Goal: Information Seeking & Learning: Learn about a topic

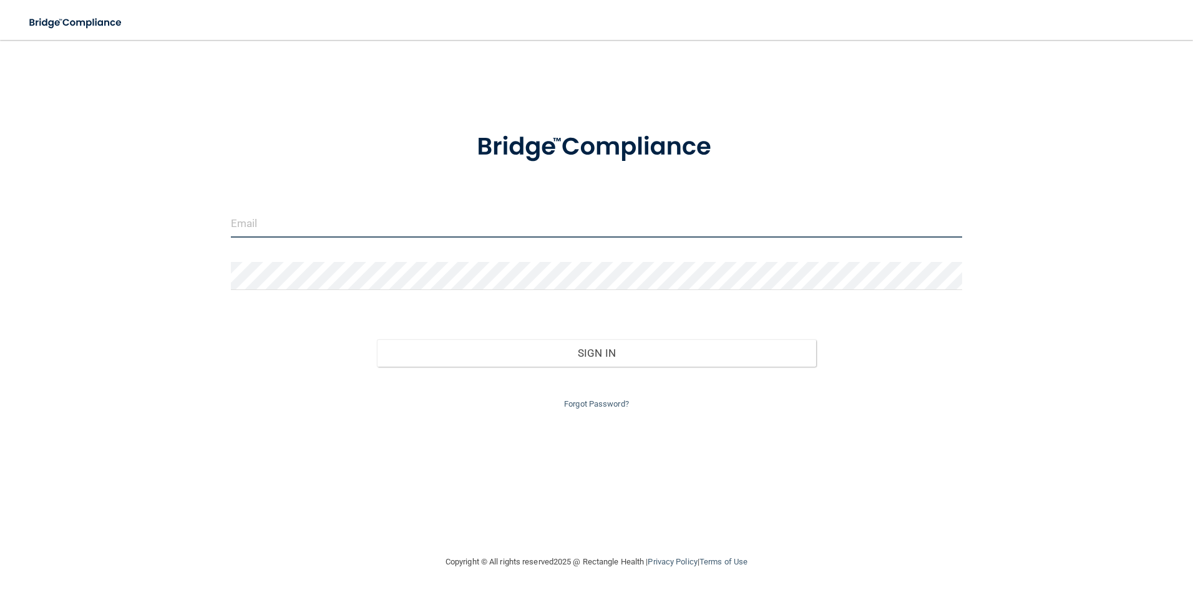
click at [334, 235] on input "email" at bounding box center [597, 224] width 732 height 28
click at [1021, 276] on div "Invalid email/password. You don't have permission to access that page. Sign In …" at bounding box center [596, 297] width 1143 height 490
click at [703, 232] on input "email" at bounding box center [597, 224] width 732 height 28
type input "Alondragonzalez4455@gmail.com"
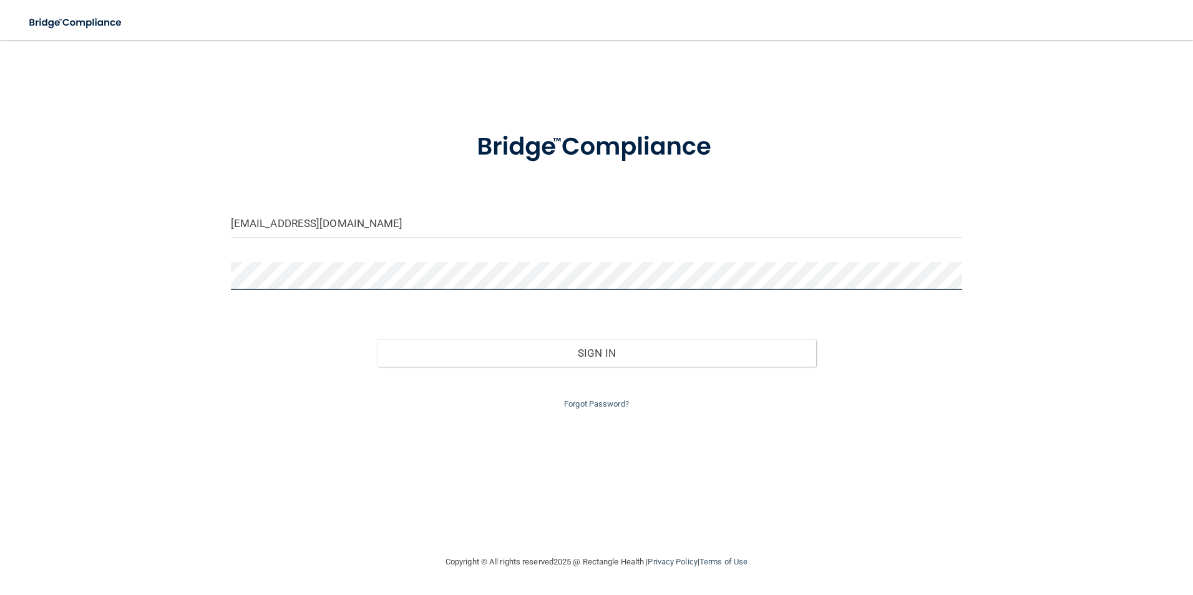
click at [377, 339] on button "Sign In" at bounding box center [596, 352] width 439 height 27
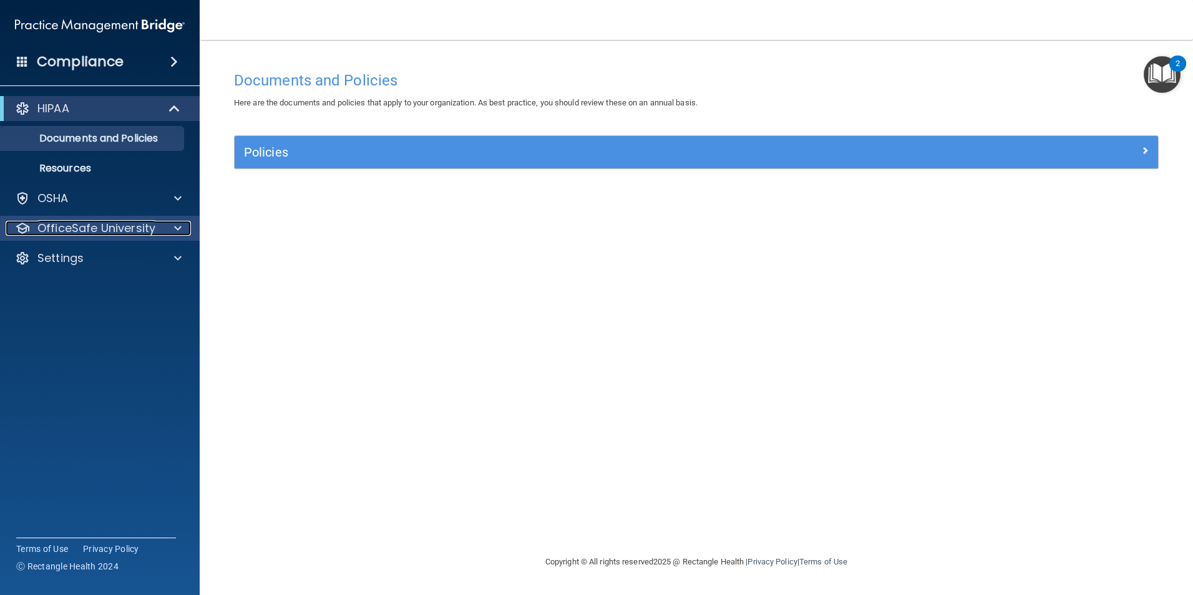
click at [107, 228] on p "OfficeSafe University" at bounding box center [96, 228] width 118 height 15
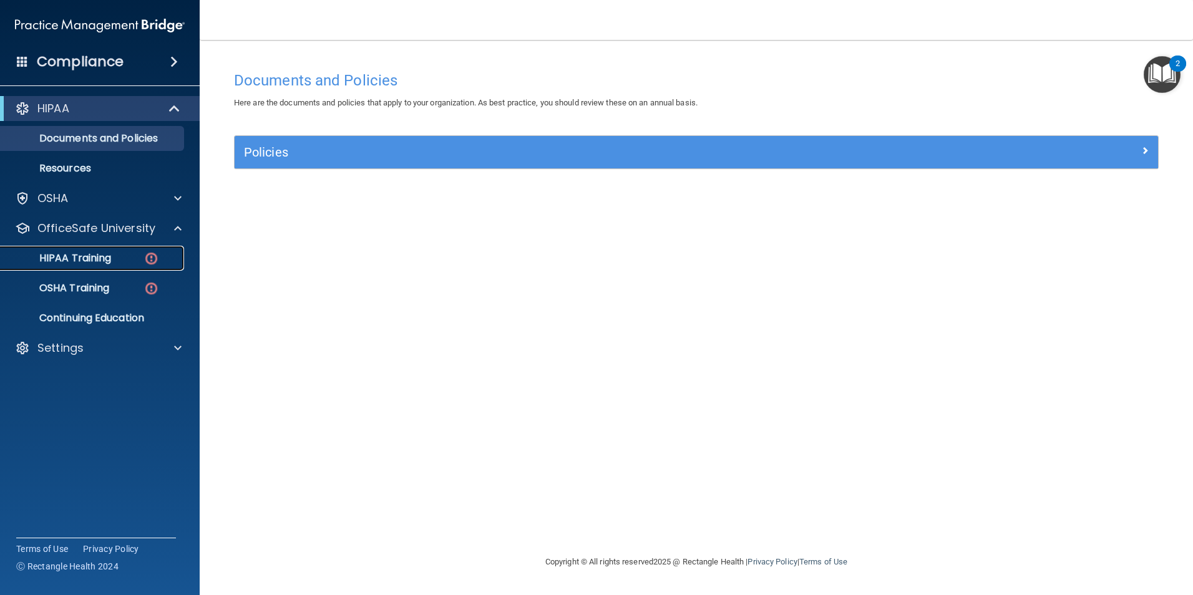
click at [129, 256] on div "HIPAA Training" at bounding box center [93, 258] width 170 height 12
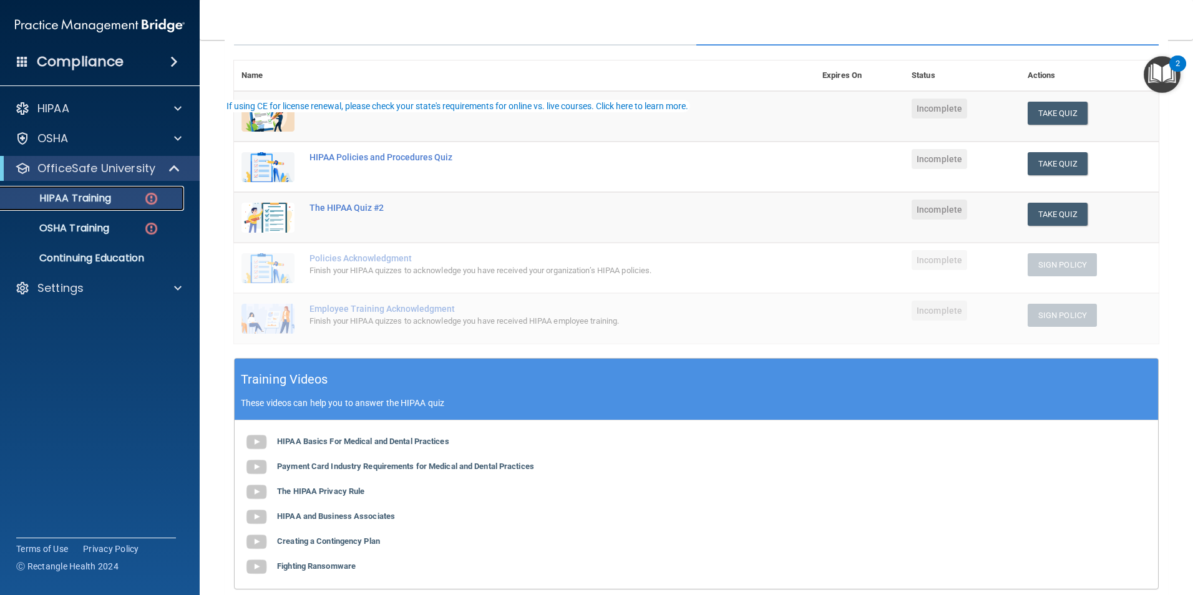
scroll to position [279, 0]
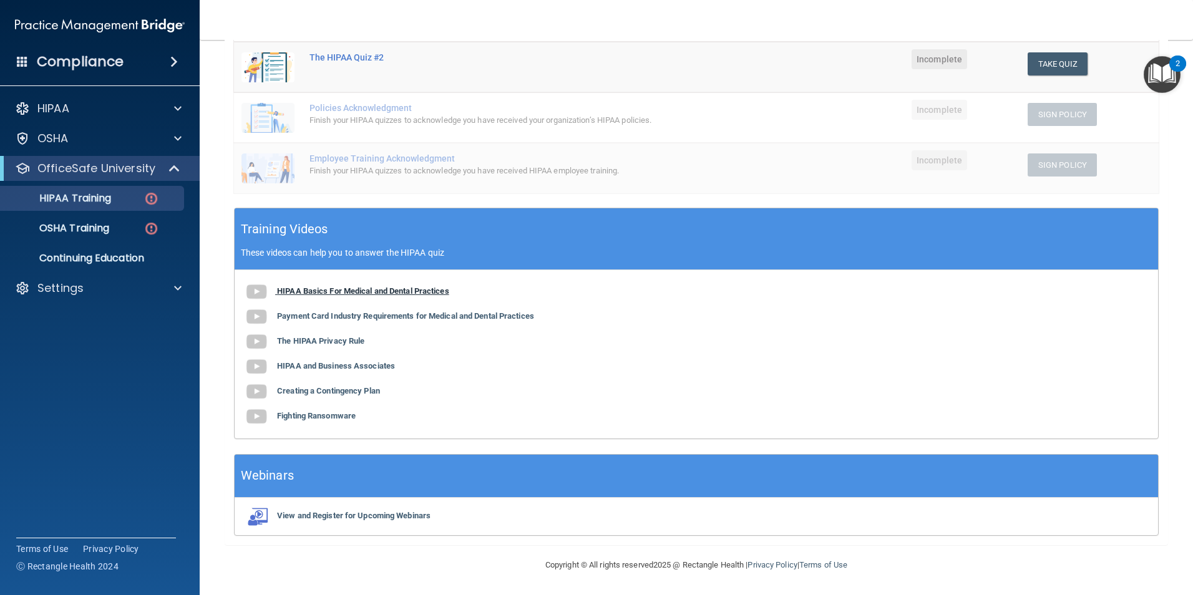
click at [376, 290] on b "HIPAA Basics For Medical and Dental Practices" at bounding box center [363, 290] width 172 height 9
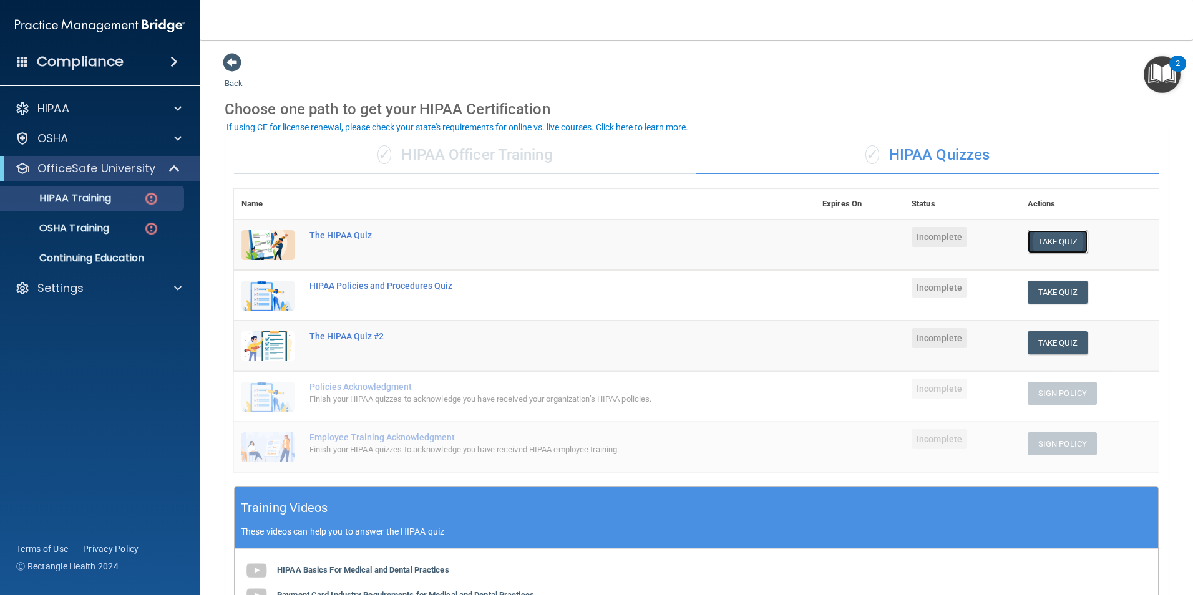
click at [1049, 240] on button "Take Quiz" at bounding box center [1057, 241] width 60 height 23
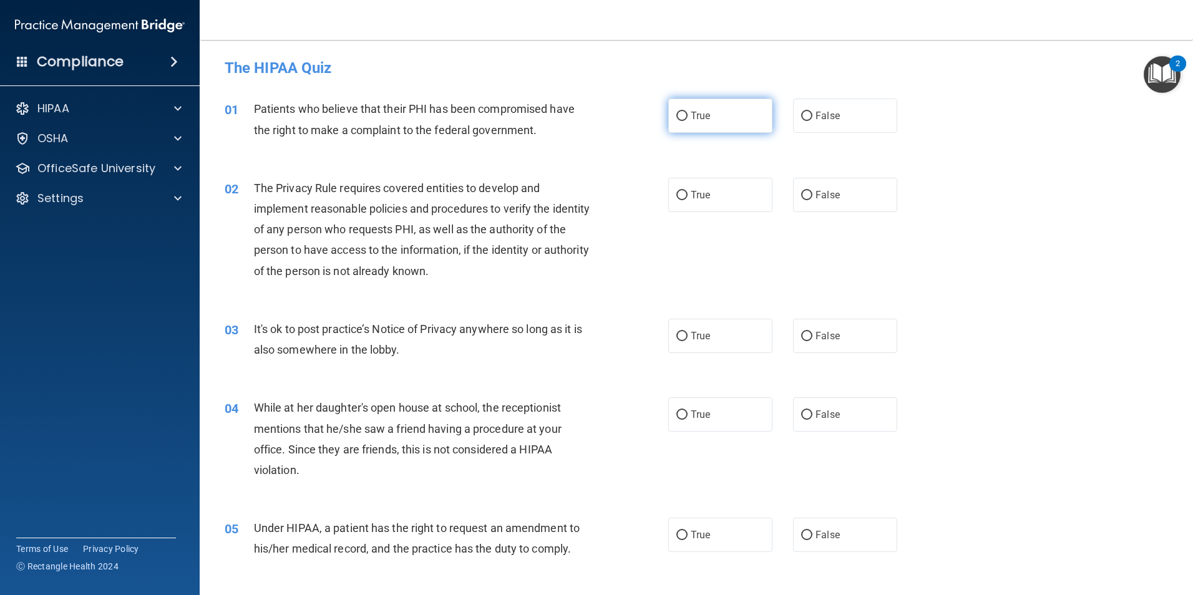
click at [714, 113] on label "True" at bounding box center [720, 116] width 104 height 34
click at [687, 113] on input "True" at bounding box center [681, 116] width 11 height 9
radio input "true"
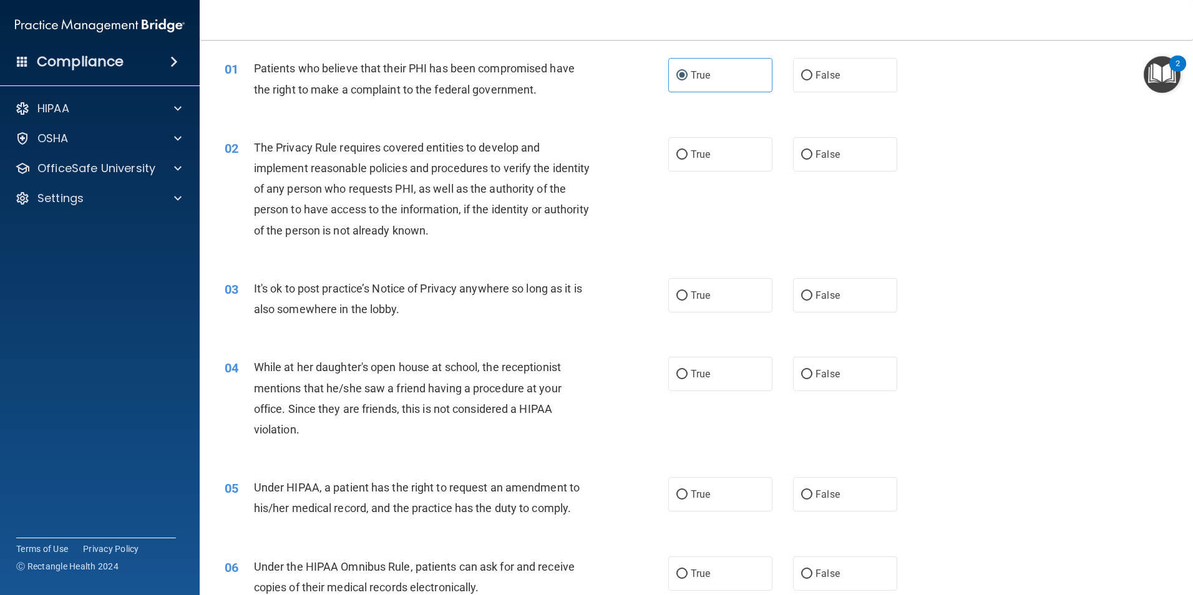
scroll to position [62, 0]
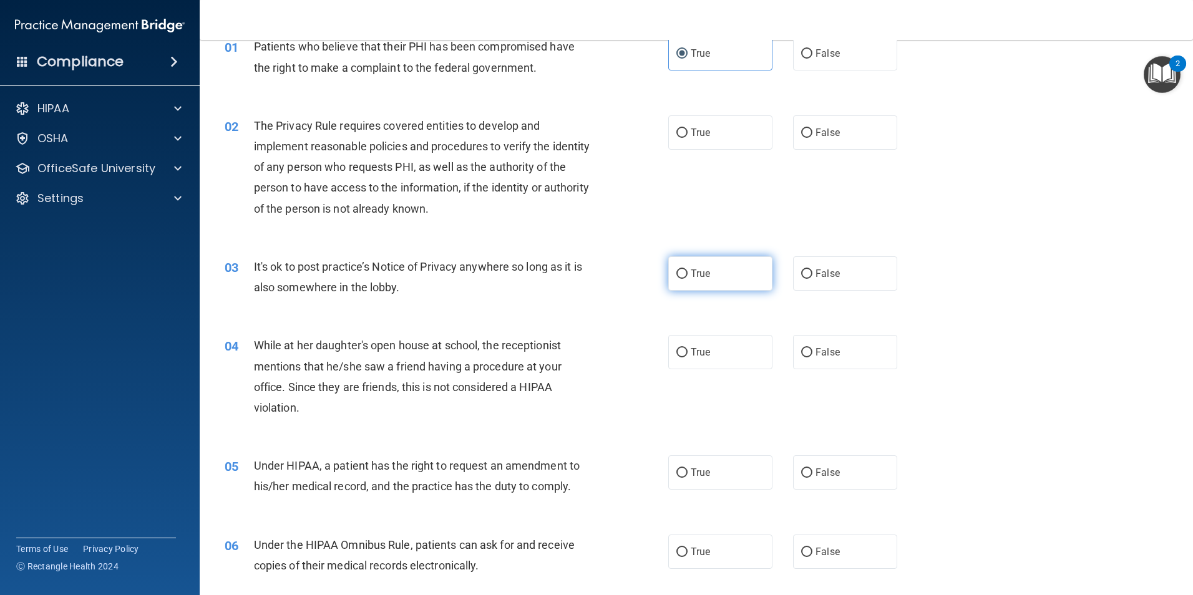
click at [706, 283] on label "True" at bounding box center [720, 273] width 104 height 34
click at [687, 279] on input "True" at bounding box center [681, 274] width 11 height 9
radio input "true"
click at [833, 129] on span "False" at bounding box center [827, 133] width 24 height 12
click at [812, 129] on input "False" at bounding box center [806, 133] width 11 height 9
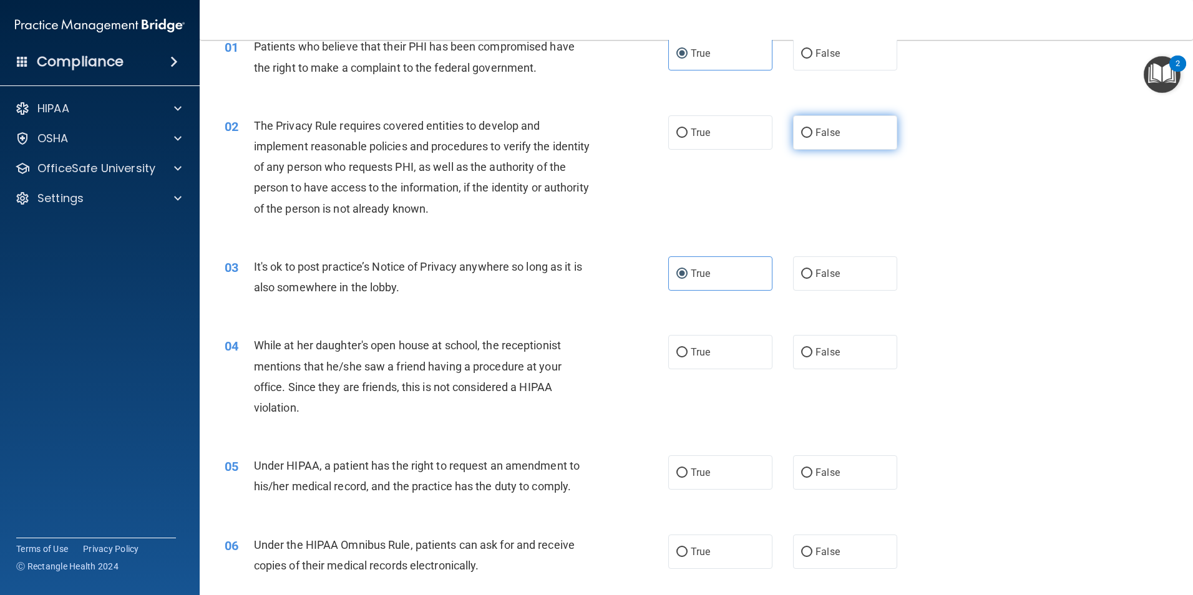
radio input "true"
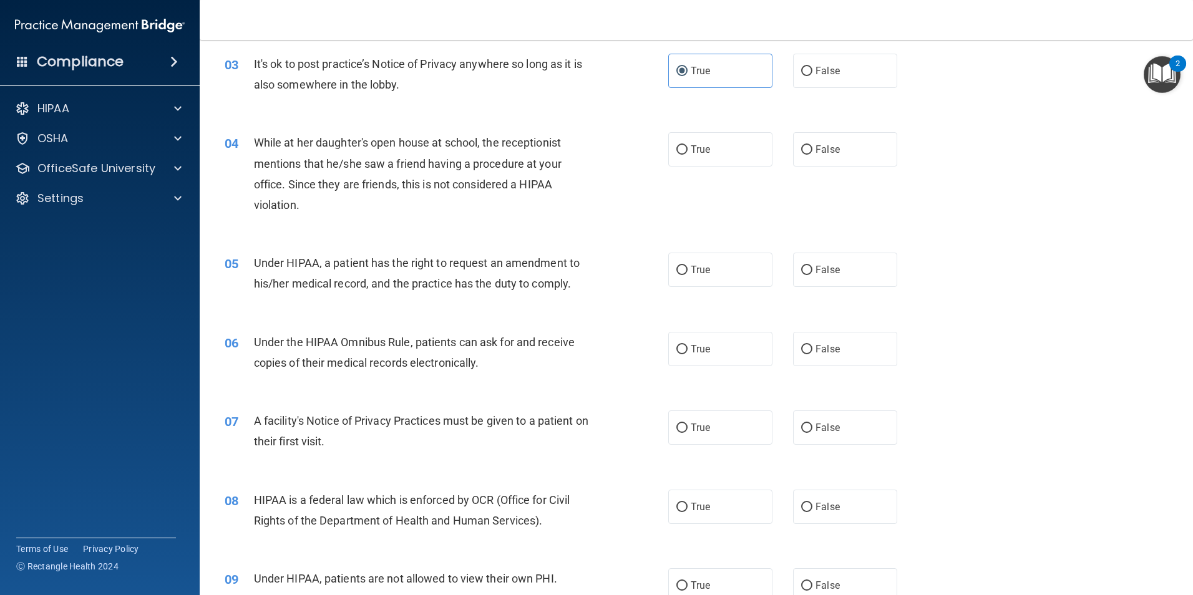
scroll to position [250, 0]
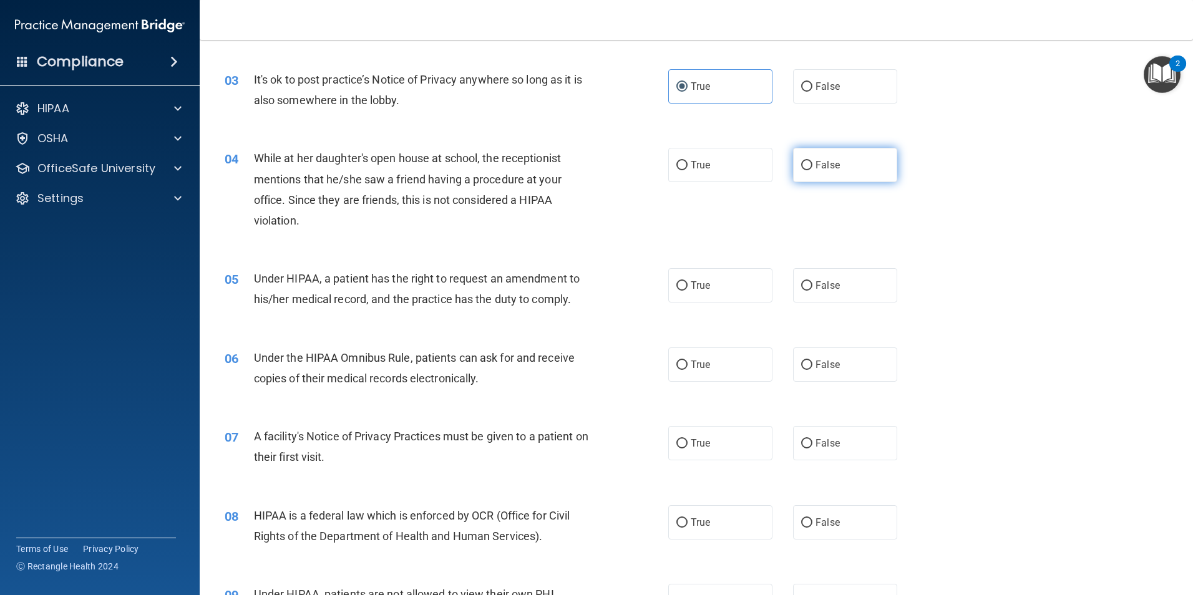
click at [851, 165] on label "False" at bounding box center [845, 165] width 104 height 34
click at [812, 165] on input "False" at bounding box center [806, 165] width 11 height 9
radio input "true"
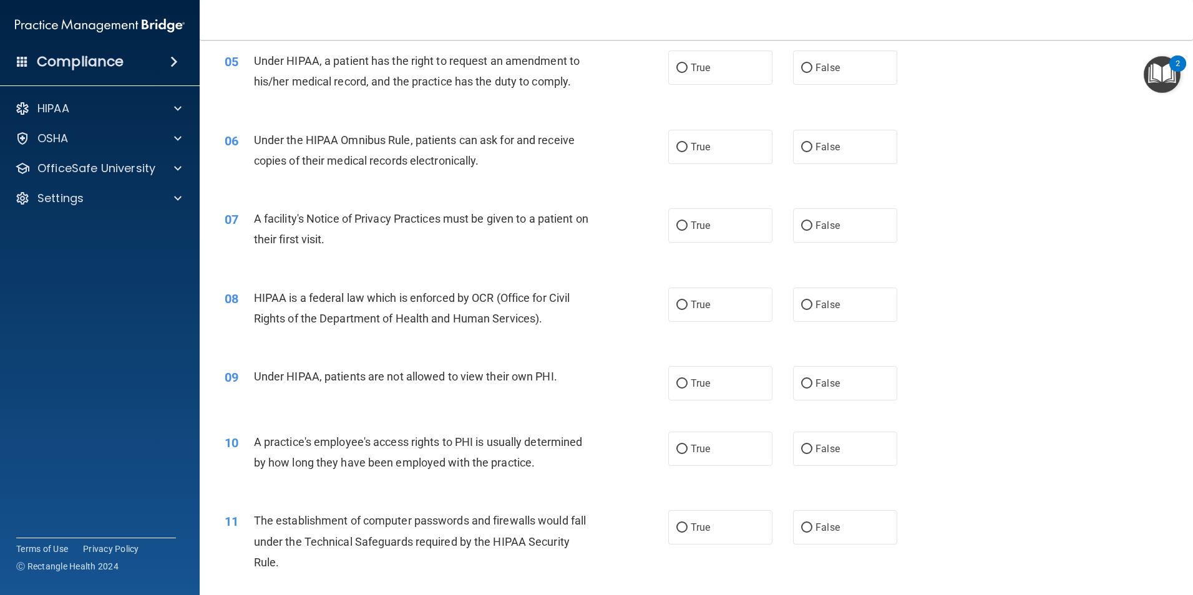
scroll to position [437, 0]
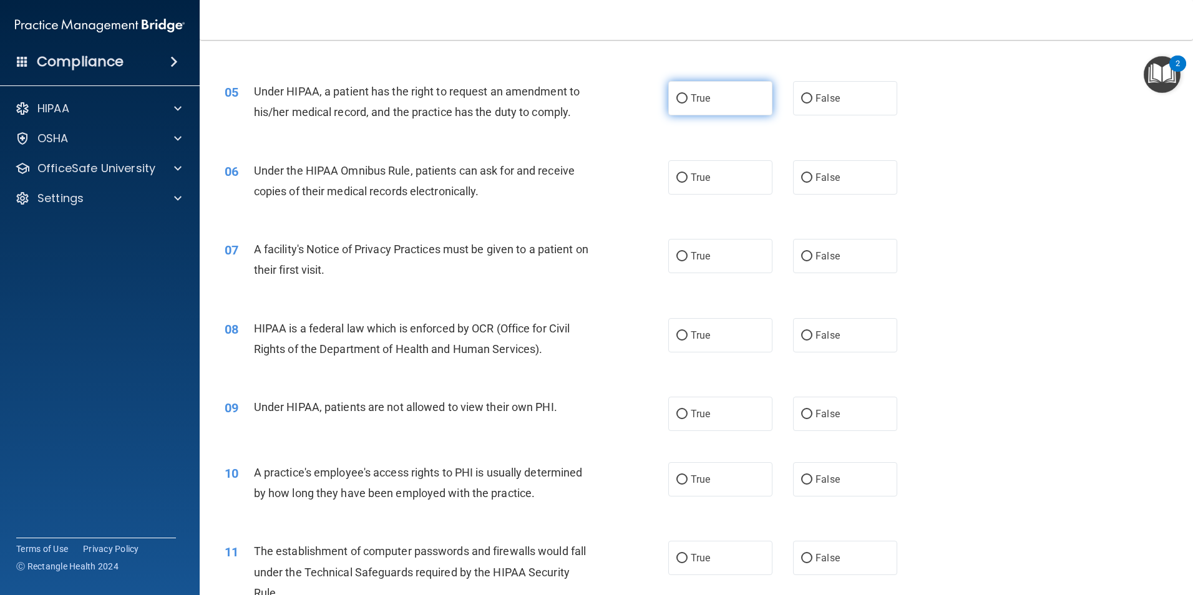
click at [704, 103] on span "True" at bounding box center [700, 98] width 19 height 12
click at [687, 103] on input "True" at bounding box center [681, 98] width 11 height 9
radio input "true"
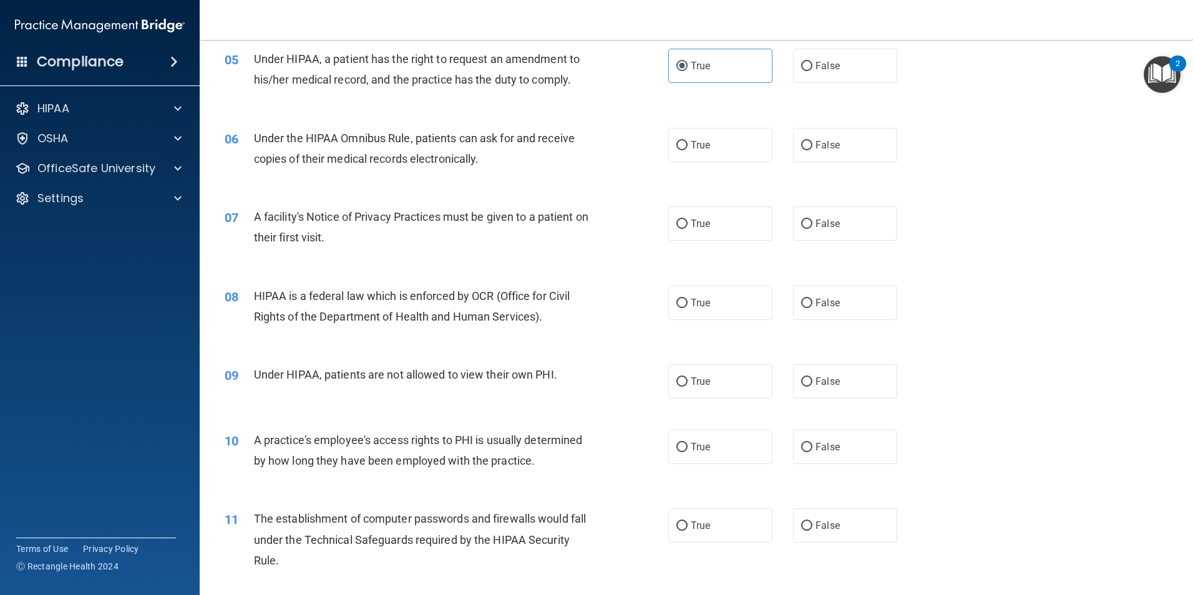
scroll to position [499, 0]
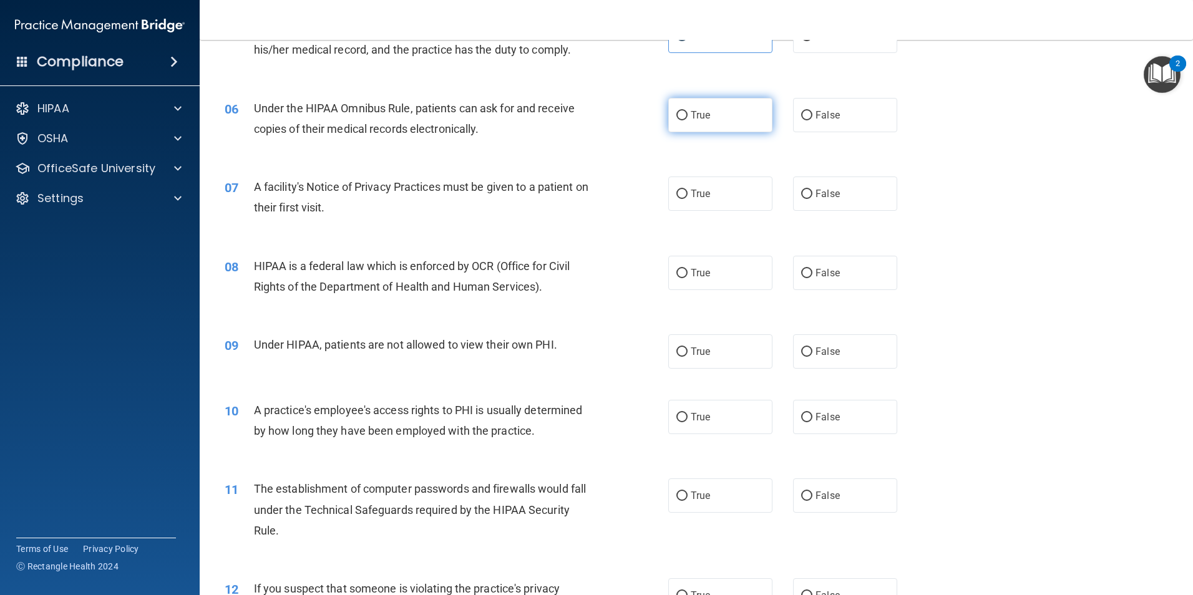
click at [691, 117] on span "True" at bounding box center [700, 115] width 19 height 12
click at [687, 117] on input "True" at bounding box center [681, 115] width 11 height 9
radio input "true"
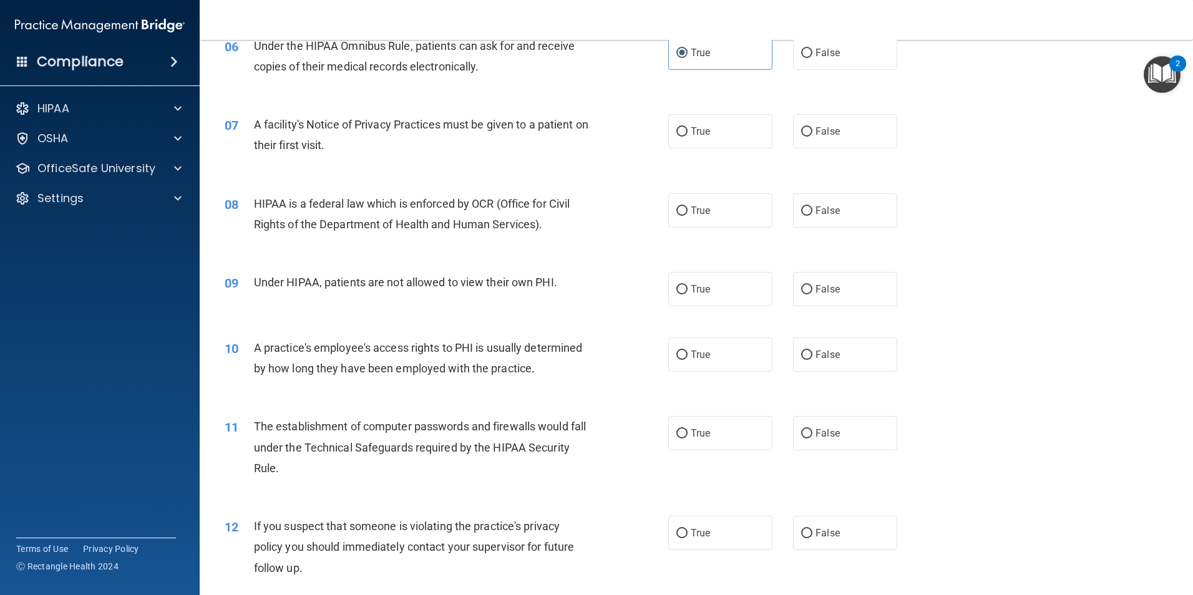
scroll to position [624, 0]
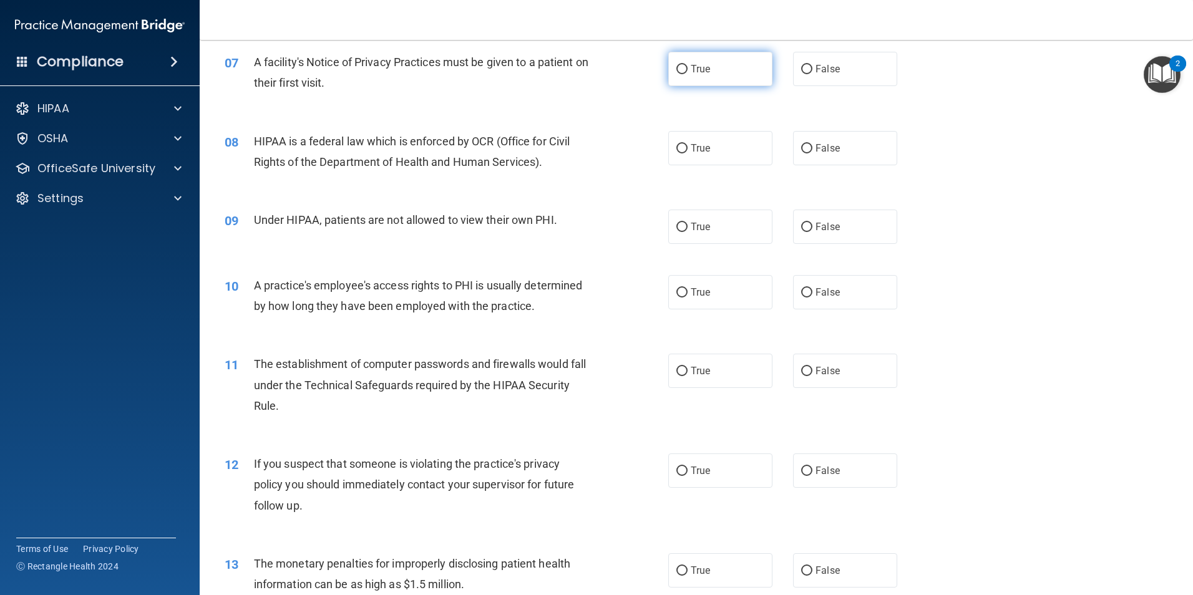
click at [743, 62] on label "True" at bounding box center [720, 69] width 104 height 34
click at [687, 65] on input "True" at bounding box center [681, 69] width 11 height 9
radio input "true"
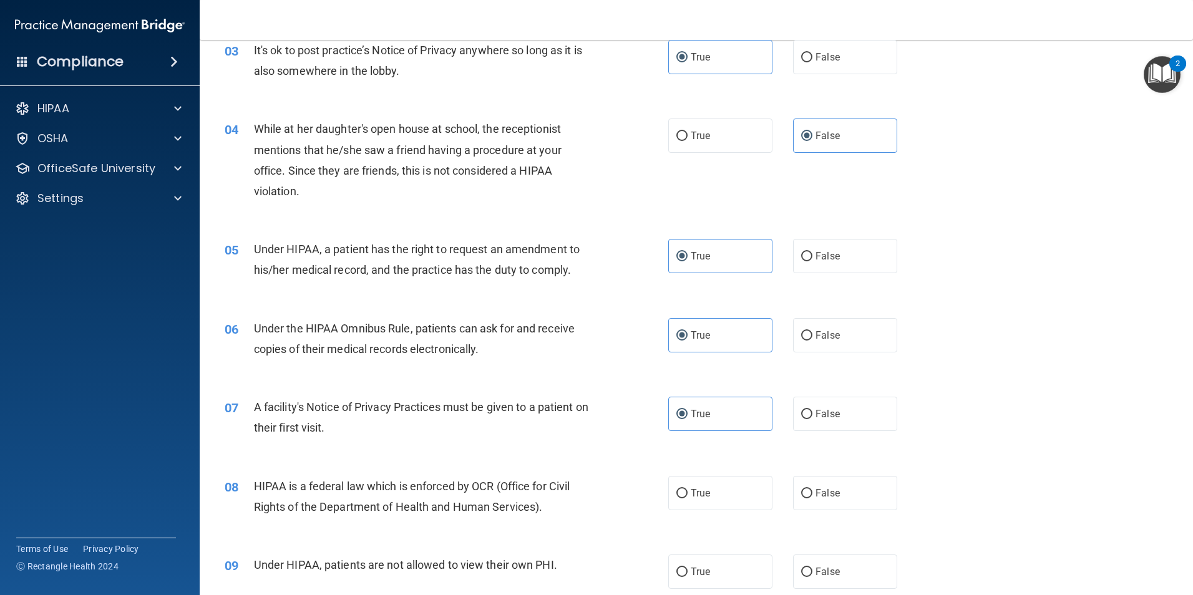
scroll to position [250, 0]
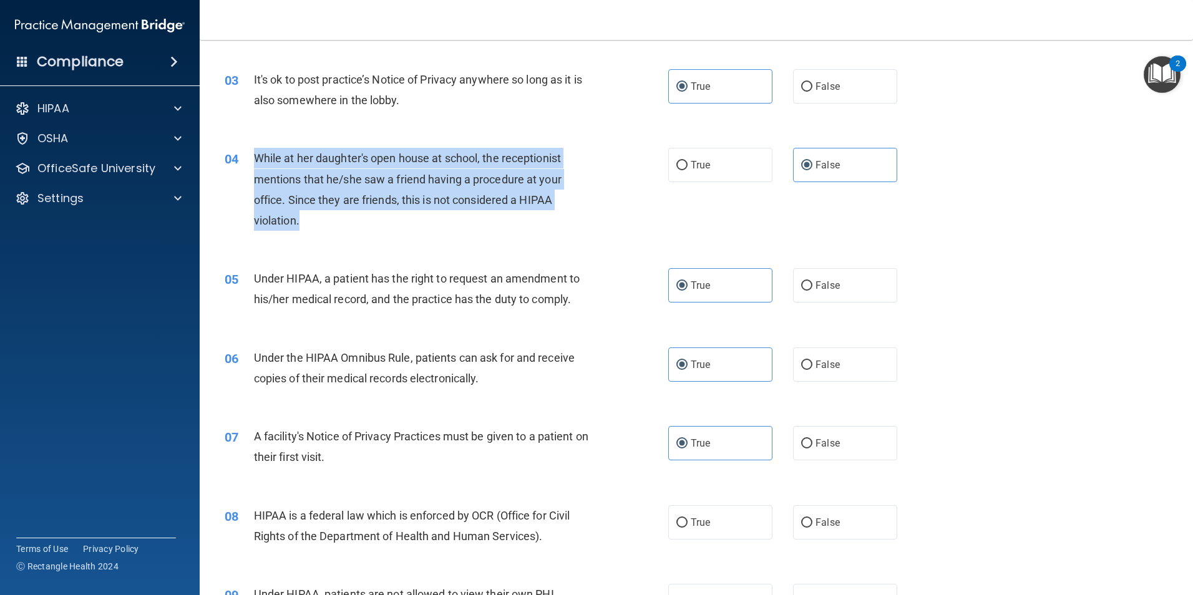
drag, startPoint x: 304, startPoint y: 225, endPoint x: 239, endPoint y: 157, distance: 94.4
click at [239, 157] on div "04 While at her daughter's open house at school, the receptionist mentions that…" at bounding box center [446, 192] width 481 height 89
copy div "While at her daughter's open house at school, the receptionist mentions that he…"
click at [340, 223] on div "While at her daughter's open house at school, the receptionist mentions that he…" at bounding box center [427, 189] width 347 height 83
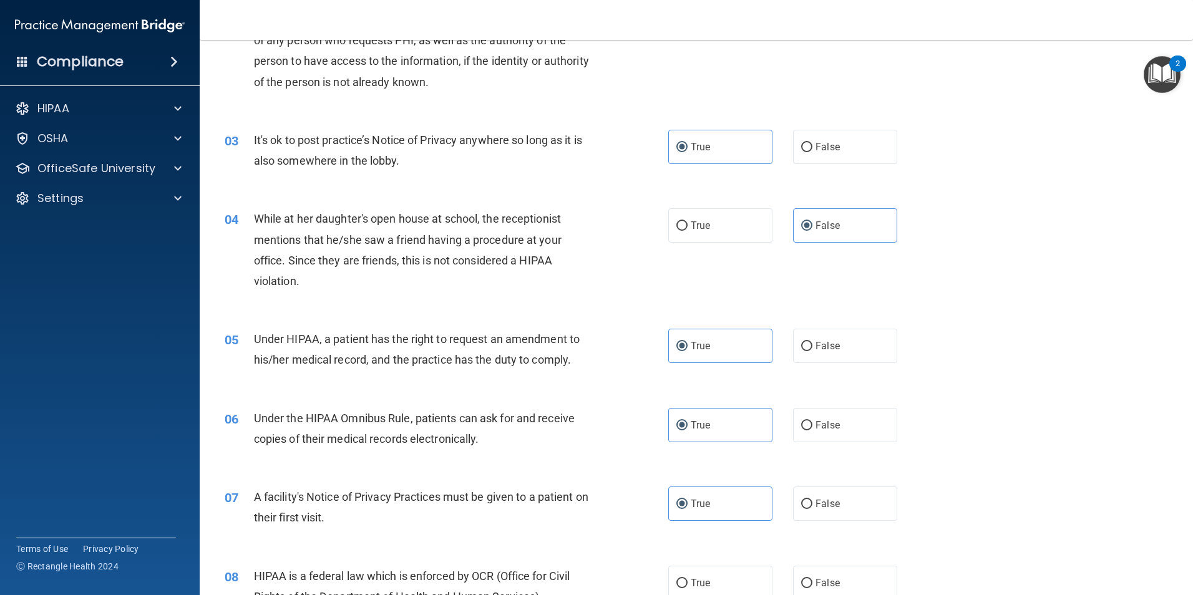
scroll to position [62, 0]
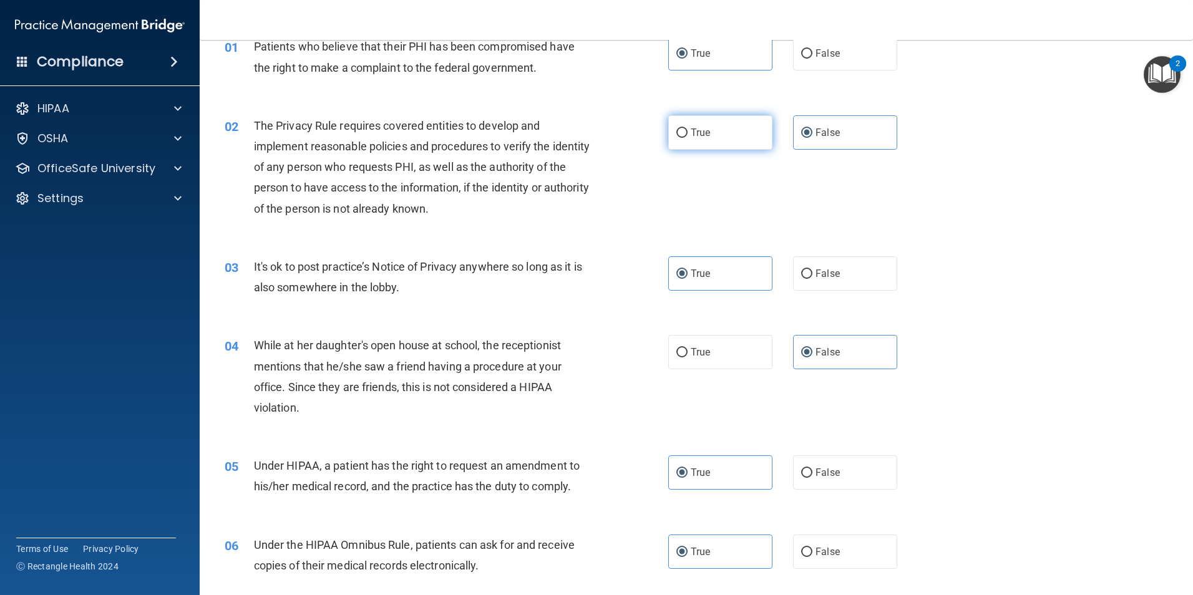
click at [686, 135] on label "True" at bounding box center [720, 132] width 104 height 34
click at [686, 135] on input "True" at bounding box center [681, 133] width 11 height 9
radio input "true"
radio input "false"
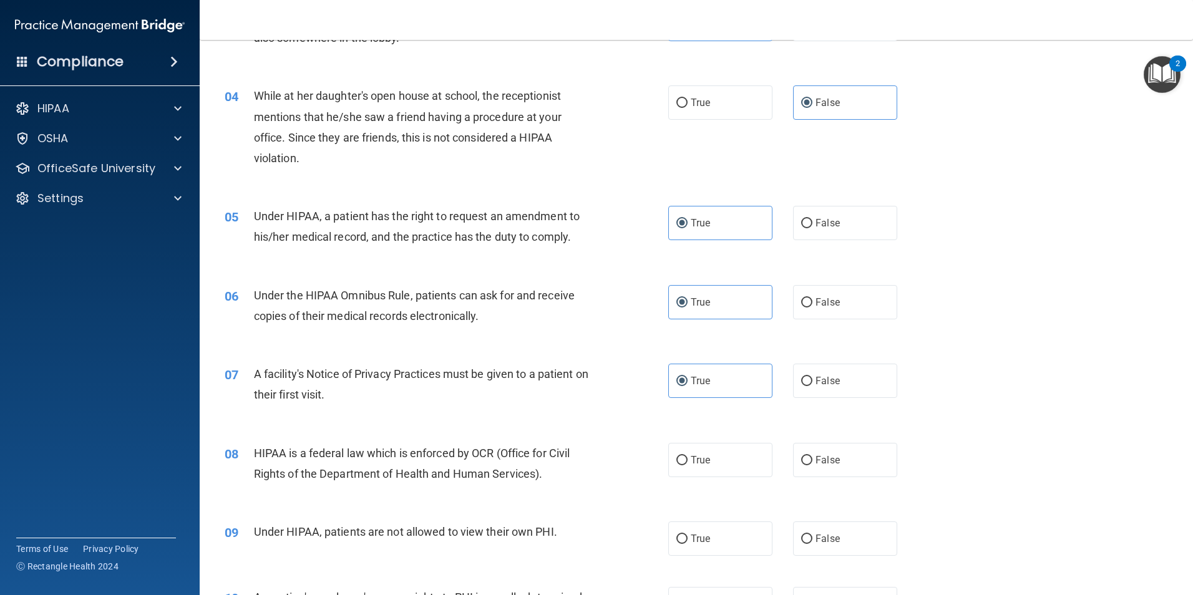
scroll to position [499, 0]
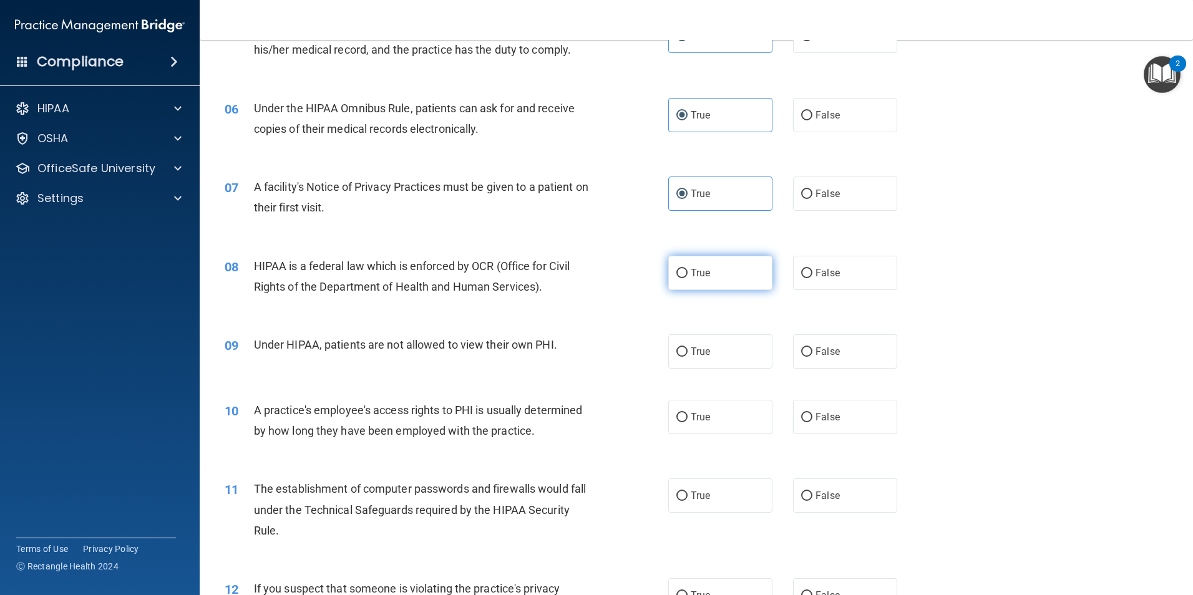
click at [758, 266] on label "True" at bounding box center [720, 273] width 104 height 34
click at [687, 269] on input "True" at bounding box center [681, 273] width 11 height 9
radio input "true"
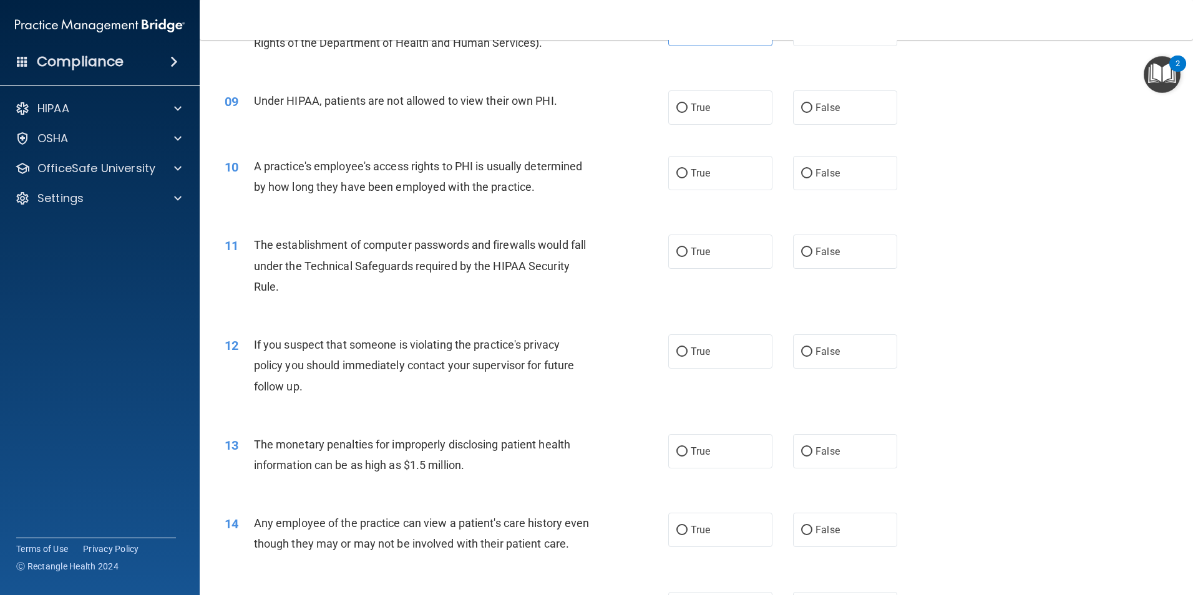
scroll to position [749, 0]
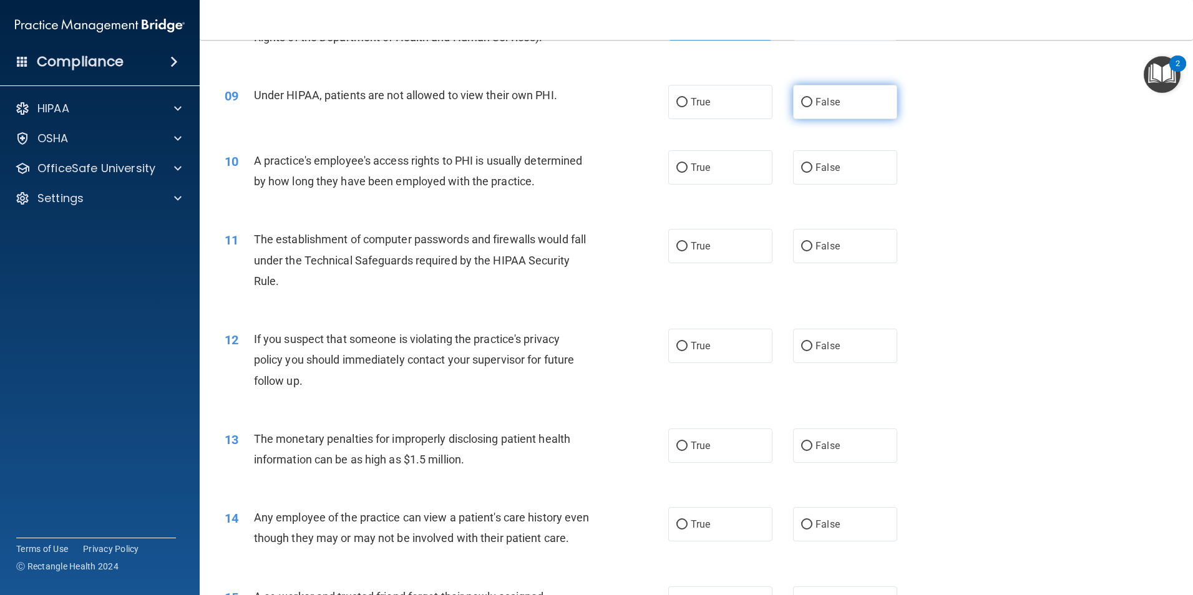
click at [825, 107] on span "False" at bounding box center [827, 102] width 24 height 12
click at [812, 107] on input "False" at bounding box center [806, 102] width 11 height 9
radio input "true"
click at [815, 168] on span "False" at bounding box center [827, 168] width 24 height 12
click at [812, 168] on input "False" at bounding box center [806, 167] width 11 height 9
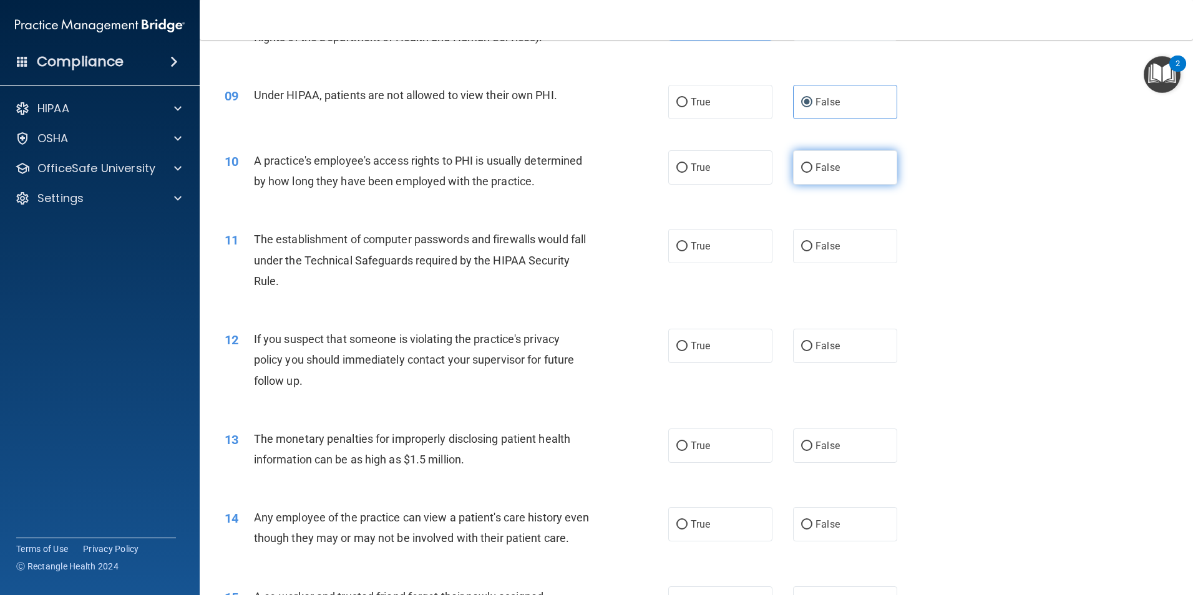
radio input "true"
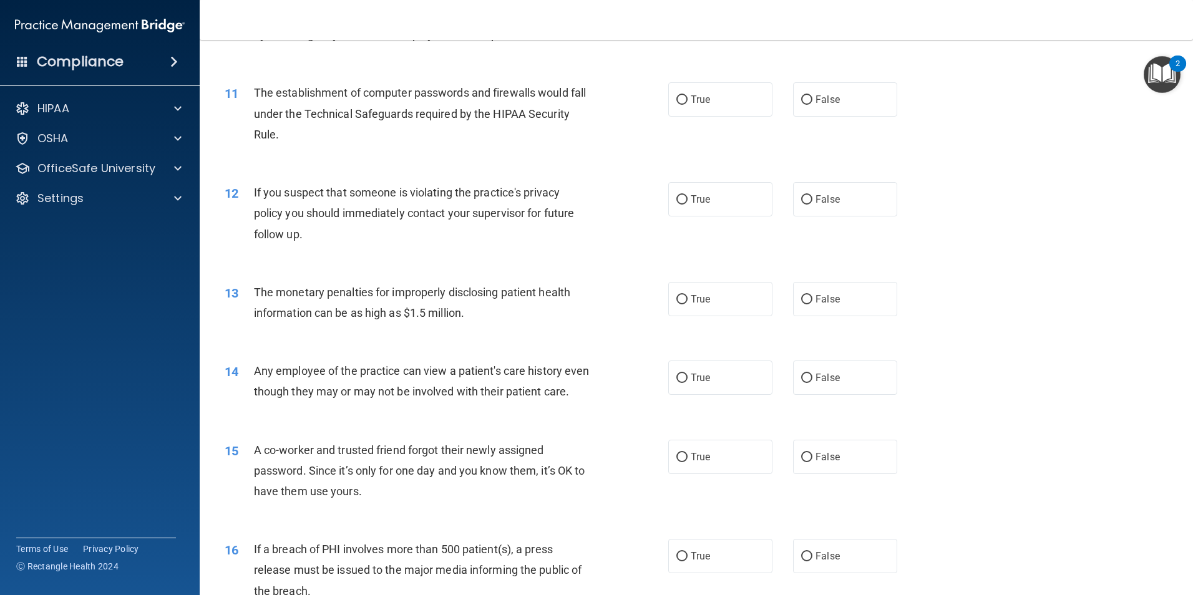
scroll to position [873, 0]
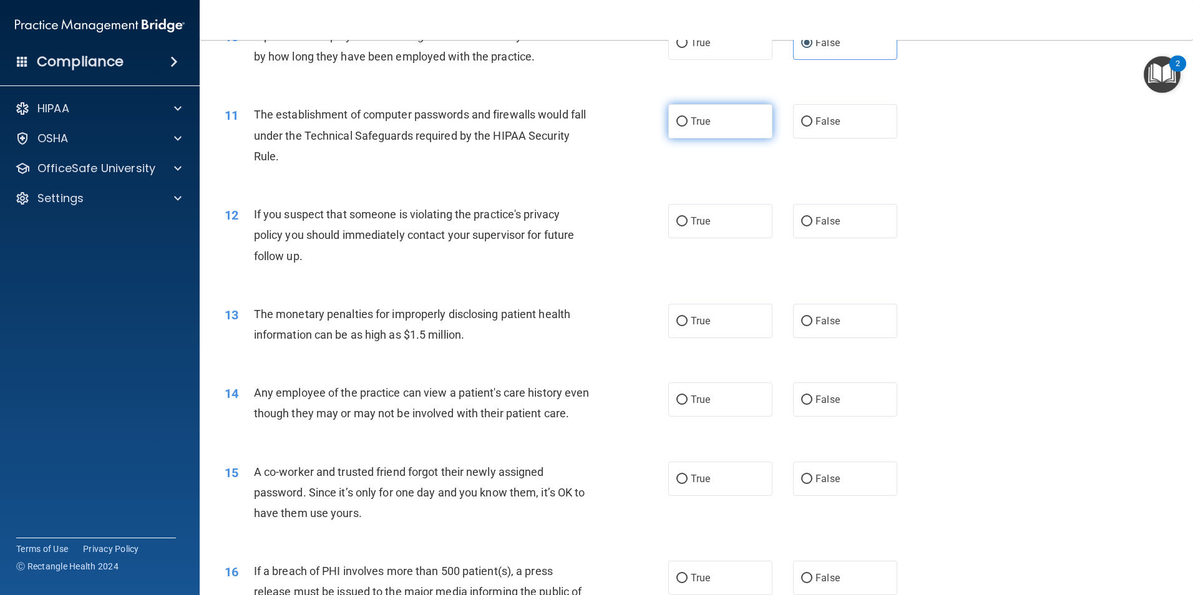
click at [738, 131] on label "True" at bounding box center [720, 121] width 104 height 34
click at [687, 127] on input "True" at bounding box center [681, 121] width 11 height 9
radio input "true"
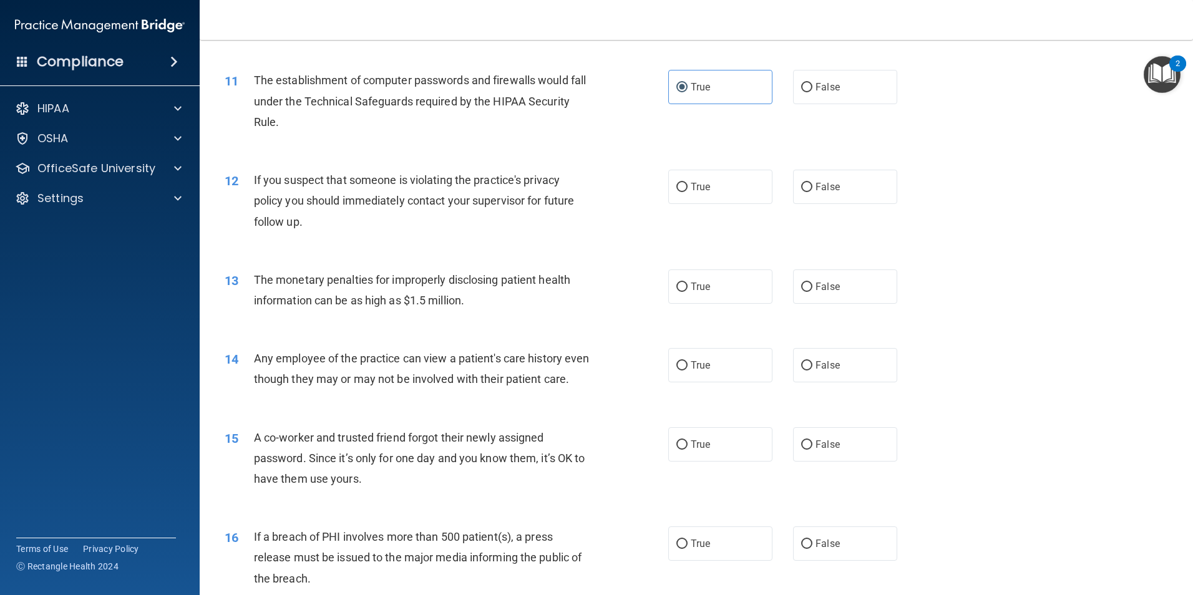
scroll to position [936, 0]
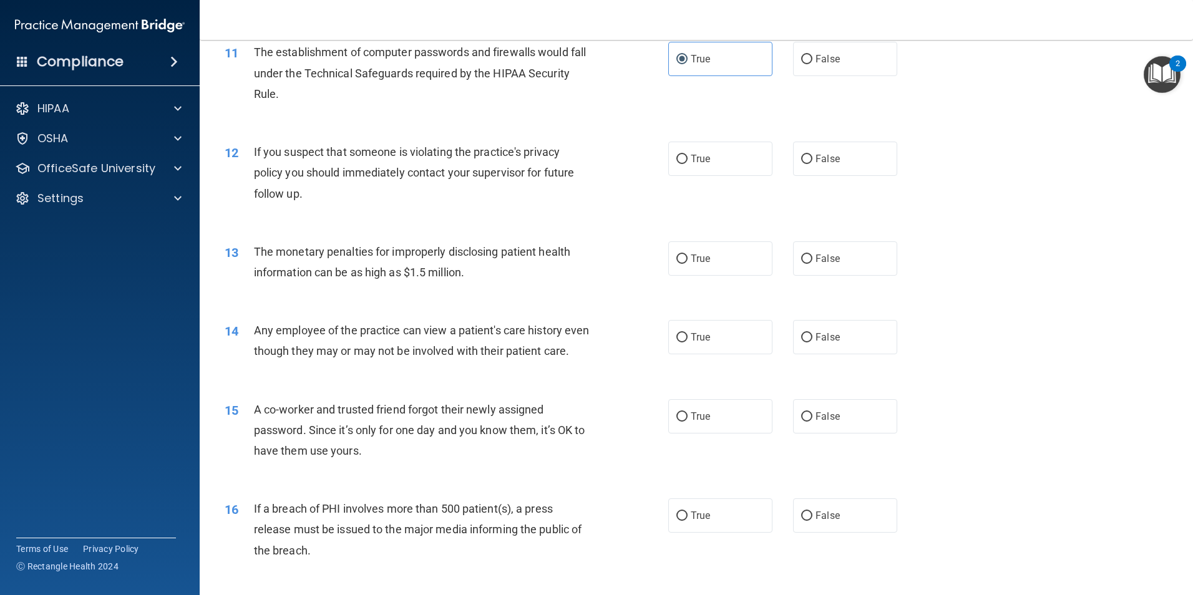
click at [756, 169] on label "True" at bounding box center [720, 159] width 104 height 34
click at [687, 164] on input "True" at bounding box center [681, 159] width 11 height 9
radio input "true"
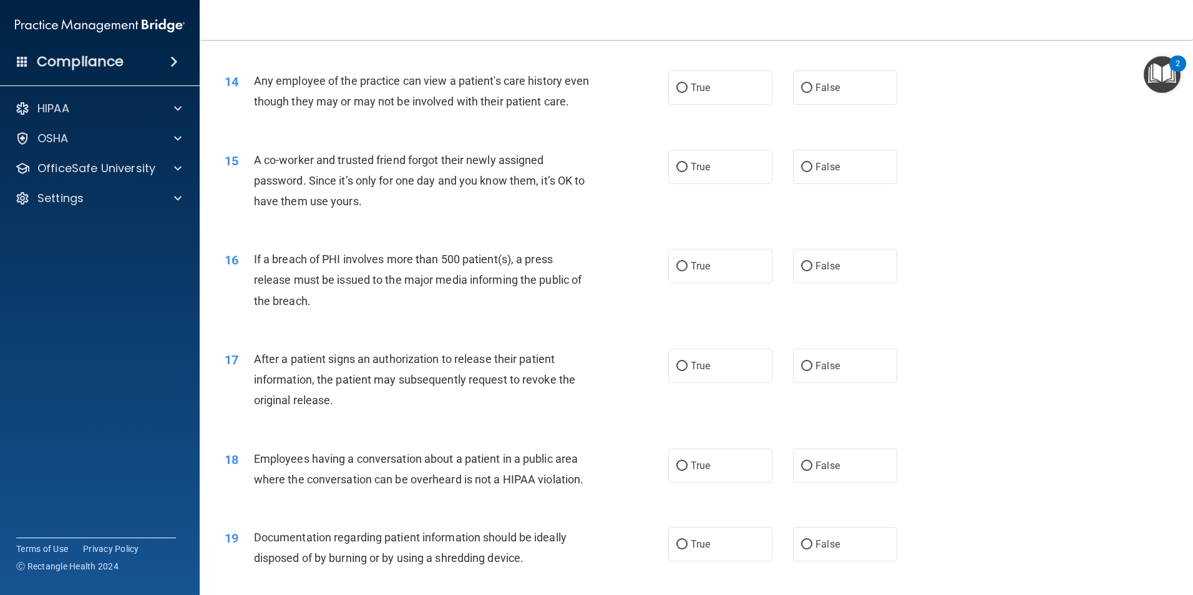
scroll to position [1123, 0]
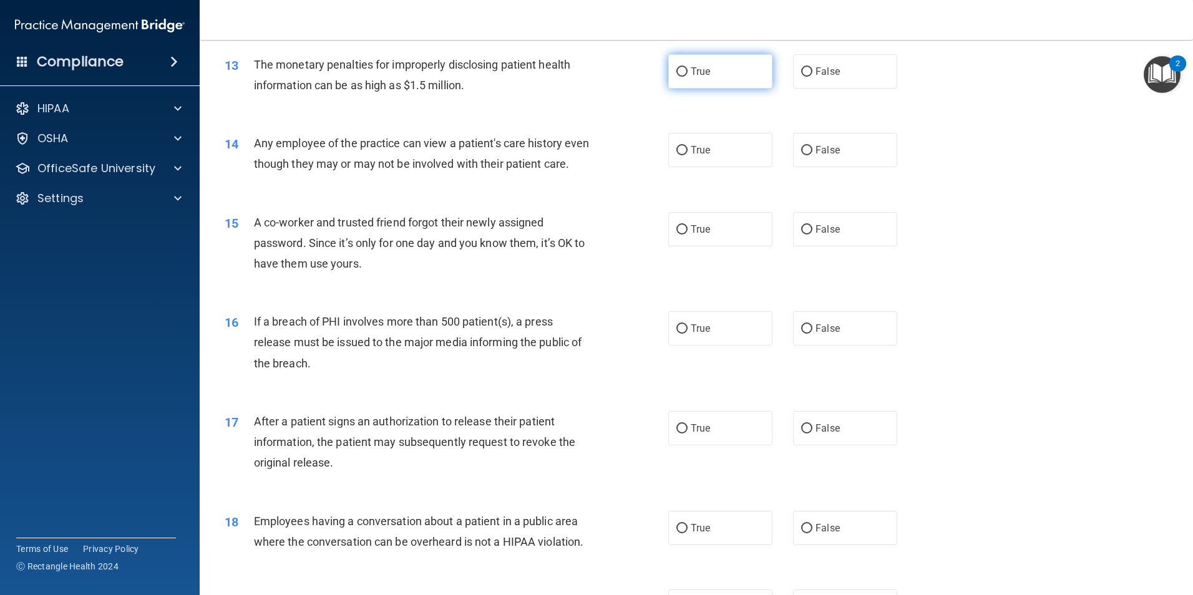
click at [727, 79] on label "True" at bounding box center [720, 71] width 104 height 34
click at [687, 77] on input "True" at bounding box center [681, 71] width 11 height 9
radio input "true"
click at [807, 156] on label "False" at bounding box center [845, 150] width 104 height 34
click at [807, 155] on input "False" at bounding box center [806, 150] width 11 height 9
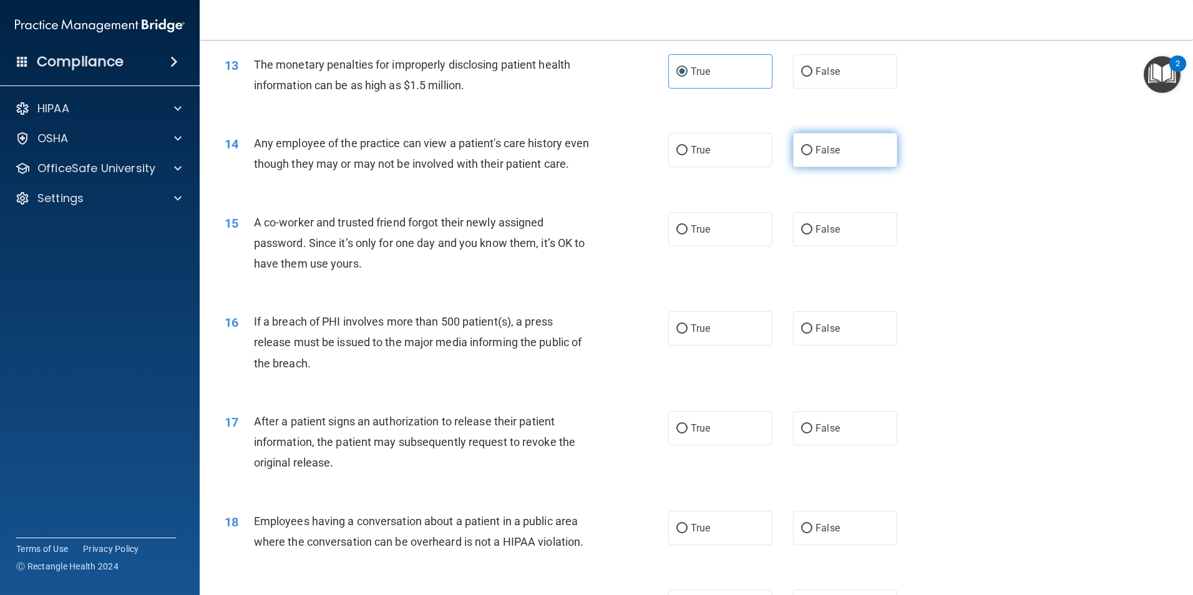
radio input "true"
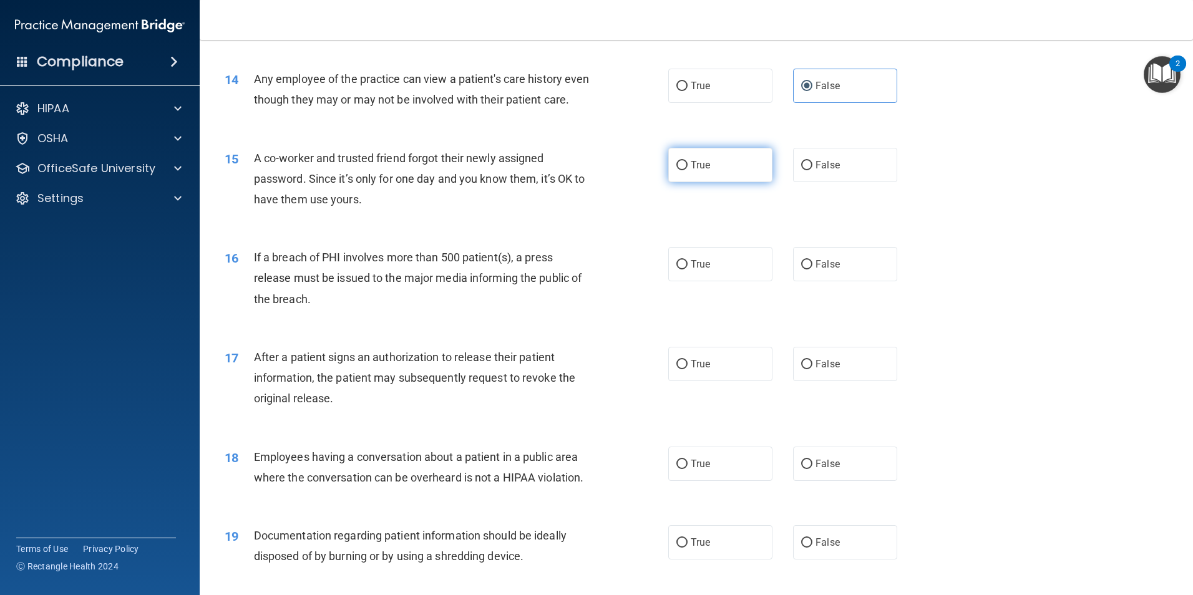
scroll to position [1248, 0]
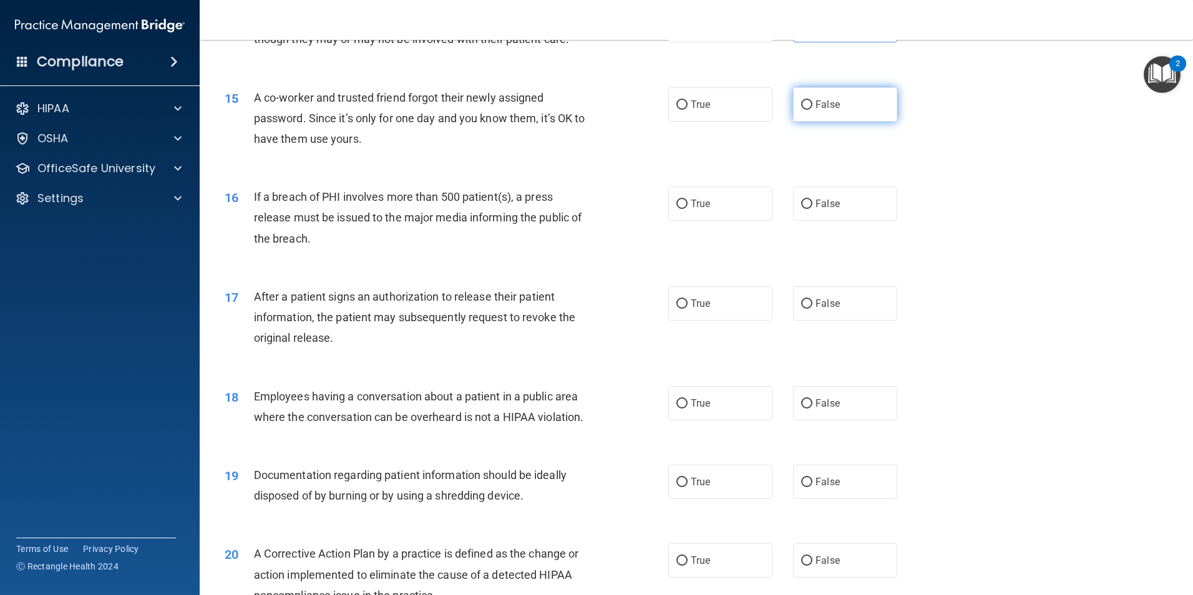
click at [827, 122] on label "False" at bounding box center [845, 104] width 104 height 34
click at [812, 110] on input "False" at bounding box center [806, 104] width 11 height 9
radio input "true"
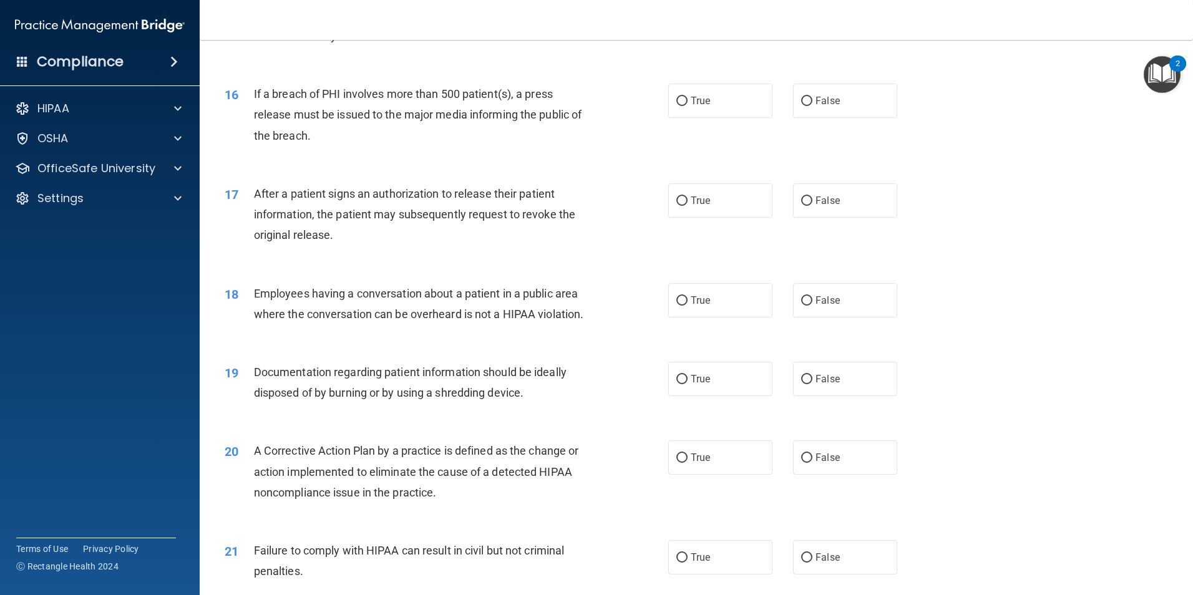
scroll to position [1372, 0]
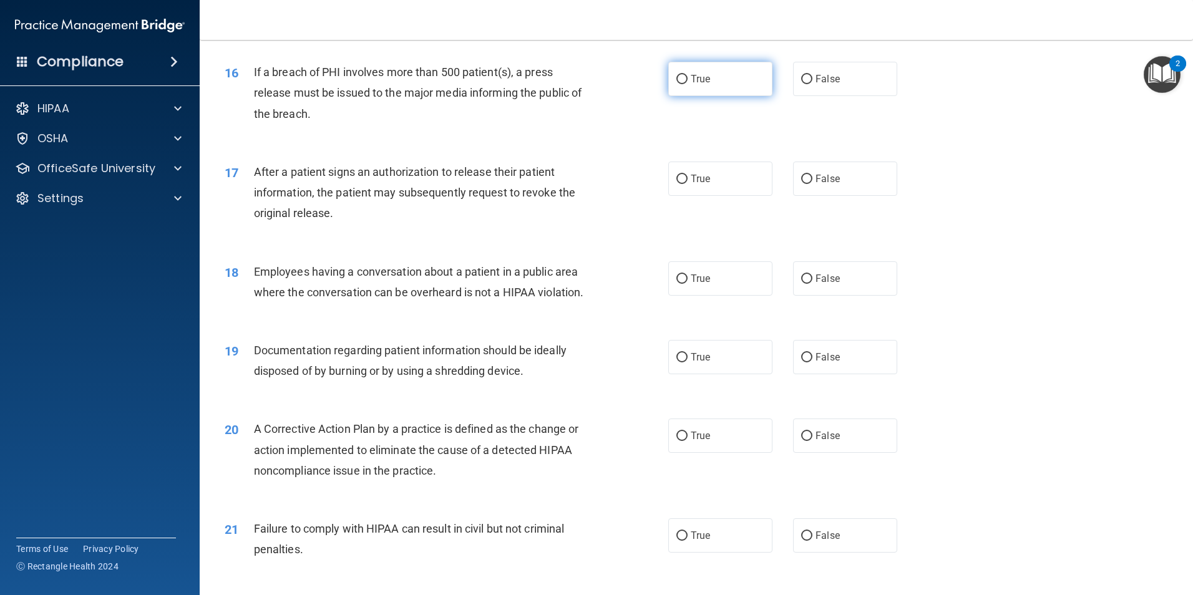
click at [744, 90] on label "True" at bounding box center [720, 79] width 104 height 34
click at [687, 84] on input "True" at bounding box center [681, 79] width 11 height 9
radio input "true"
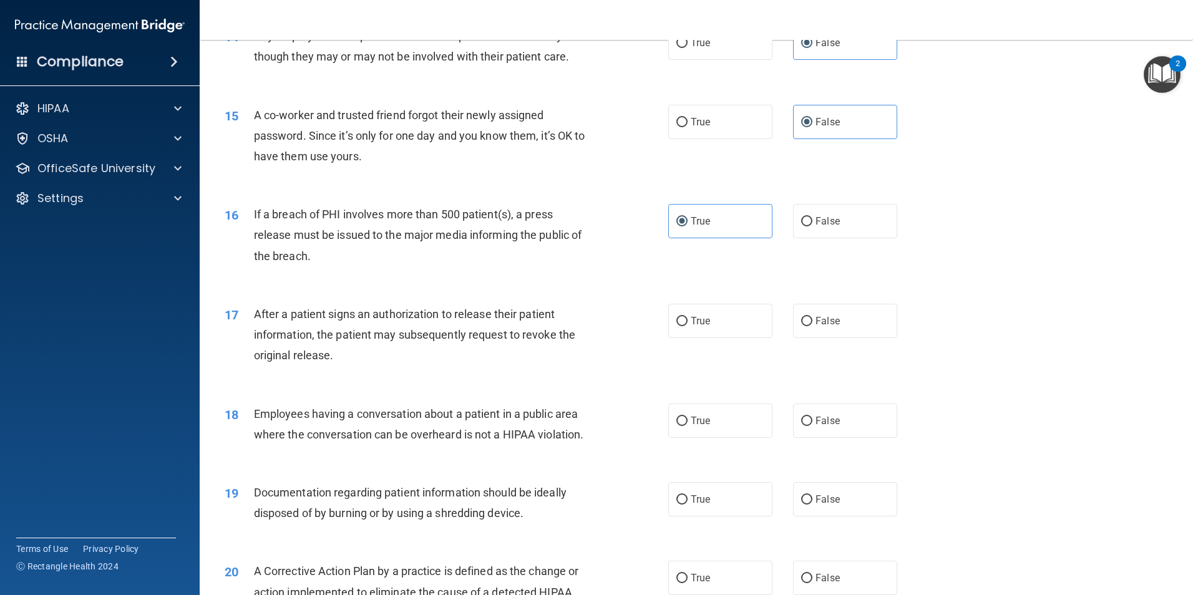
scroll to position [1248, 0]
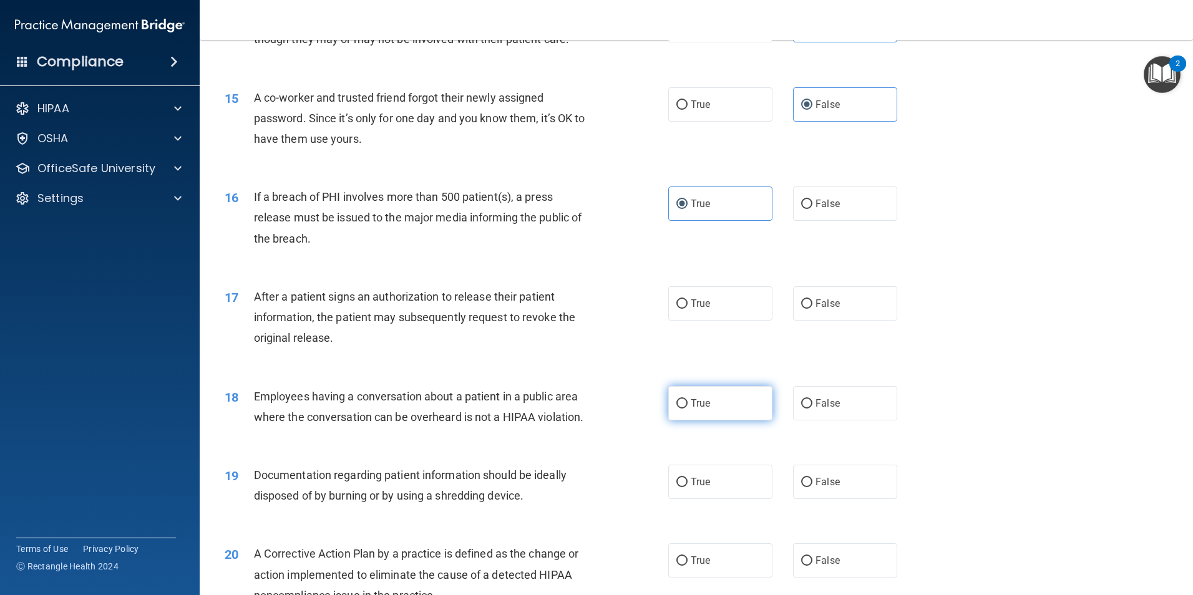
click at [704, 409] on span "True" at bounding box center [700, 403] width 19 height 12
click at [687, 409] on input "True" at bounding box center [681, 403] width 11 height 9
radio input "true"
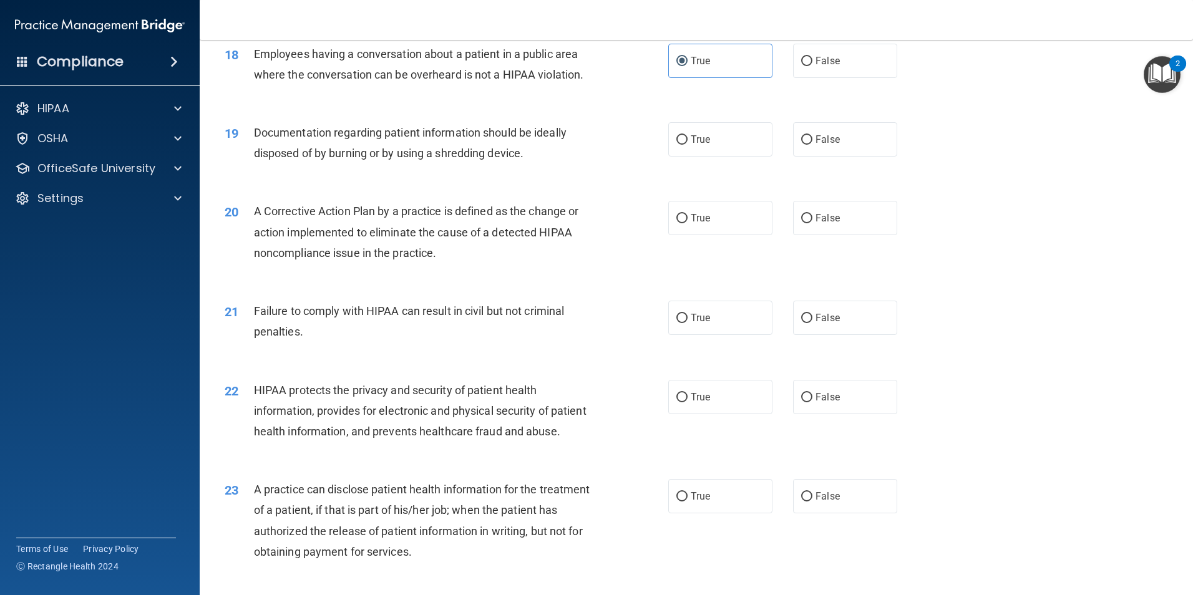
scroll to position [1622, 0]
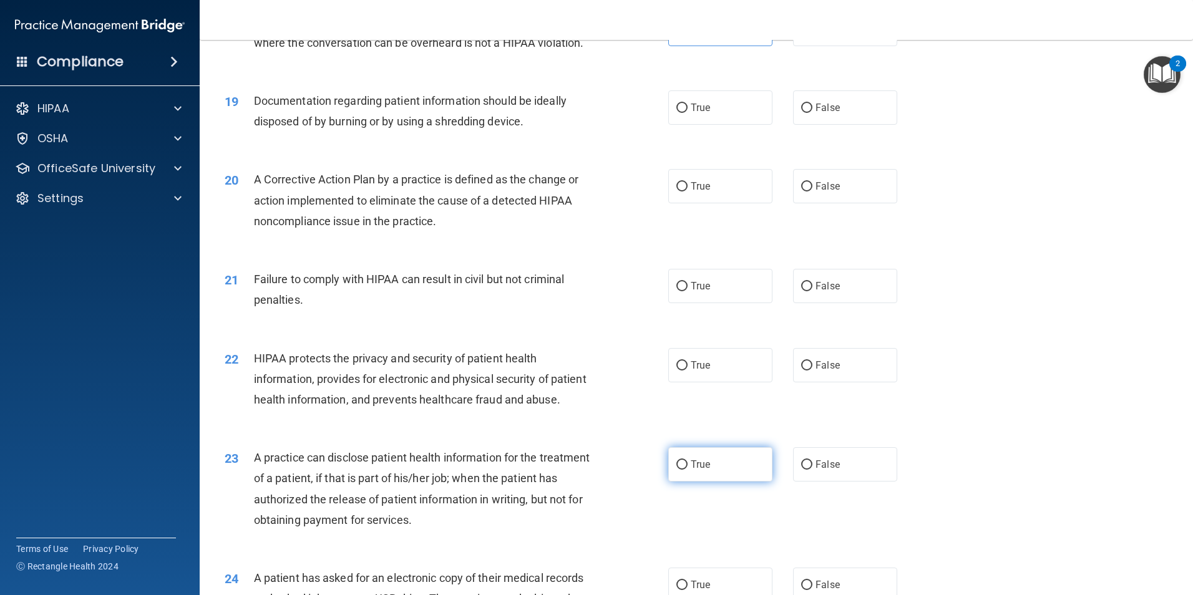
click at [750, 482] on label "True" at bounding box center [720, 464] width 104 height 34
click at [687, 470] on input "True" at bounding box center [681, 464] width 11 height 9
radio input "true"
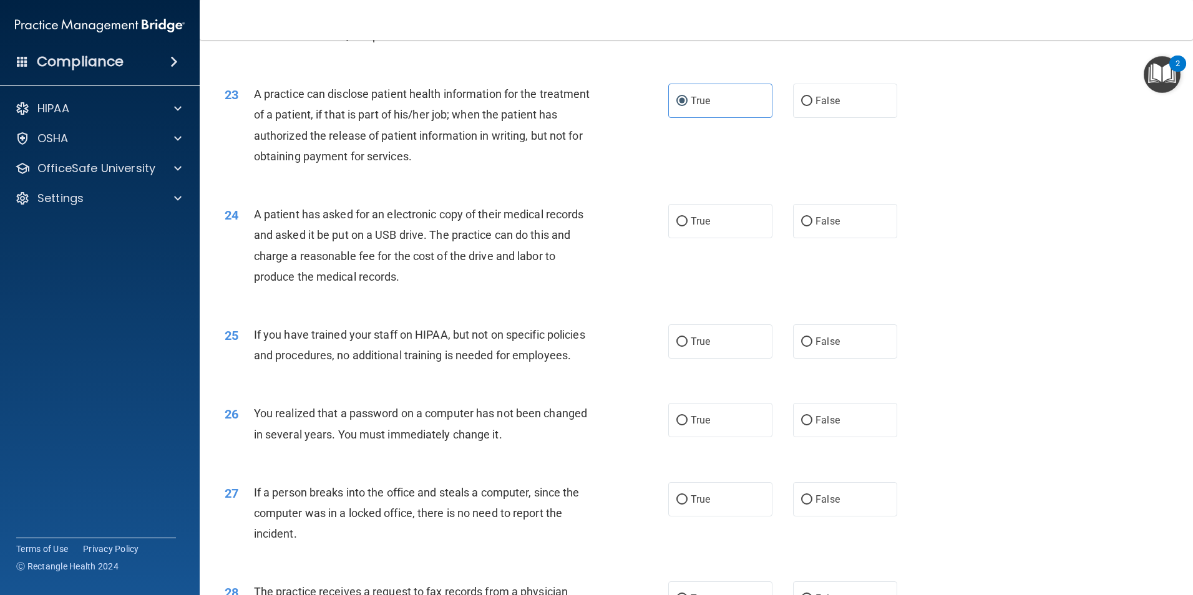
scroll to position [1996, 0]
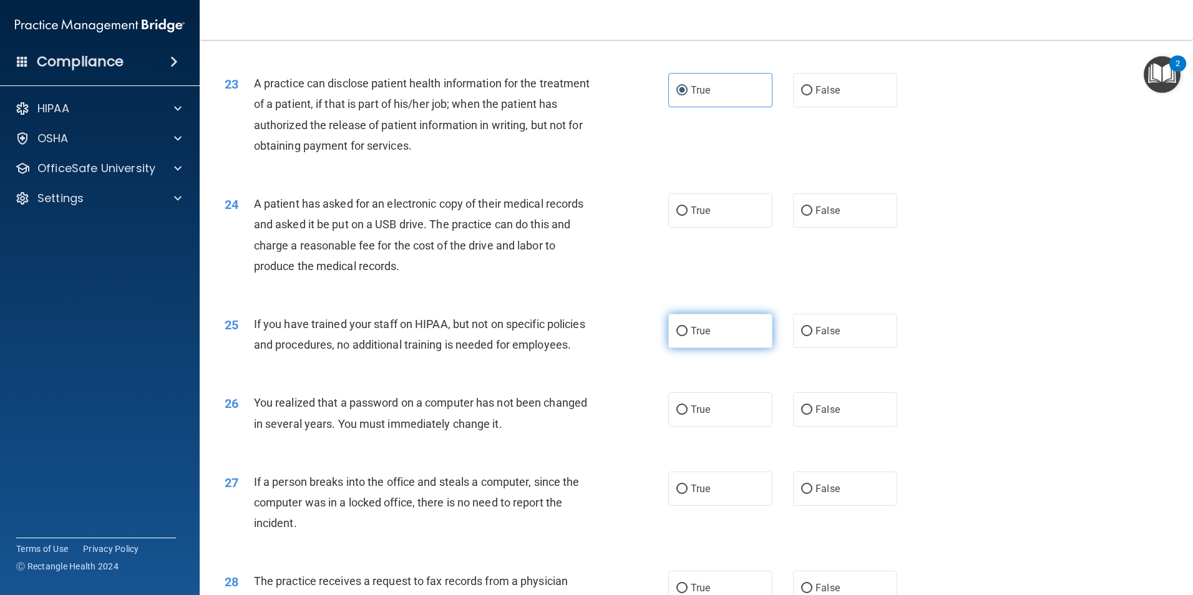
click at [735, 348] on label "True" at bounding box center [720, 331] width 104 height 34
click at [687, 336] on input "True" at bounding box center [681, 331] width 11 height 9
radio input "true"
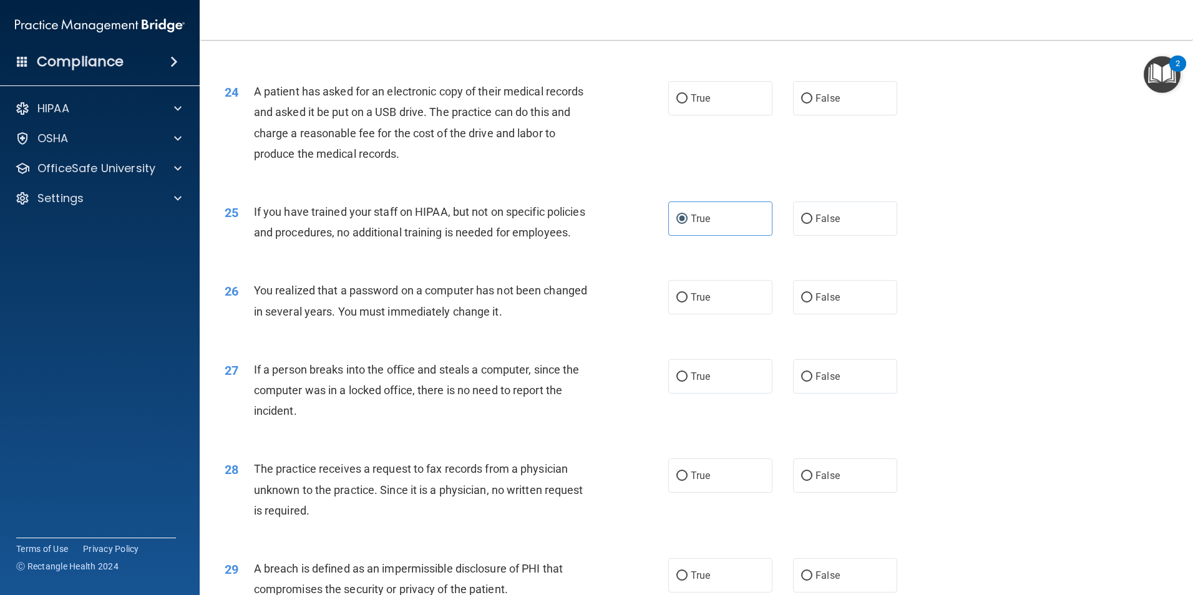
scroll to position [2121, 0]
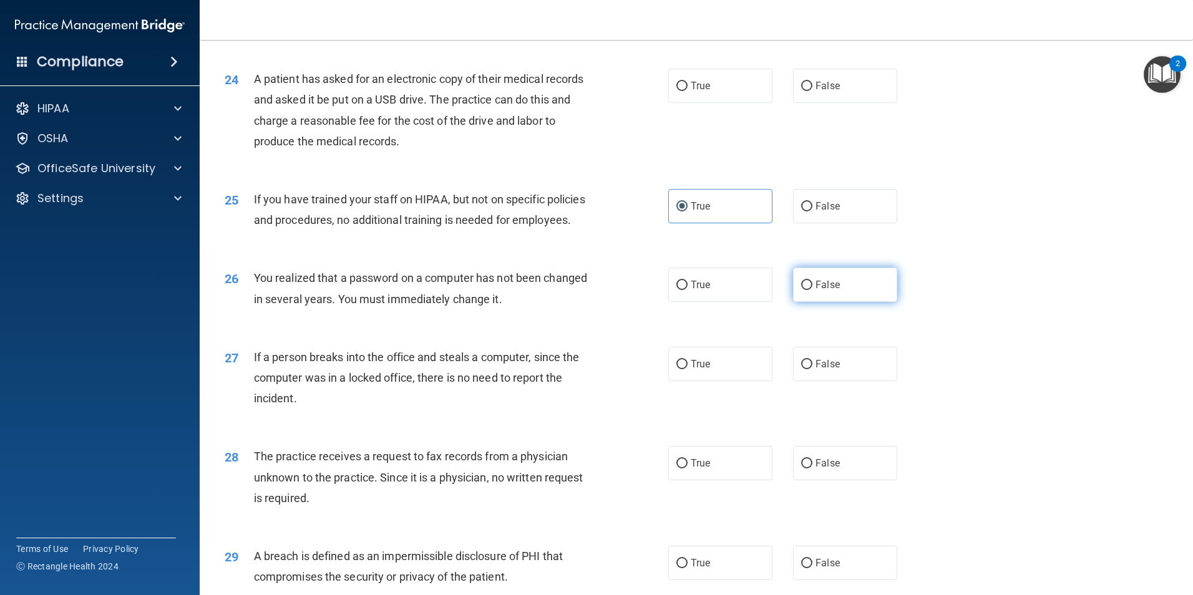
click at [884, 302] on label "False" at bounding box center [845, 285] width 104 height 34
click at [812, 290] on input "False" at bounding box center [806, 285] width 11 height 9
radio input "true"
click at [738, 480] on label "True" at bounding box center [720, 463] width 104 height 34
click at [687, 469] on input "True" at bounding box center [681, 463] width 11 height 9
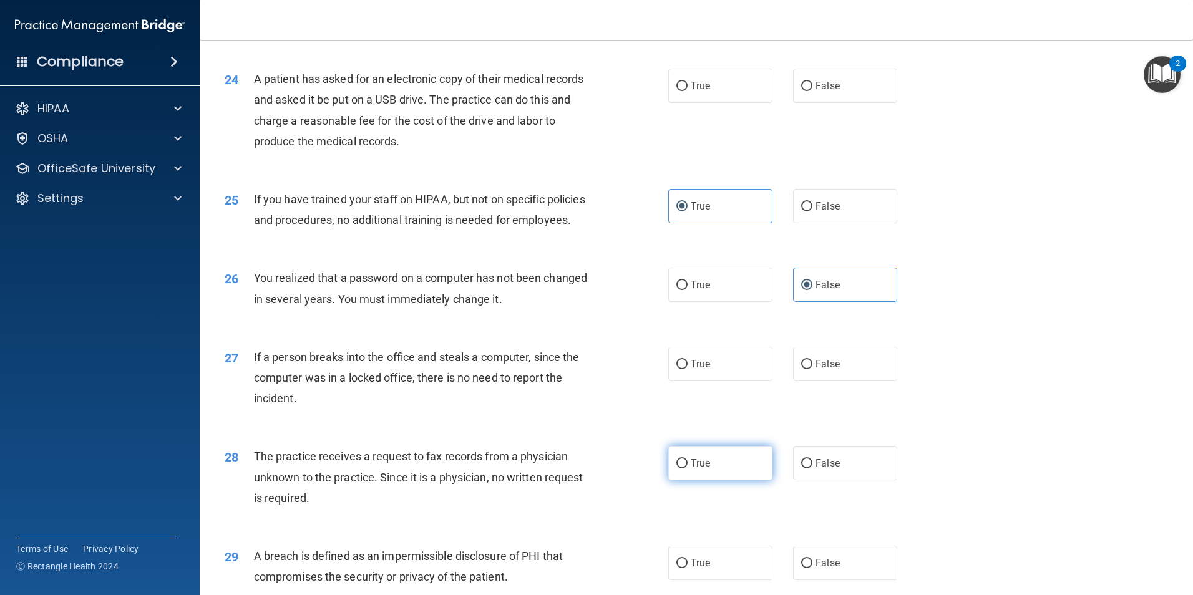
radio input "true"
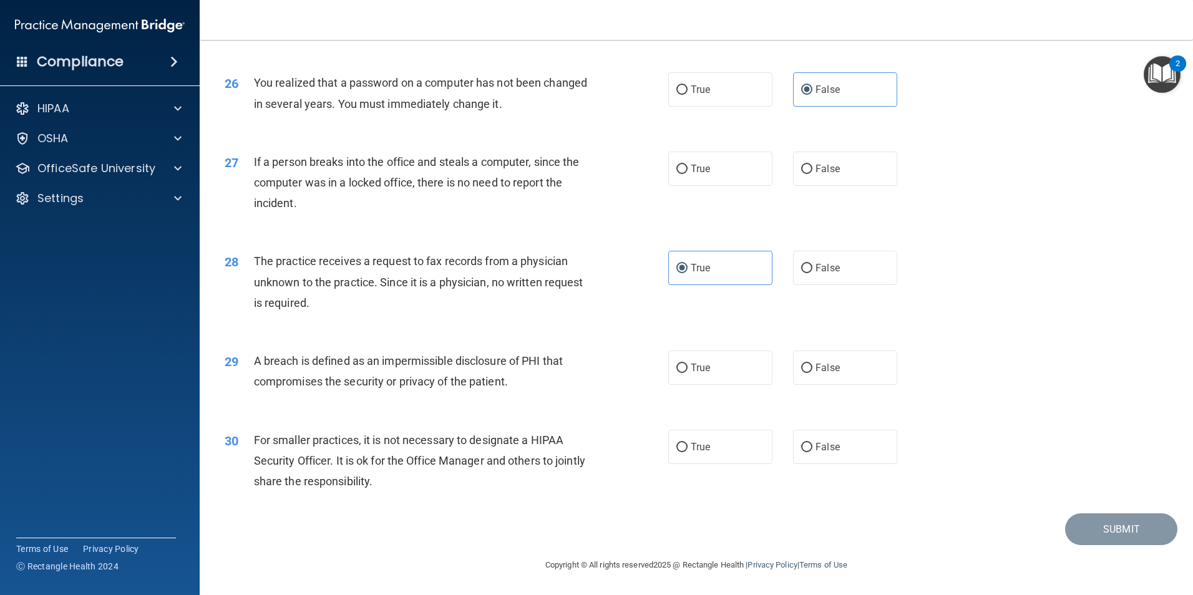
scroll to position [2378, 0]
click at [840, 261] on label "False" at bounding box center [845, 268] width 104 height 34
click at [812, 264] on input "False" at bounding box center [806, 268] width 11 height 9
radio input "true"
radio input "false"
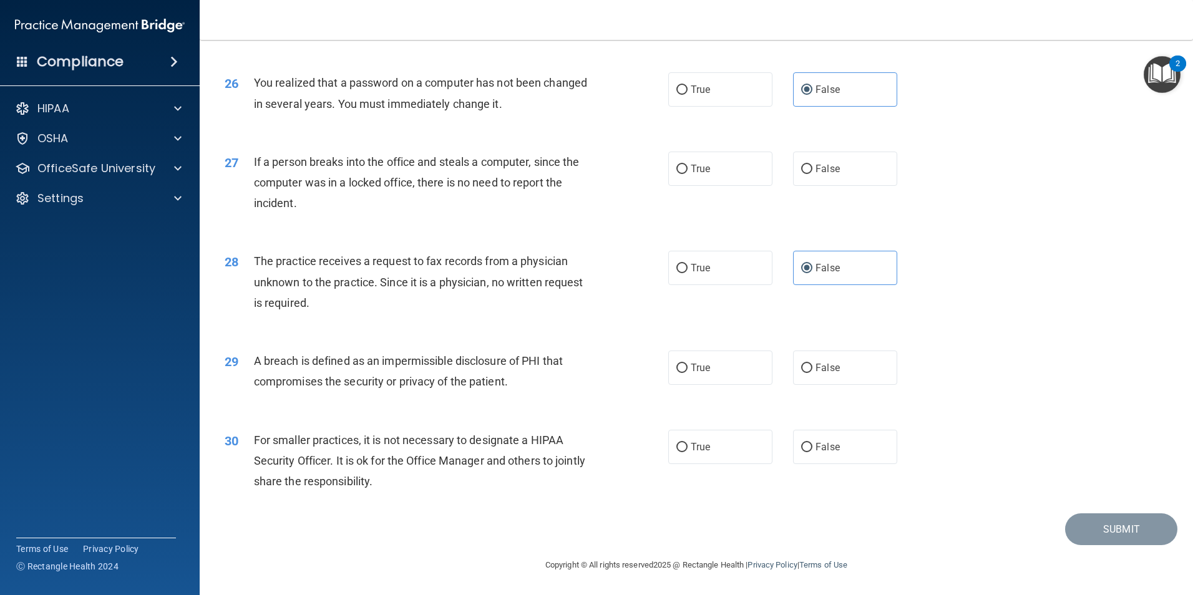
drag, startPoint x: 692, startPoint y: 102, endPoint x: 697, endPoint y: 108, distance: 8.0
click at [692, 102] on label "True" at bounding box center [720, 89] width 104 height 34
click at [687, 95] on input "True" at bounding box center [681, 89] width 11 height 9
radio input "true"
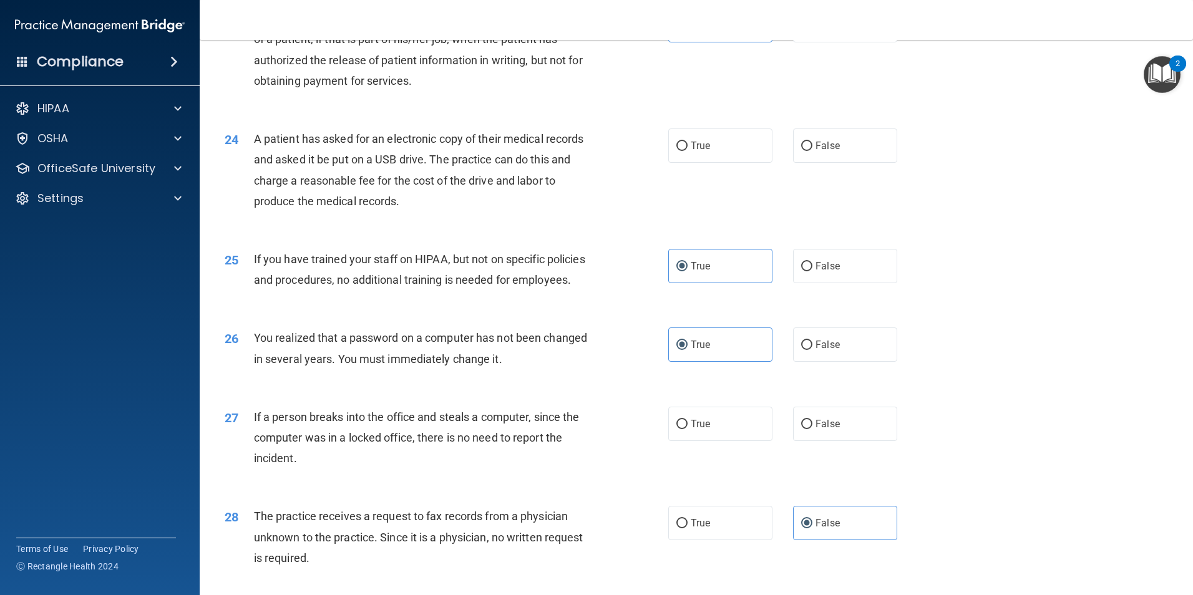
scroll to position [2191, 0]
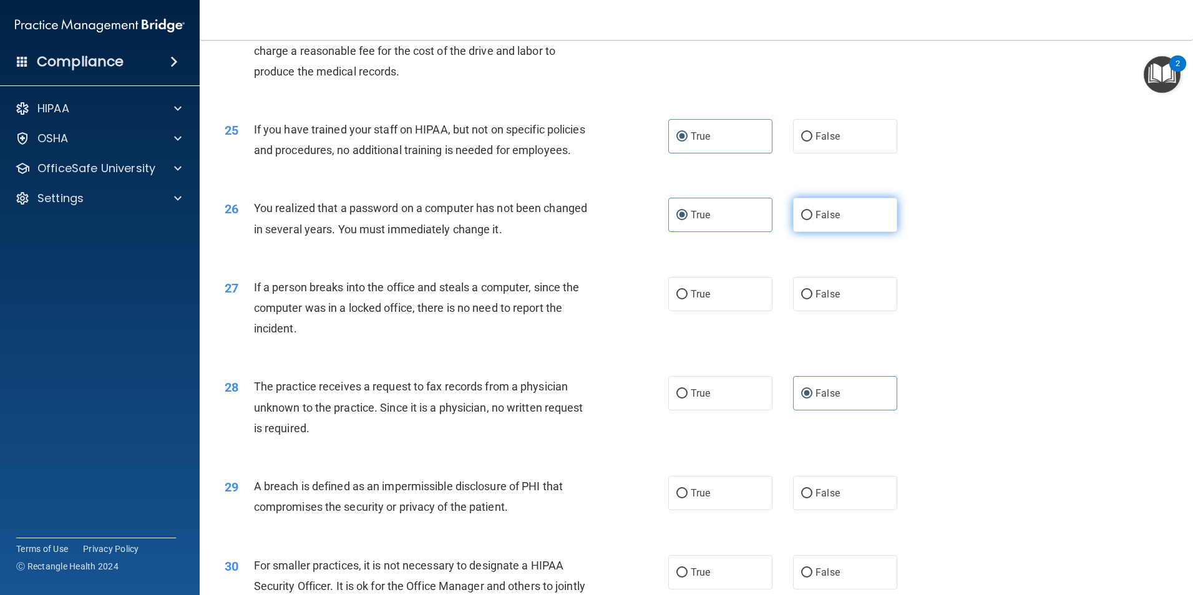
click at [811, 232] on label "False" at bounding box center [845, 215] width 104 height 34
click at [811, 220] on input "False" at bounding box center [806, 215] width 11 height 9
radio input "true"
radio input "false"
click at [835, 153] on label "False" at bounding box center [845, 136] width 104 height 34
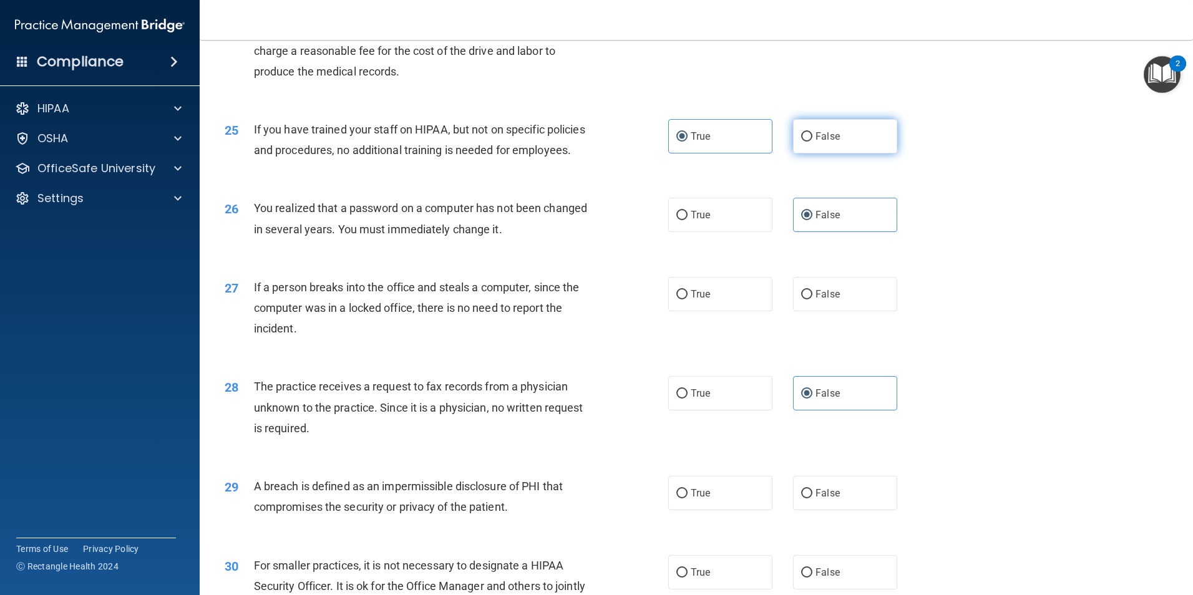
click at [812, 142] on input "False" at bounding box center [806, 136] width 11 height 9
radio input "true"
radio input "false"
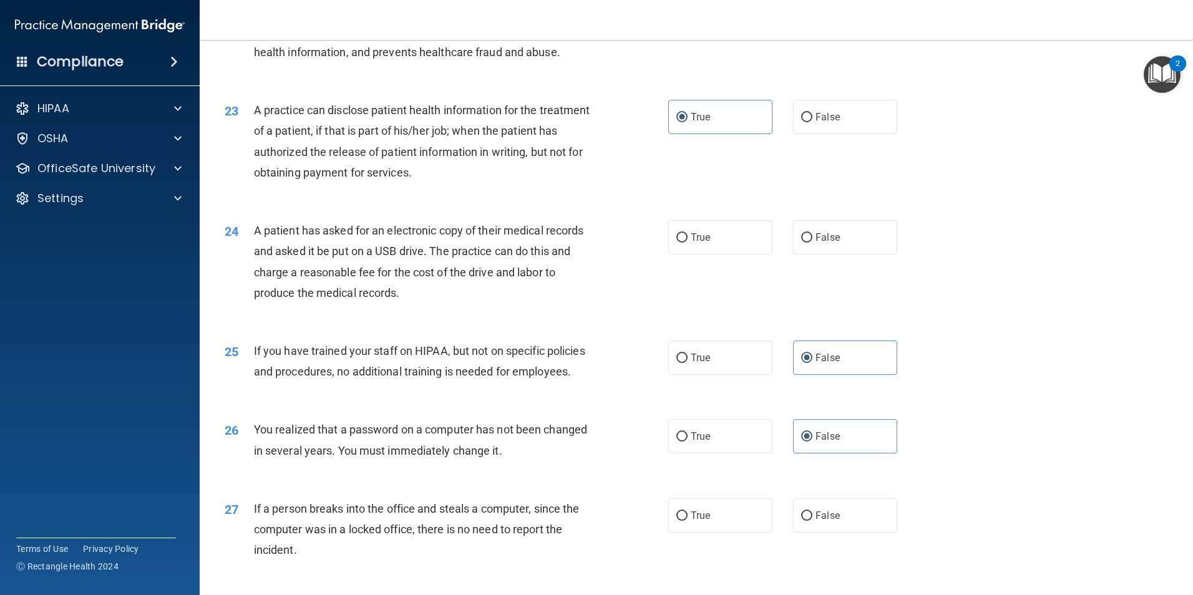
scroll to position [1941, 0]
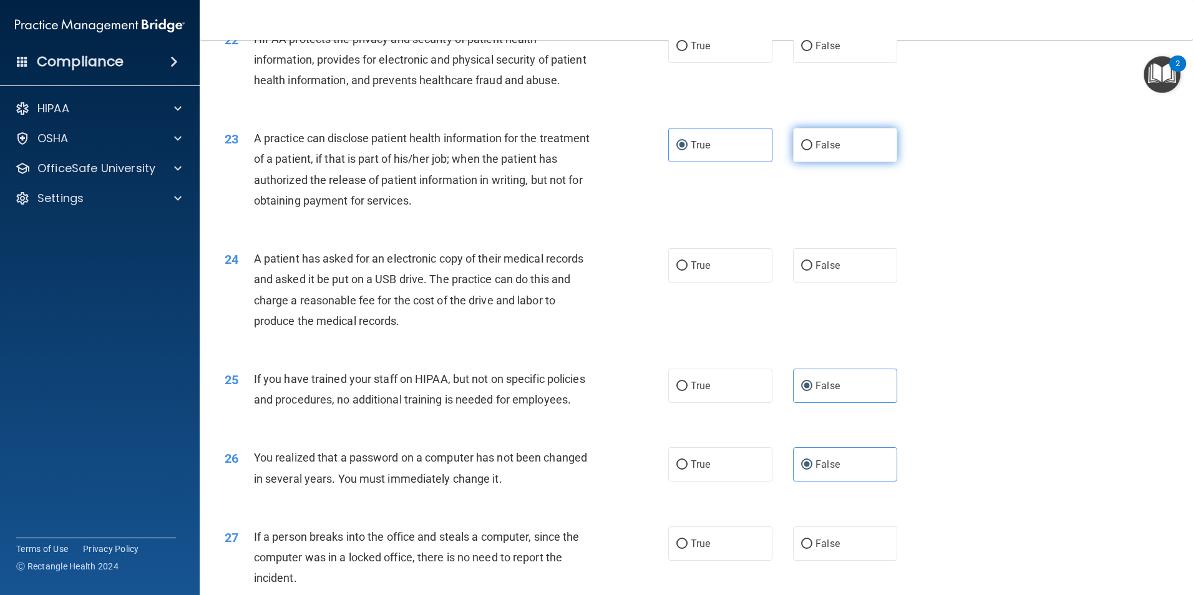
click at [830, 151] on span "False" at bounding box center [827, 145] width 24 height 12
click at [812, 150] on input "False" at bounding box center [806, 145] width 11 height 9
radio input "true"
radio input "false"
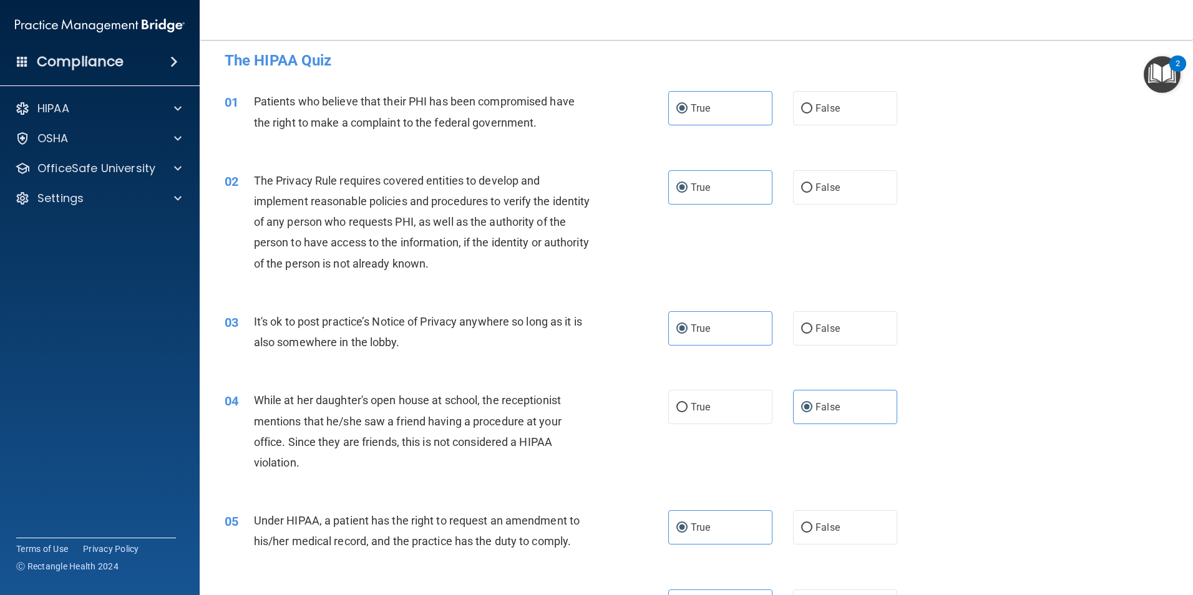
scroll to position [0, 0]
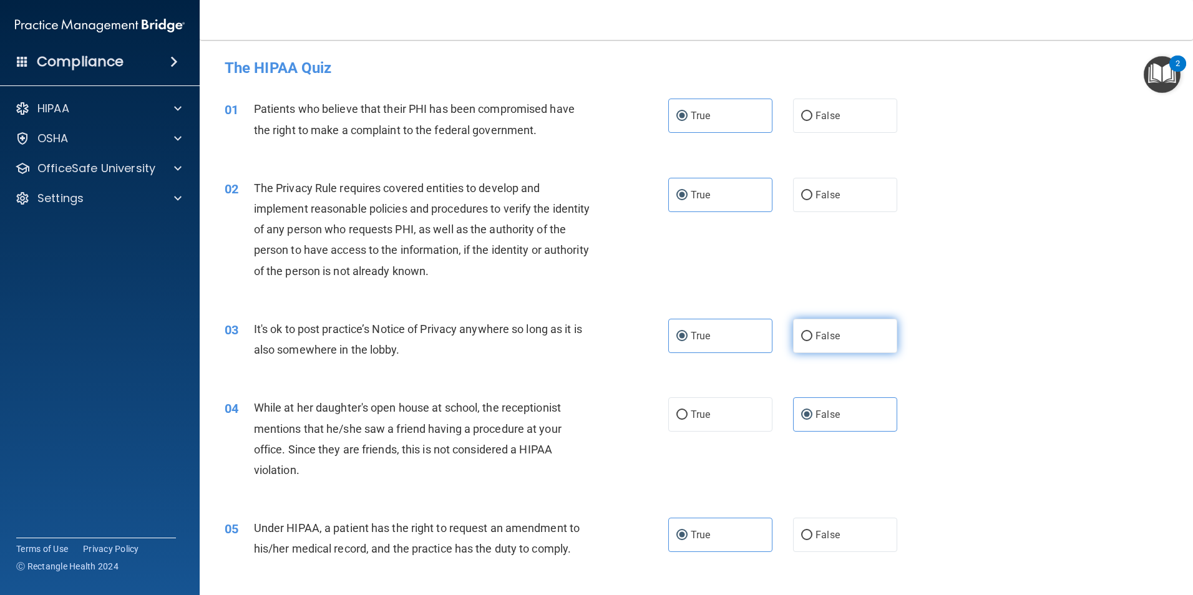
click at [861, 338] on label "False" at bounding box center [845, 336] width 104 height 34
click at [812, 338] on input "False" at bounding box center [806, 336] width 11 height 9
radio input "true"
radio input "false"
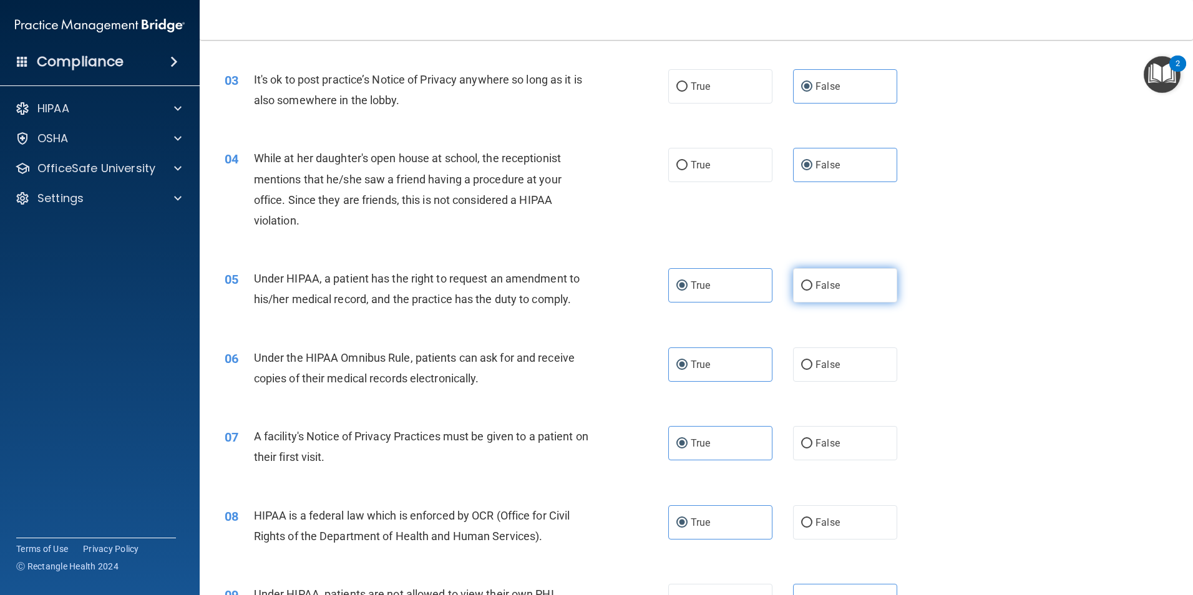
drag, startPoint x: 815, startPoint y: 291, endPoint x: 847, endPoint y: 294, distance: 32.0
click at [817, 291] on span "False" at bounding box center [827, 285] width 24 height 12
click at [812, 291] on input "False" at bounding box center [806, 285] width 11 height 9
radio input "true"
radio input "false"
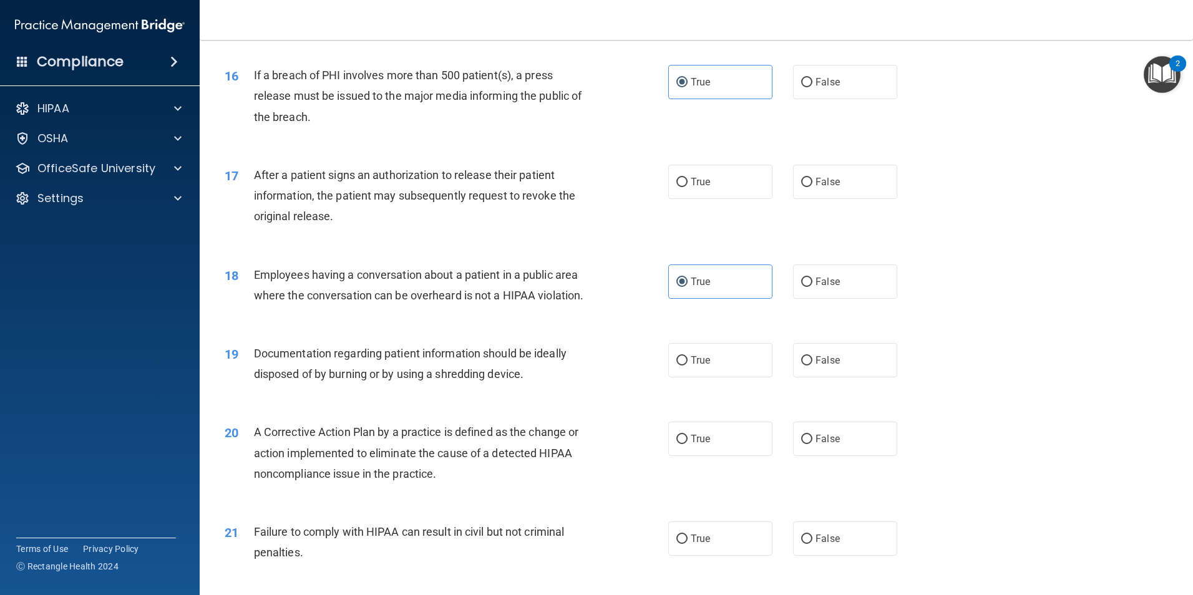
scroll to position [1372, 0]
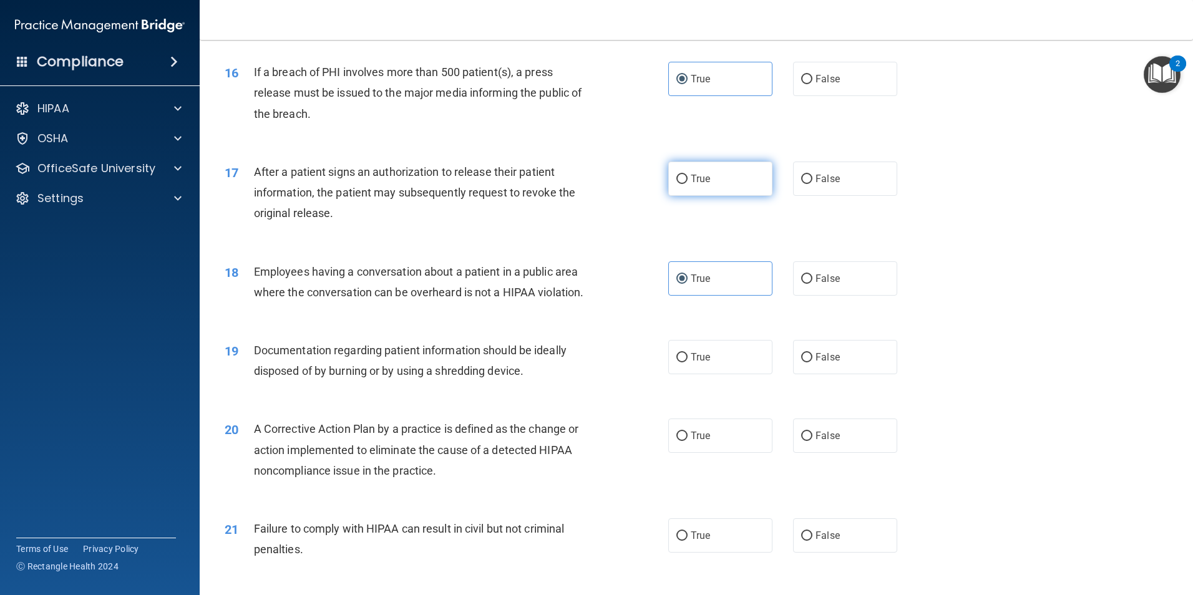
click at [722, 196] on label "True" at bounding box center [720, 179] width 104 height 34
click at [687, 184] on input "True" at bounding box center [681, 179] width 11 height 9
radio input "true"
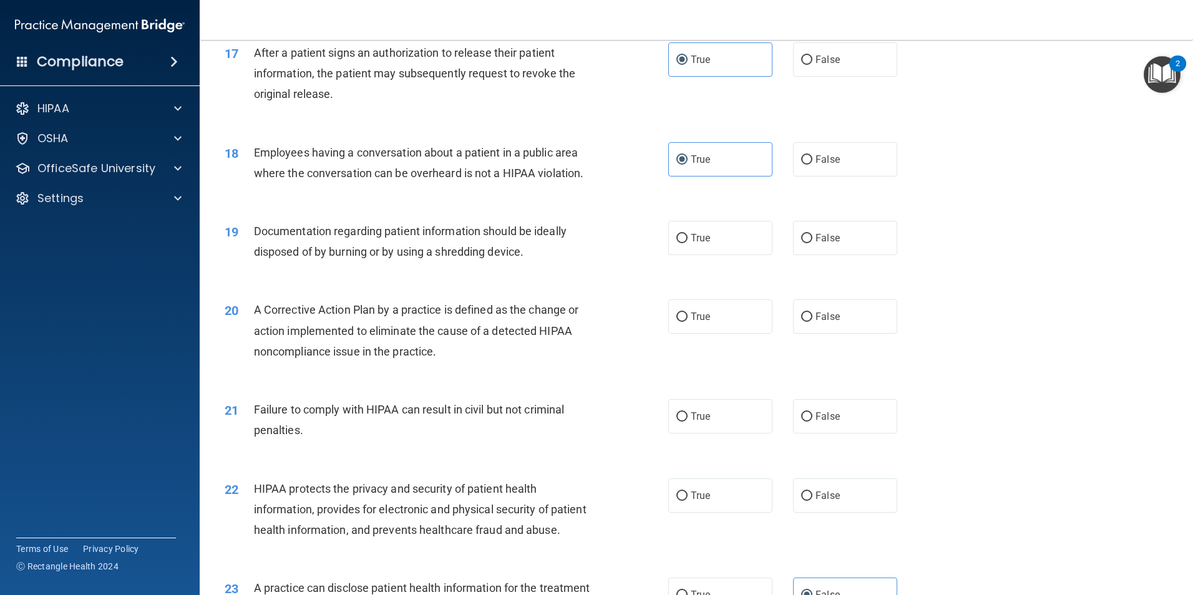
scroll to position [1497, 0]
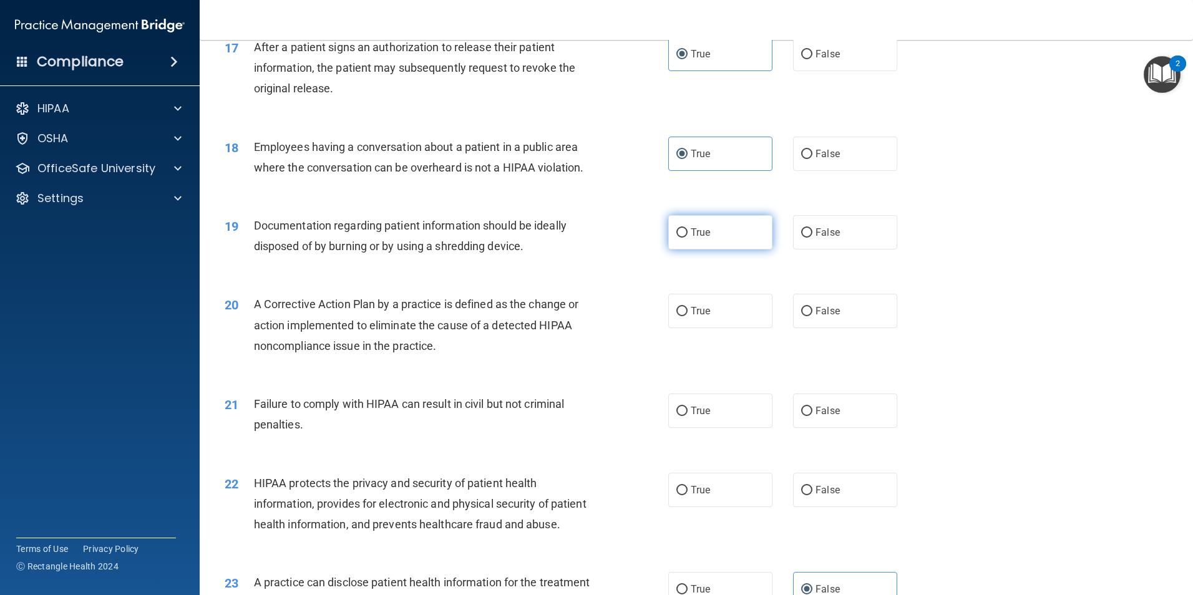
click at [755, 250] on label "True" at bounding box center [720, 232] width 104 height 34
click at [687, 238] on input "True" at bounding box center [681, 232] width 11 height 9
radio input "true"
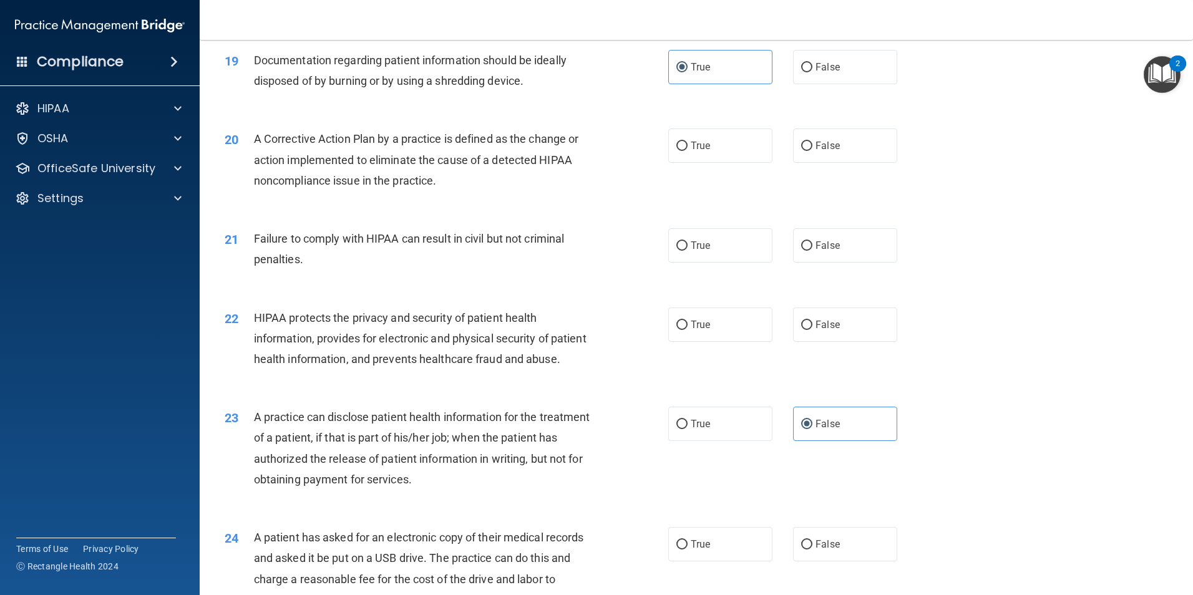
scroll to position [1684, 0]
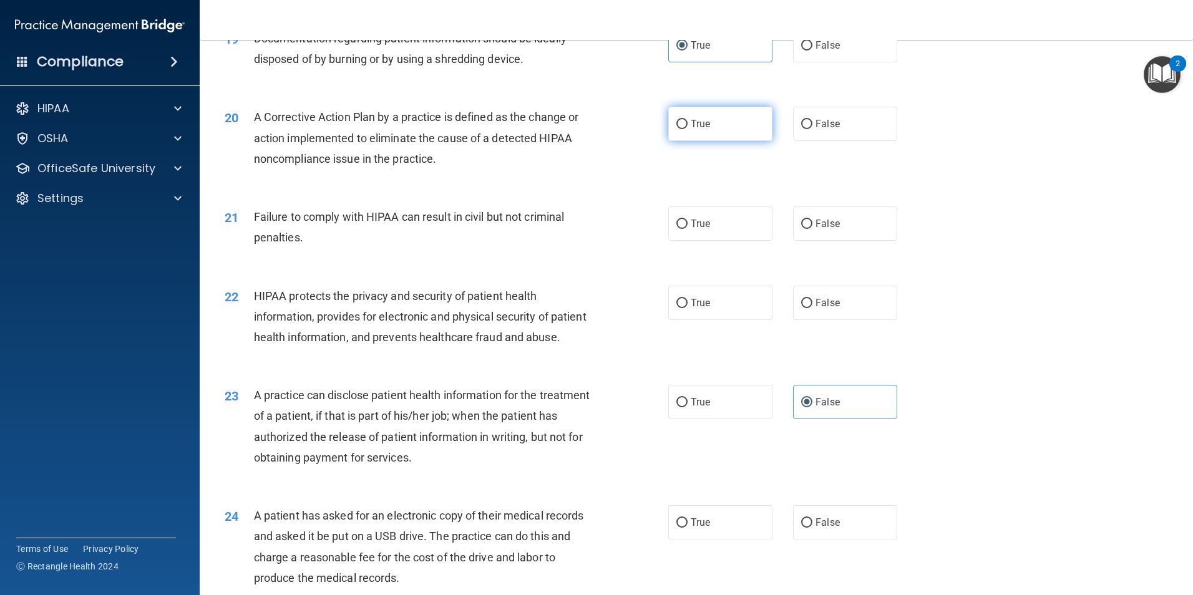
click at [755, 140] on label "True" at bounding box center [720, 124] width 104 height 34
click at [687, 129] on input "True" at bounding box center [681, 124] width 11 height 9
radio input "true"
click at [820, 241] on label "False" at bounding box center [845, 223] width 104 height 34
click at [812, 229] on input "False" at bounding box center [806, 224] width 11 height 9
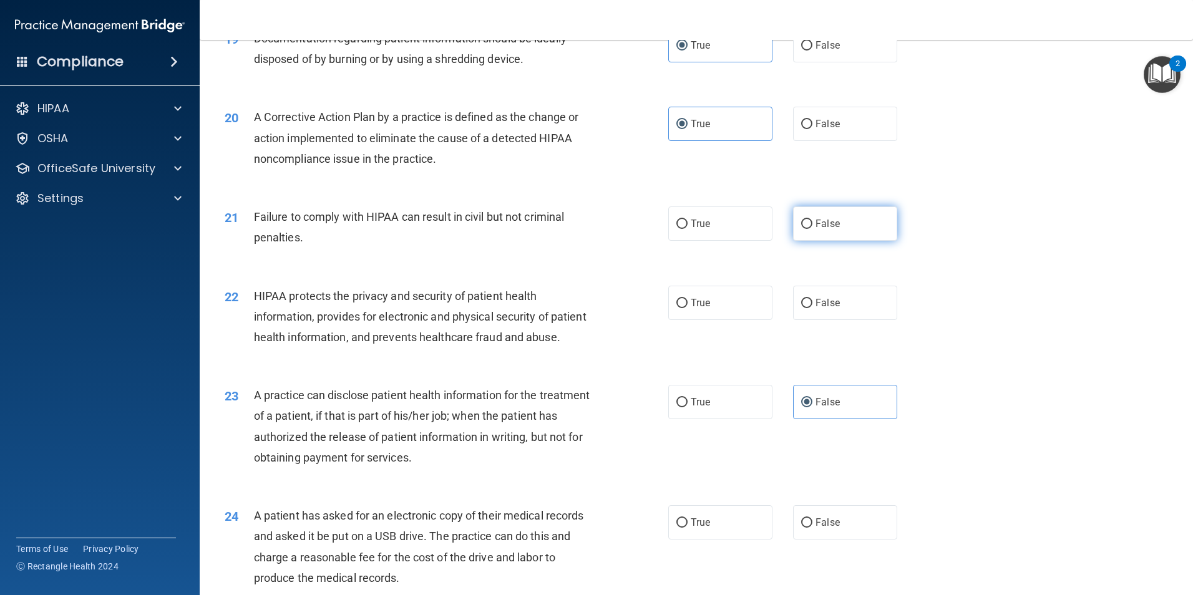
radio input "true"
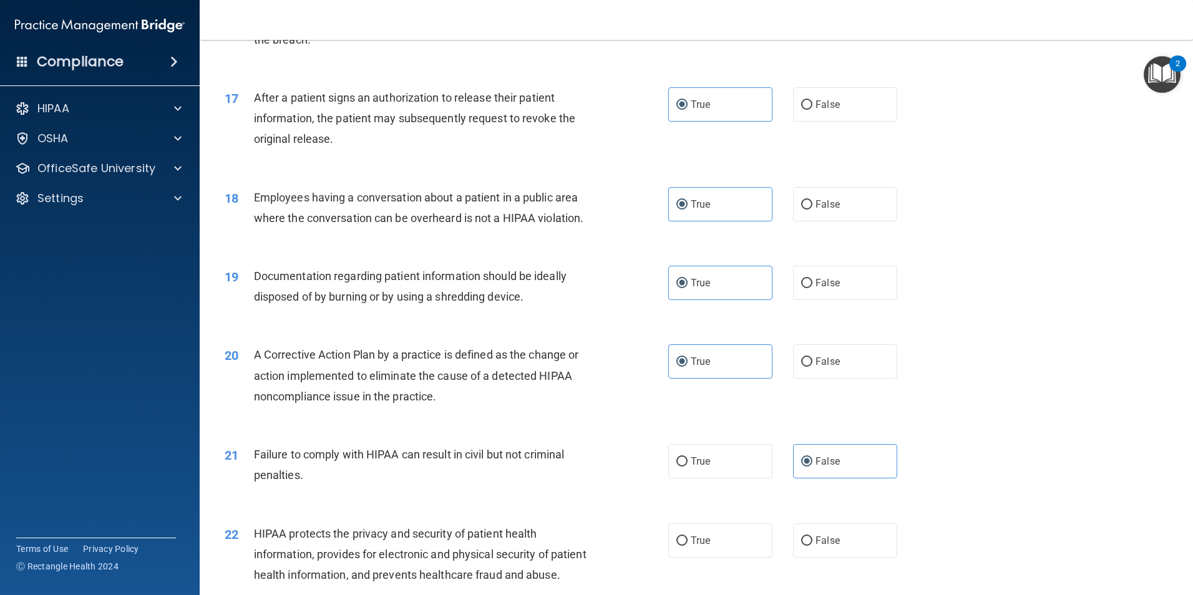
scroll to position [1435, 0]
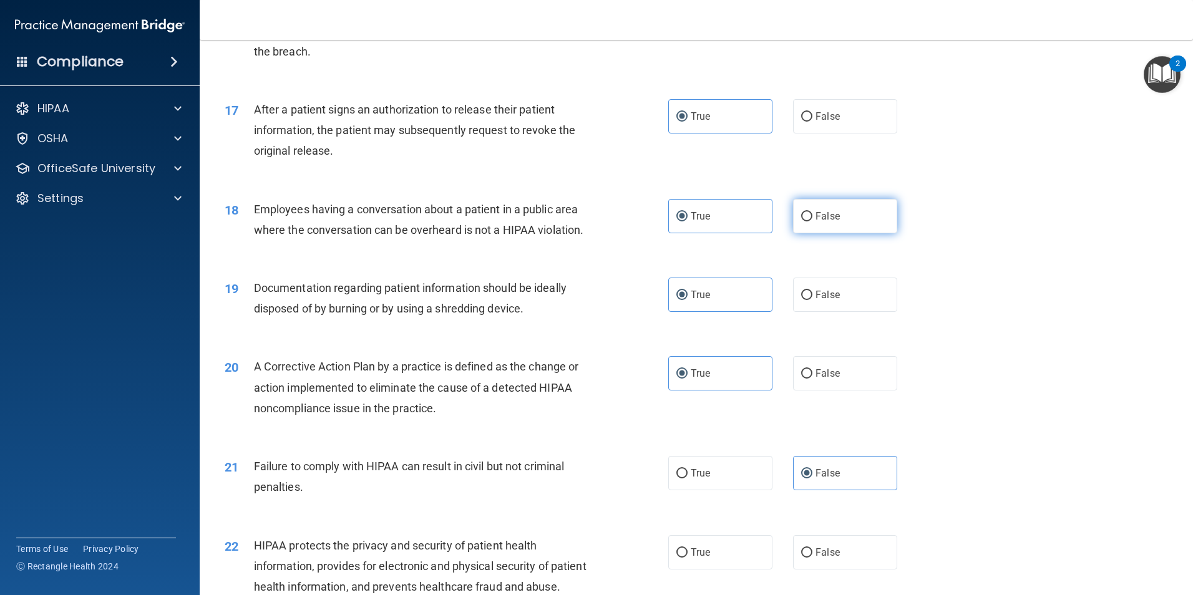
click at [856, 233] on label "False" at bounding box center [845, 216] width 104 height 34
click at [812, 221] on input "False" at bounding box center [806, 216] width 11 height 9
radio input "true"
radio input "false"
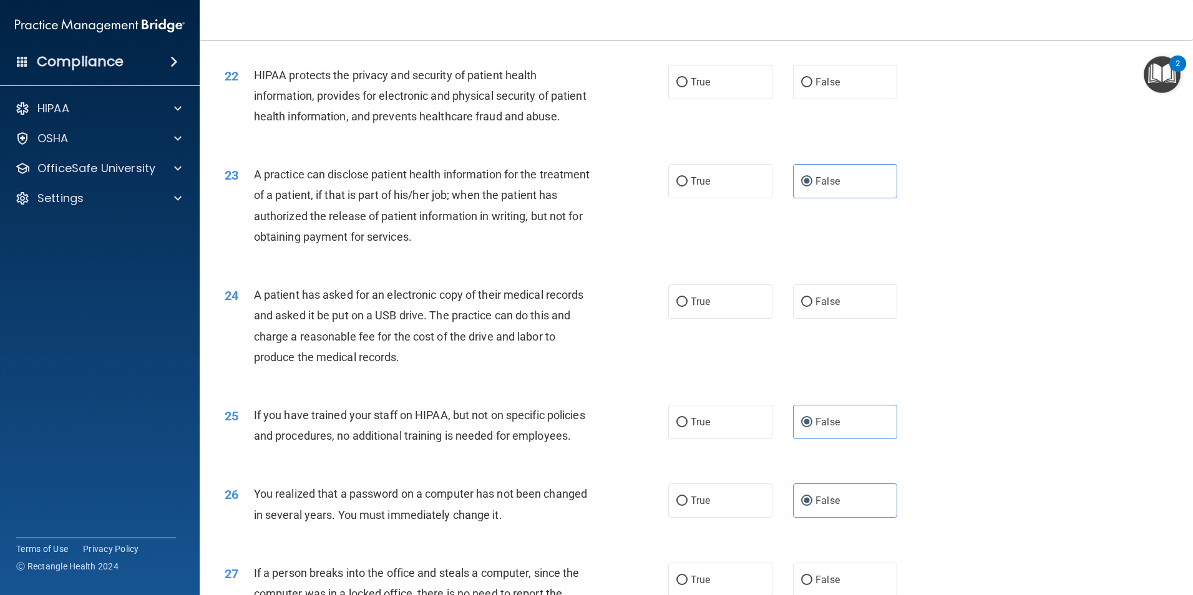
scroll to position [1934, 0]
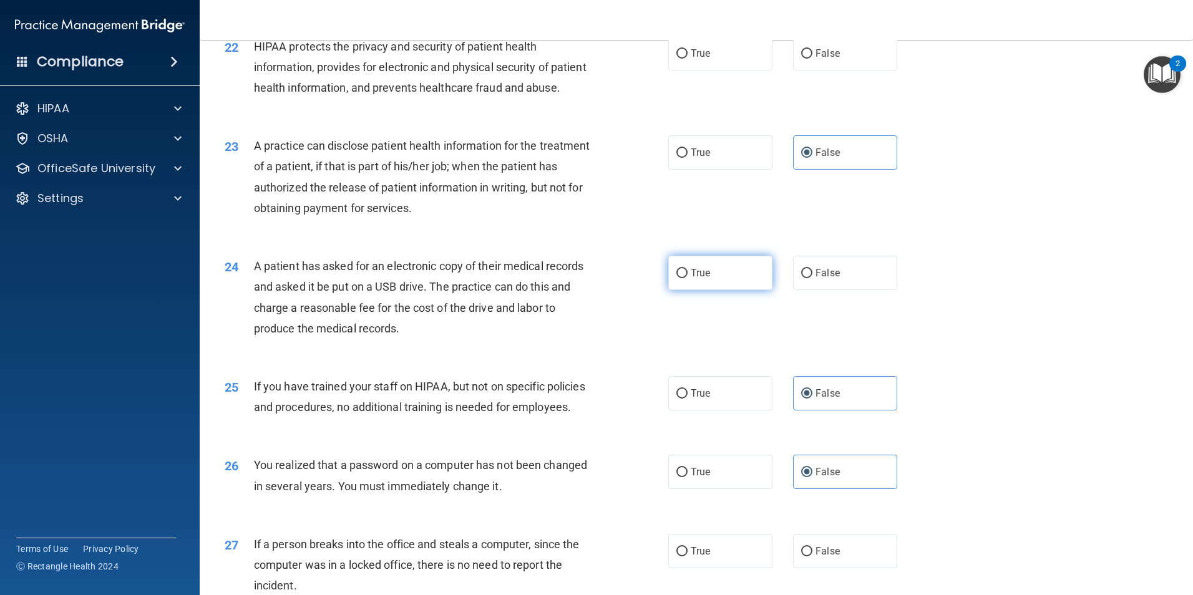
click at [678, 290] on label "True" at bounding box center [720, 273] width 104 height 34
click at [678, 278] on input "True" at bounding box center [681, 273] width 11 height 9
radio input "true"
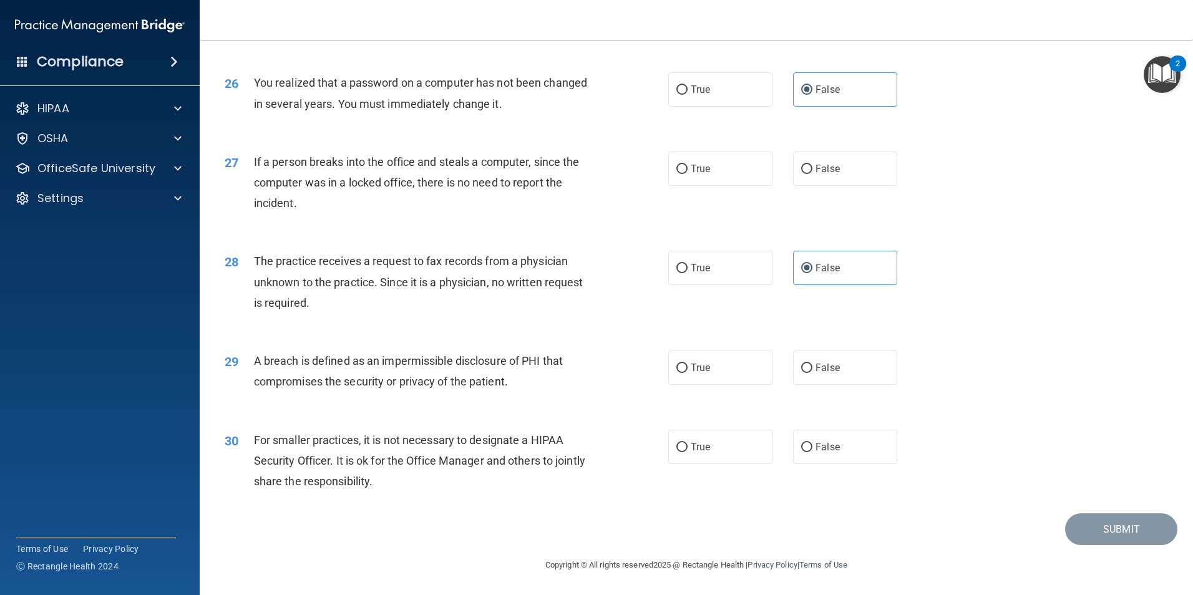
scroll to position [2378, 0]
click at [752, 372] on label "True" at bounding box center [720, 368] width 104 height 34
click at [687, 372] on input "True" at bounding box center [681, 368] width 11 height 9
radio input "true"
click at [877, 155] on label "False" at bounding box center [845, 169] width 104 height 34
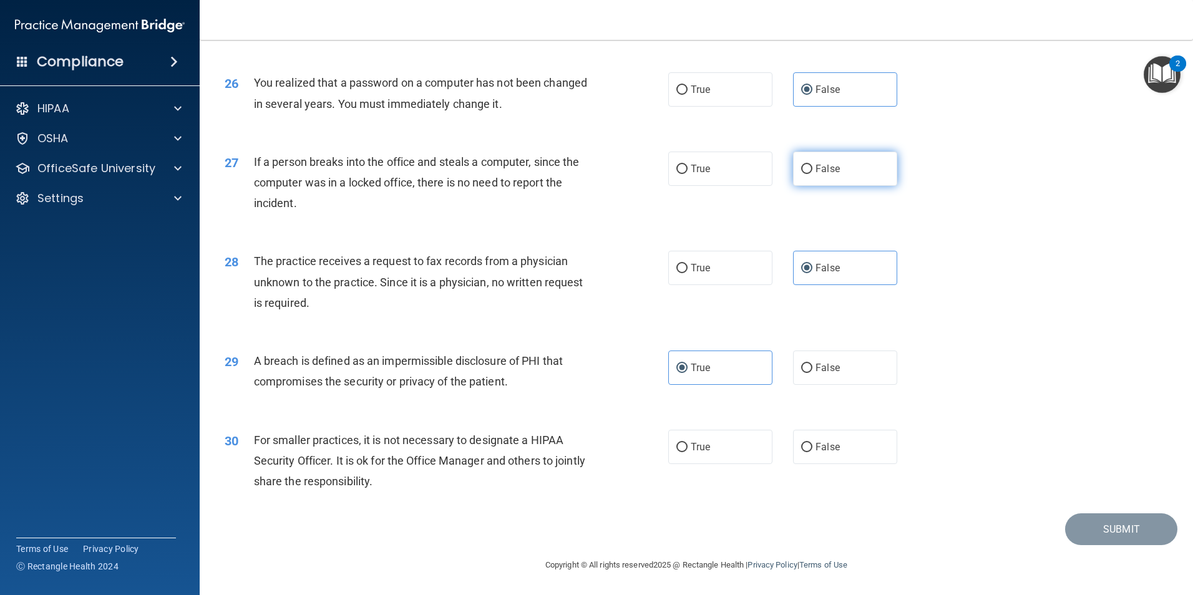
click at [812, 165] on input "False" at bounding box center [806, 169] width 11 height 9
radio input "true"
click at [878, 441] on label "False" at bounding box center [845, 447] width 104 height 34
click at [812, 443] on input "False" at bounding box center [806, 447] width 11 height 9
radio input "true"
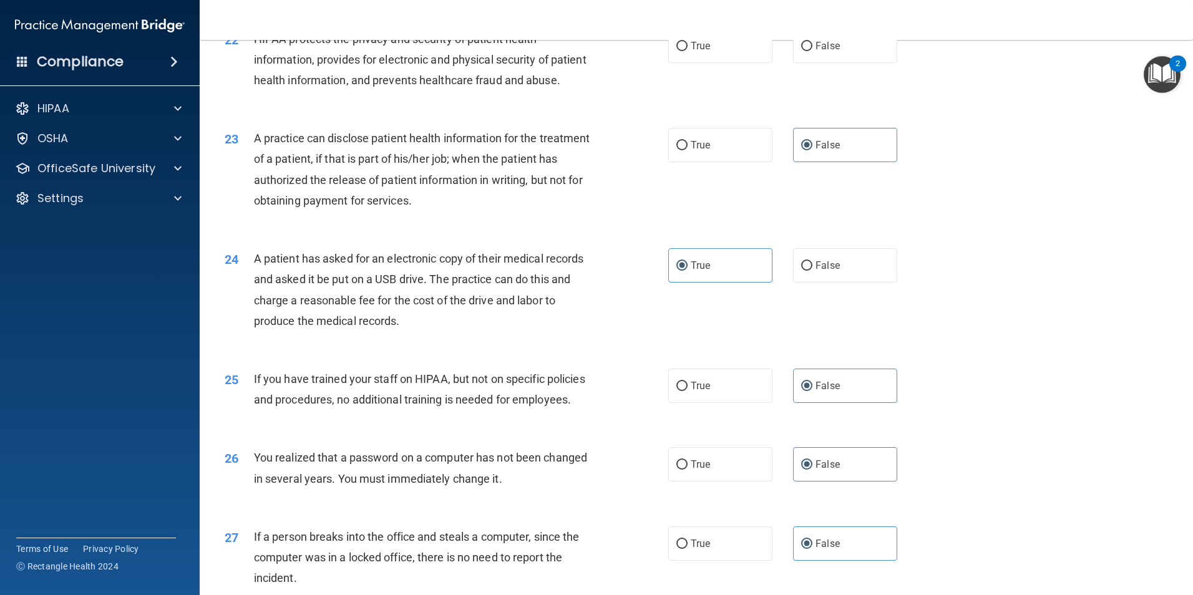
scroll to position [1692, 0]
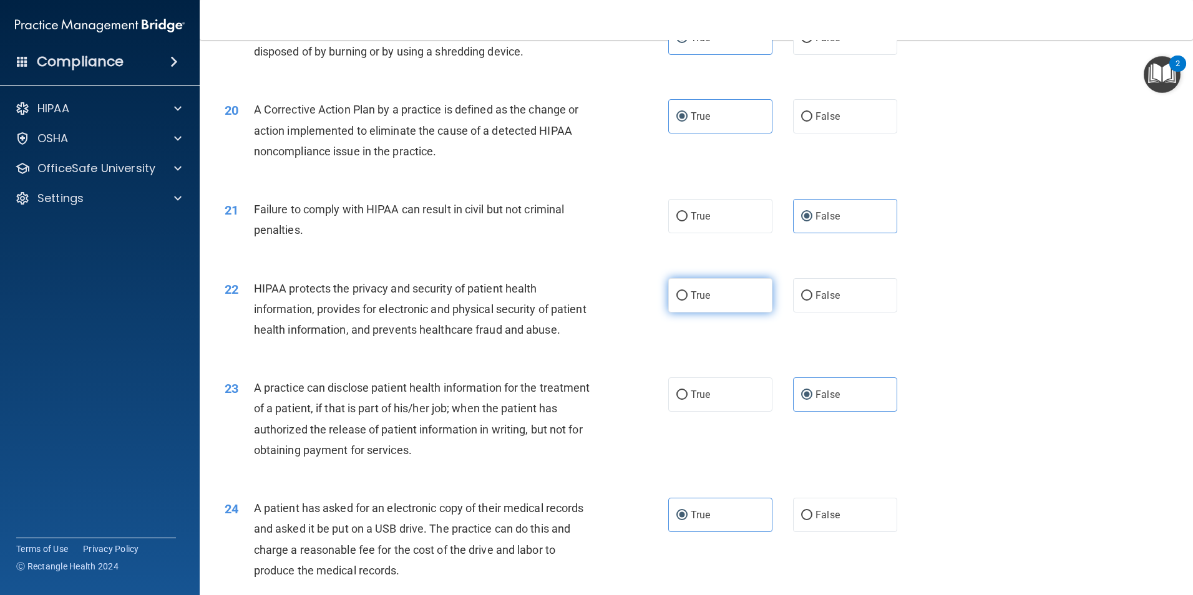
click at [743, 303] on label "True" at bounding box center [720, 295] width 104 height 34
click at [687, 301] on input "True" at bounding box center [681, 295] width 11 height 9
radio input "true"
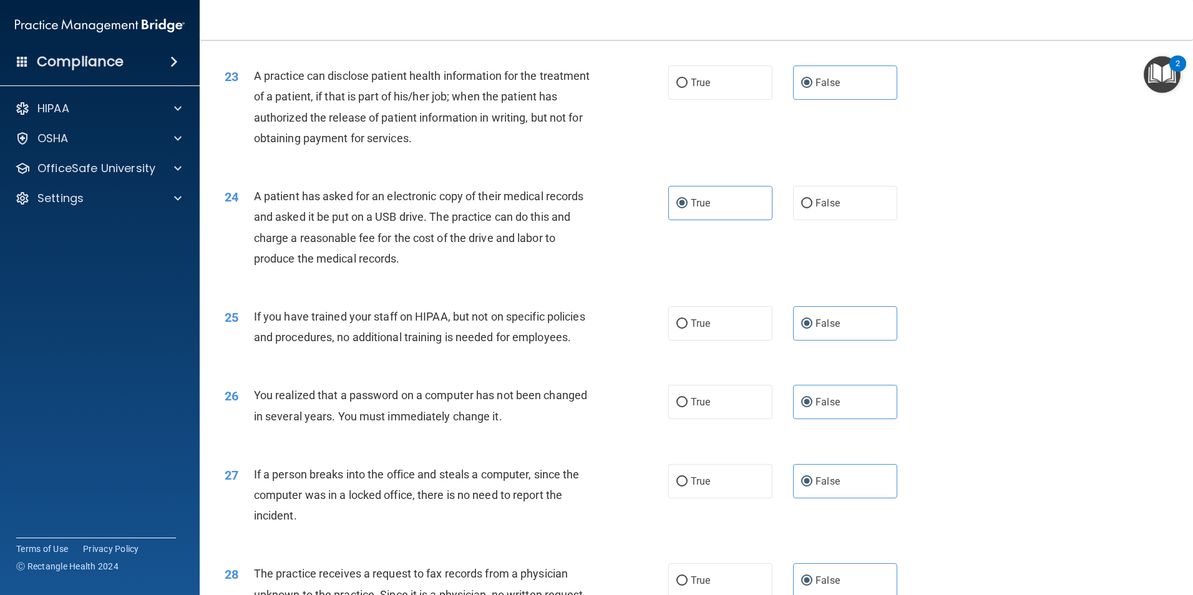
scroll to position [2378, 0]
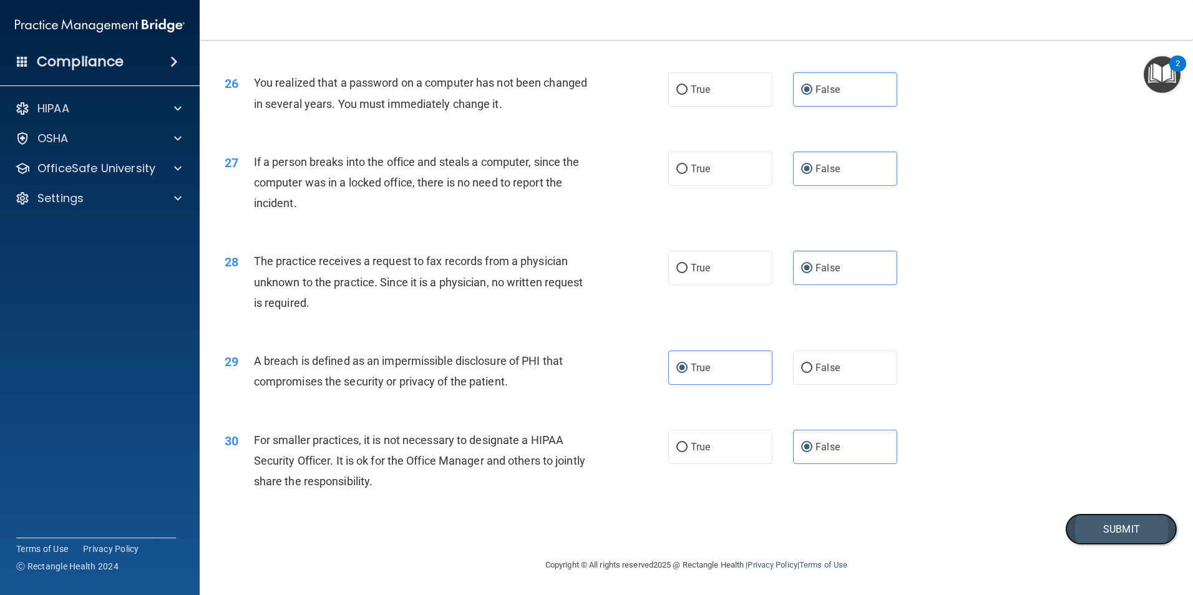
click at [1119, 530] on button "Submit" at bounding box center [1121, 529] width 112 height 32
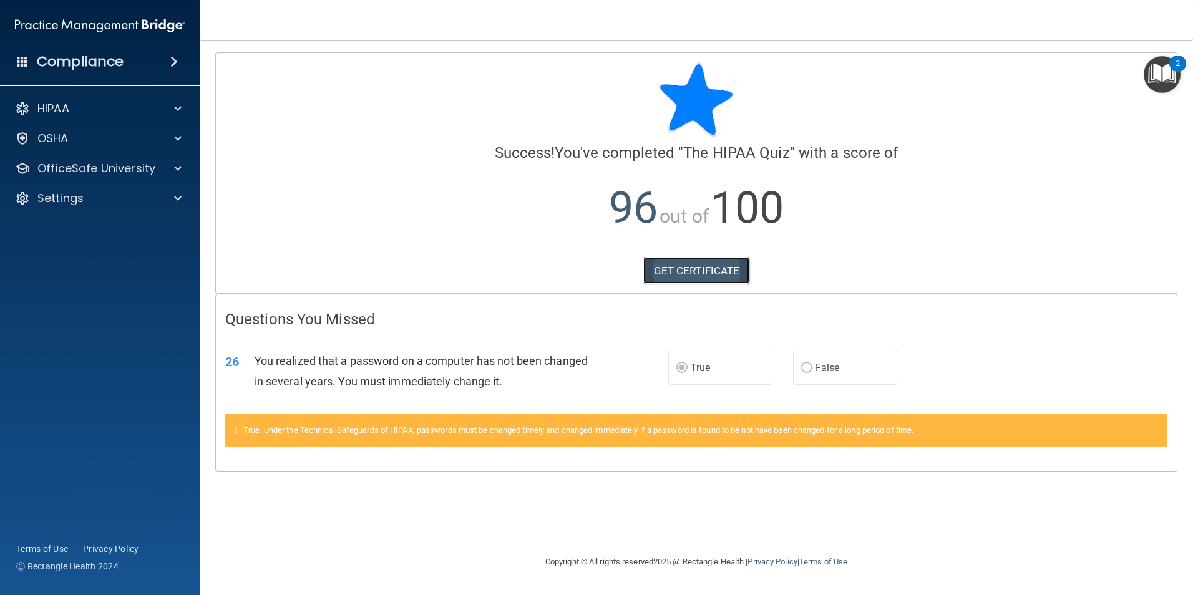
click at [684, 273] on link "GET CERTIFICATE" at bounding box center [696, 270] width 107 height 27
click at [70, 117] on div "HIPAA" at bounding box center [100, 108] width 200 height 25
click at [82, 164] on p "OfficeSafe University" at bounding box center [96, 168] width 118 height 15
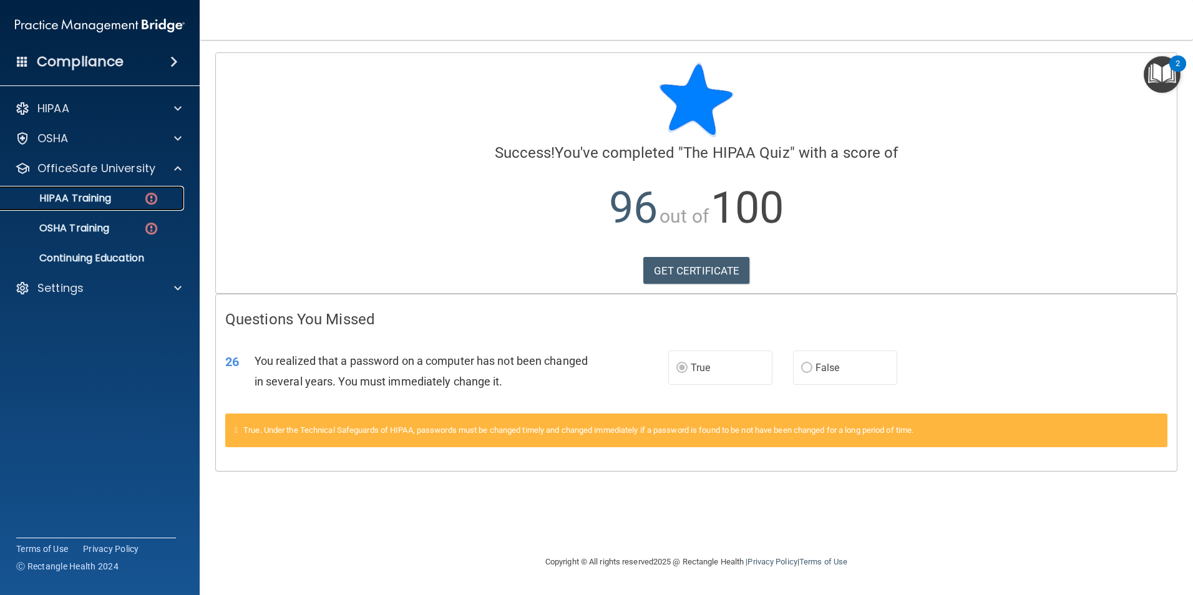
click at [115, 196] on div "HIPAA Training" at bounding box center [93, 198] width 170 height 12
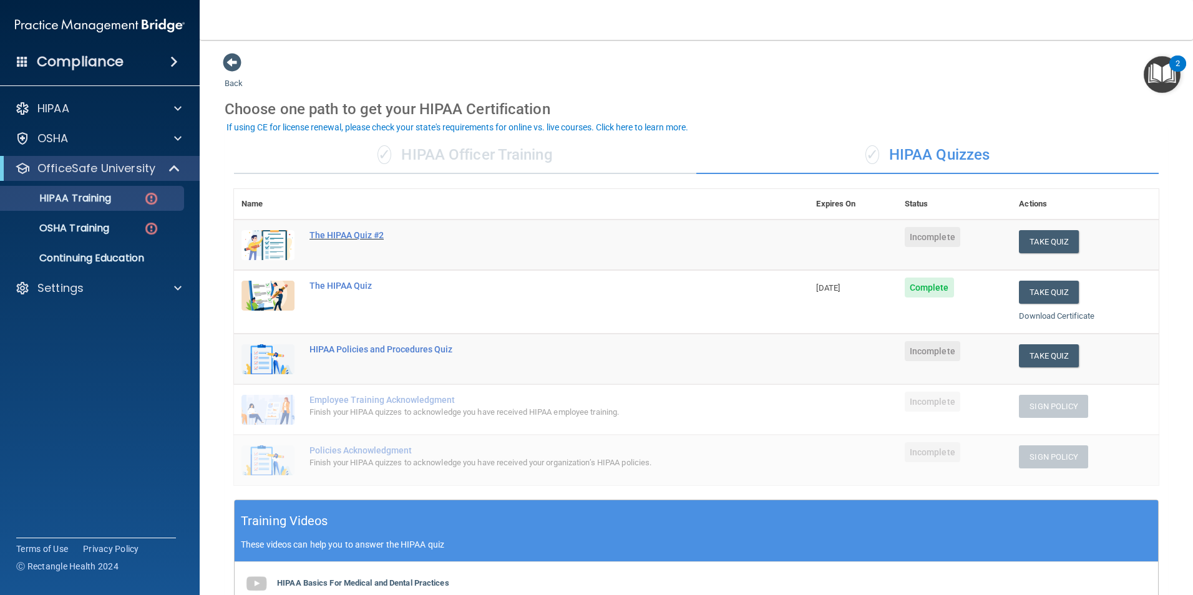
click at [331, 235] on div "The HIPAA Quiz #2" at bounding box center [527, 235] width 437 height 10
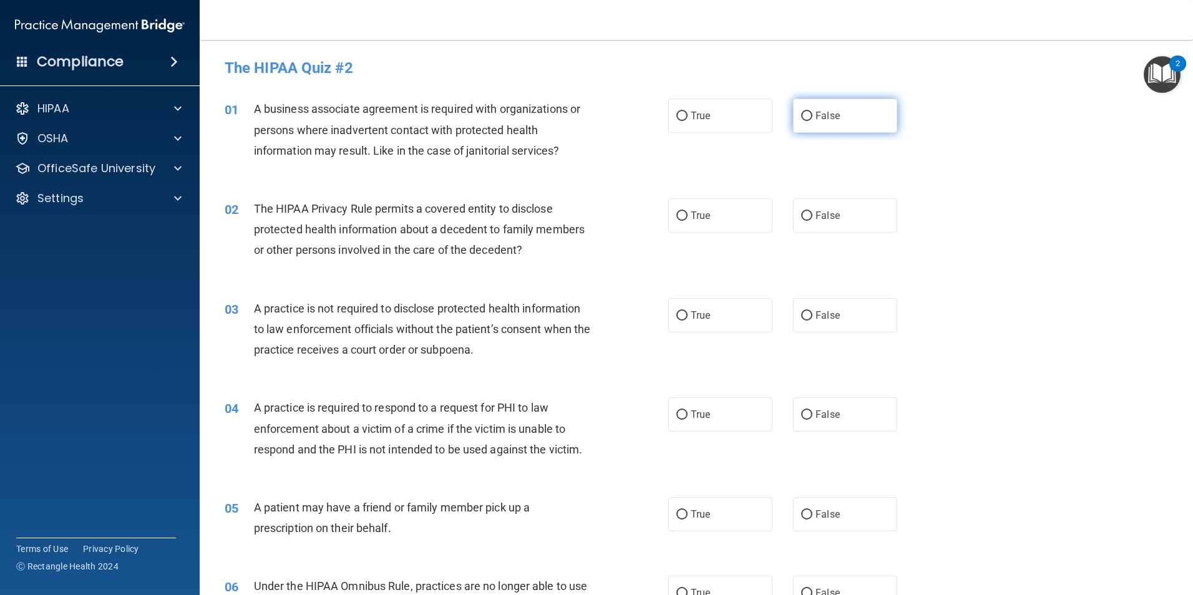
click at [845, 122] on label "False" at bounding box center [845, 116] width 104 height 34
click at [812, 121] on input "False" at bounding box center [806, 116] width 11 height 9
radio input "true"
click at [749, 209] on label "True" at bounding box center [720, 215] width 104 height 34
click at [687, 211] on input "True" at bounding box center [681, 215] width 11 height 9
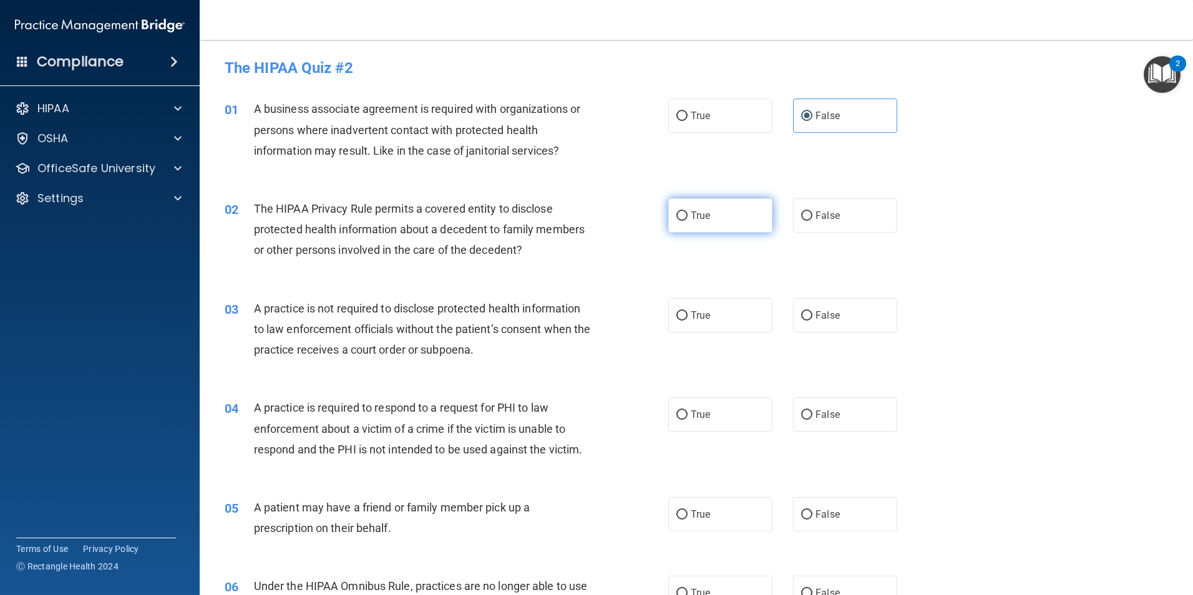
radio input "true"
click at [703, 322] on label "True" at bounding box center [720, 315] width 104 height 34
click at [687, 321] on input "True" at bounding box center [681, 315] width 11 height 9
radio input "true"
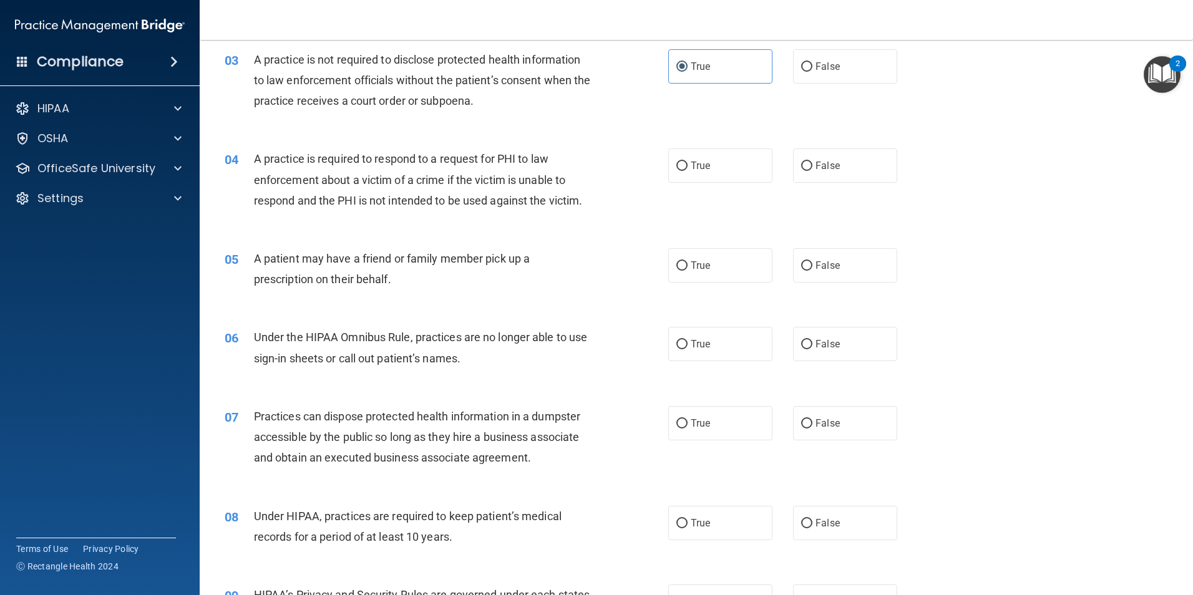
scroll to position [250, 0]
click at [692, 272] on label "True" at bounding box center [720, 265] width 104 height 34
click at [687, 270] on input "True" at bounding box center [681, 265] width 11 height 9
radio input "true"
click at [805, 348] on input "False" at bounding box center [806, 343] width 11 height 9
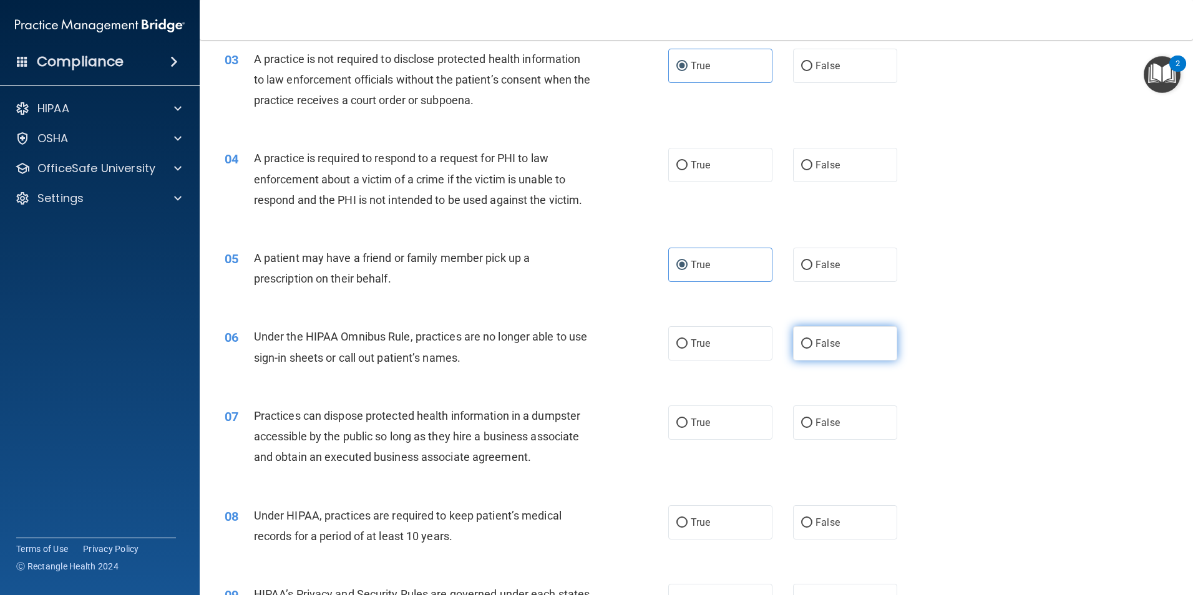
radio input "true"
click at [720, 170] on label "True" at bounding box center [720, 165] width 104 height 34
click at [687, 170] on input "True" at bounding box center [681, 165] width 11 height 9
radio input "true"
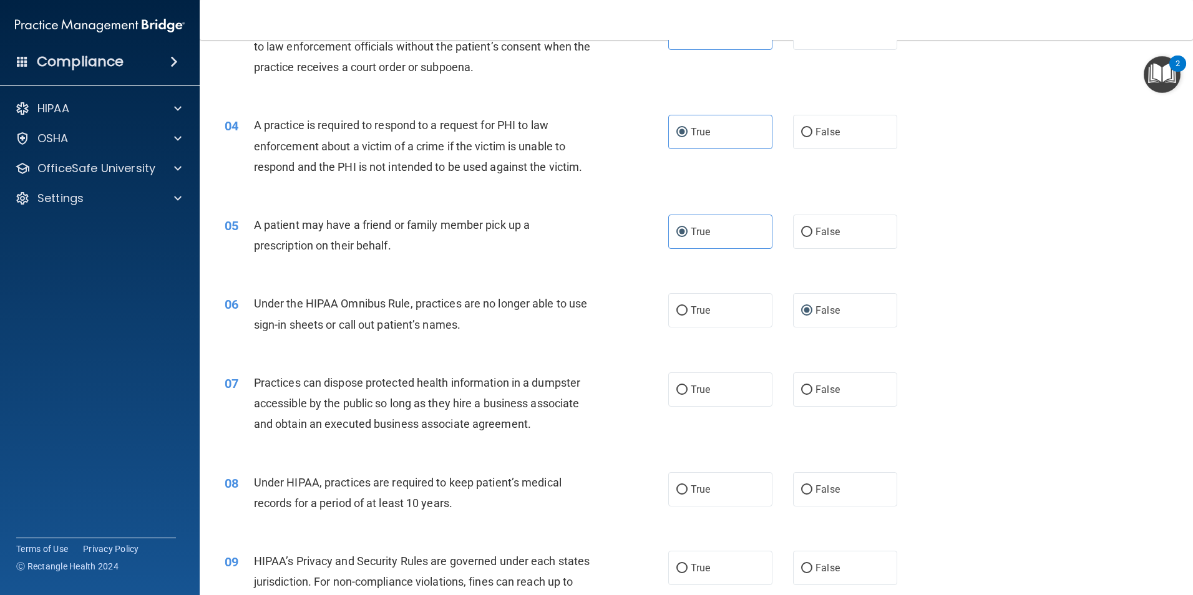
scroll to position [374, 0]
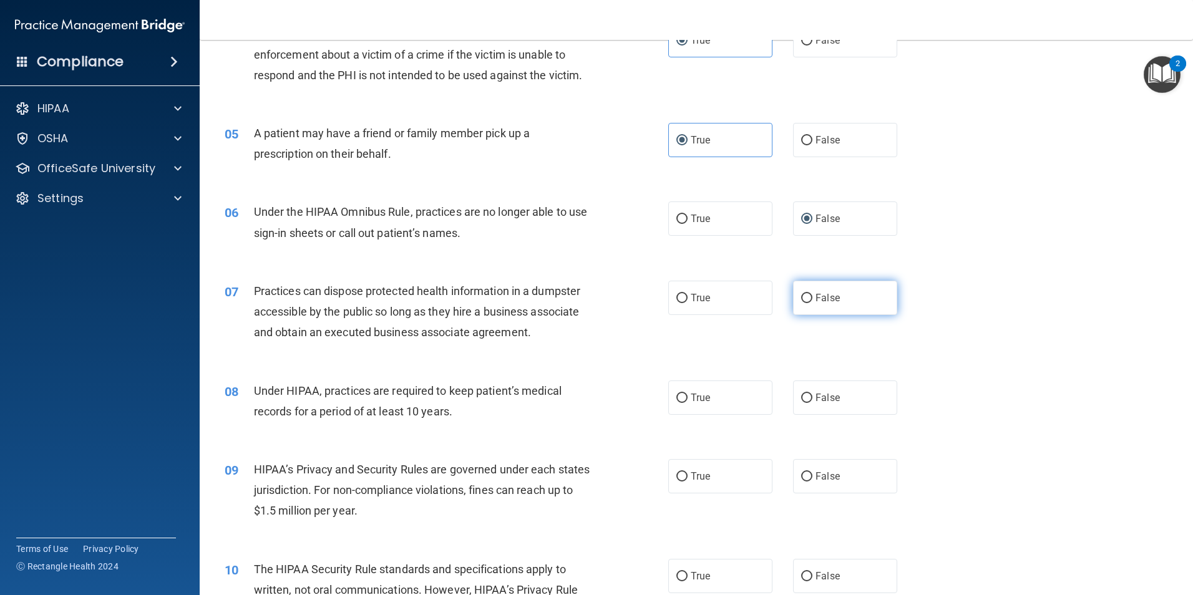
click at [830, 306] on label "False" at bounding box center [845, 298] width 104 height 34
click at [812, 303] on input "False" at bounding box center [806, 298] width 11 height 9
radio input "true"
click at [702, 391] on label "True" at bounding box center [720, 398] width 104 height 34
click at [687, 394] on input "True" at bounding box center [681, 398] width 11 height 9
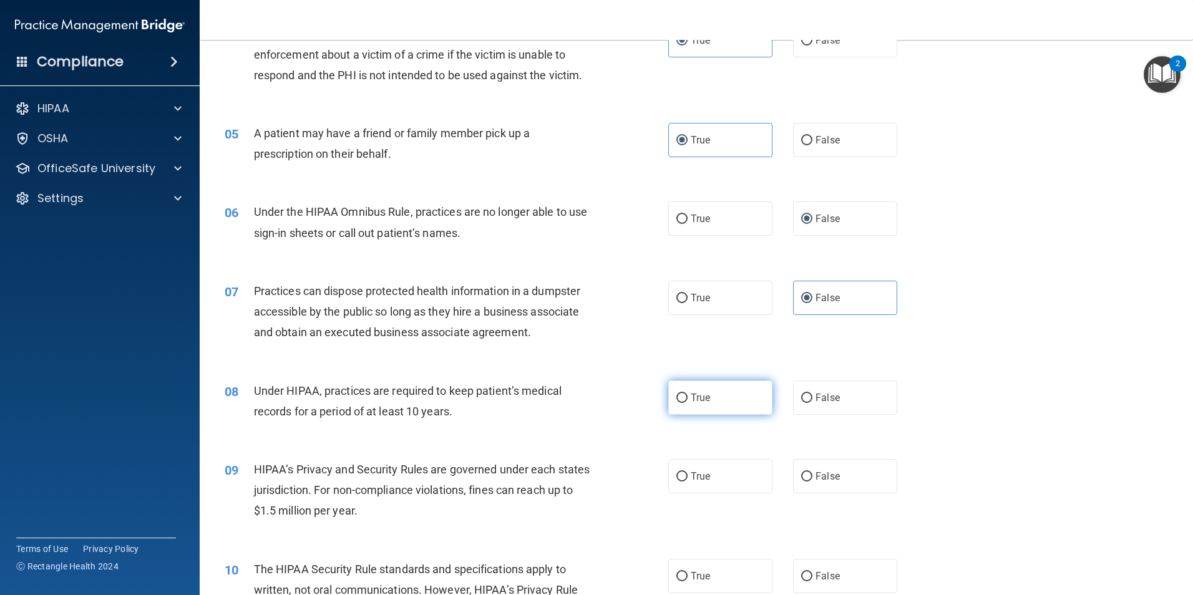
radio input "true"
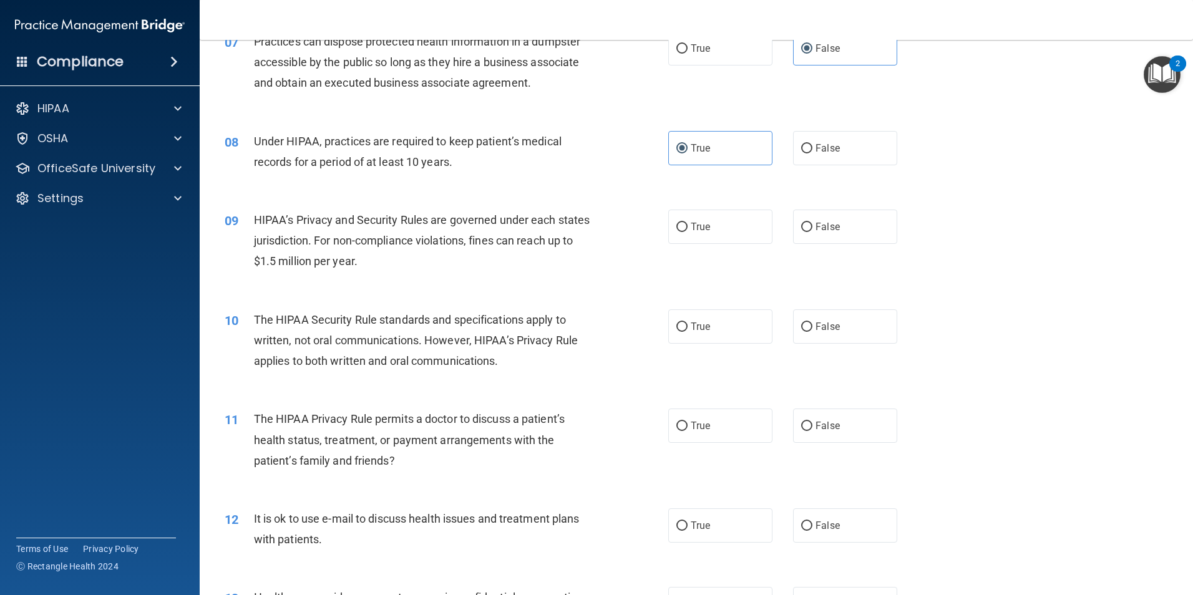
scroll to position [686, 0]
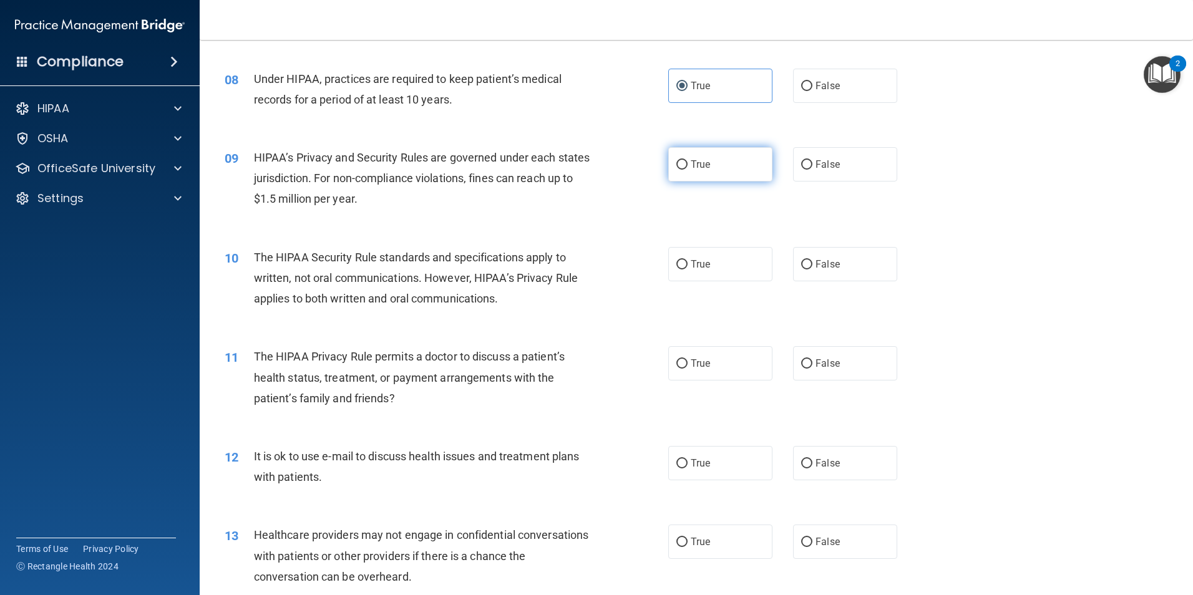
click at [696, 164] on span "True" at bounding box center [700, 164] width 19 height 12
click at [687, 164] on input "True" at bounding box center [681, 164] width 11 height 9
radio input "true"
click at [682, 465] on input "True" at bounding box center [681, 463] width 11 height 9
radio input "true"
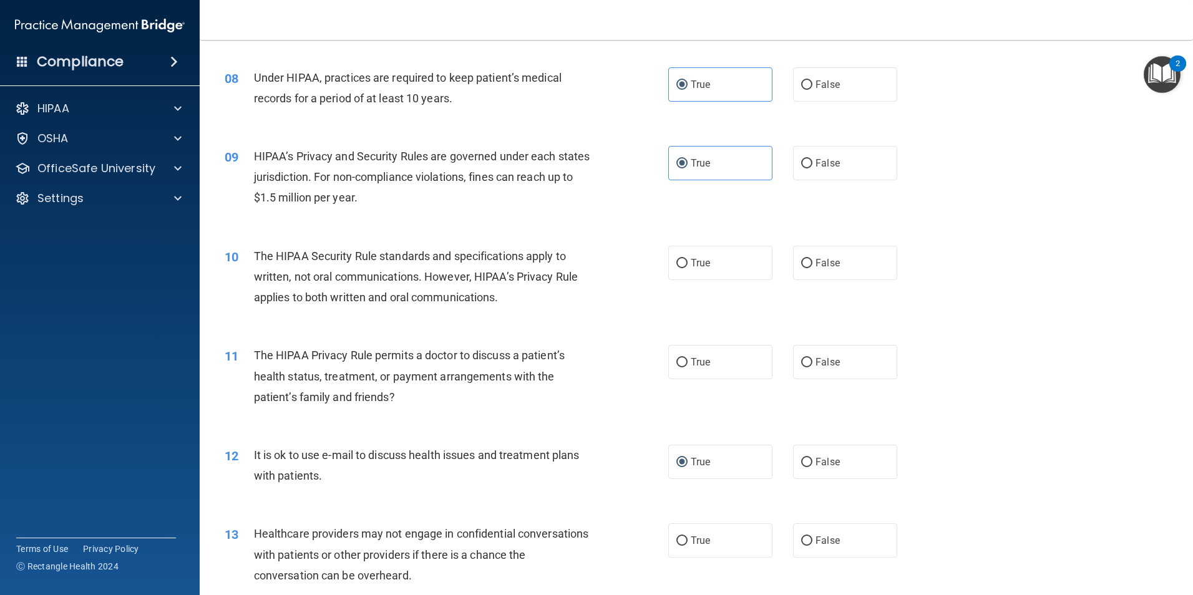
scroll to position [687, 0]
click at [699, 271] on label "True" at bounding box center [720, 263] width 104 height 34
click at [687, 269] on input "True" at bounding box center [681, 264] width 11 height 9
radio input "true"
click at [805, 371] on label "False" at bounding box center [845, 363] width 104 height 34
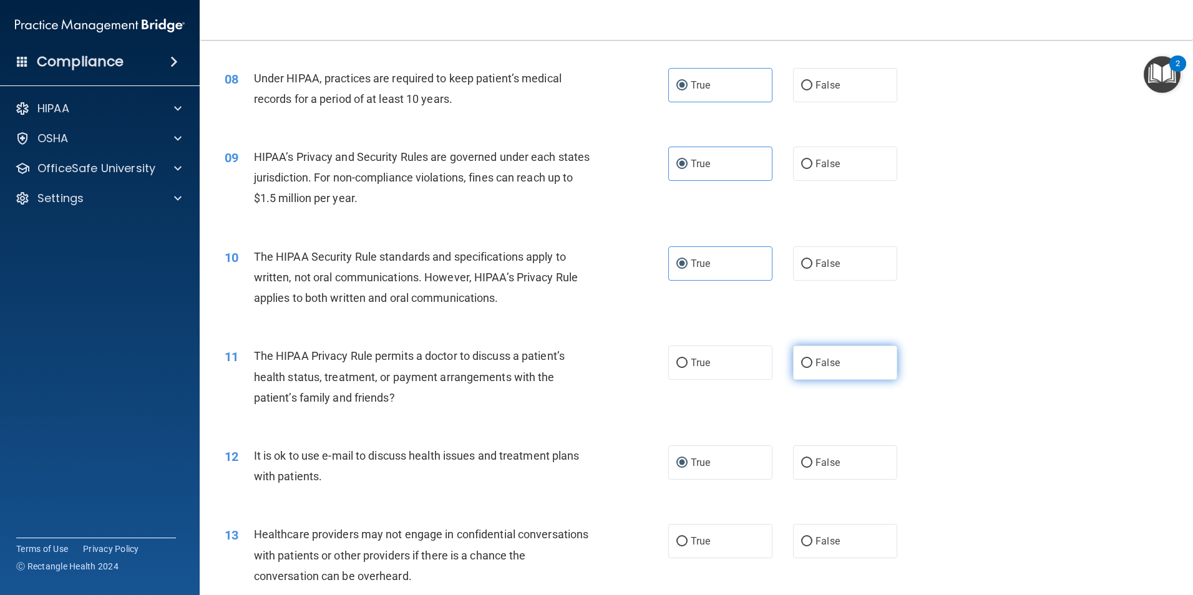
click at [805, 368] on input "False" at bounding box center [806, 363] width 11 height 9
radio input "true"
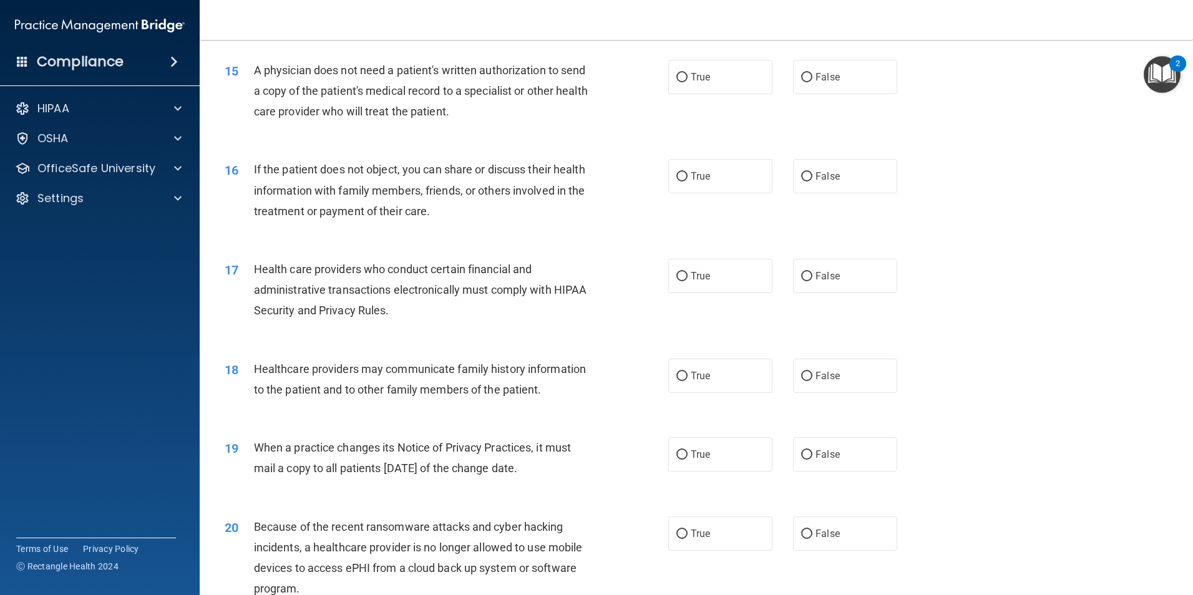
scroll to position [1373, 0]
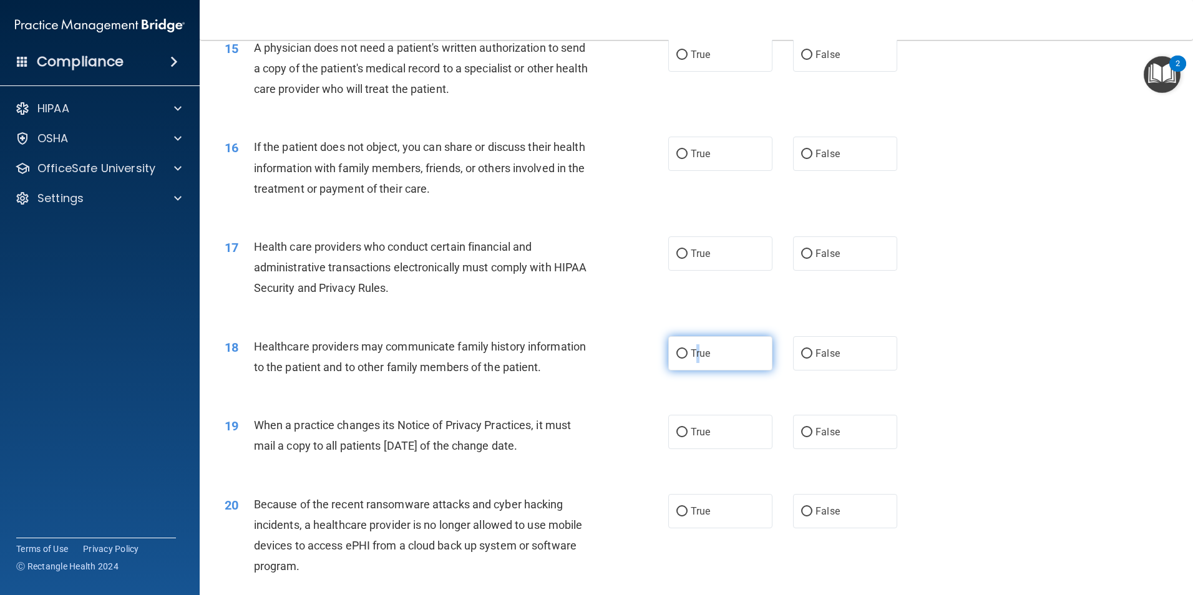
click at [694, 355] on span "True" at bounding box center [700, 353] width 19 height 12
click at [709, 359] on label "True" at bounding box center [720, 353] width 104 height 34
click at [687, 359] on input "True" at bounding box center [681, 353] width 11 height 9
radio input "true"
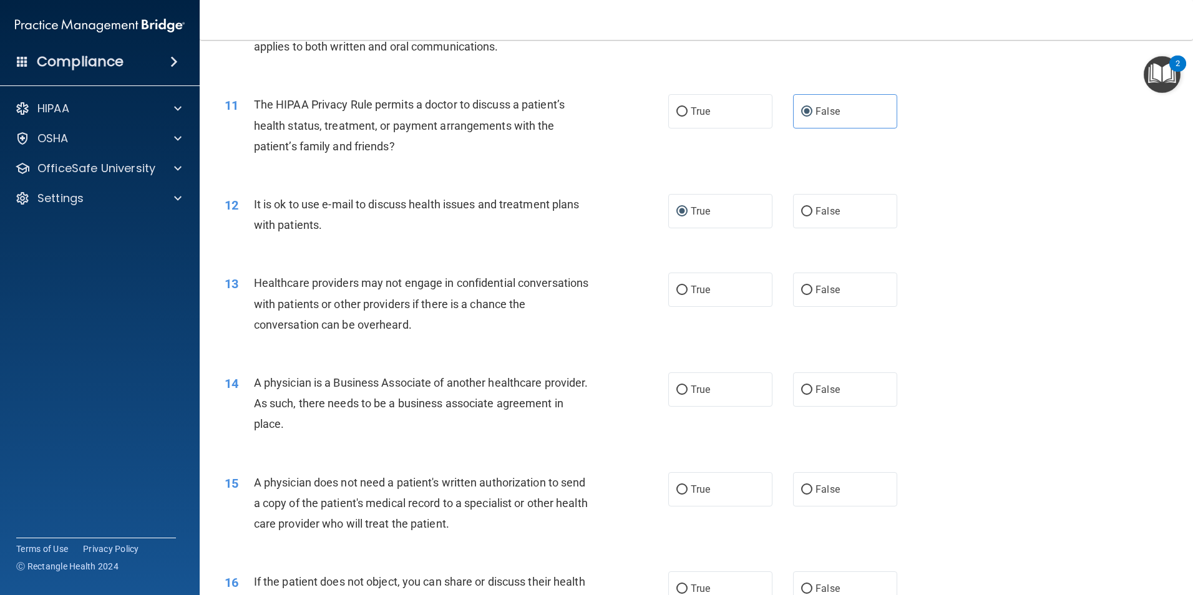
scroll to position [936, 0]
click at [839, 289] on label "False" at bounding box center [845, 291] width 104 height 34
click at [812, 289] on input "False" at bounding box center [806, 292] width 11 height 9
radio input "true"
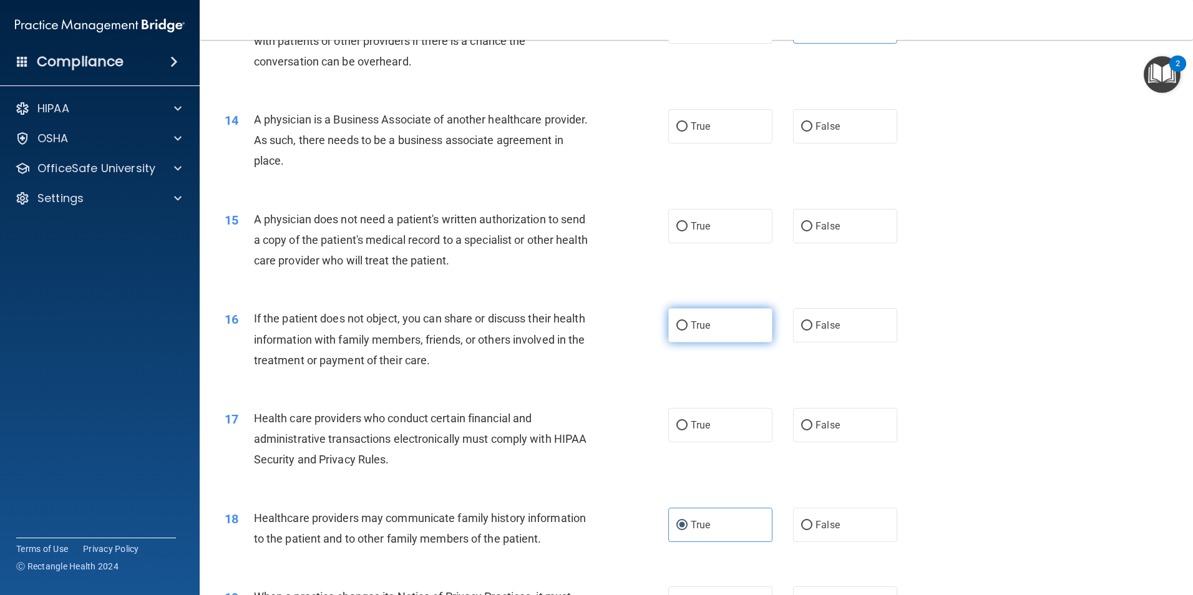
scroll to position [1186, 0]
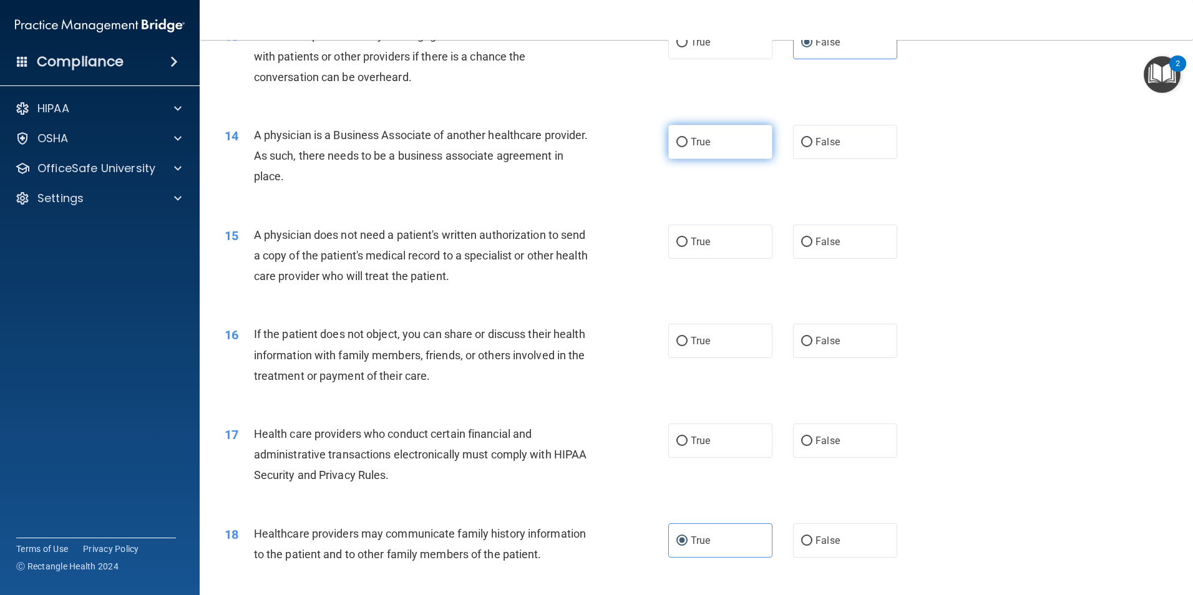
click at [760, 137] on label "True" at bounding box center [720, 142] width 104 height 34
click at [687, 138] on input "True" at bounding box center [681, 142] width 11 height 9
radio input "true"
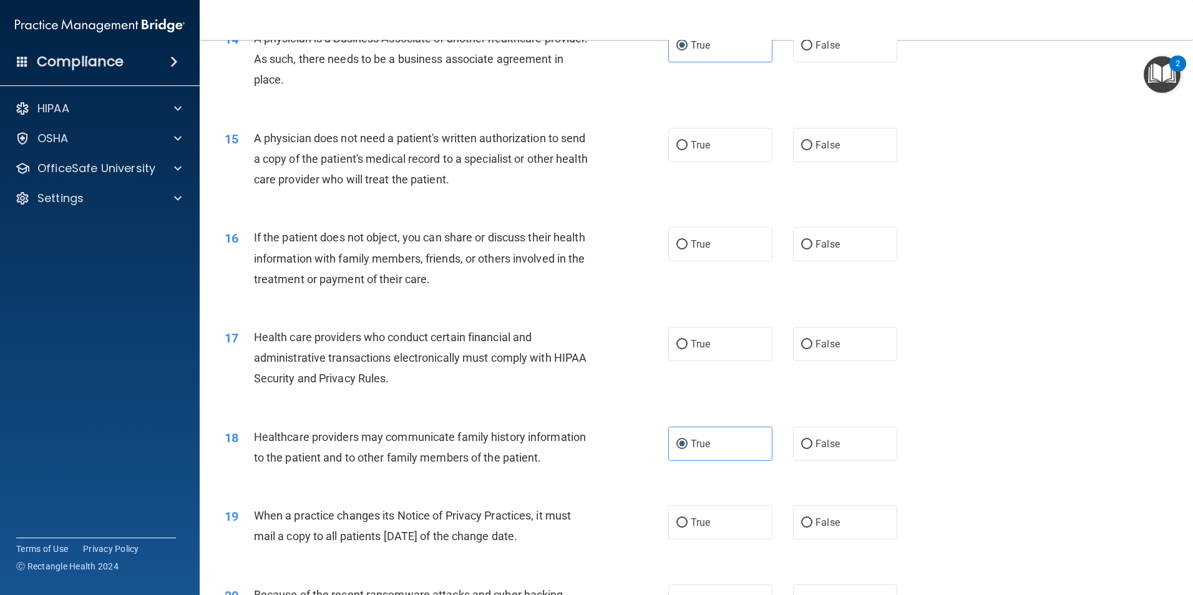
scroll to position [1248, 0]
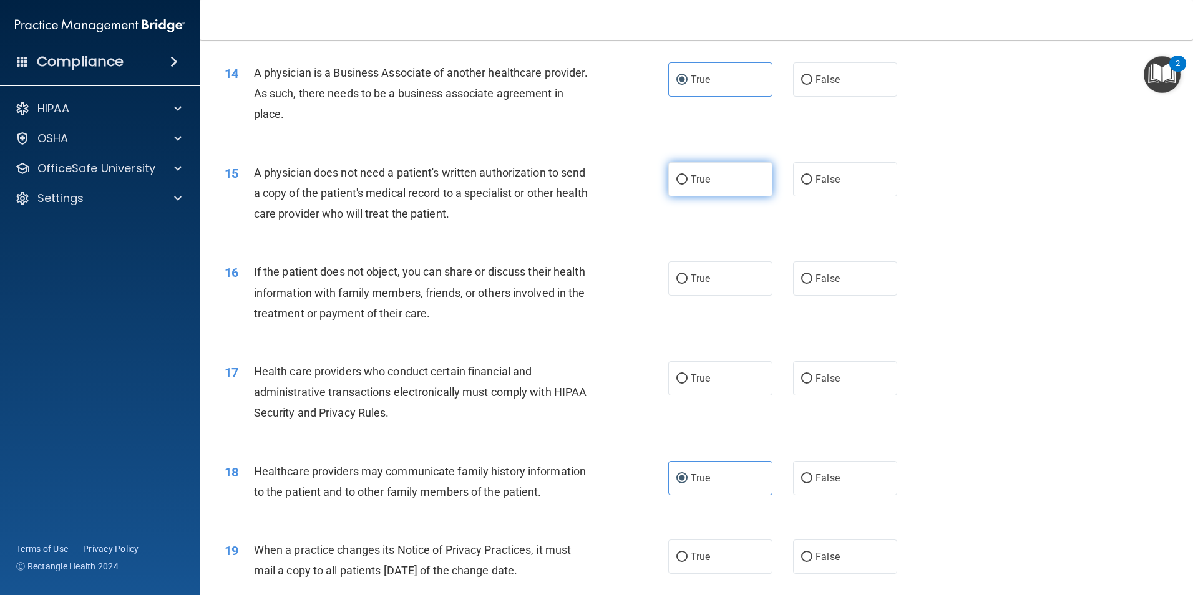
click at [712, 187] on label "True" at bounding box center [720, 179] width 104 height 34
click at [687, 185] on input "True" at bounding box center [681, 179] width 11 height 9
radio input "true"
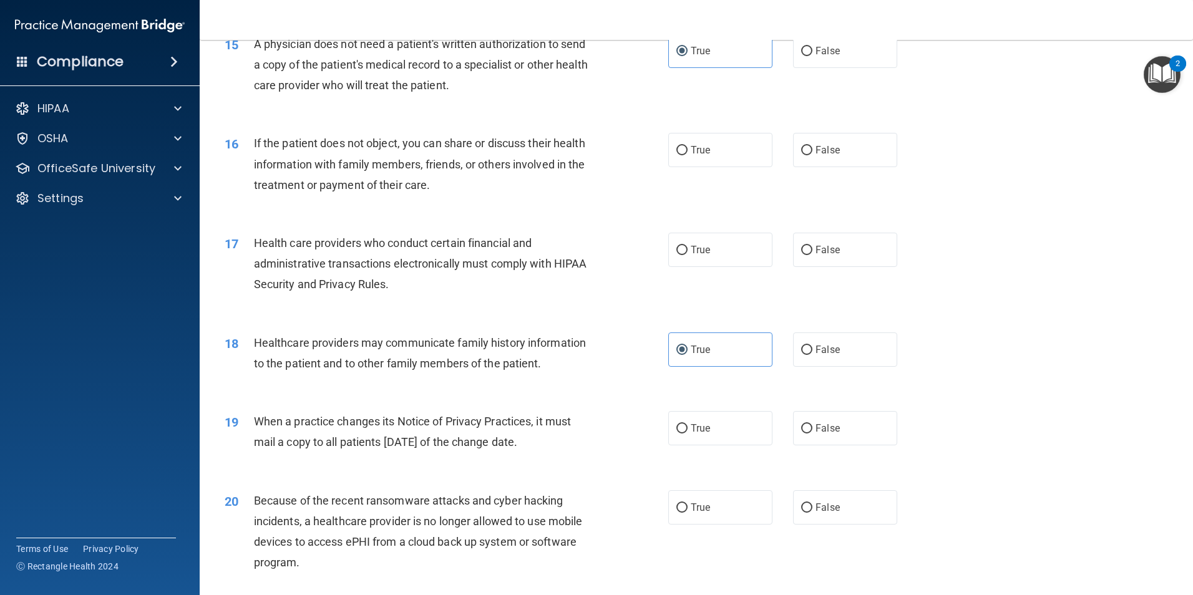
scroll to position [1373, 0]
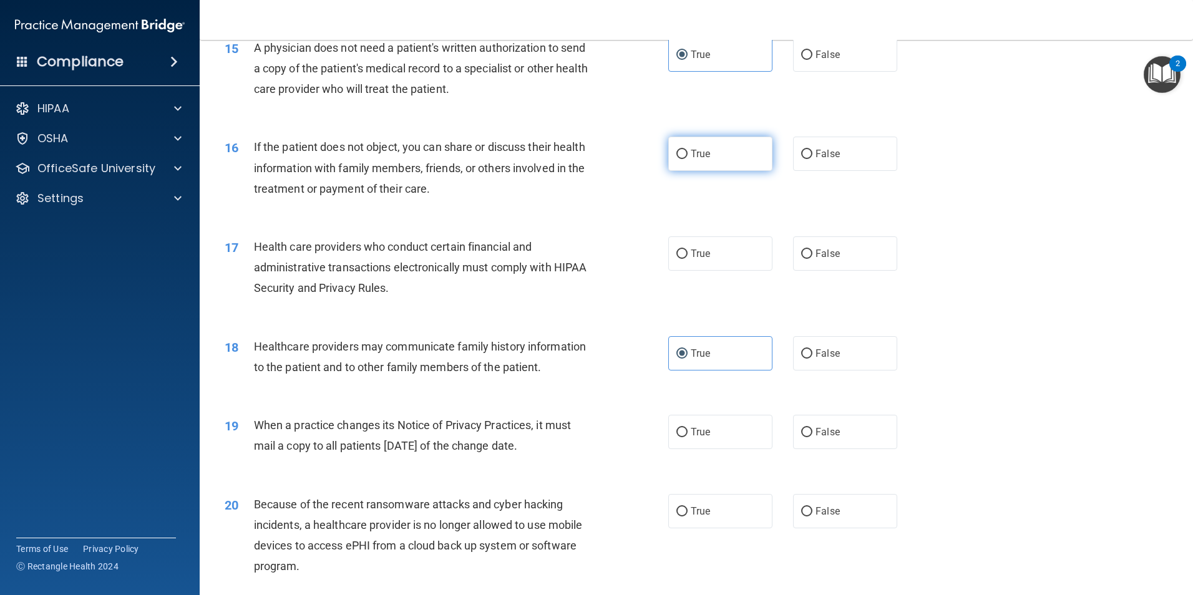
click at [747, 155] on label "True" at bounding box center [720, 154] width 104 height 34
click at [687, 155] on input "True" at bounding box center [681, 154] width 11 height 9
radio input "true"
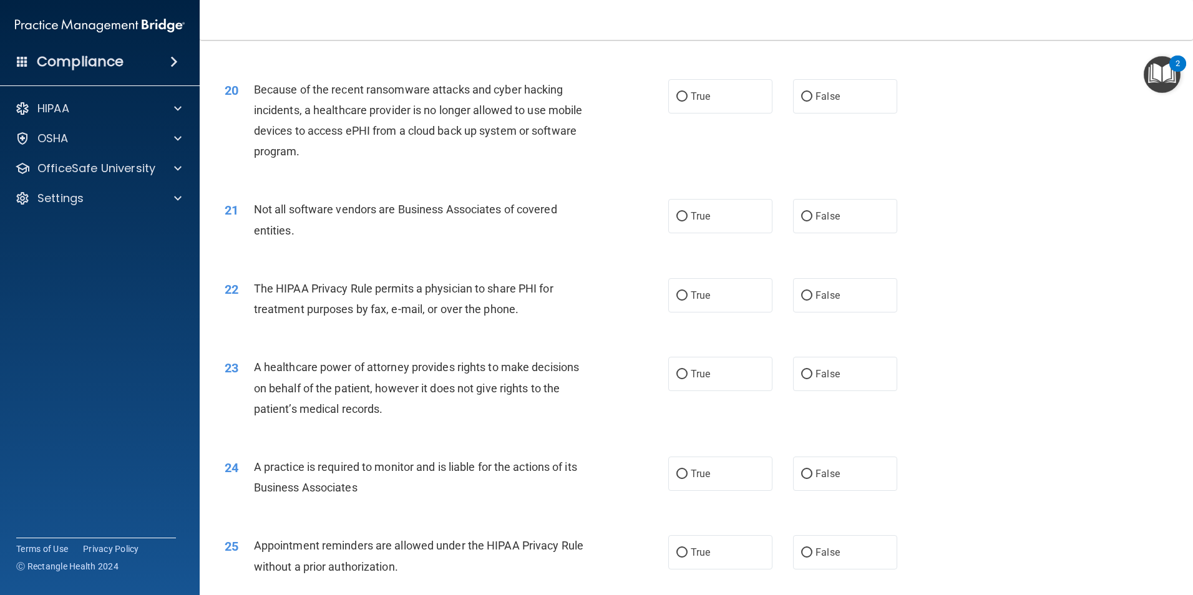
scroll to position [1810, 0]
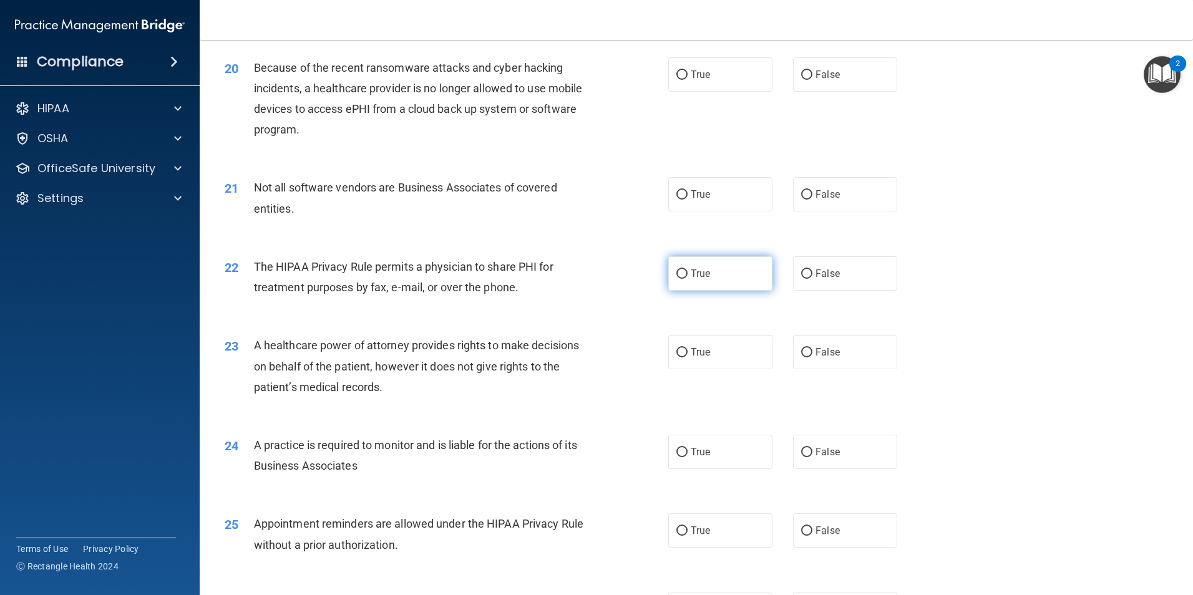
click at [691, 276] on span "True" at bounding box center [700, 274] width 19 height 12
click at [687, 276] on input "True" at bounding box center [681, 274] width 11 height 9
radio input "true"
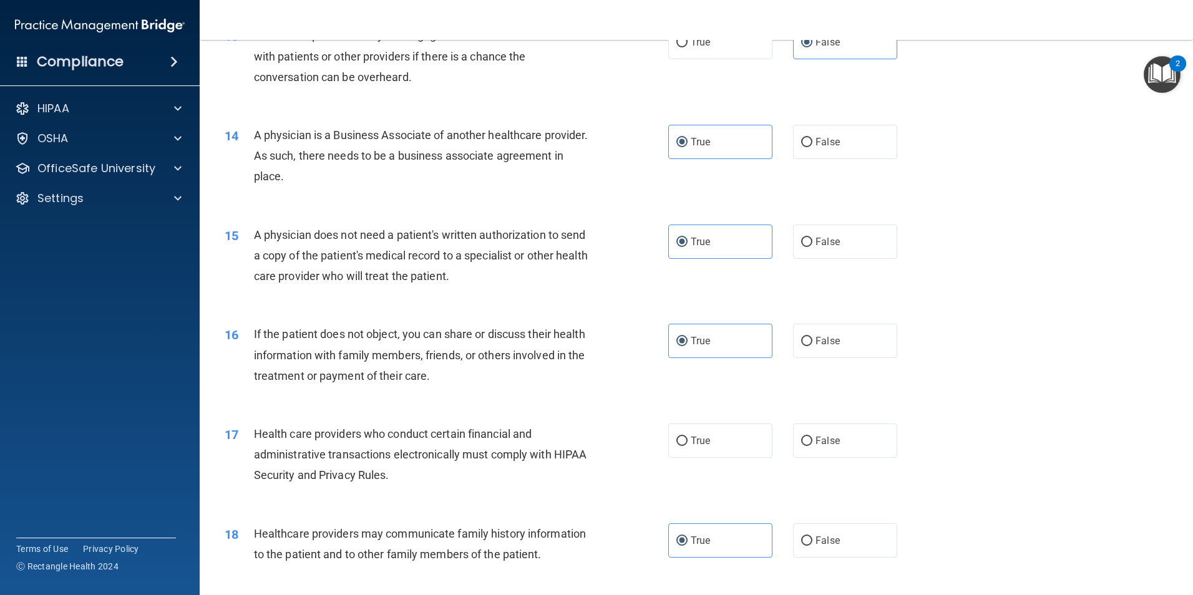
scroll to position [1248, 0]
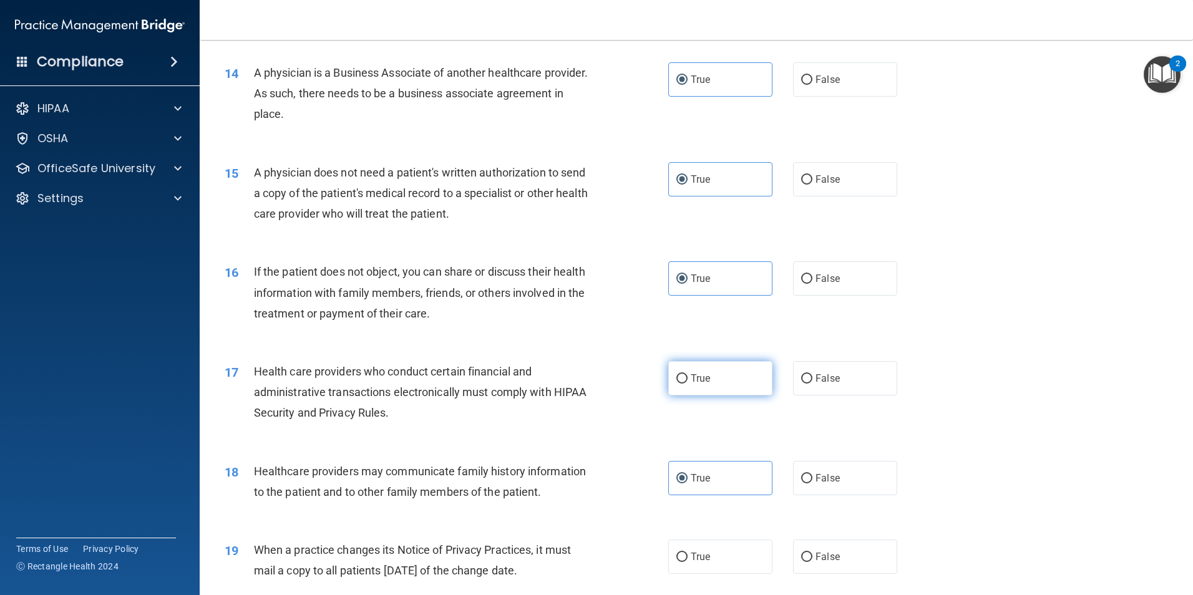
click at [694, 389] on label "True" at bounding box center [720, 378] width 104 height 34
click at [687, 384] on input "True" at bounding box center [681, 378] width 11 height 9
radio input "true"
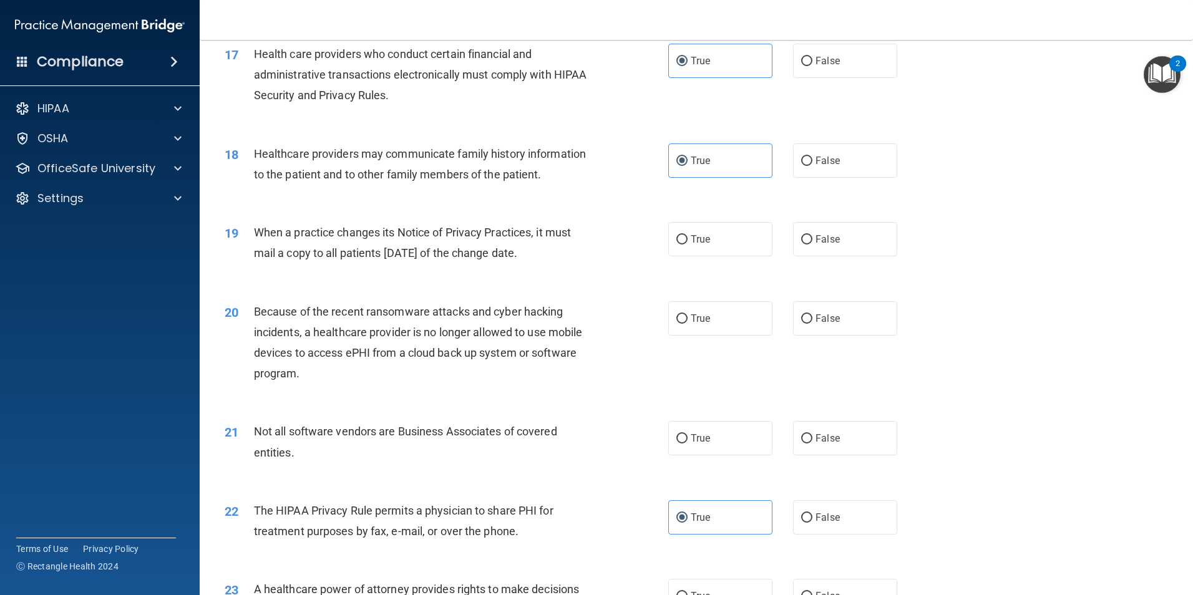
scroll to position [1623, 0]
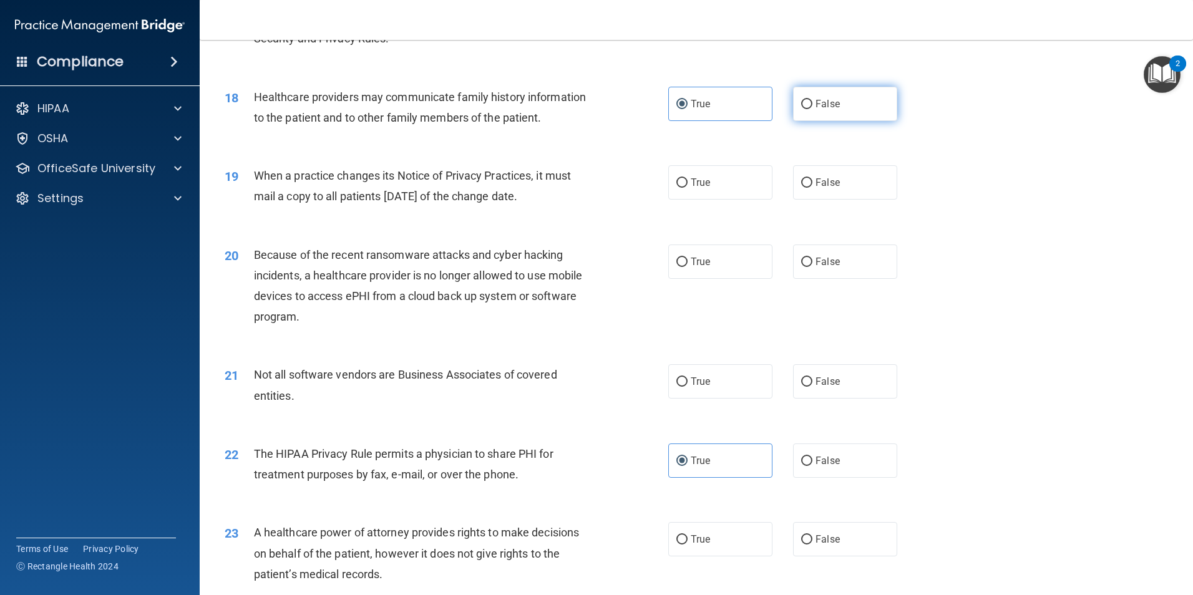
click at [845, 112] on label "False" at bounding box center [845, 104] width 104 height 34
click at [812, 109] on input "False" at bounding box center [806, 104] width 11 height 9
radio input "true"
click at [719, 113] on label "True" at bounding box center [720, 104] width 104 height 34
click at [687, 109] on input "True" at bounding box center [681, 104] width 11 height 9
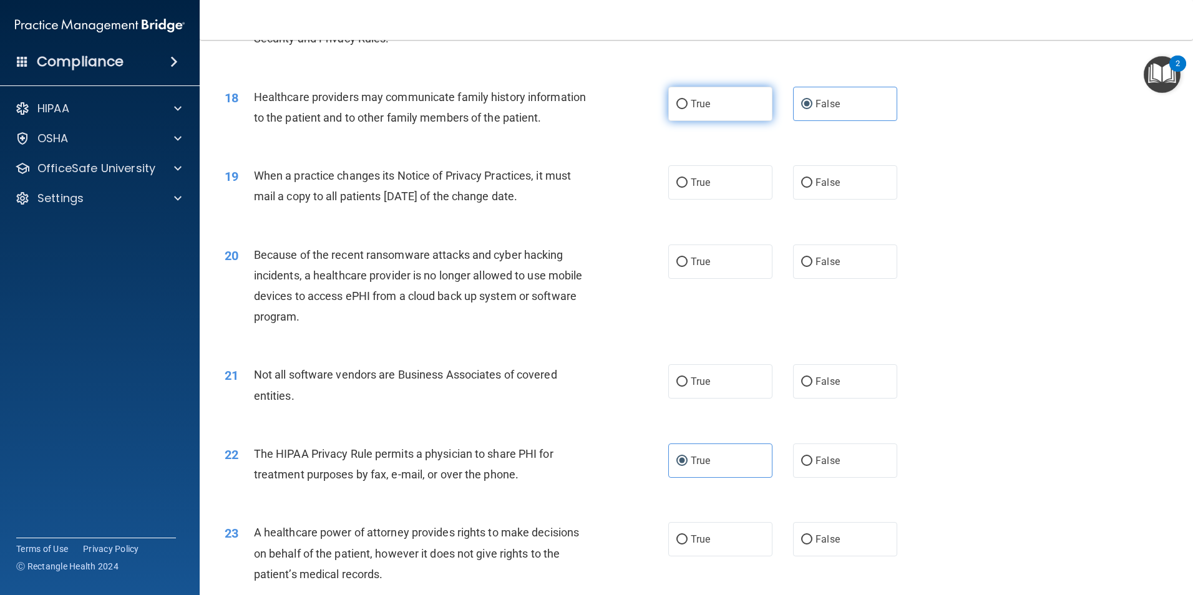
radio input "true"
radio input "false"
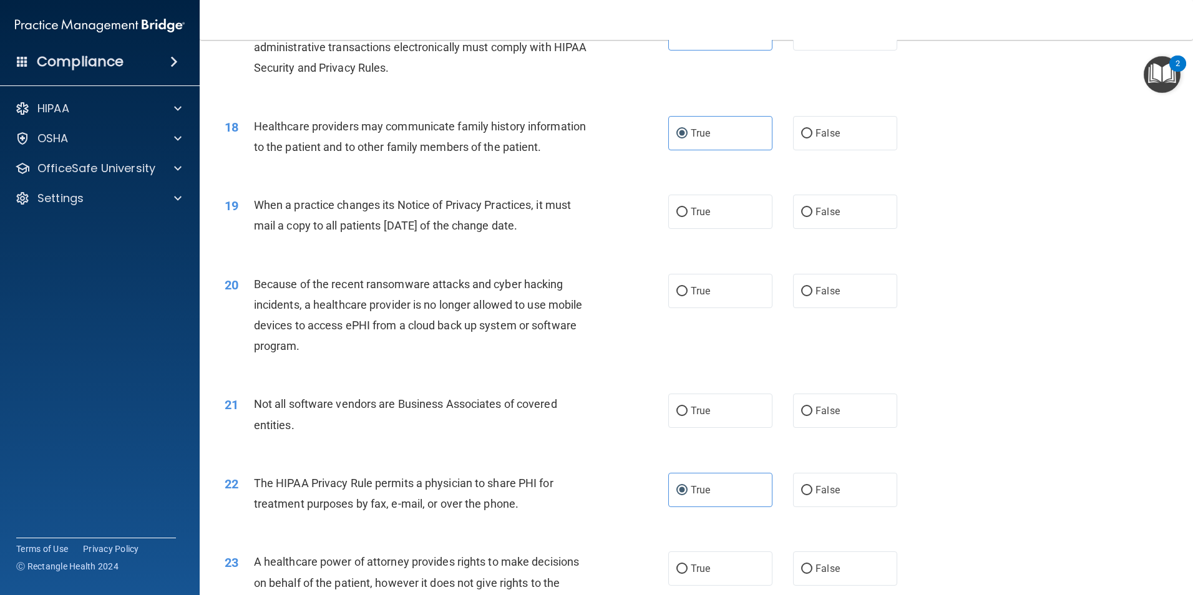
scroll to position [1560, 0]
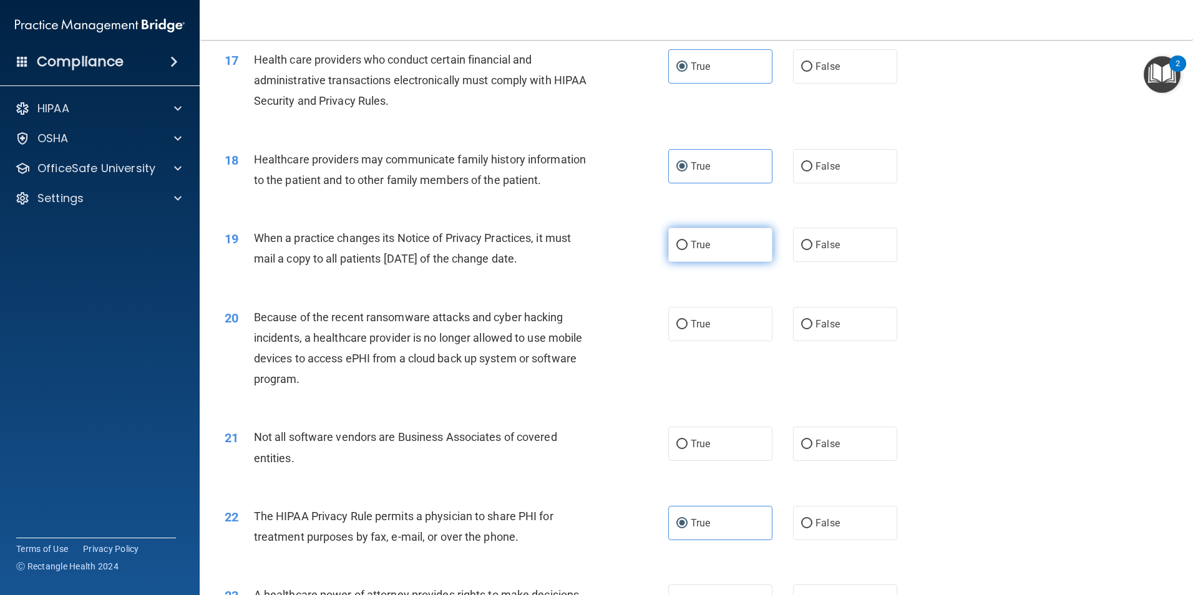
click at [752, 243] on label "True" at bounding box center [720, 245] width 104 height 34
click at [687, 243] on input "True" at bounding box center [681, 245] width 11 height 9
radio input "true"
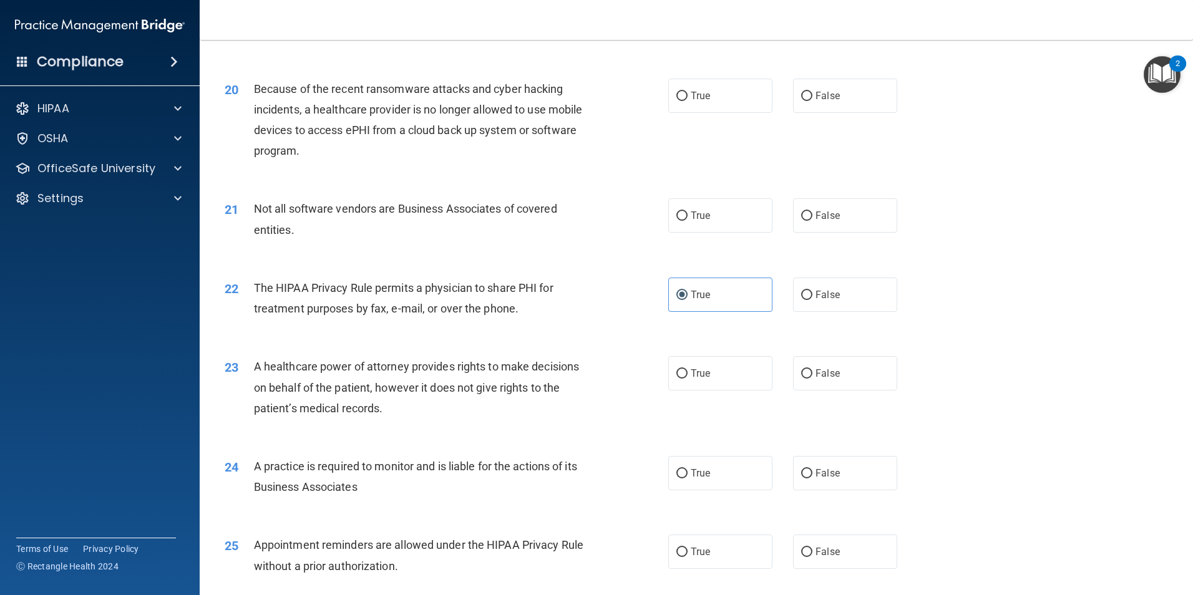
scroll to position [1935, 0]
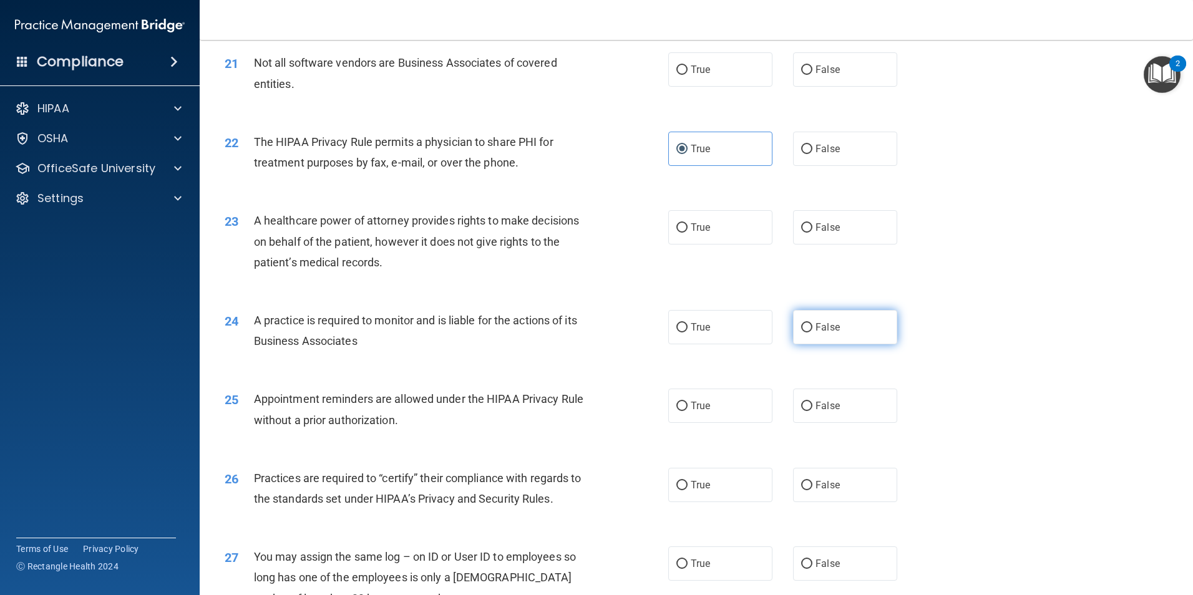
click at [804, 332] on input "False" at bounding box center [806, 327] width 11 height 9
radio input "true"
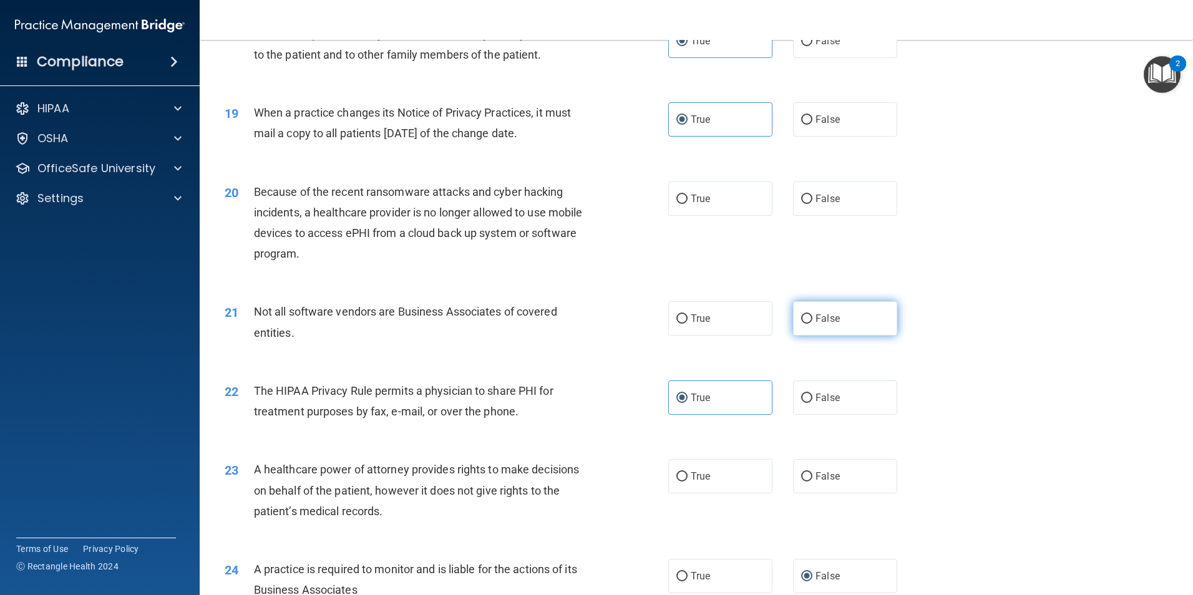
scroll to position [1685, 0]
click at [689, 211] on label "True" at bounding box center [720, 199] width 104 height 34
click at [690, 210] on label "True" at bounding box center [720, 199] width 104 height 34
click at [687, 205] on input "True" at bounding box center [681, 199] width 11 height 9
radio input "true"
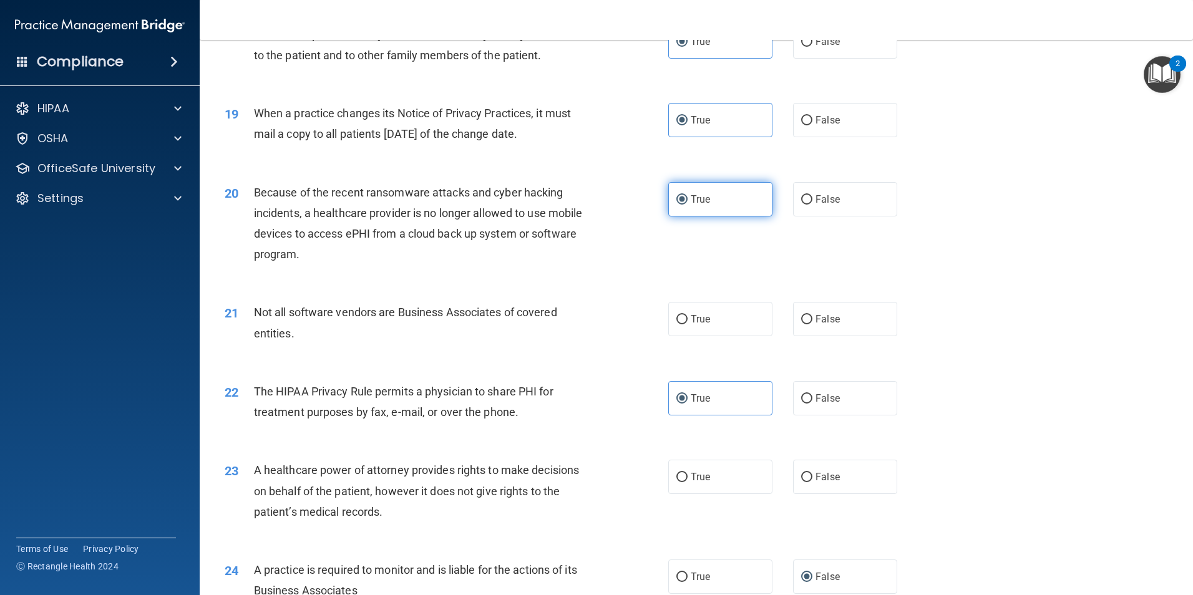
click at [687, 205] on label "True" at bounding box center [720, 199] width 104 height 34
click at [687, 205] on input "True" at bounding box center [681, 199] width 11 height 9
click at [749, 328] on label "True" at bounding box center [720, 319] width 104 height 34
click at [687, 324] on input "True" at bounding box center [681, 319] width 11 height 9
radio input "true"
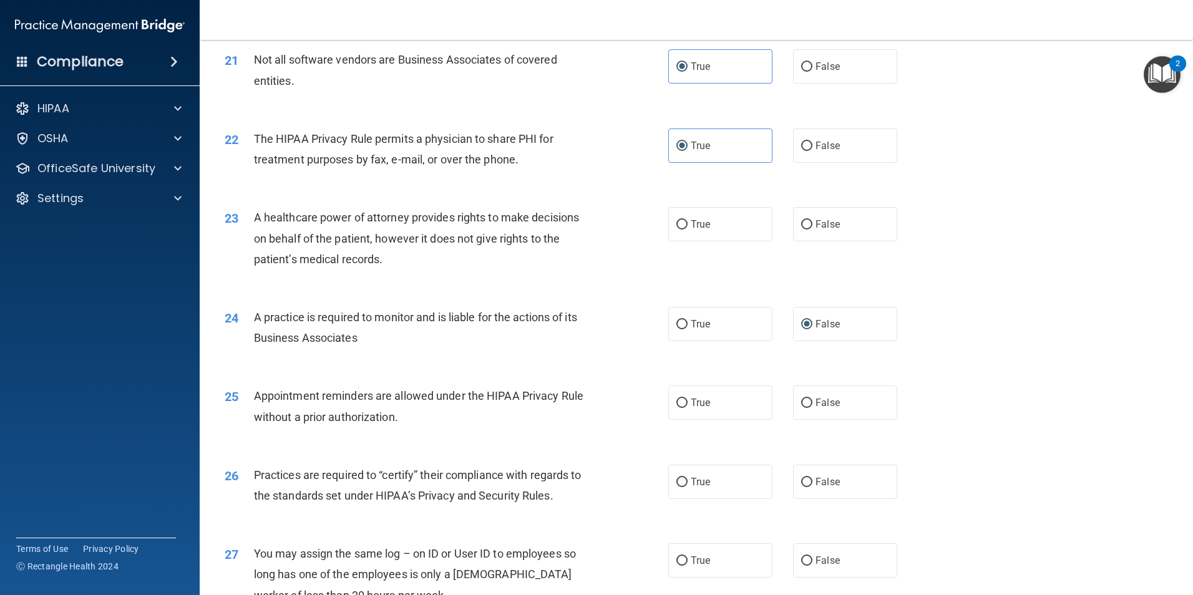
scroll to position [1935, 0]
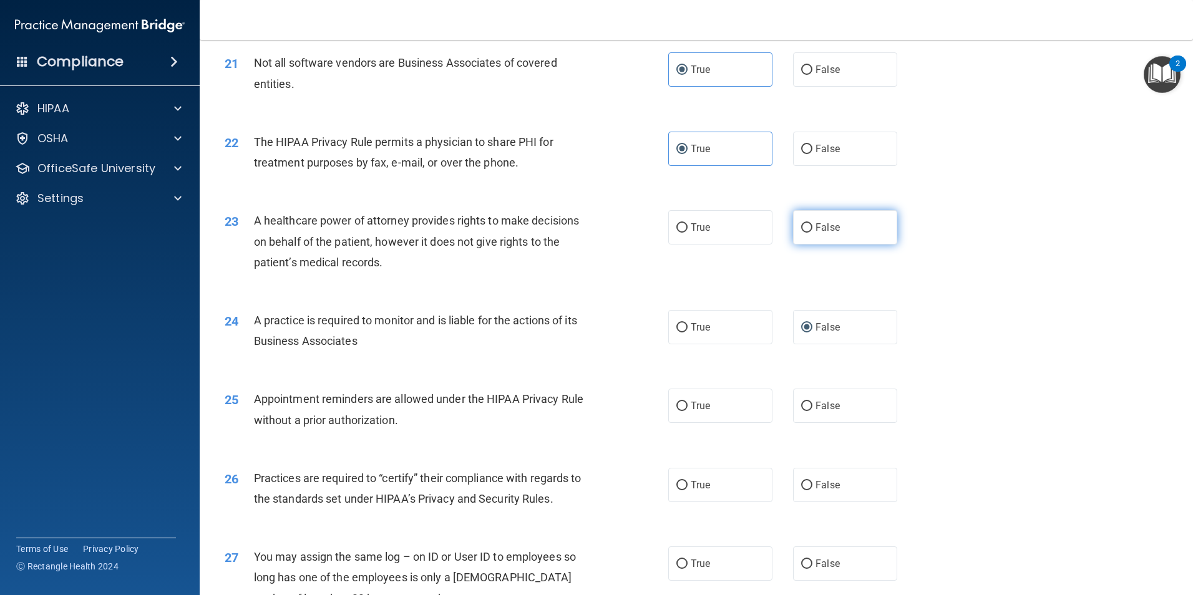
click at [831, 220] on label "False" at bounding box center [845, 227] width 104 height 34
click at [812, 223] on input "False" at bounding box center [806, 227] width 11 height 9
radio input "true"
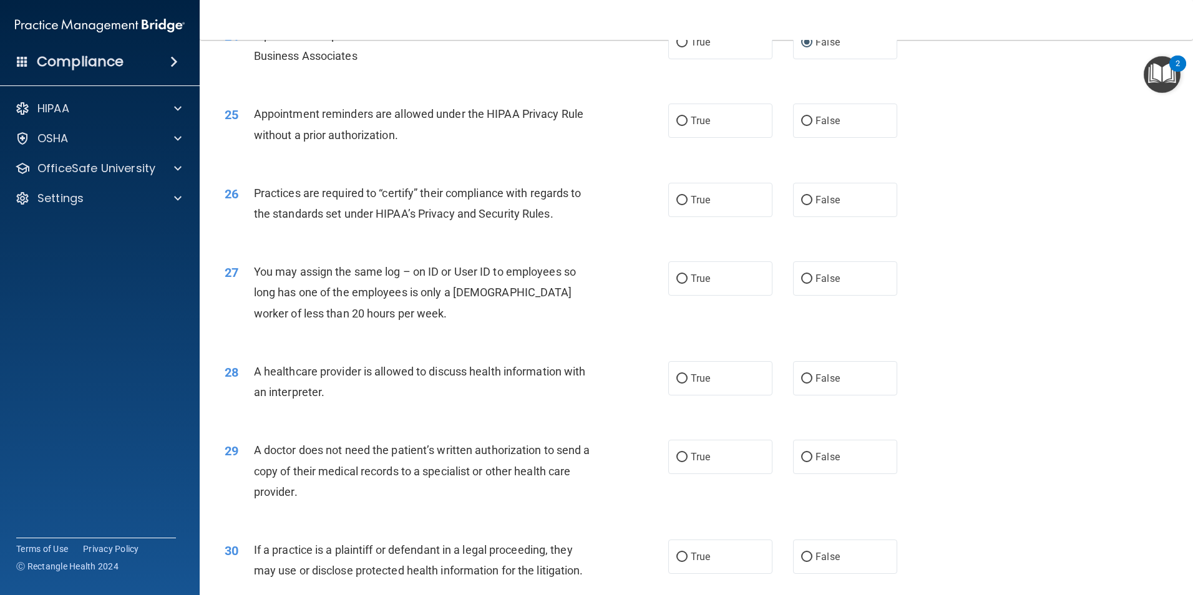
scroll to position [2309, 0]
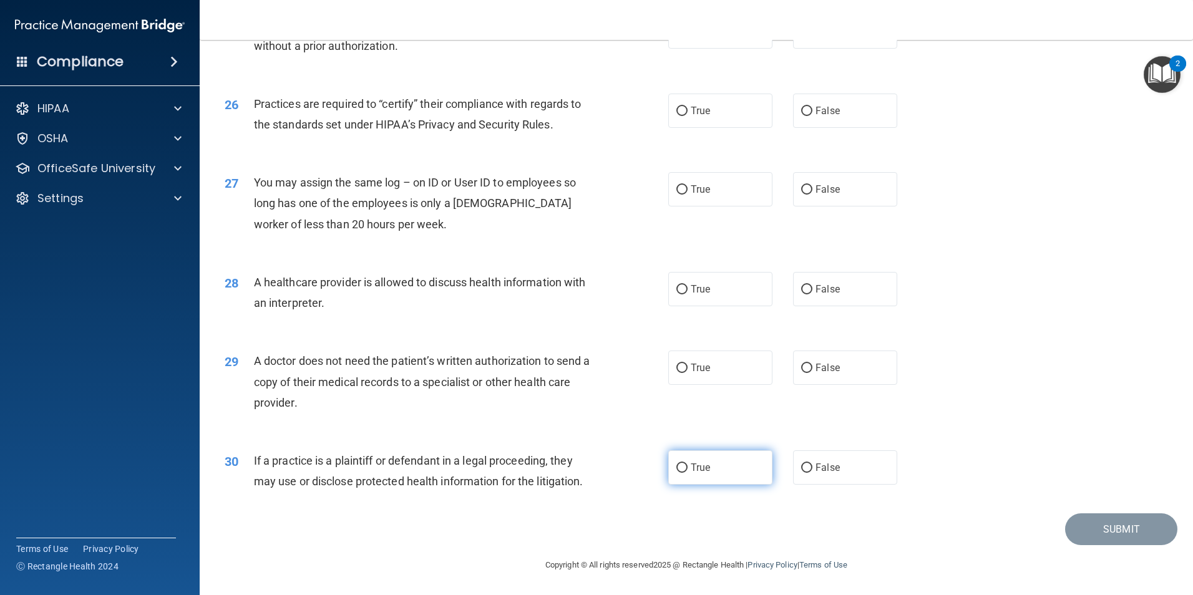
click at [754, 473] on label "True" at bounding box center [720, 467] width 104 height 34
click at [687, 473] on input "True" at bounding box center [681, 468] width 11 height 9
radio input "true"
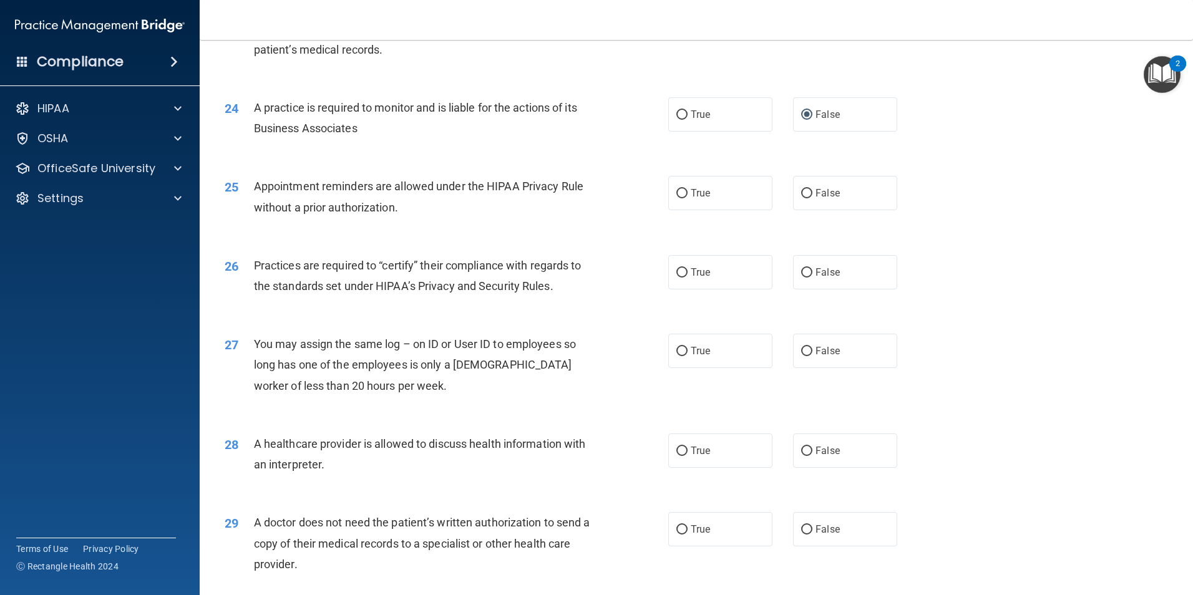
scroll to position [2122, 0]
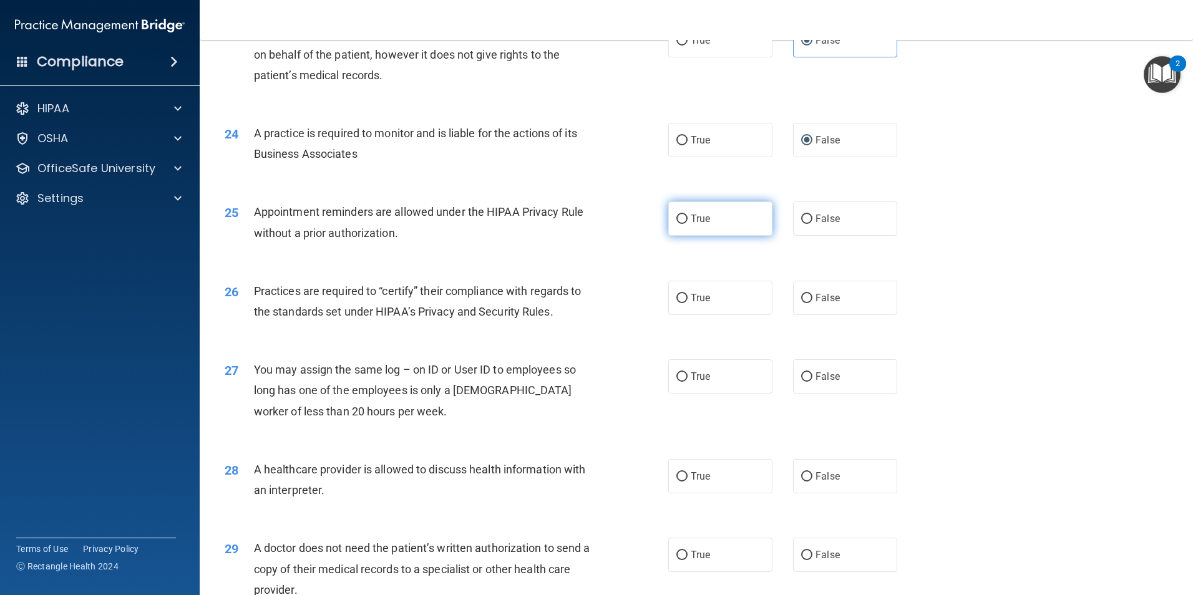
click at [694, 225] on label "True" at bounding box center [720, 219] width 104 height 34
click at [687, 224] on input "True" at bounding box center [681, 219] width 11 height 9
radio input "true"
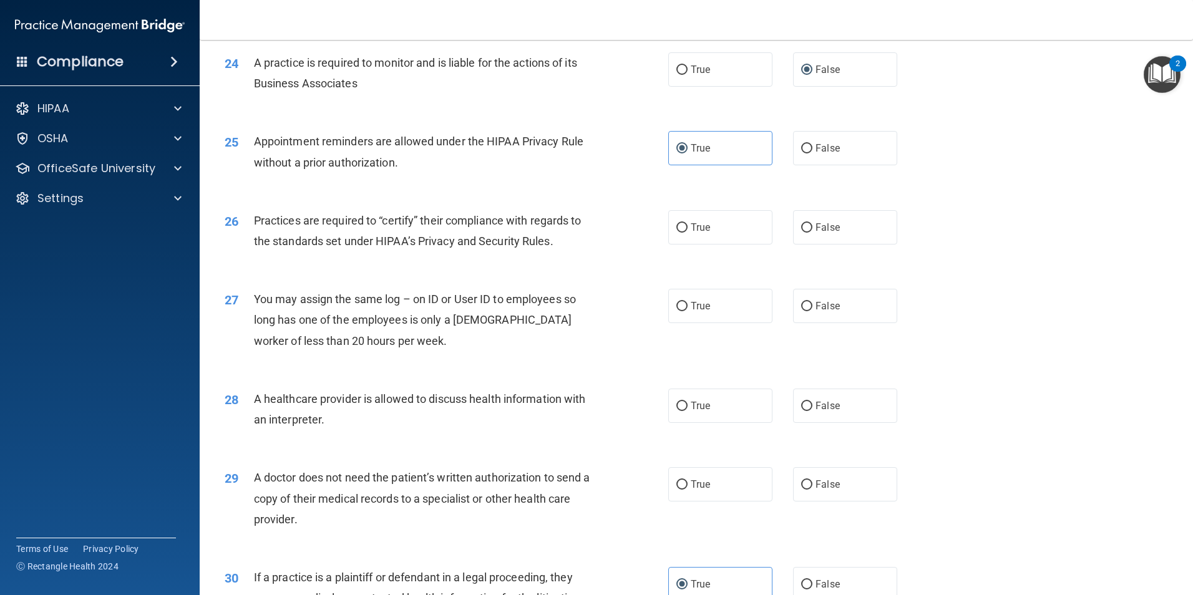
scroll to position [2309, 0]
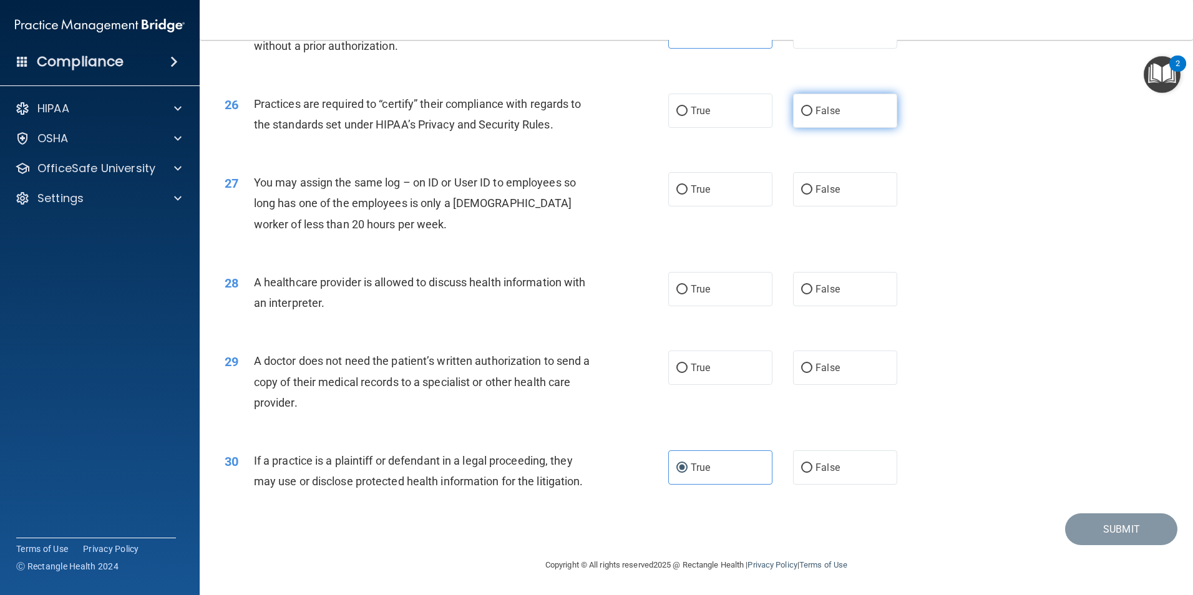
click at [805, 122] on label "False" at bounding box center [845, 111] width 104 height 34
click at [805, 116] on input "False" at bounding box center [806, 111] width 11 height 9
radio input "true"
click at [745, 369] on label "True" at bounding box center [720, 368] width 104 height 34
click at [687, 369] on input "True" at bounding box center [681, 368] width 11 height 9
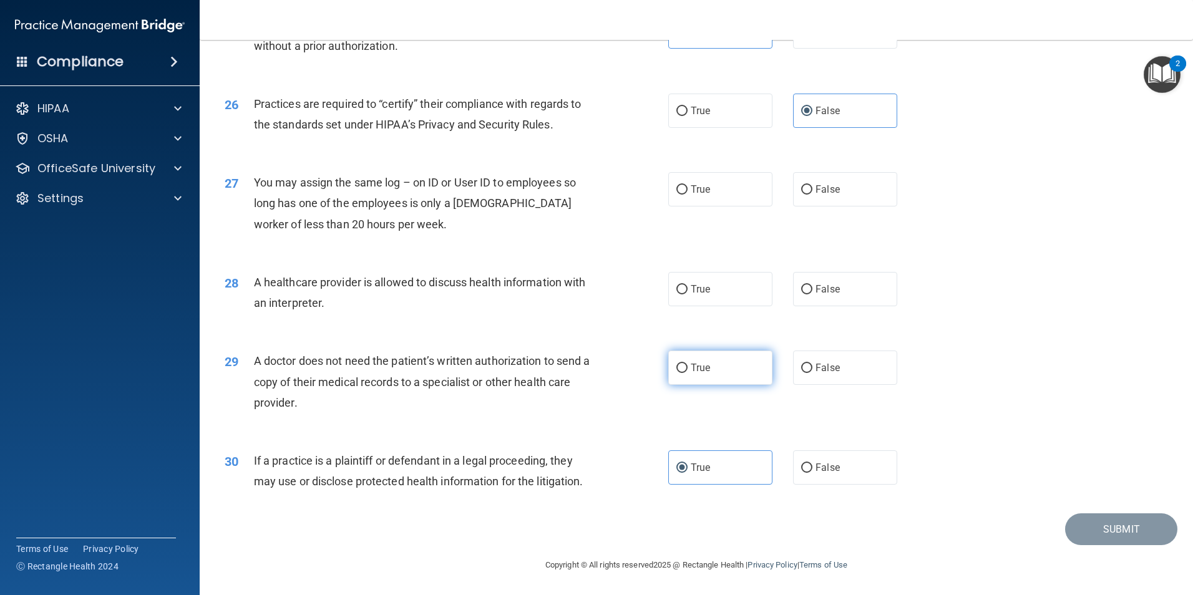
radio input "true"
click at [710, 282] on label "True" at bounding box center [720, 289] width 104 height 34
click at [687, 285] on input "True" at bounding box center [681, 289] width 11 height 9
radio input "true"
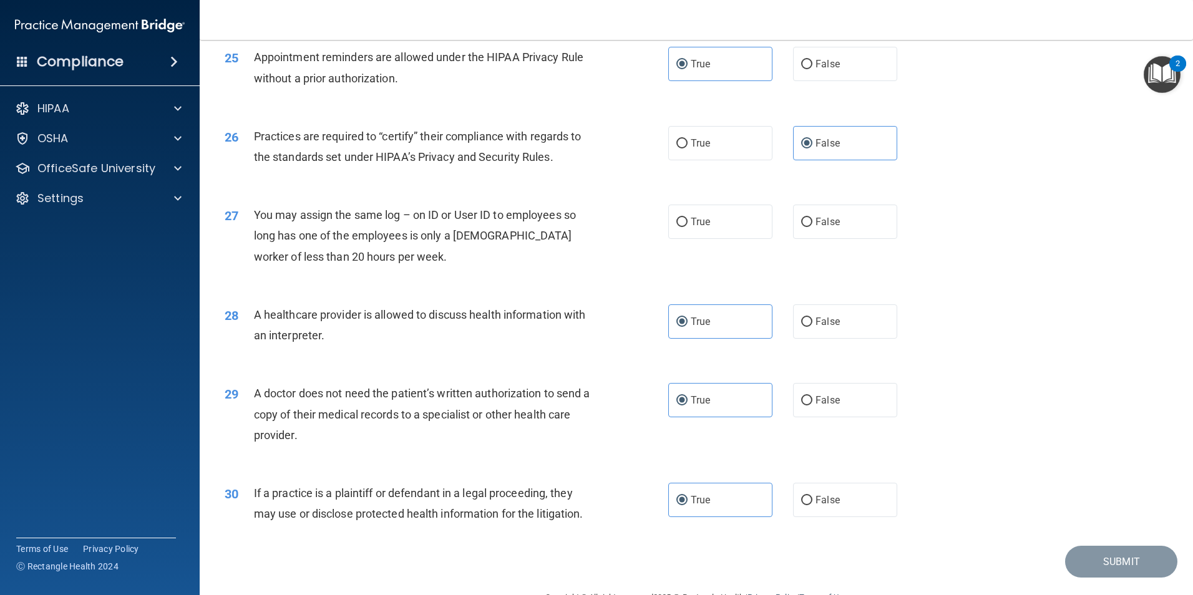
scroll to position [2246, 0]
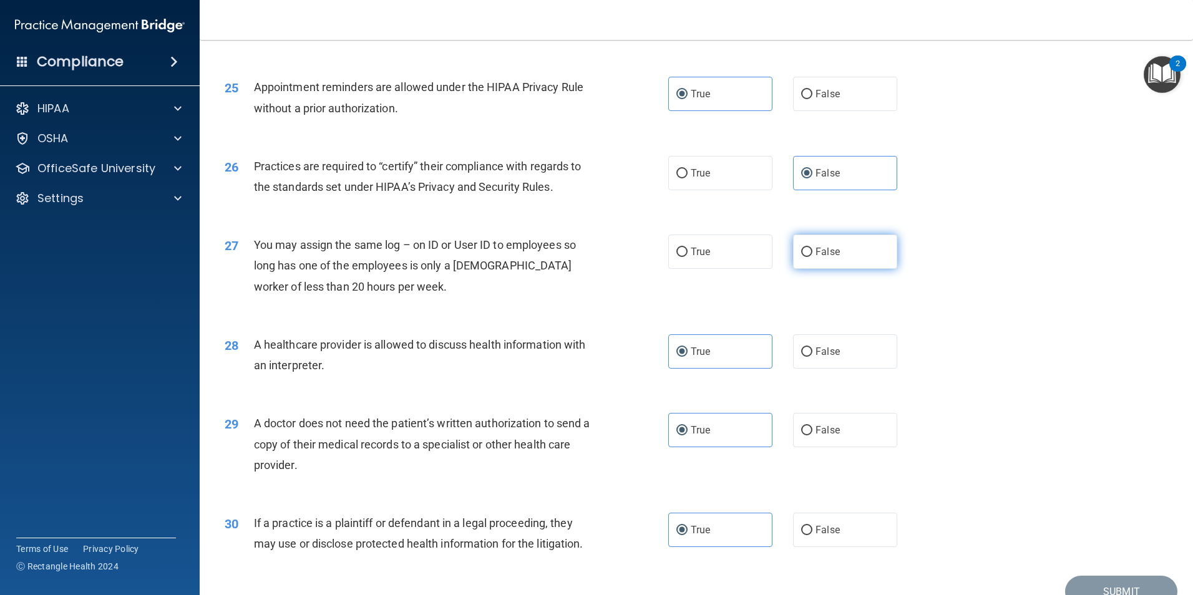
click at [878, 246] on label "False" at bounding box center [845, 252] width 104 height 34
click at [812, 248] on input "False" at bounding box center [806, 252] width 11 height 9
radio input "true"
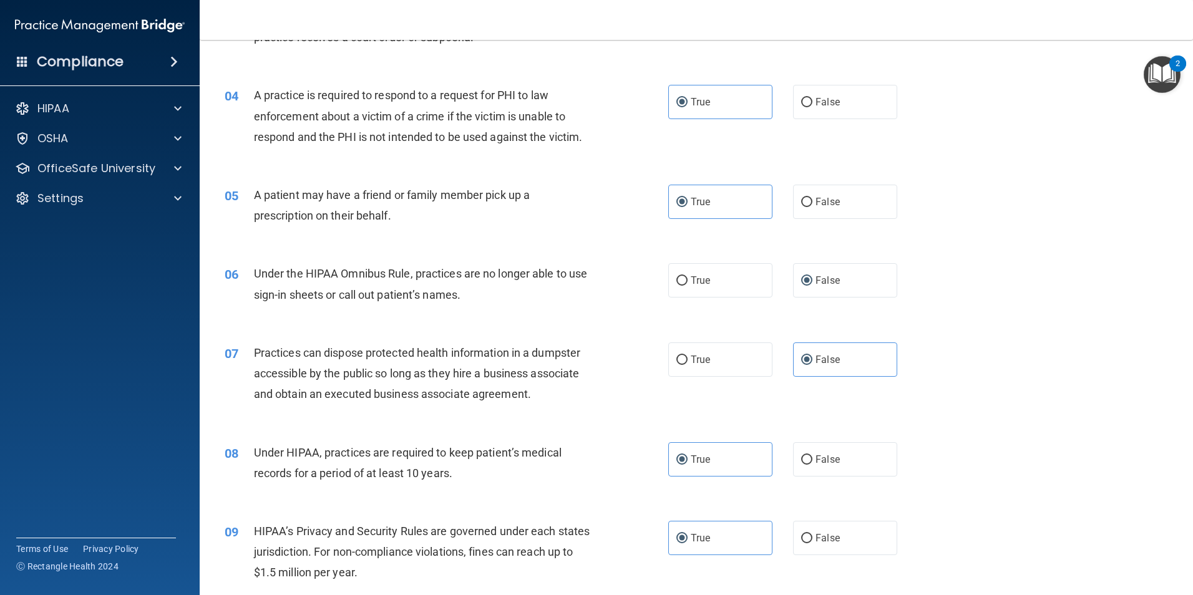
scroll to position [0, 0]
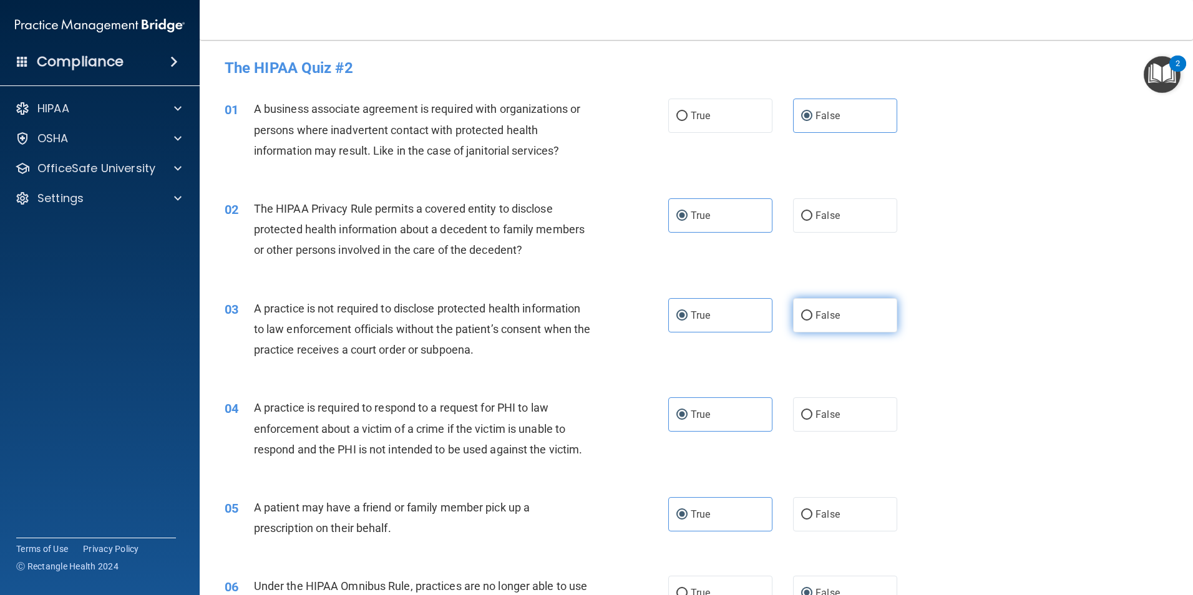
click at [846, 319] on label "False" at bounding box center [845, 315] width 104 height 34
click at [812, 319] on input "False" at bounding box center [806, 315] width 11 height 9
radio input "true"
radio input "false"
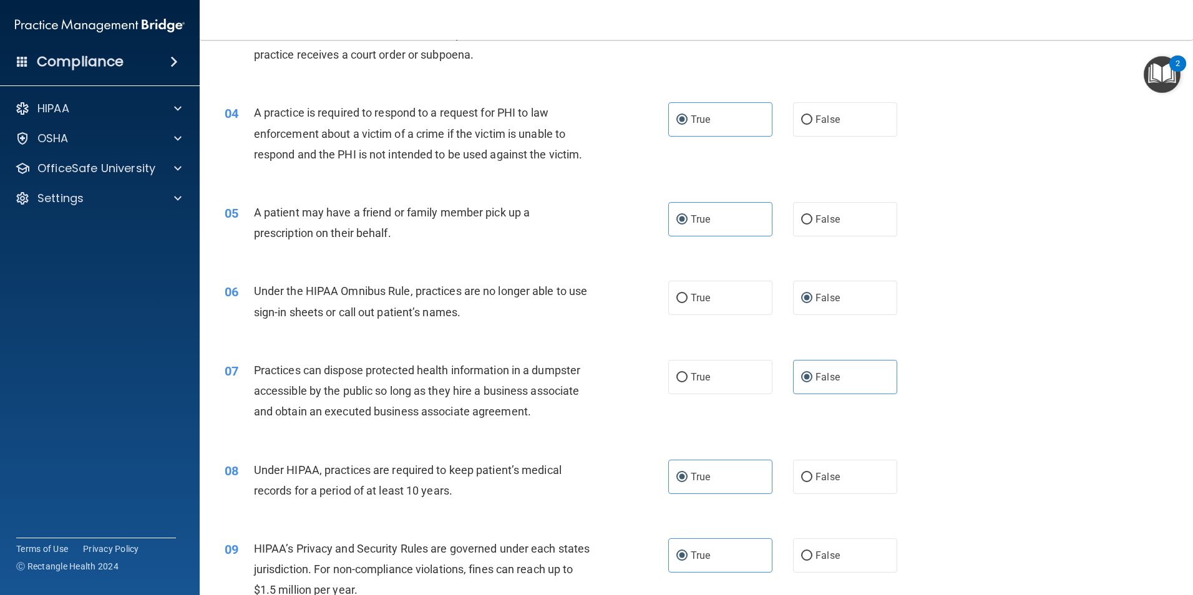
scroll to position [374, 0]
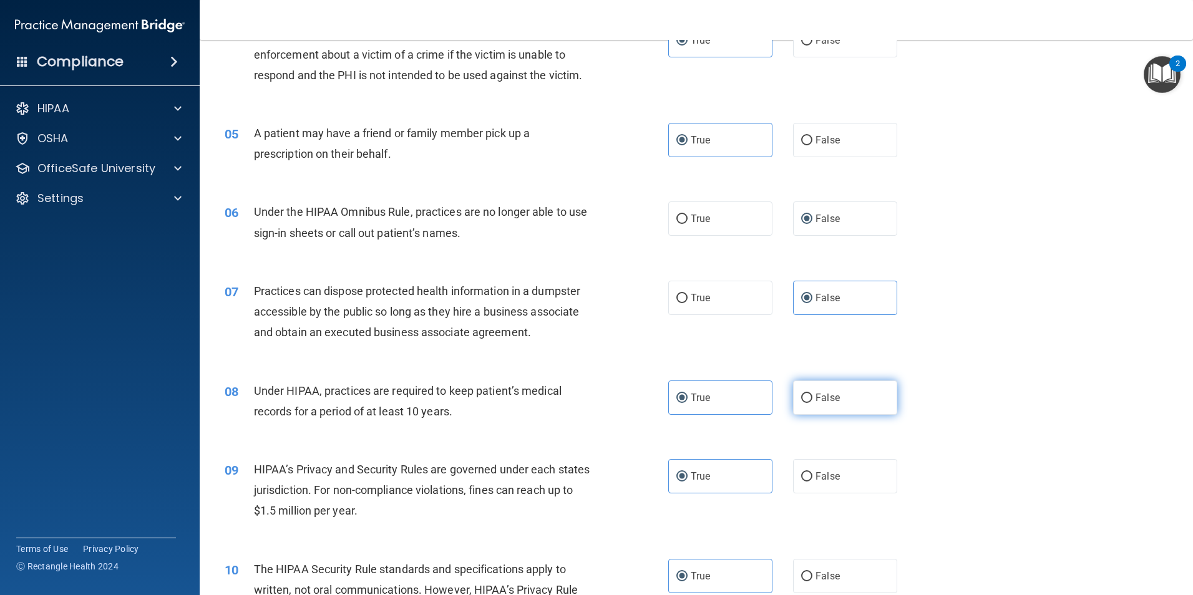
click at [803, 398] on input "False" at bounding box center [806, 398] width 11 height 9
radio input "true"
radio input "false"
click at [816, 466] on label "False" at bounding box center [845, 476] width 104 height 34
click at [812, 472] on input "False" at bounding box center [806, 476] width 11 height 9
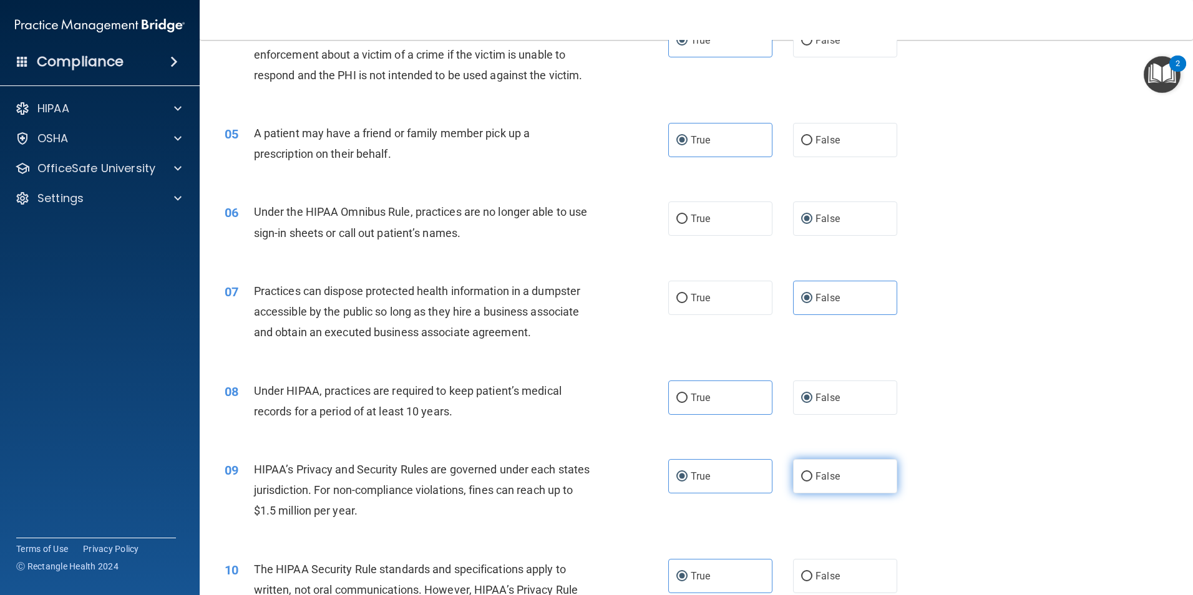
radio input "true"
radio input "false"
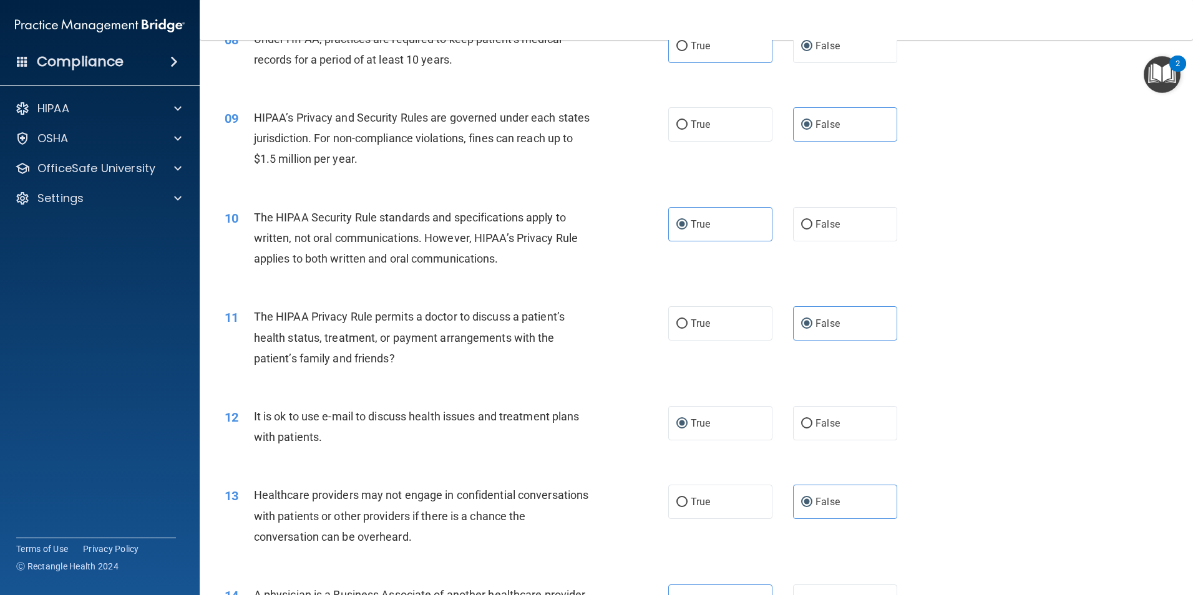
scroll to position [749, 0]
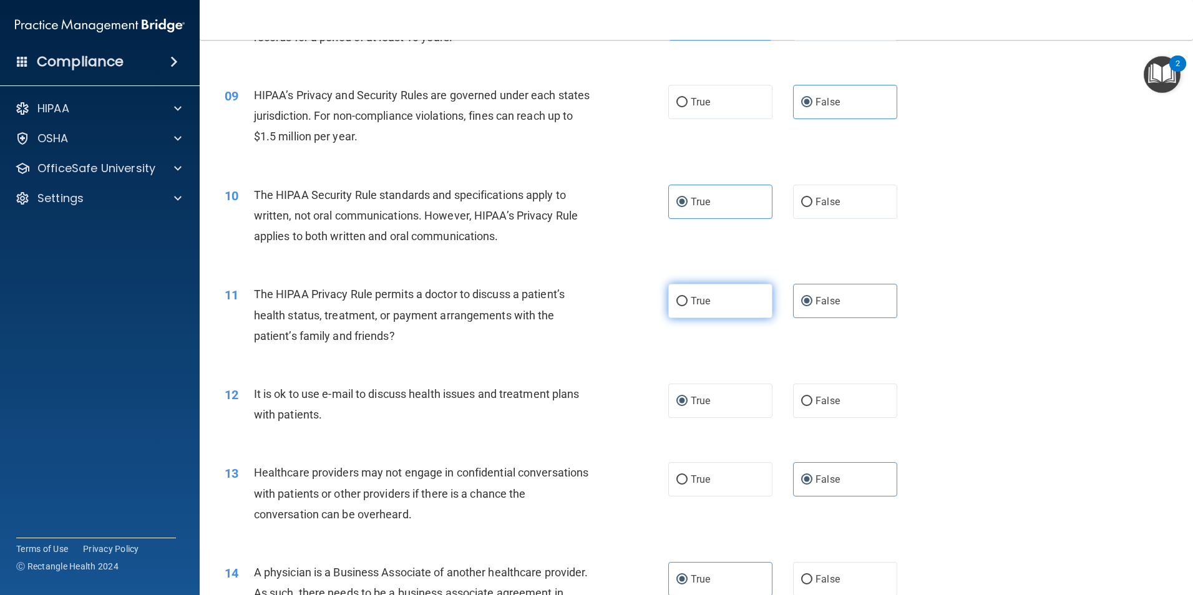
click at [689, 308] on label "True" at bounding box center [720, 301] width 104 height 34
click at [687, 306] on input "True" at bounding box center [681, 301] width 11 height 9
radio input "true"
radio input "false"
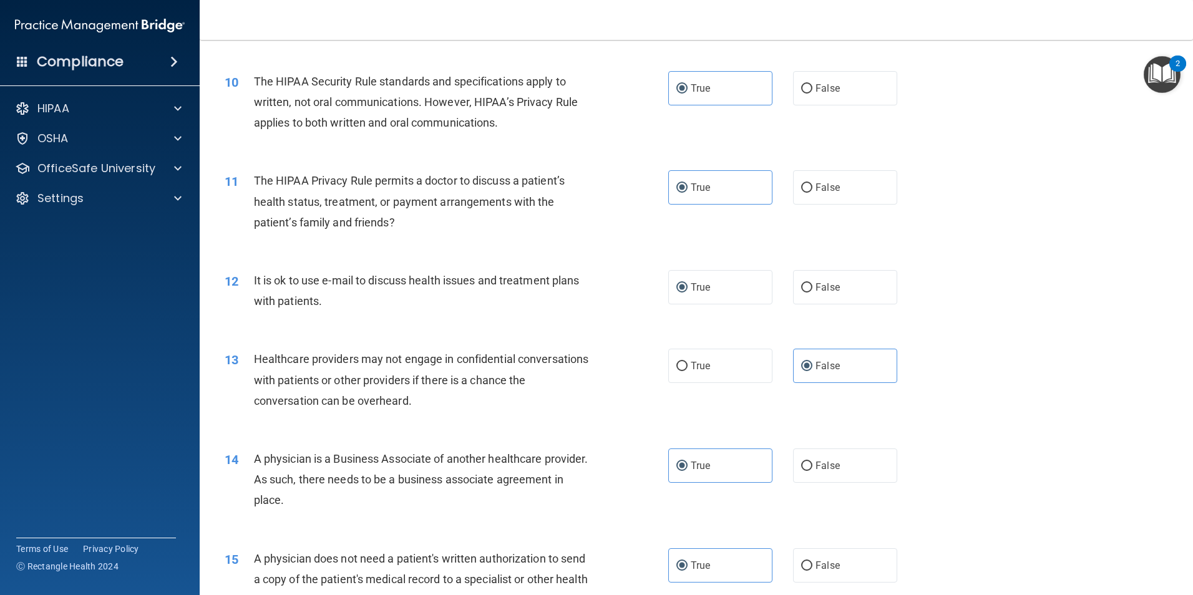
scroll to position [873, 0]
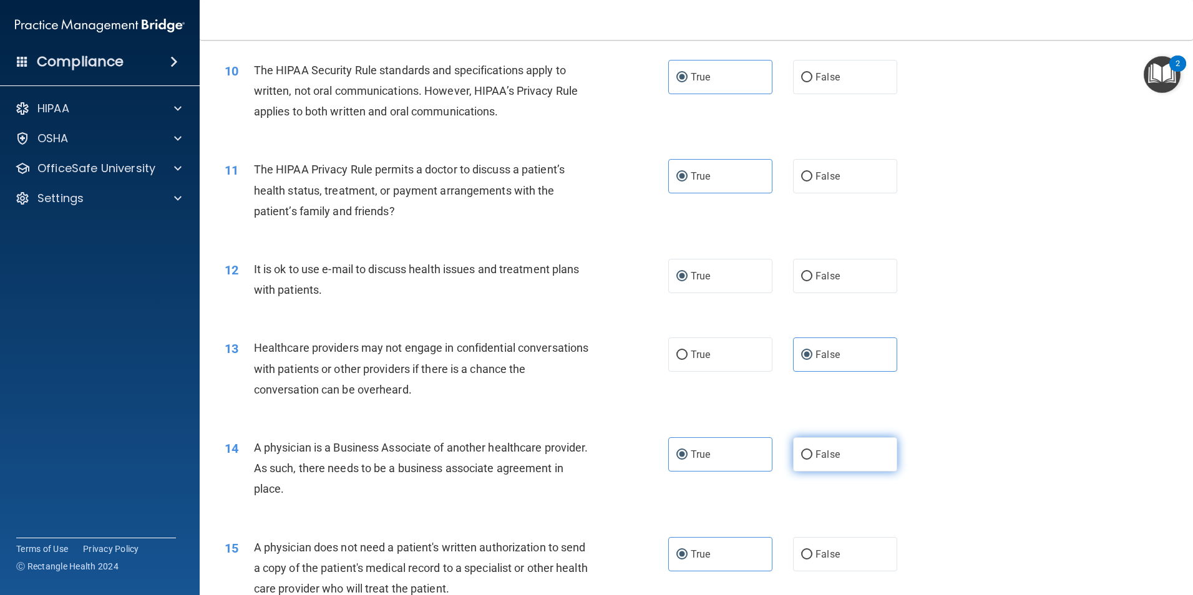
click at [807, 457] on label "False" at bounding box center [845, 454] width 104 height 34
click at [807, 457] on input "False" at bounding box center [806, 454] width 11 height 9
radio input "true"
radio input "false"
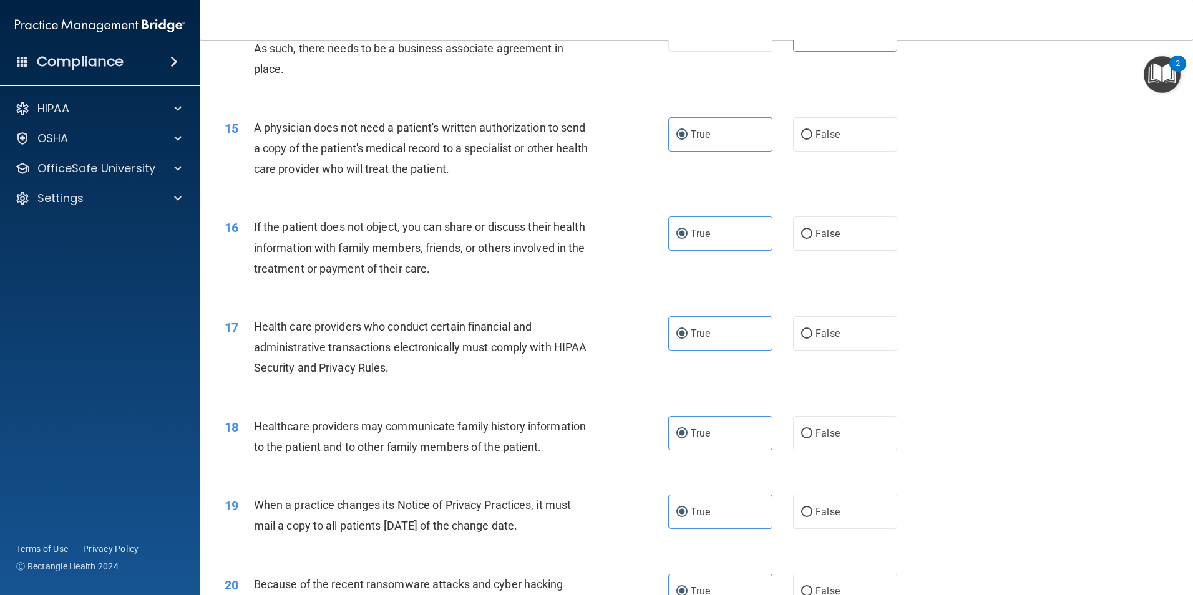
scroll to position [1310, 0]
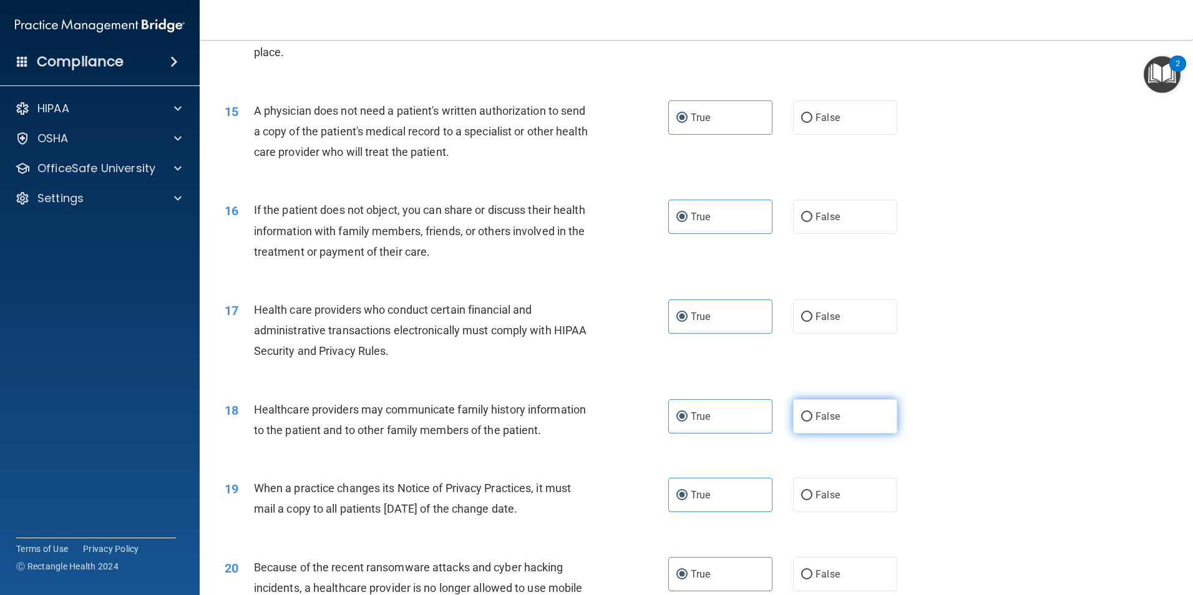
click at [793, 416] on label "False" at bounding box center [845, 416] width 104 height 34
click at [801, 416] on input "False" at bounding box center [806, 416] width 11 height 9
radio input "true"
radio input "false"
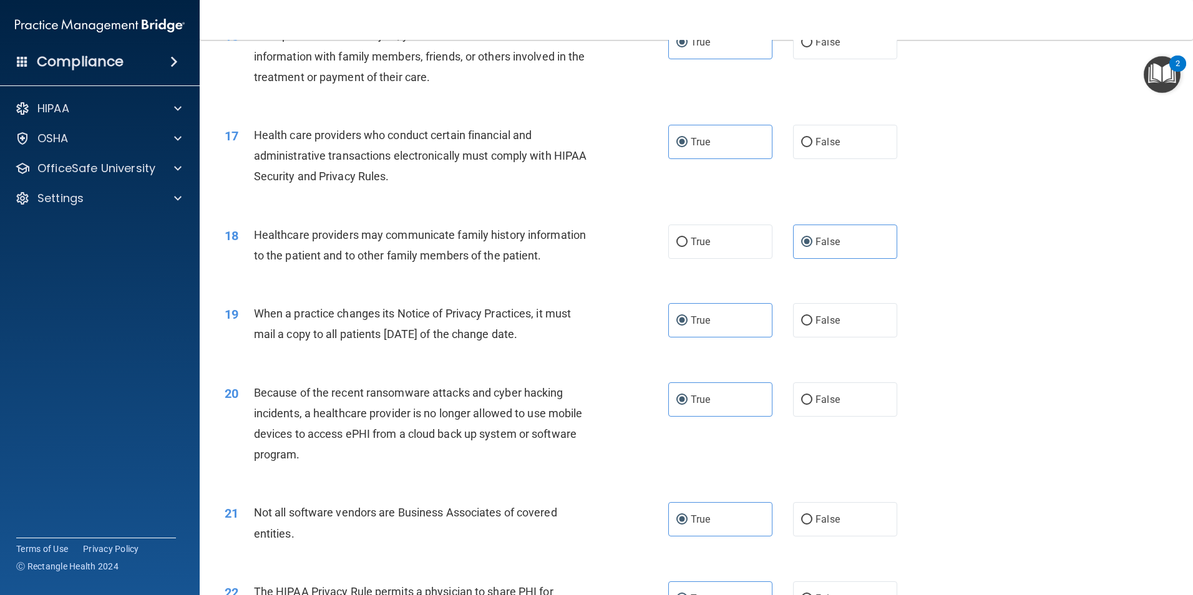
scroll to position [1497, 0]
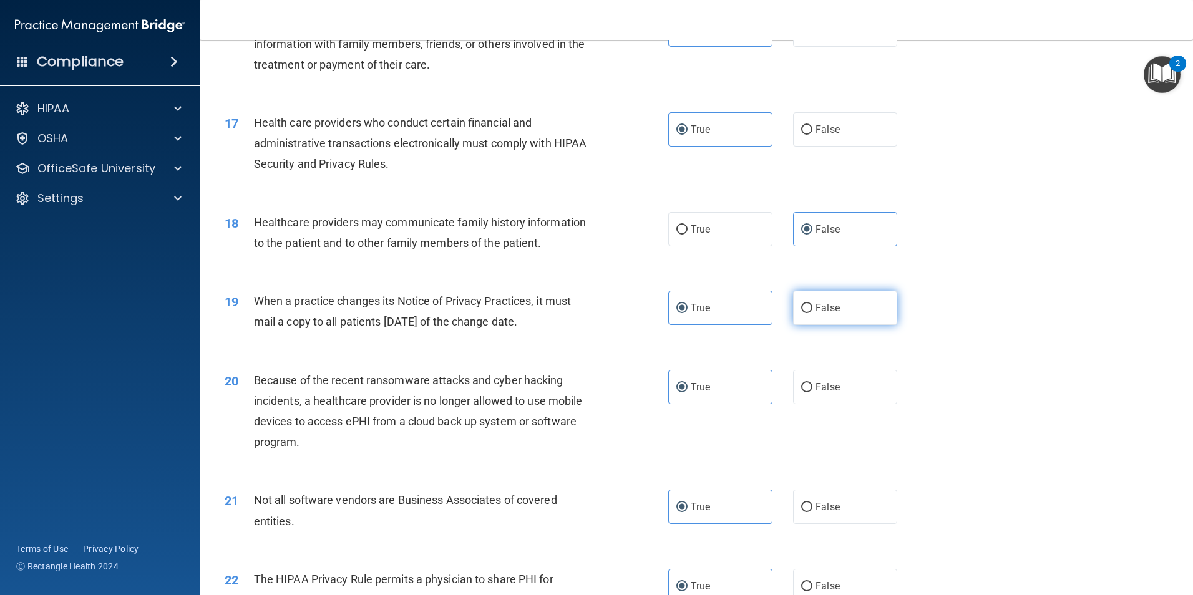
click at [829, 325] on label "False" at bounding box center [845, 308] width 104 height 34
click at [812, 313] on input "False" at bounding box center [806, 308] width 11 height 9
radio input "true"
radio input "false"
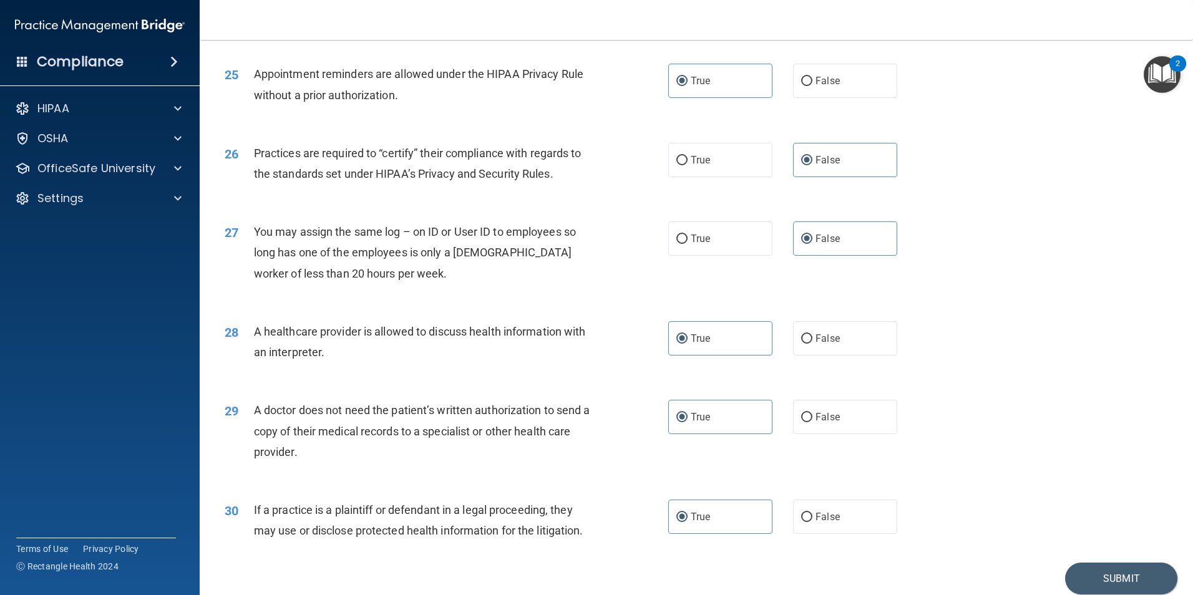
scroll to position [2309, 0]
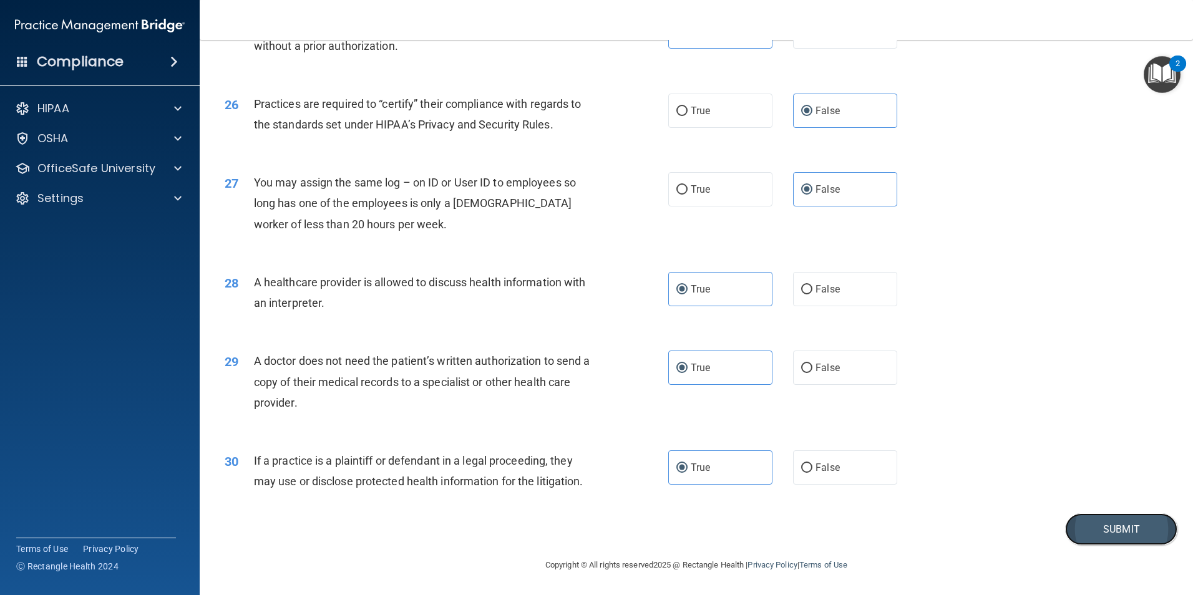
click at [1095, 540] on button "Submit" at bounding box center [1121, 529] width 112 height 32
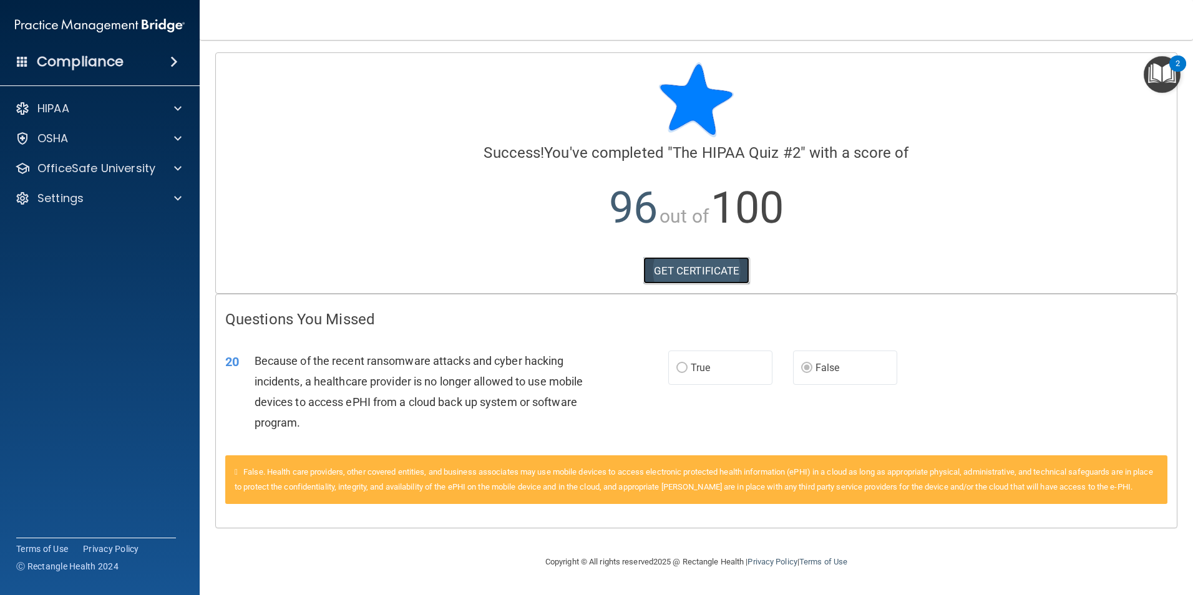
click at [712, 278] on link "GET CERTIFICATE" at bounding box center [696, 270] width 107 height 27
click at [97, 114] on div "HIPAA" at bounding box center [83, 108] width 155 height 15
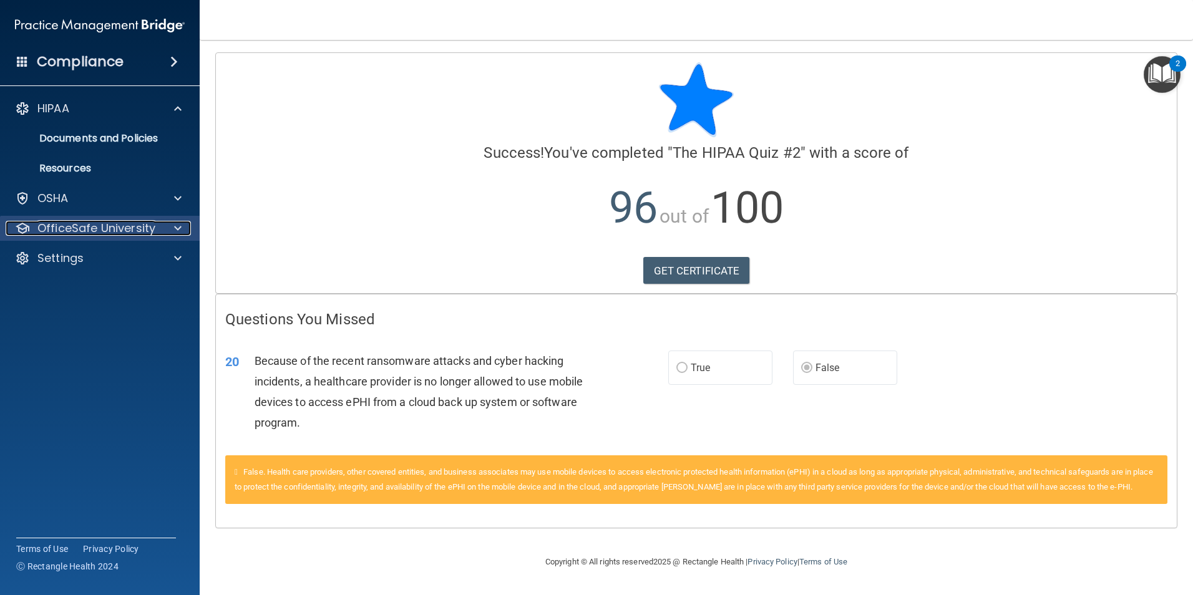
click at [127, 235] on p "OfficeSafe University" at bounding box center [96, 228] width 118 height 15
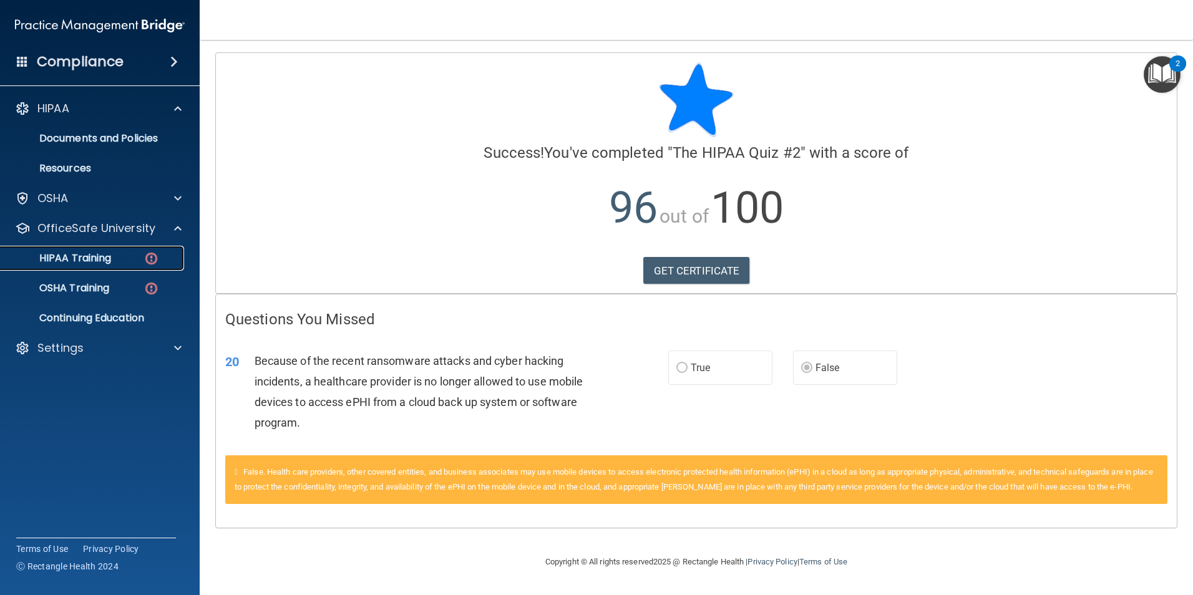
click at [122, 256] on div "HIPAA Training" at bounding box center [93, 258] width 170 height 12
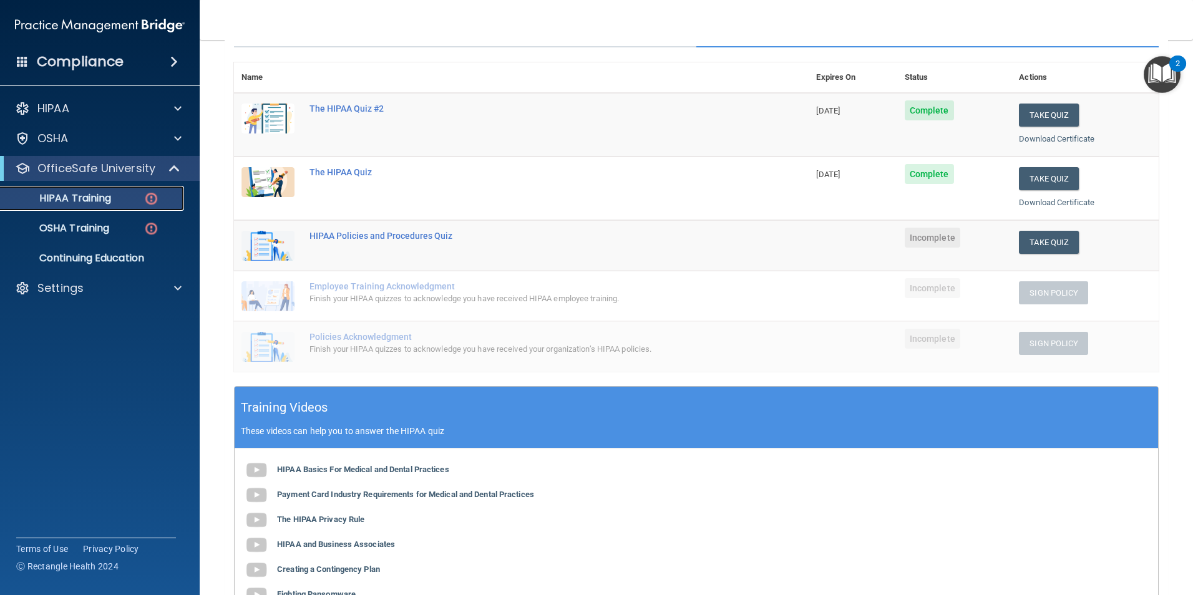
scroll to position [118, 0]
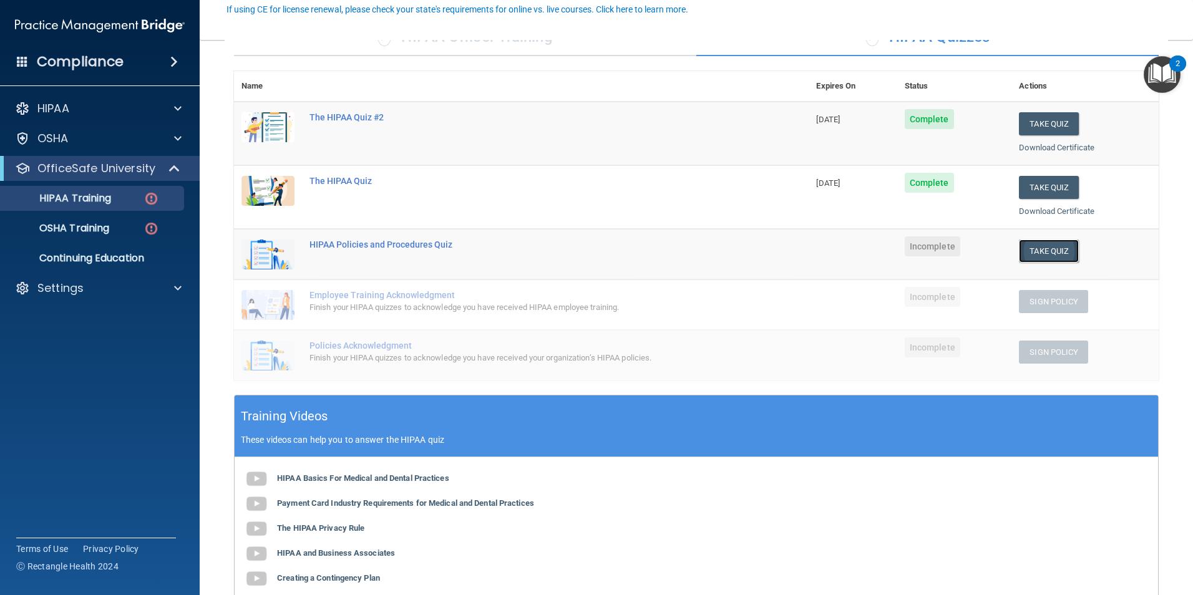
click at [1040, 245] on button "Take Quiz" at bounding box center [1049, 251] width 60 height 23
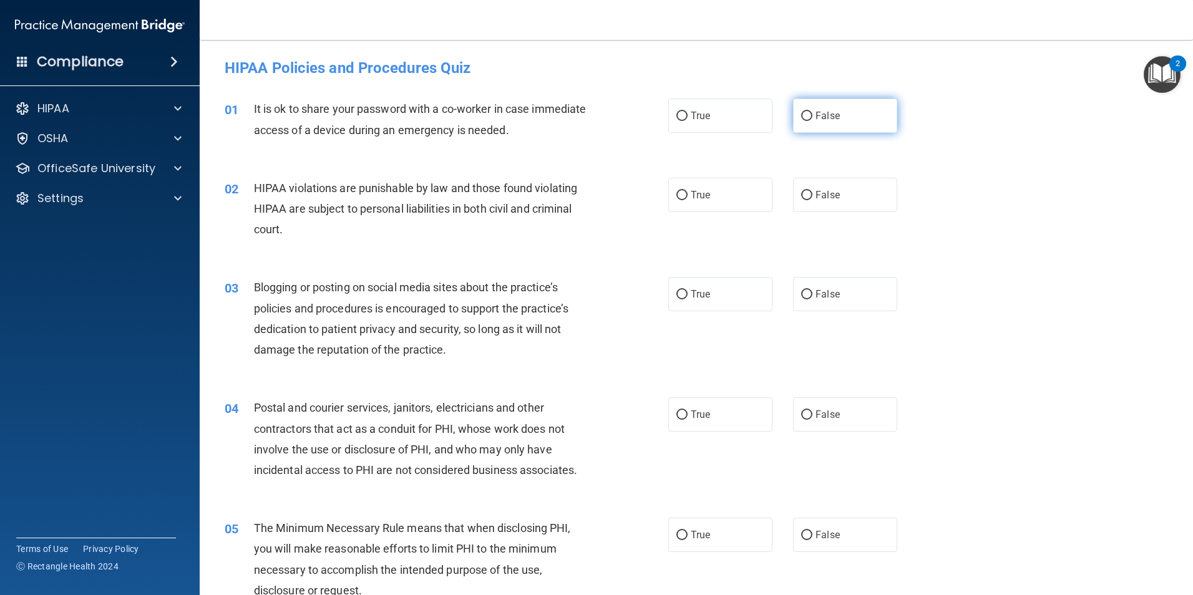
click at [856, 109] on label "False" at bounding box center [845, 116] width 104 height 34
click at [812, 112] on input "False" at bounding box center [806, 116] width 11 height 9
radio input "true"
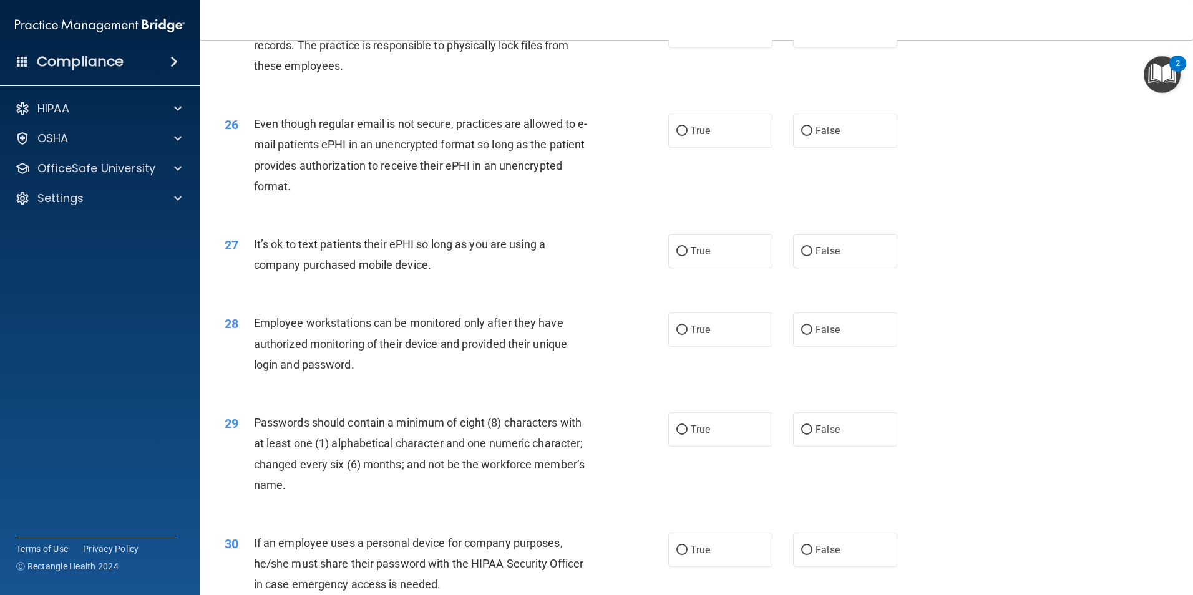
scroll to position [2537, 0]
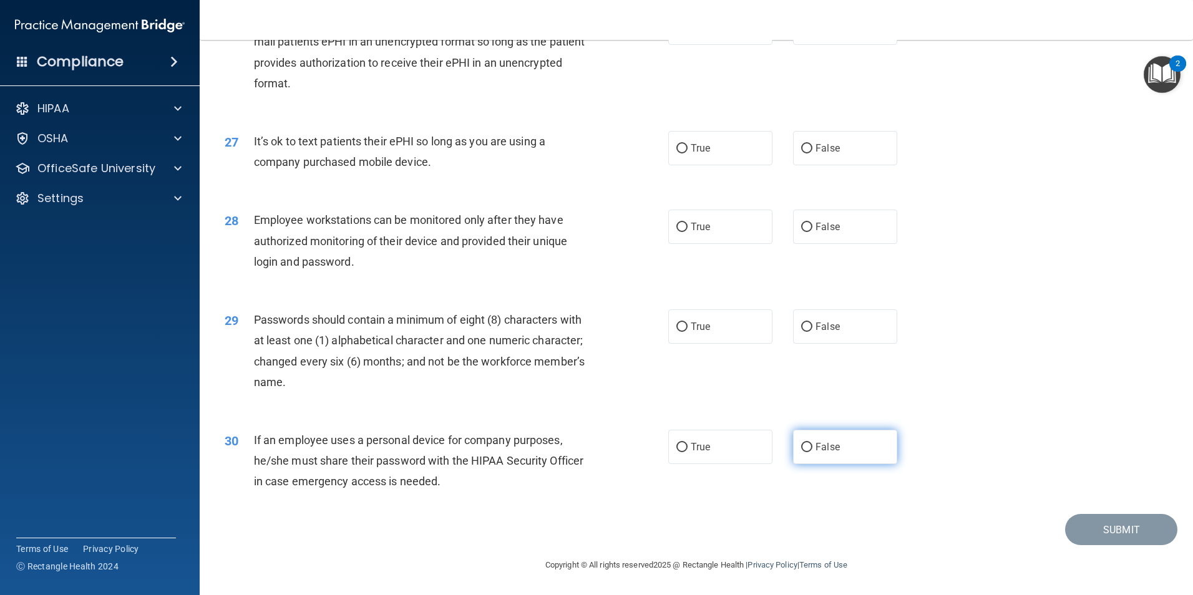
click at [872, 435] on label "False" at bounding box center [845, 447] width 104 height 34
click at [812, 443] on input "False" at bounding box center [806, 447] width 11 height 9
radio input "true"
click at [740, 319] on label "True" at bounding box center [720, 326] width 104 height 34
click at [687, 323] on input "True" at bounding box center [681, 327] width 11 height 9
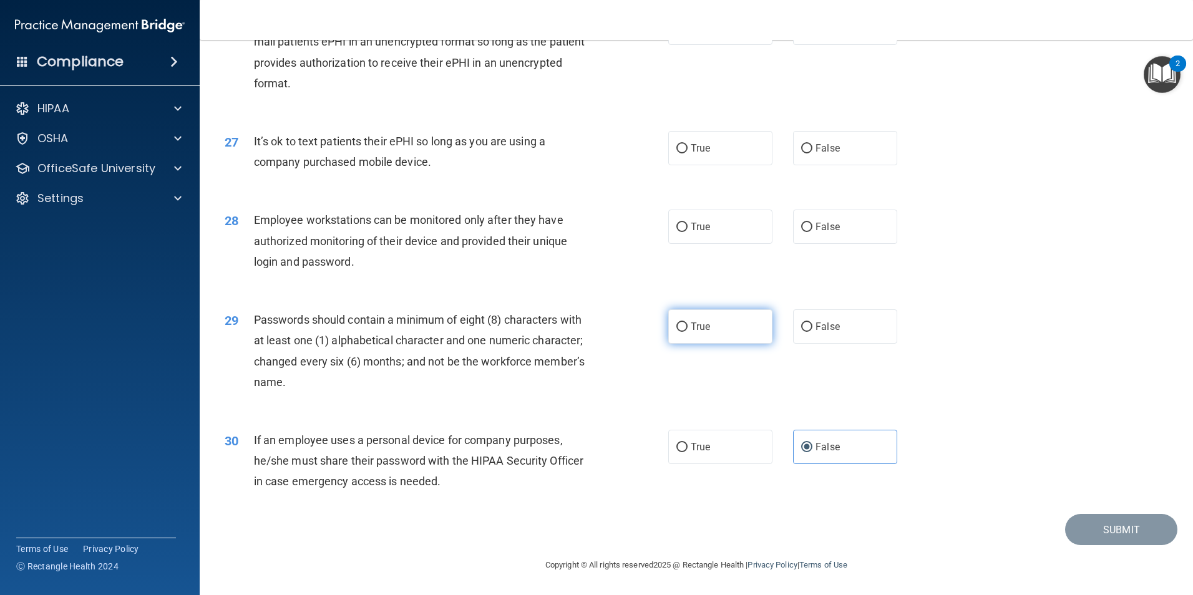
radio input "true"
click at [807, 149] on label "False" at bounding box center [845, 148] width 104 height 34
click at [807, 149] on input "False" at bounding box center [806, 148] width 11 height 9
radio input "true"
click at [817, 227] on span "False" at bounding box center [827, 227] width 24 height 12
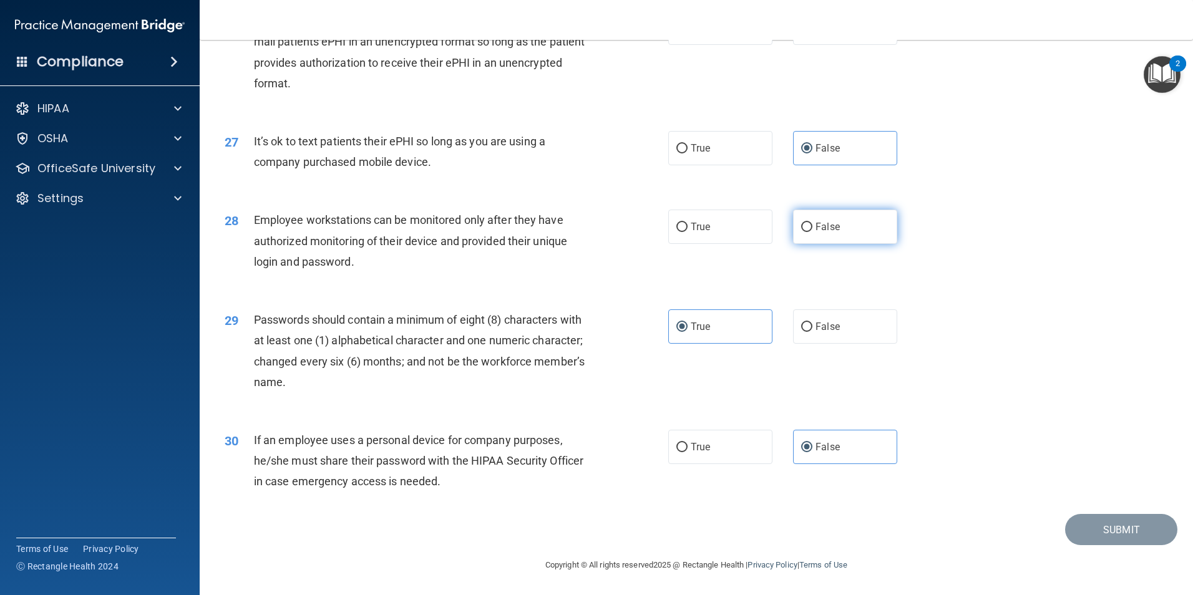
click at [812, 227] on input "False" at bounding box center [806, 227] width 11 height 9
radio input "true"
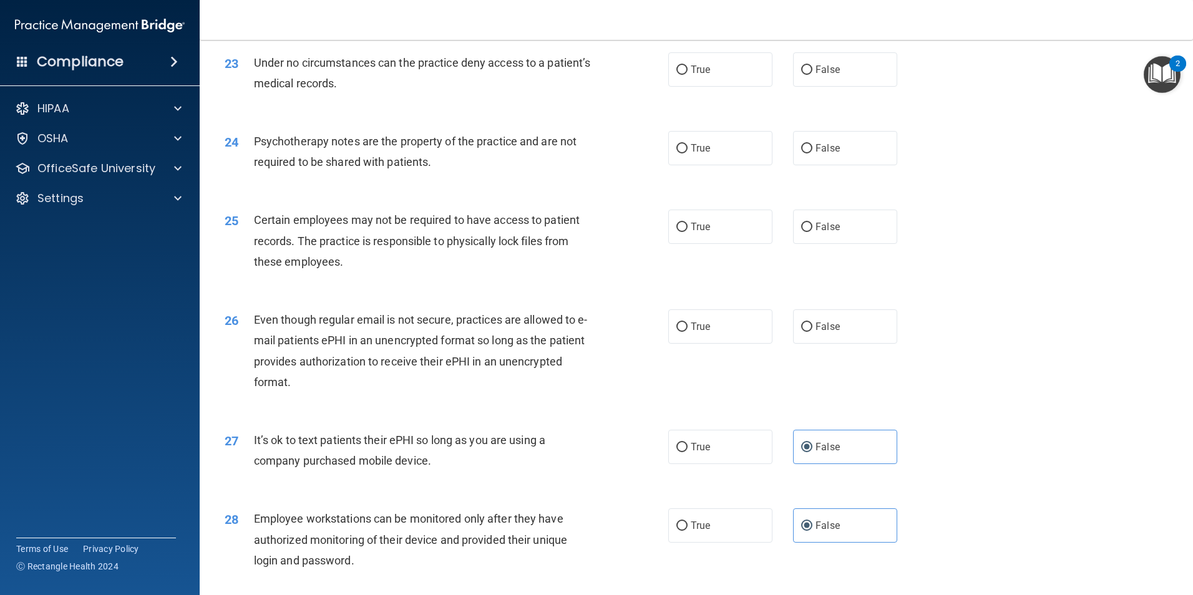
scroll to position [2162, 0]
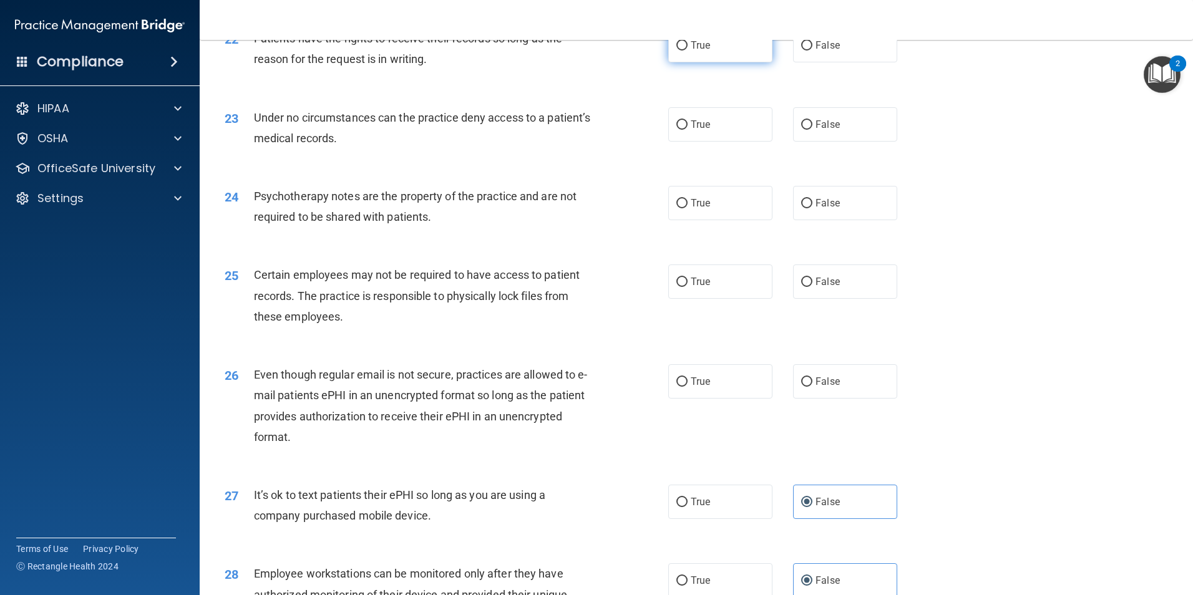
click at [741, 62] on label "True" at bounding box center [720, 45] width 104 height 34
click at [687, 51] on input "True" at bounding box center [681, 45] width 11 height 9
radio input "true"
click at [840, 142] on label "False" at bounding box center [845, 124] width 104 height 34
click at [812, 130] on input "False" at bounding box center [806, 124] width 11 height 9
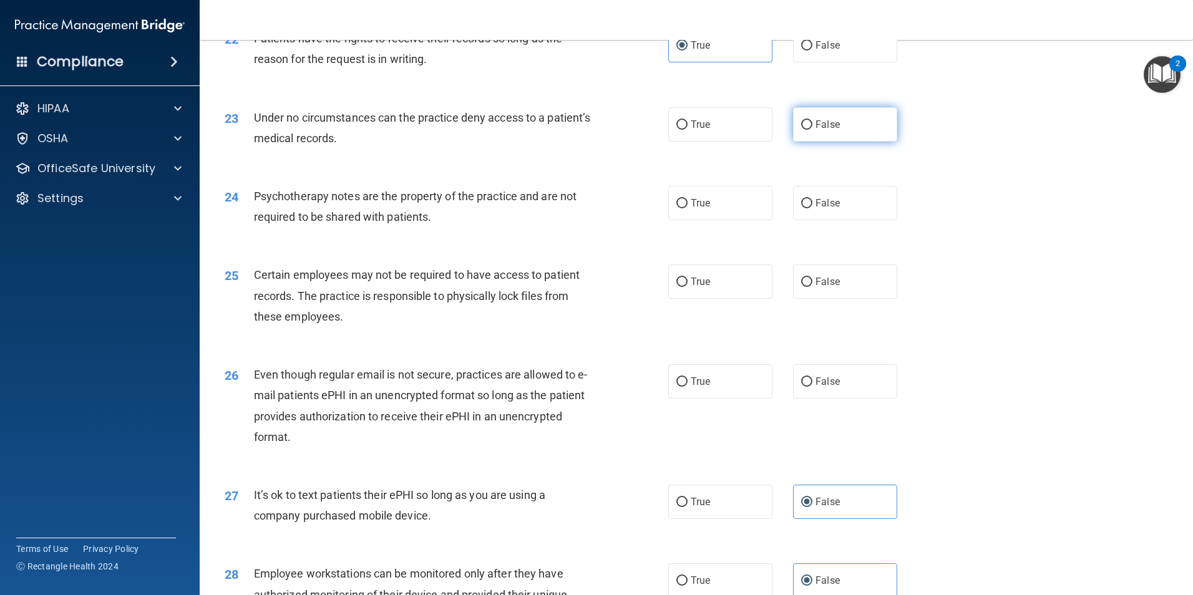
radio input "true"
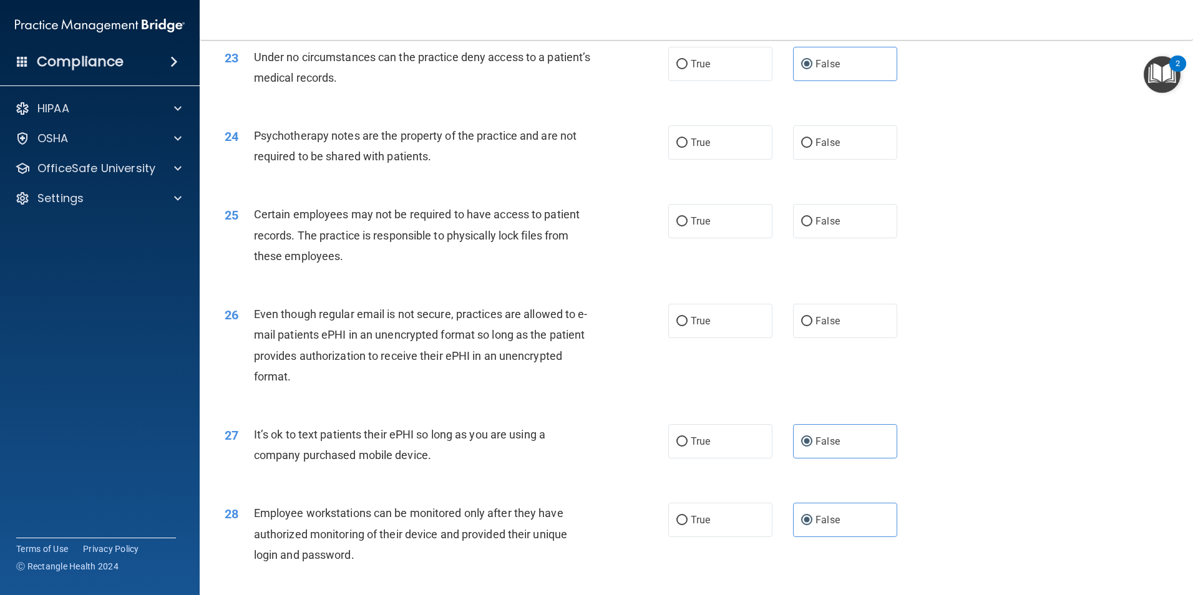
scroll to position [2225, 0]
click at [729, 158] on label "True" at bounding box center [720, 141] width 104 height 34
click at [687, 146] on input "True" at bounding box center [681, 141] width 11 height 9
radio input "true"
click at [723, 236] on label "True" at bounding box center [720, 219] width 104 height 34
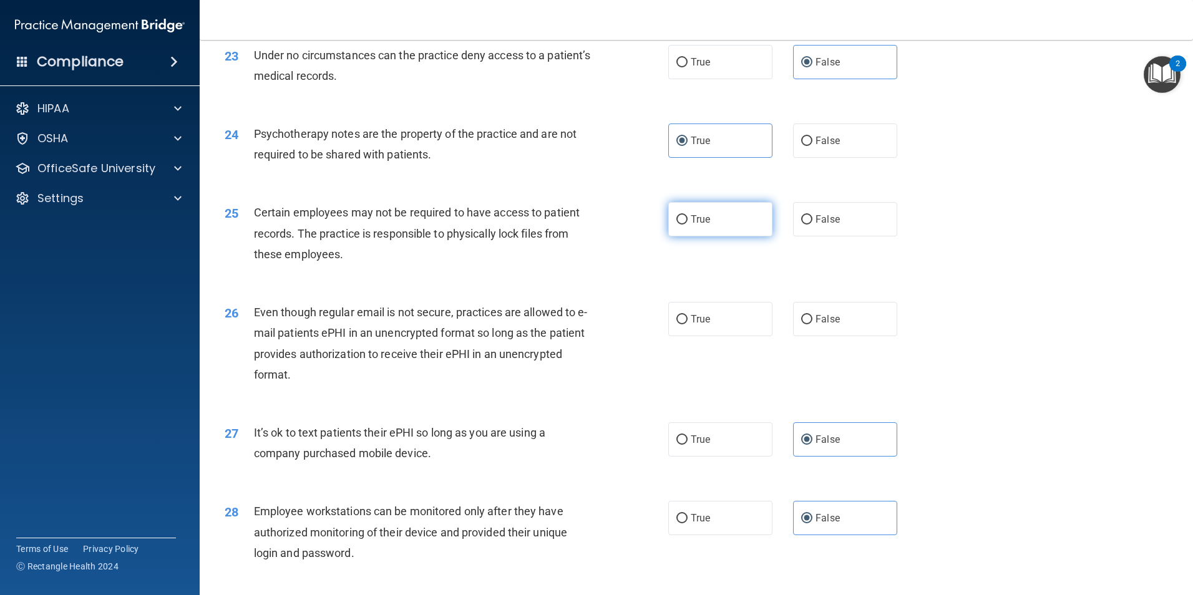
click at [687, 225] on input "True" at bounding box center [681, 219] width 11 height 9
radio input "true"
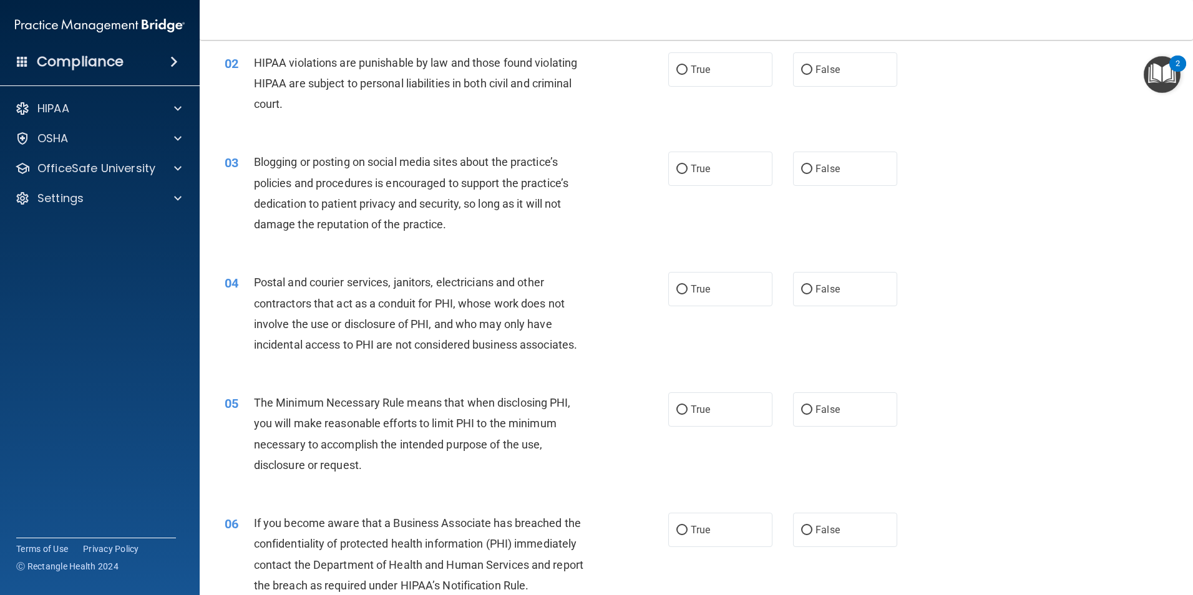
scroll to position [0, 0]
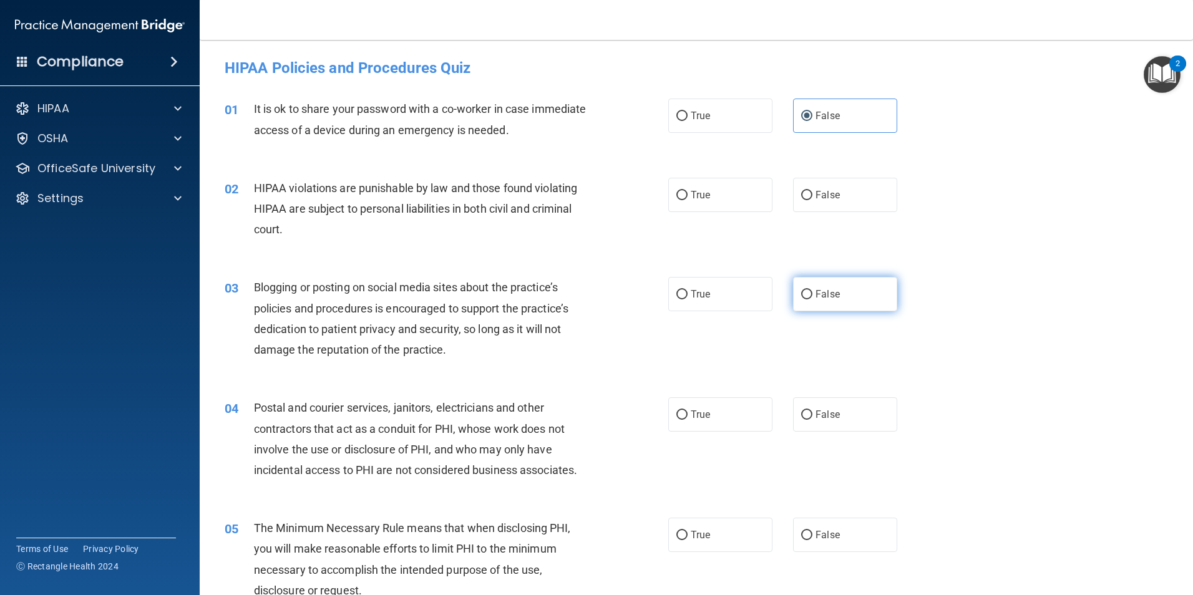
click at [853, 301] on label "False" at bounding box center [845, 294] width 104 height 34
click at [812, 299] on input "False" at bounding box center [806, 294] width 11 height 9
radio input "true"
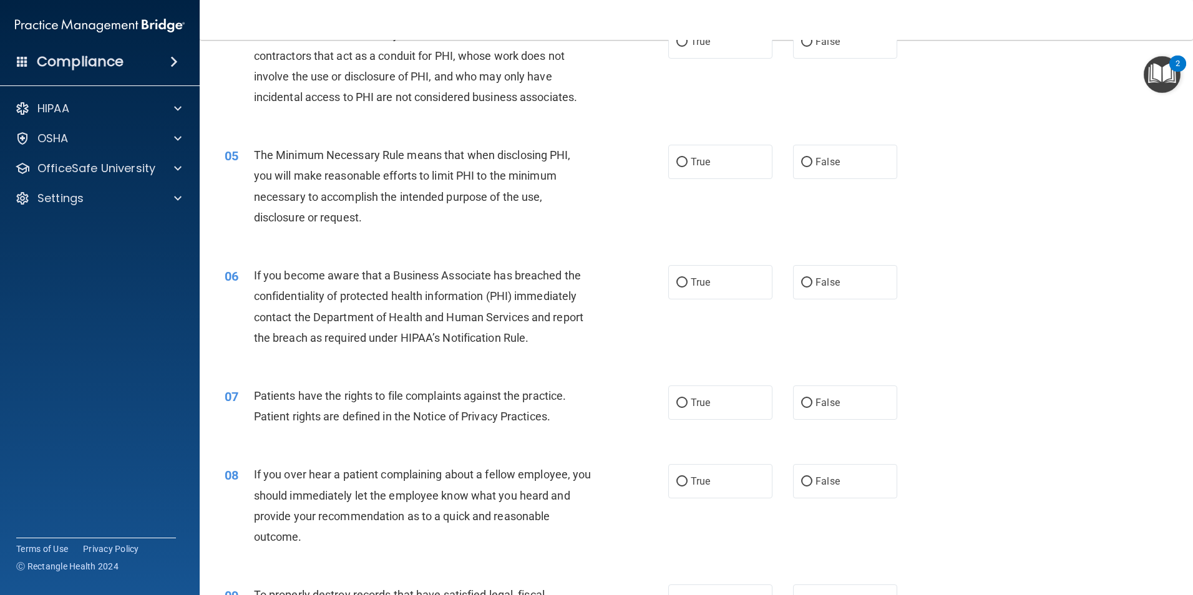
scroll to position [374, 0]
click at [801, 282] on input "False" at bounding box center [806, 281] width 11 height 9
radio input "true"
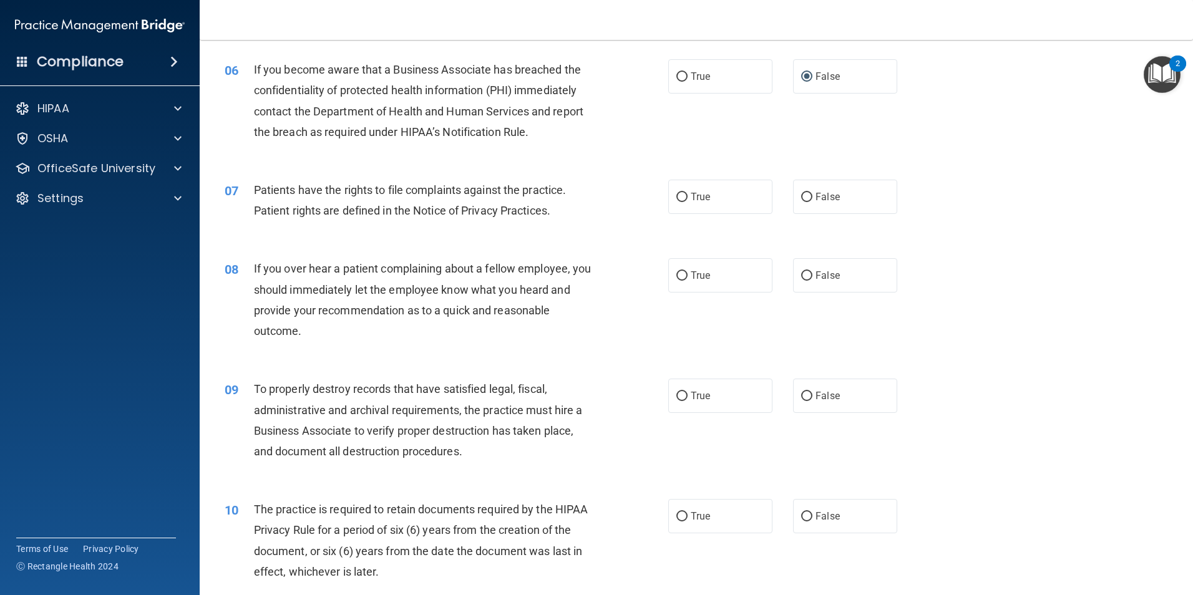
scroll to position [624, 0]
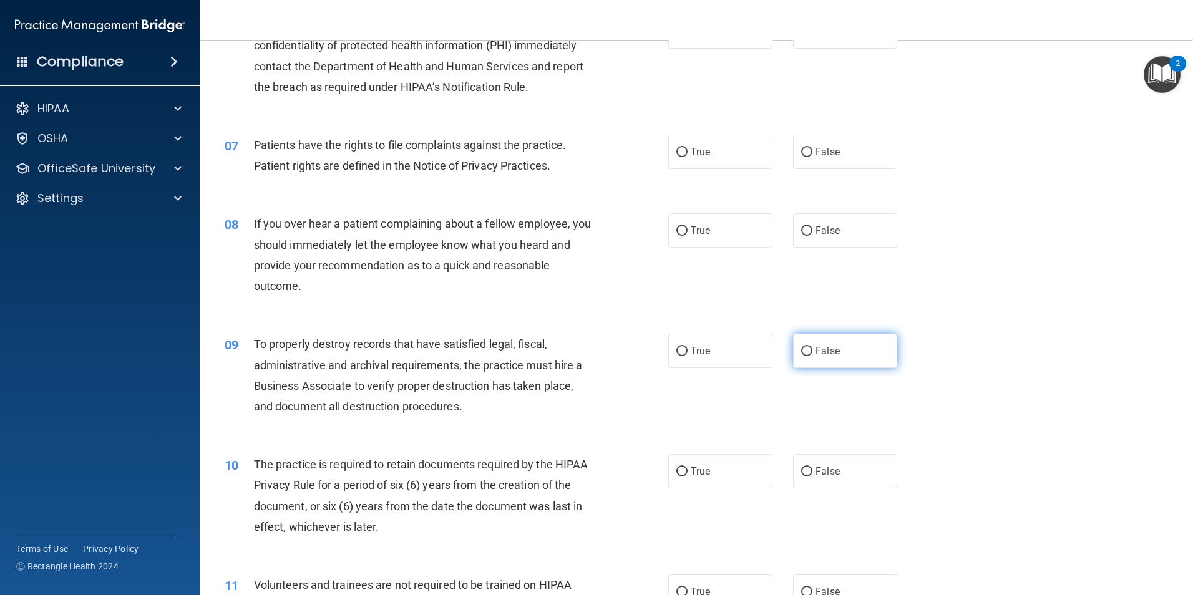
click at [844, 343] on label "False" at bounding box center [845, 351] width 104 height 34
click at [812, 347] on input "False" at bounding box center [806, 351] width 11 height 9
radio input "true"
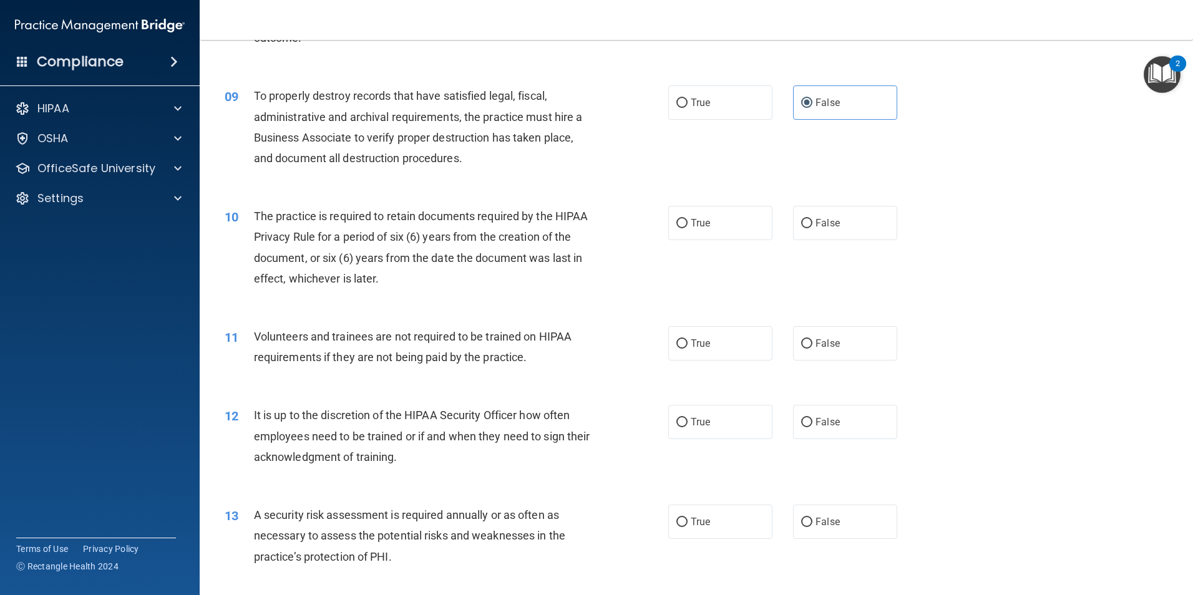
scroll to position [873, 0]
click at [832, 424] on span "False" at bounding box center [827, 421] width 24 height 12
click at [812, 424] on input "False" at bounding box center [806, 421] width 11 height 9
radio input "true"
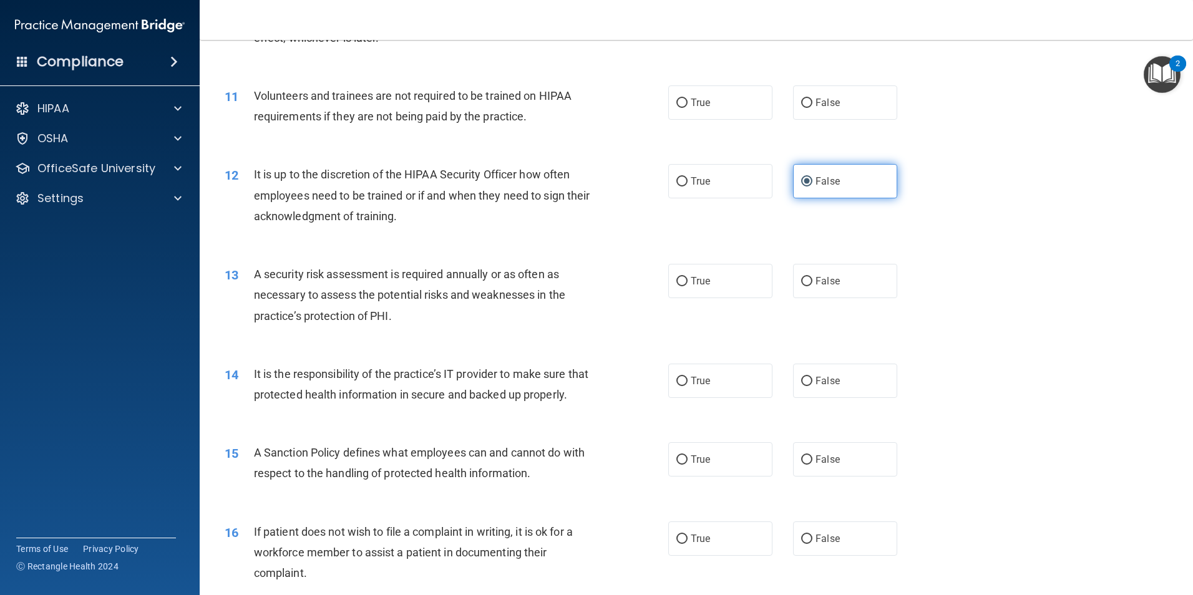
scroll to position [1185, 0]
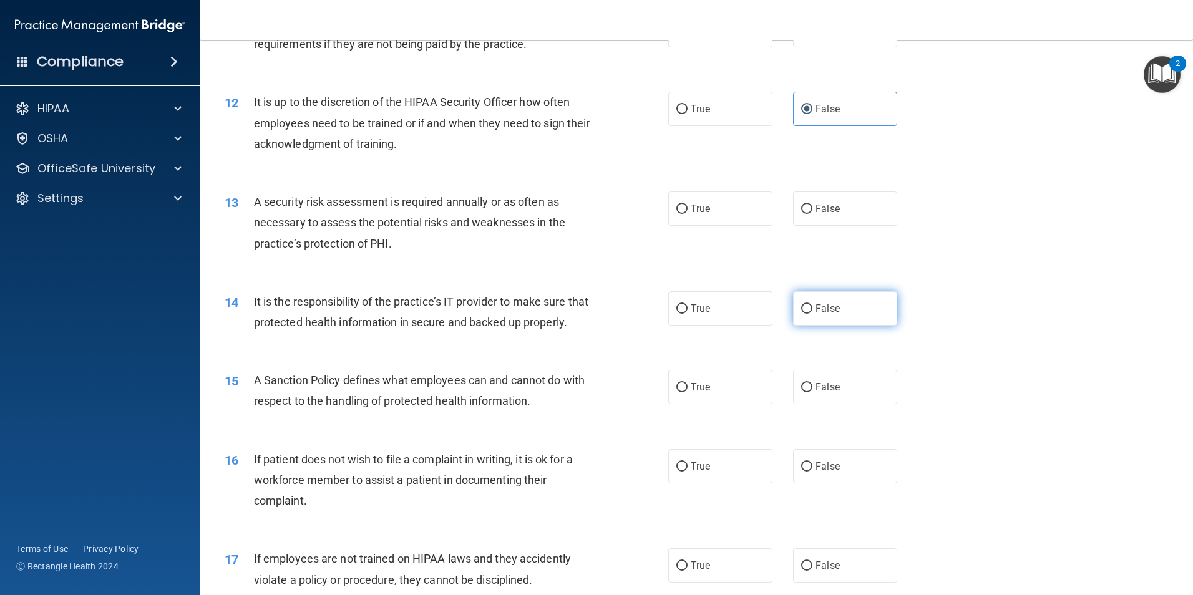
click at [809, 313] on label "False" at bounding box center [845, 308] width 104 height 34
click at [809, 313] on input "False" at bounding box center [806, 308] width 11 height 9
radio input "true"
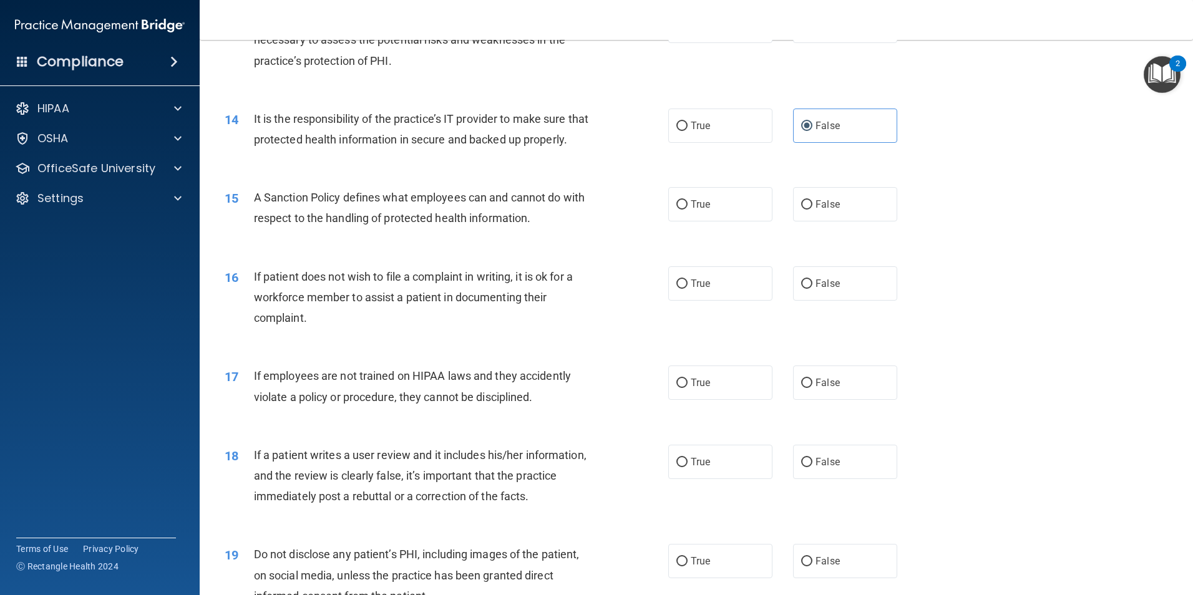
scroll to position [1372, 0]
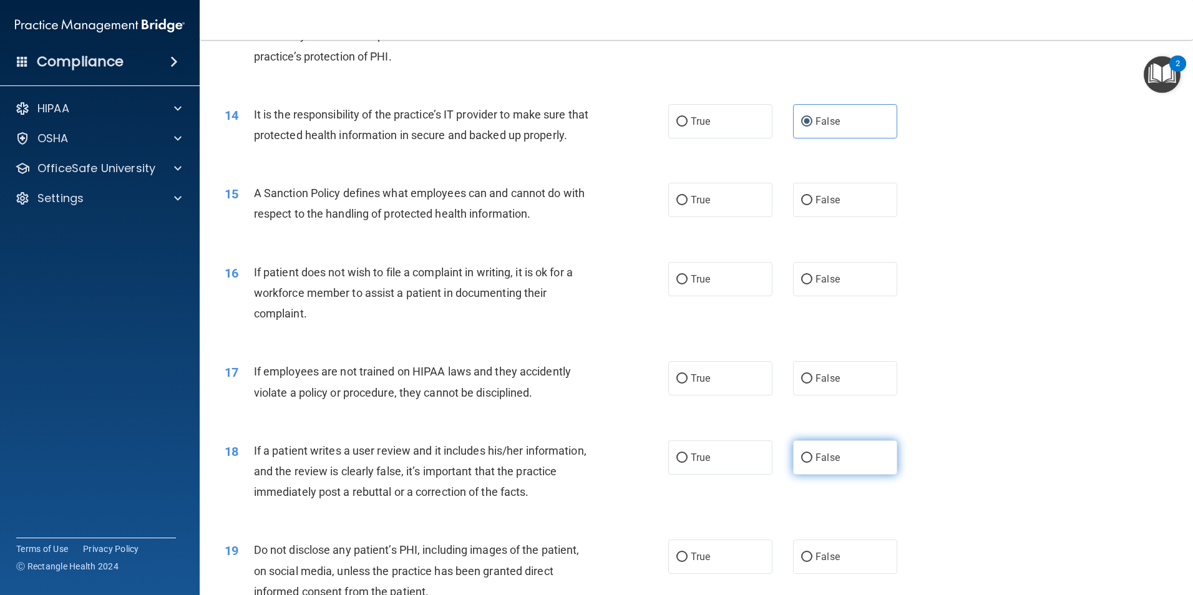
click at [827, 464] on span "False" at bounding box center [827, 458] width 24 height 12
click at [812, 463] on input "False" at bounding box center [806, 458] width 11 height 9
radio input "true"
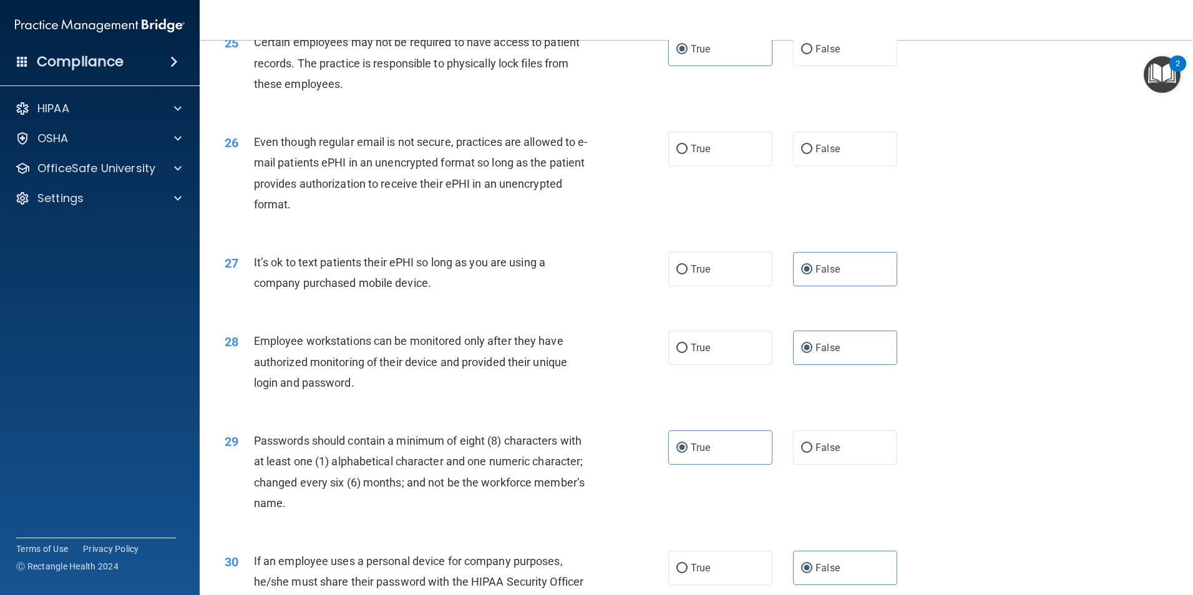
scroll to position [2412, 0]
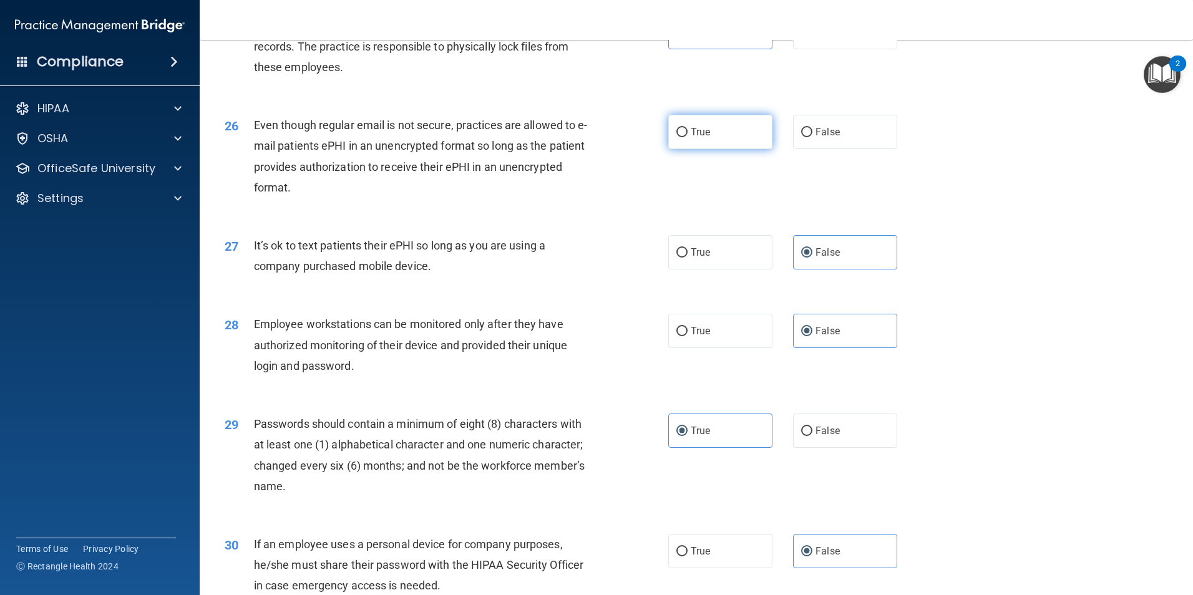
click at [754, 146] on label "True" at bounding box center [720, 132] width 104 height 34
click at [687, 137] on input "True" at bounding box center [681, 132] width 11 height 9
radio input "true"
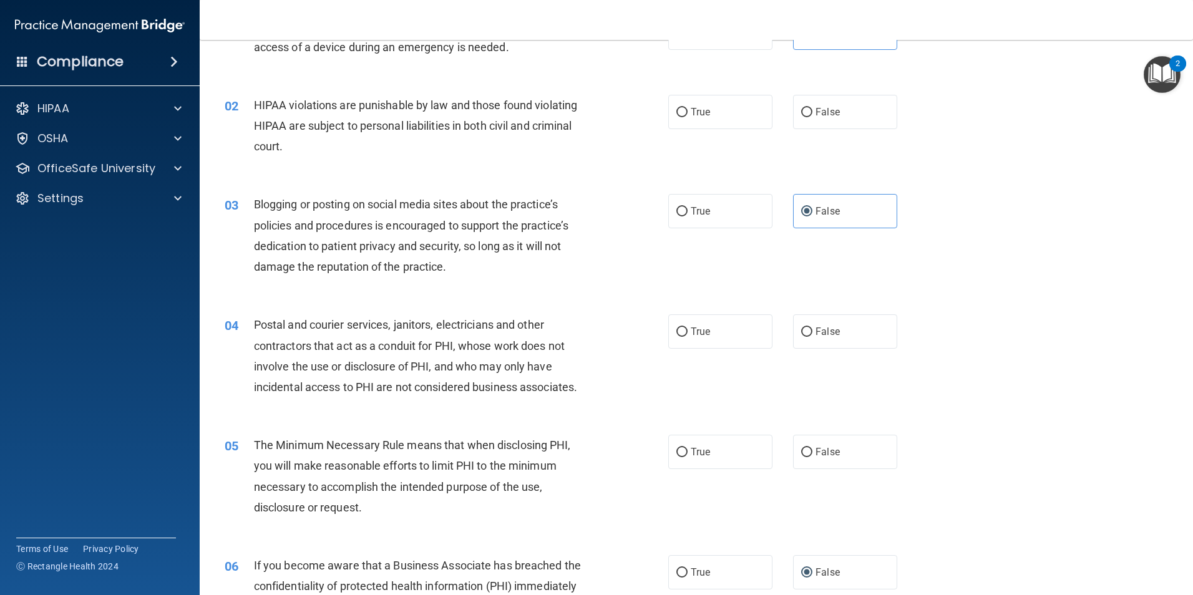
scroll to position [0, 0]
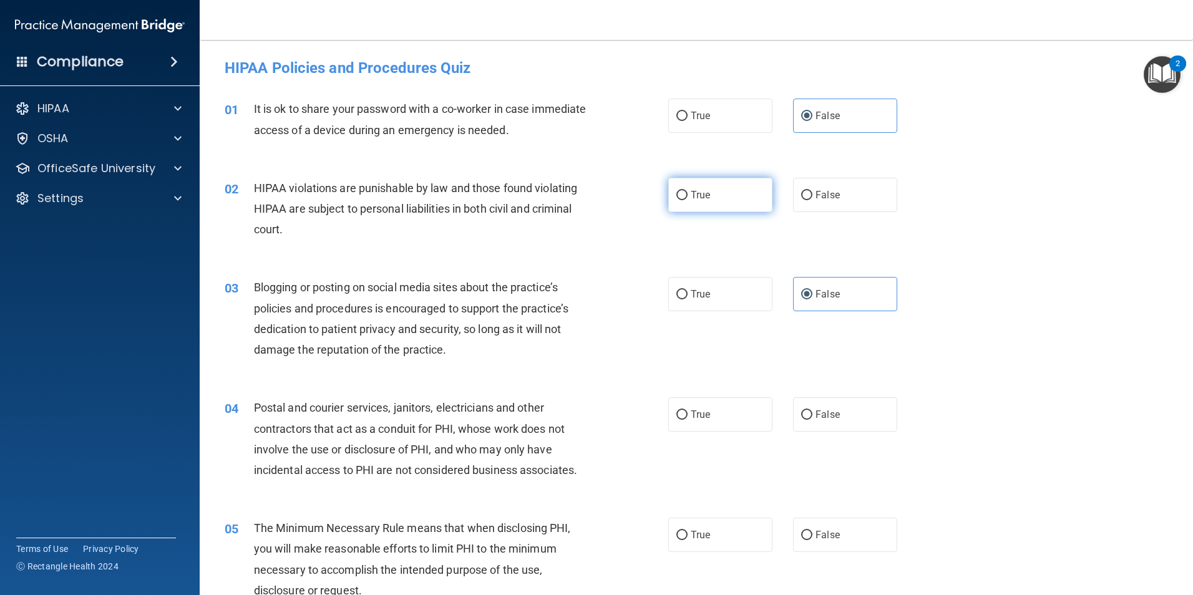
click at [694, 203] on label "True" at bounding box center [720, 195] width 104 height 34
click at [687, 200] on input "True" at bounding box center [681, 195] width 11 height 9
radio input "true"
click at [733, 422] on label "True" at bounding box center [720, 414] width 104 height 34
click at [687, 420] on input "True" at bounding box center [681, 414] width 11 height 9
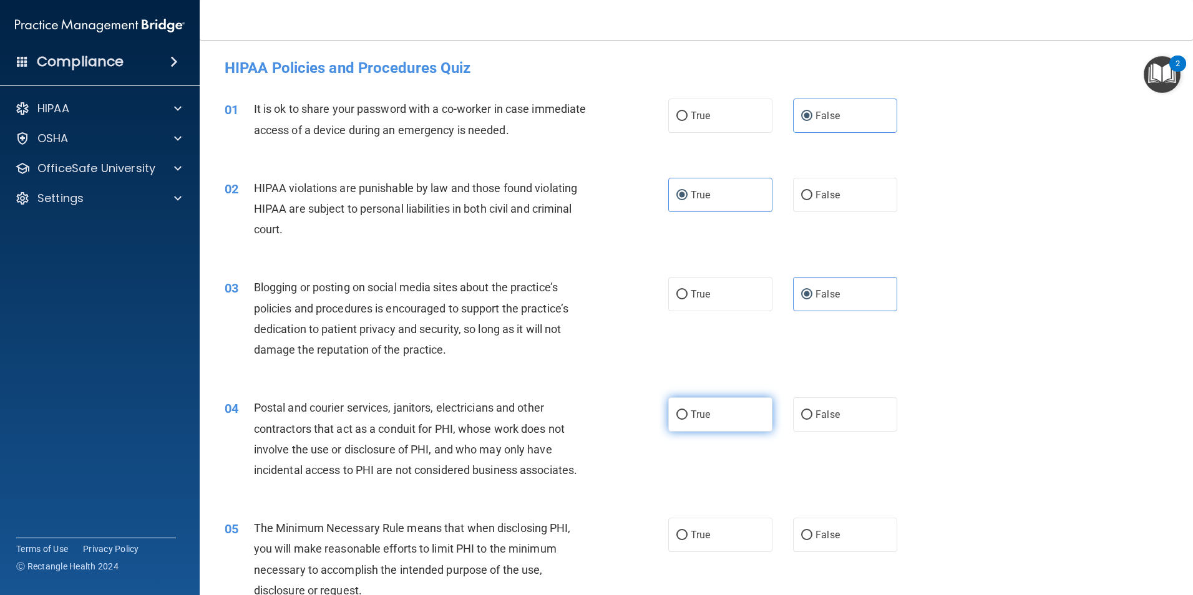
radio input "true"
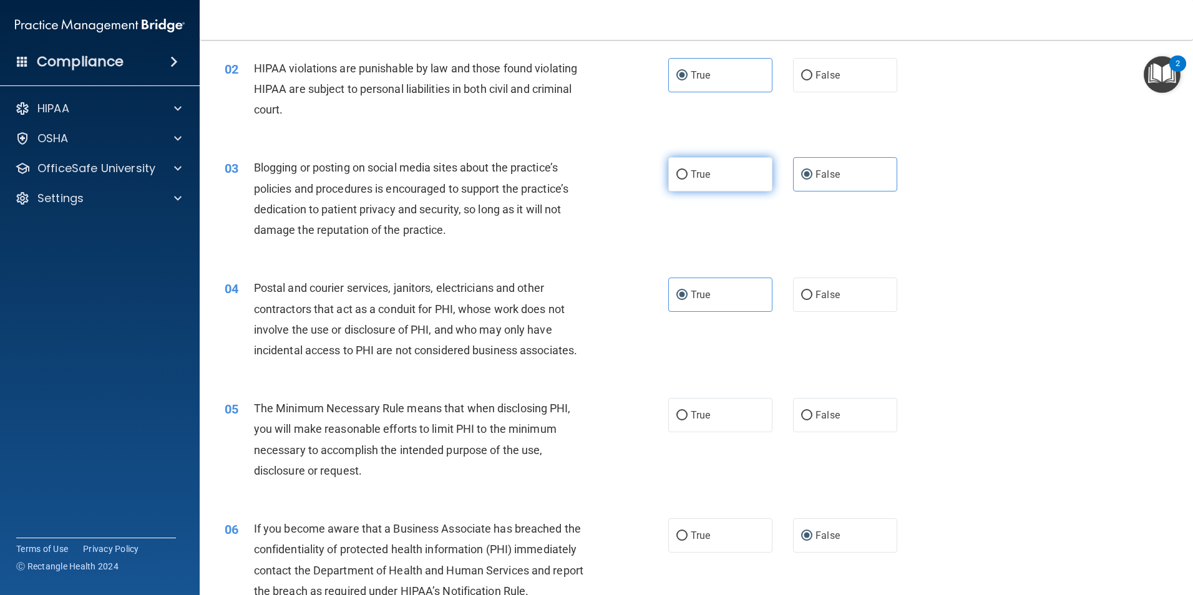
scroll to position [250, 0]
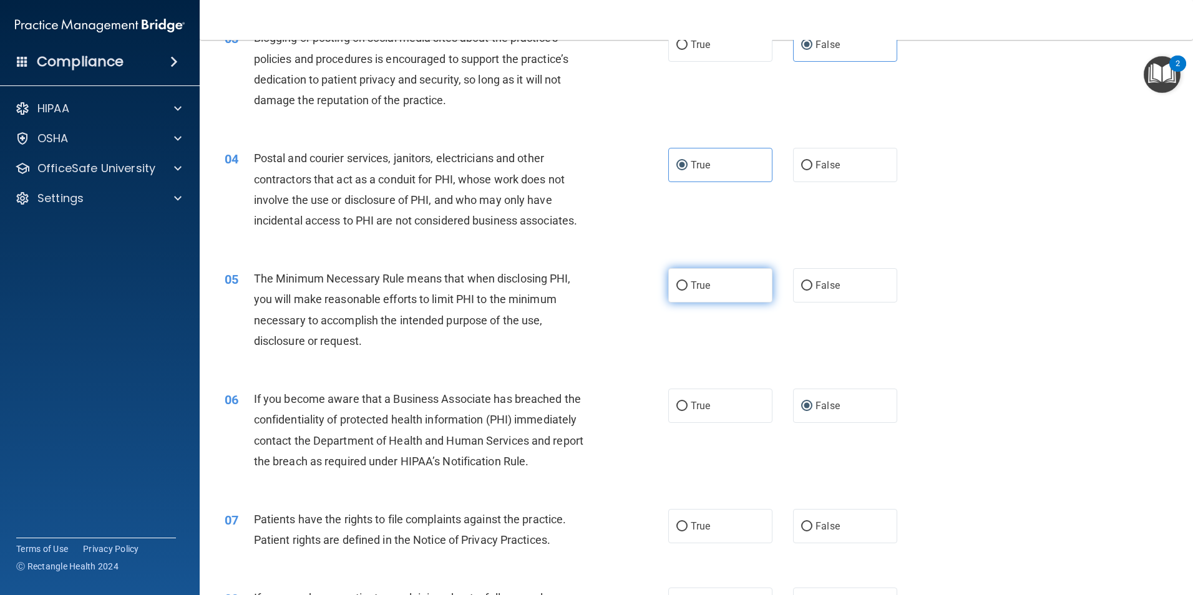
click at [707, 286] on label "True" at bounding box center [720, 285] width 104 height 34
click at [687, 286] on input "True" at bounding box center [681, 285] width 11 height 9
radio input "true"
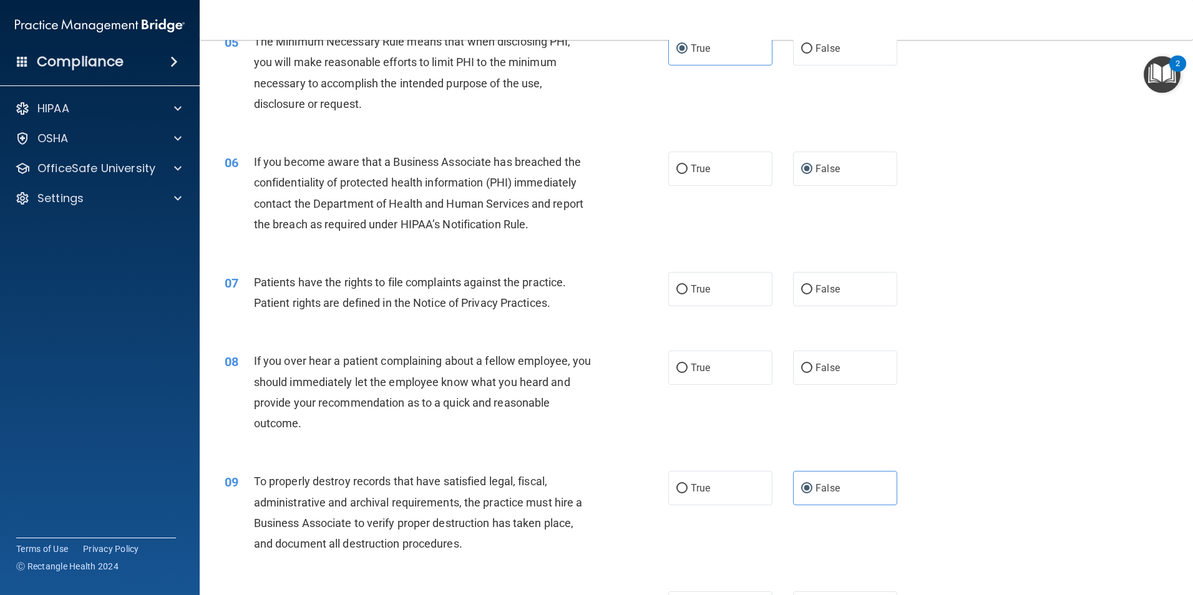
scroll to position [499, 0]
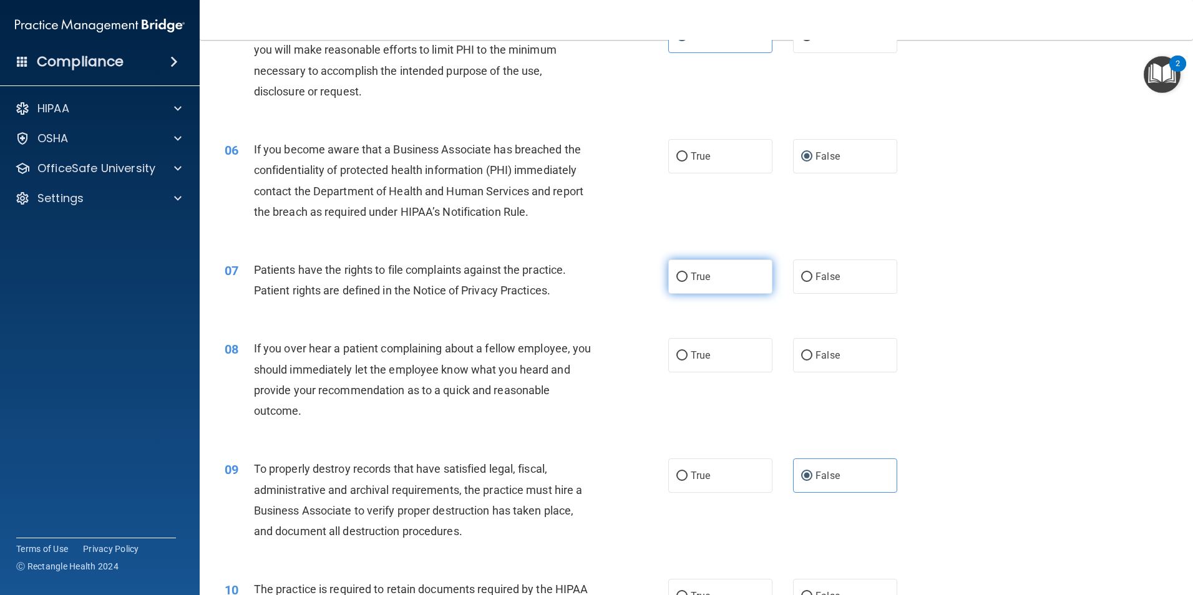
click at [704, 289] on label "True" at bounding box center [720, 277] width 104 height 34
click at [687, 282] on input "True" at bounding box center [681, 277] width 11 height 9
radio input "true"
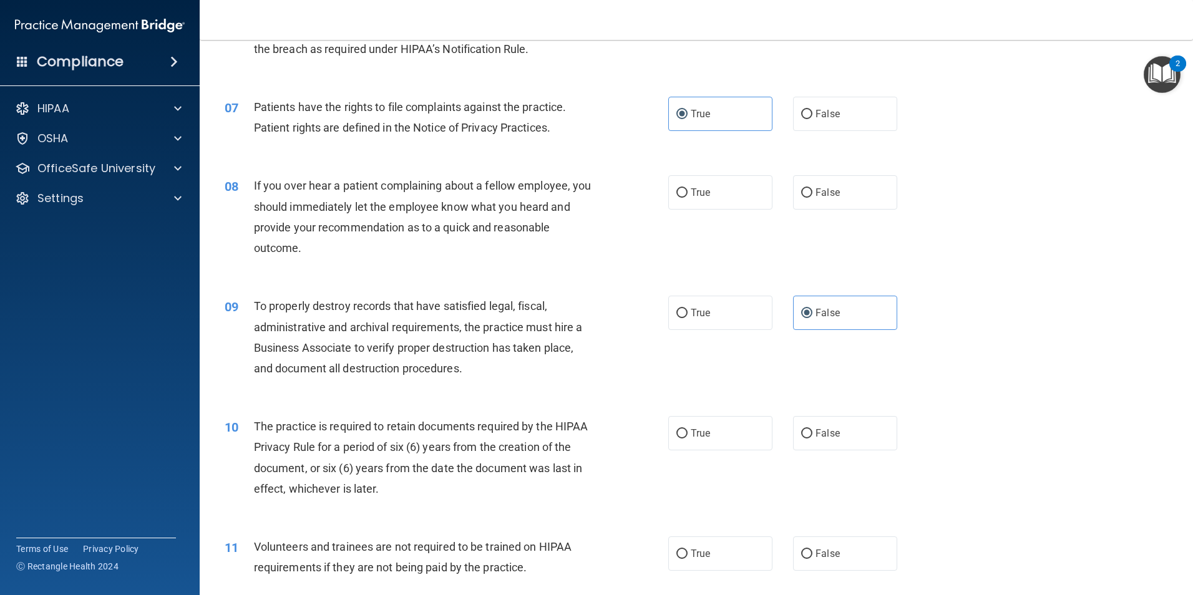
scroll to position [686, 0]
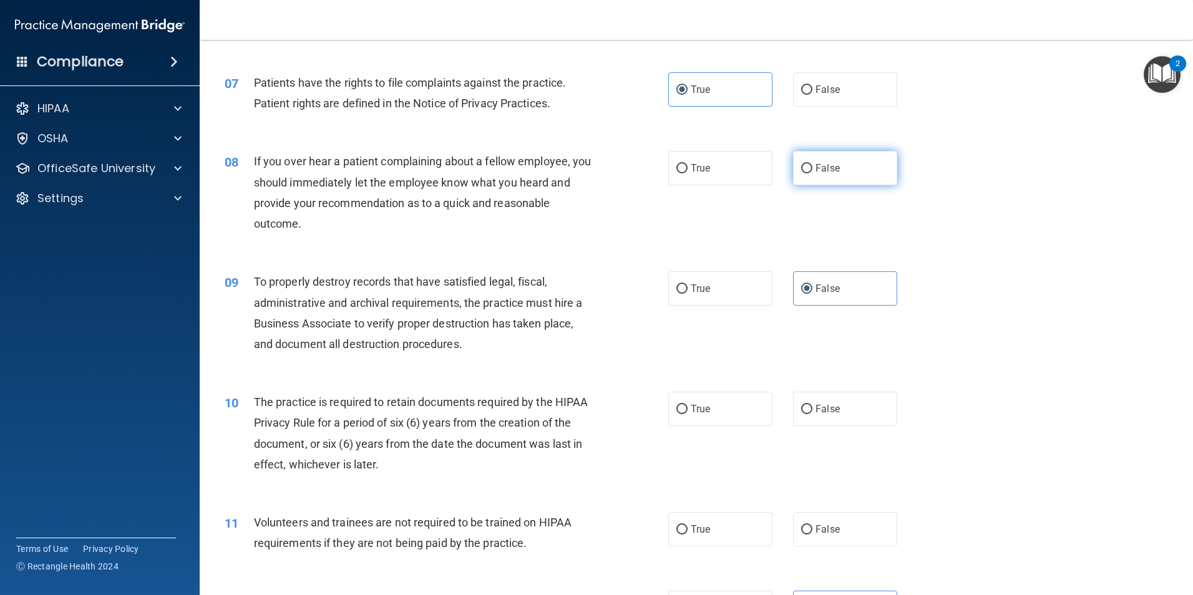
click at [832, 157] on label "False" at bounding box center [845, 168] width 104 height 34
click at [812, 164] on input "False" at bounding box center [806, 168] width 11 height 9
radio input "true"
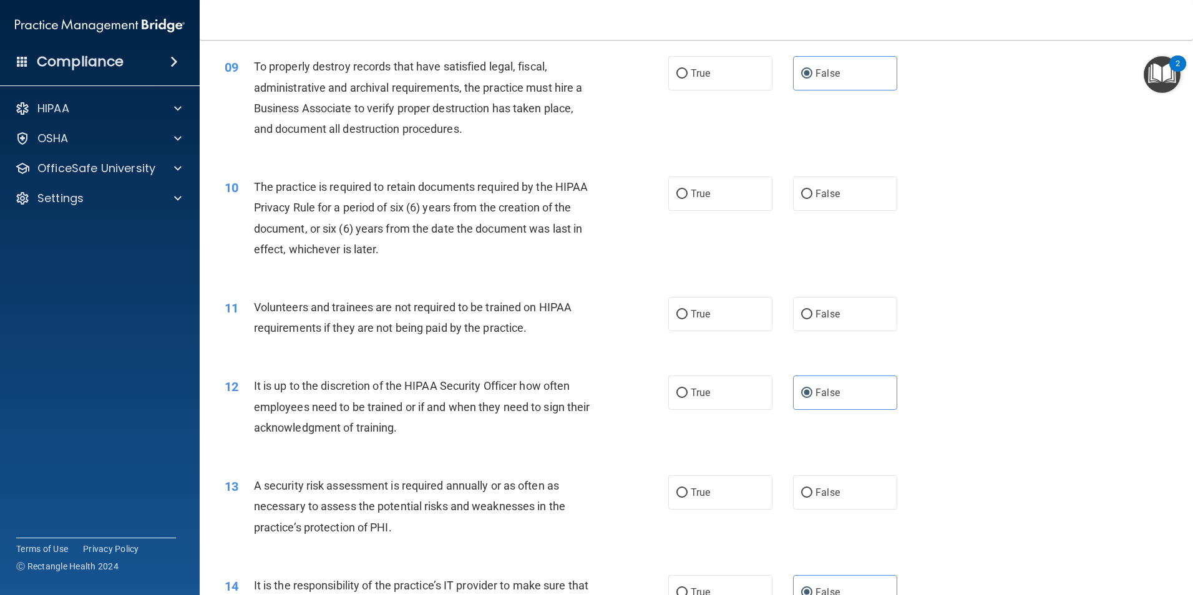
scroll to position [936, 0]
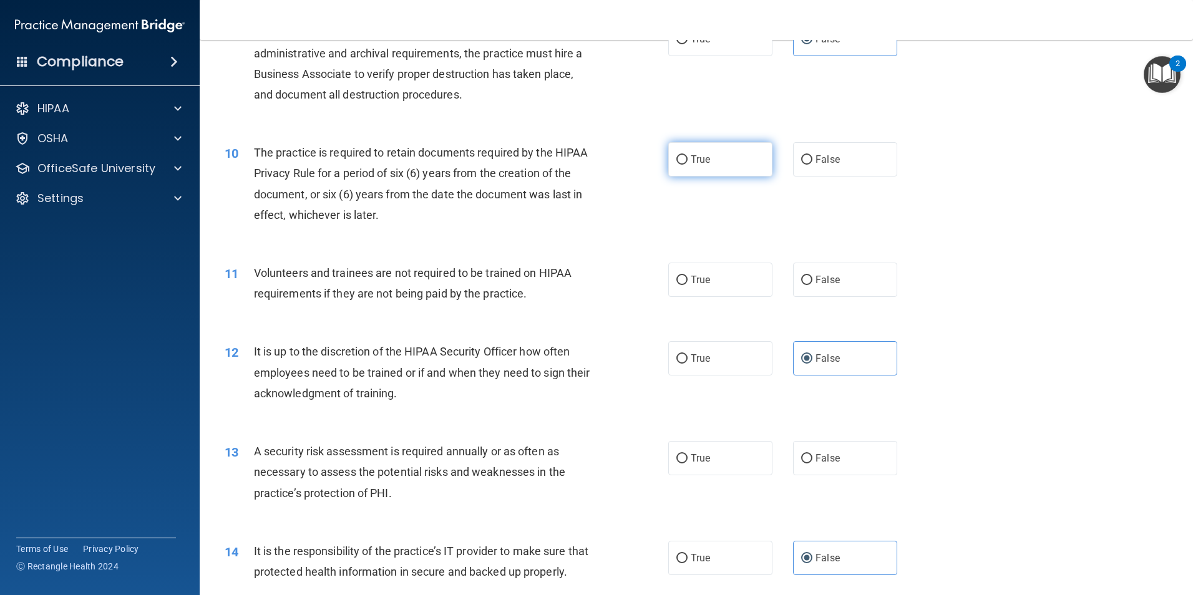
click at [702, 172] on label "True" at bounding box center [720, 159] width 104 height 34
click at [687, 165] on input "True" at bounding box center [681, 159] width 11 height 9
radio input "true"
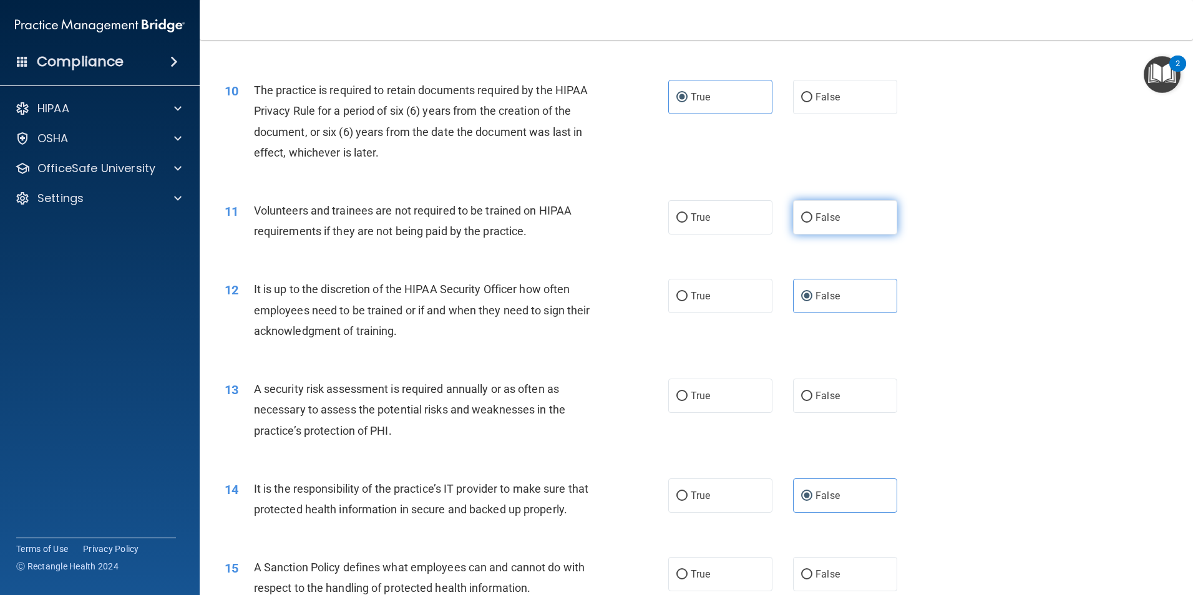
click at [808, 230] on label "False" at bounding box center [845, 217] width 104 height 34
click at [808, 223] on input "False" at bounding box center [806, 217] width 11 height 9
radio input "true"
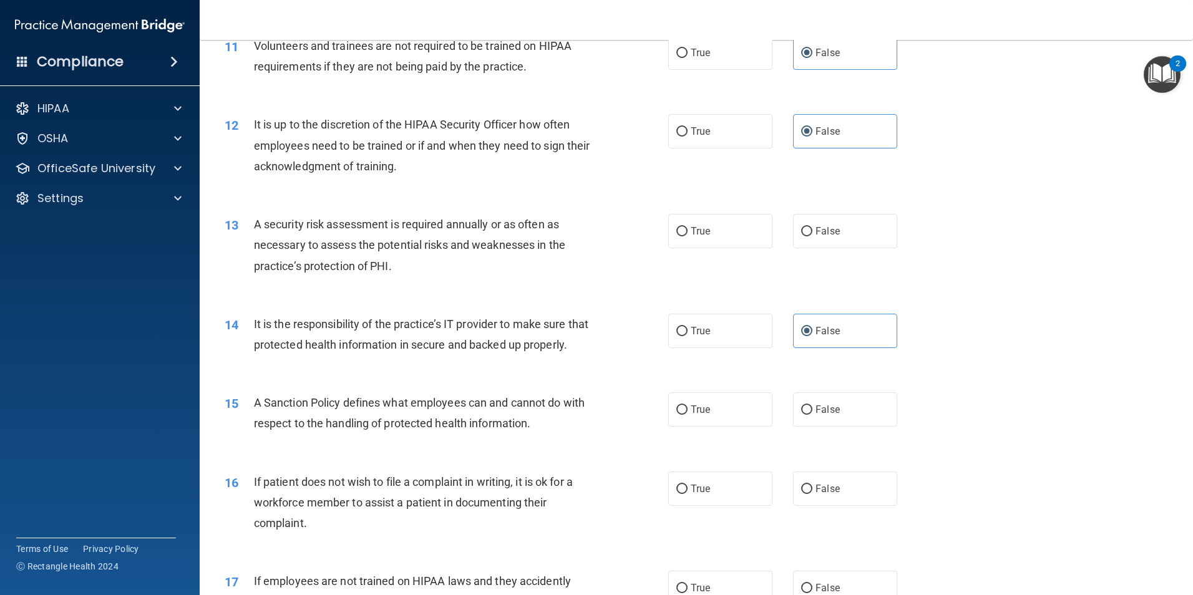
scroll to position [1185, 0]
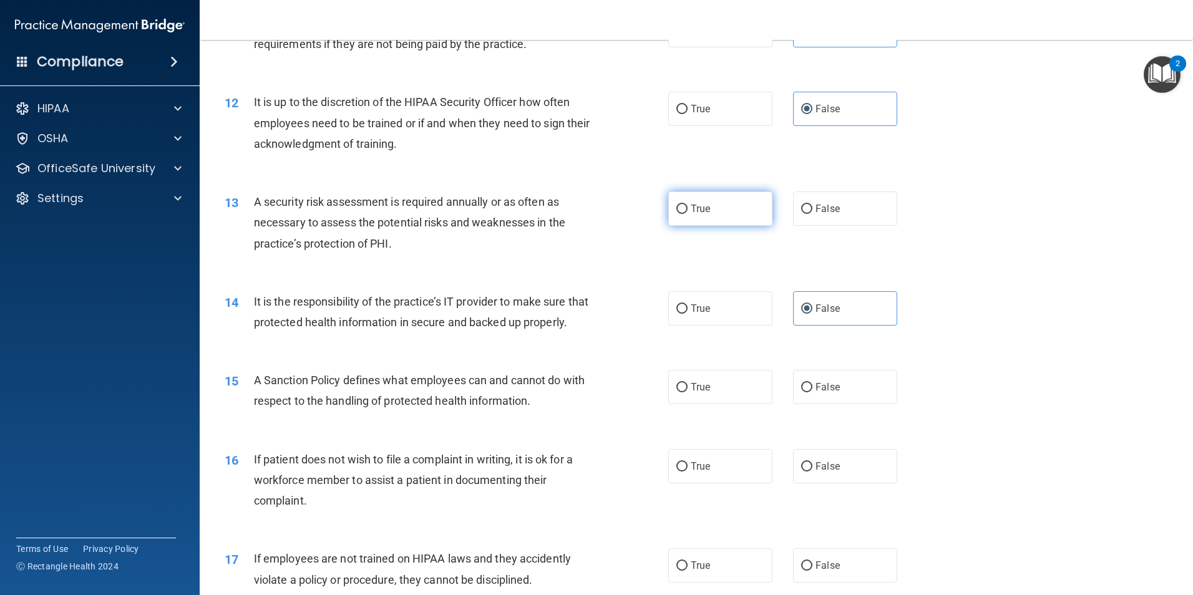
click at [714, 214] on label "True" at bounding box center [720, 209] width 104 height 34
click at [687, 214] on input "True" at bounding box center [681, 209] width 11 height 9
radio input "true"
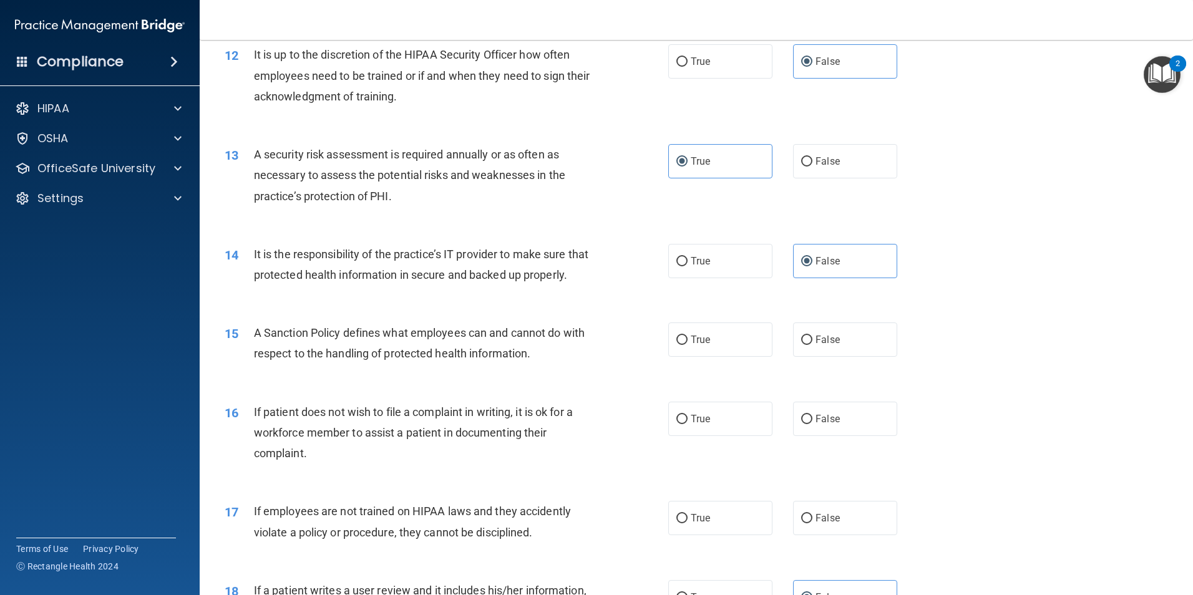
scroll to position [1372, 0]
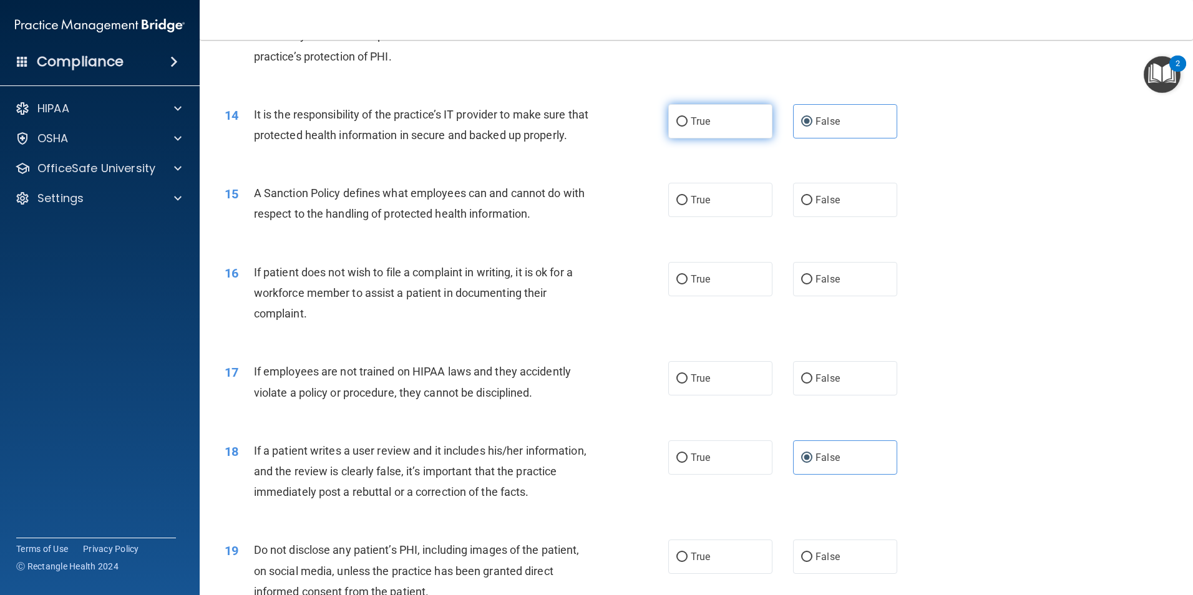
click at [682, 118] on input "True" at bounding box center [681, 121] width 11 height 9
radio input "true"
radio input "false"
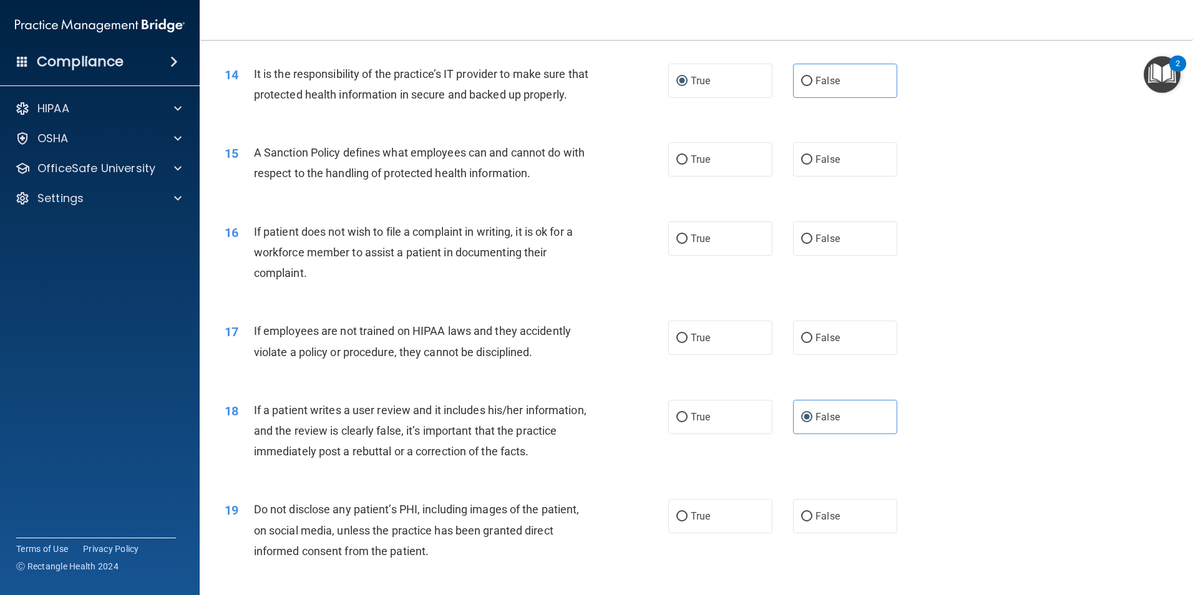
scroll to position [1435, 0]
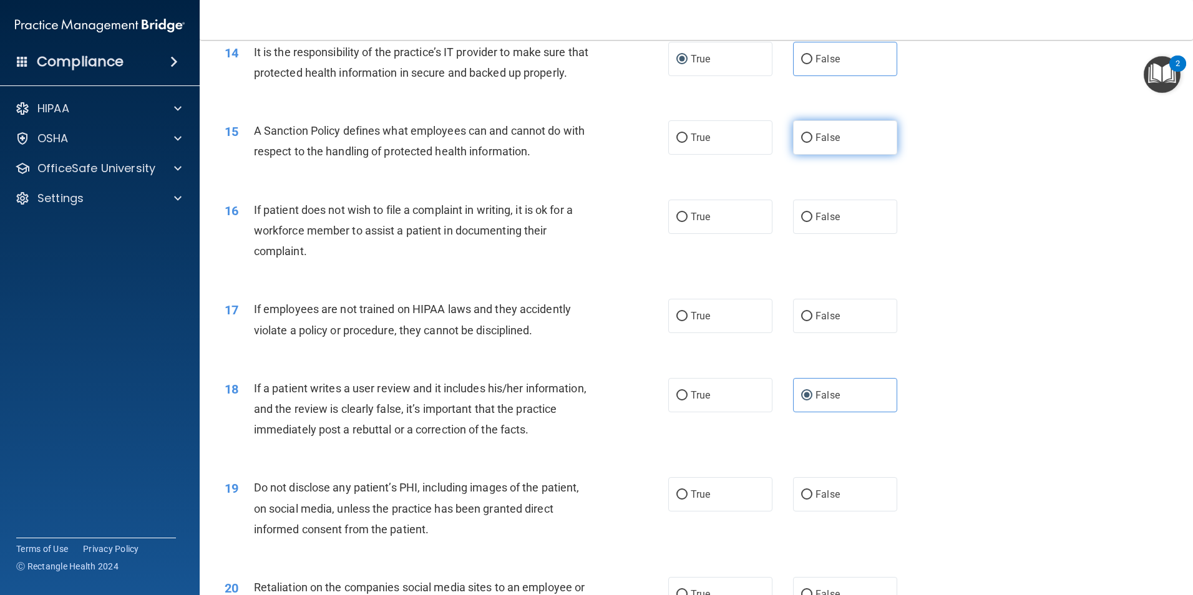
click at [853, 155] on label "False" at bounding box center [845, 137] width 104 height 34
click at [812, 143] on input "False" at bounding box center [806, 138] width 11 height 9
radio input "true"
click at [731, 234] on label "True" at bounding box center [720, 217] width 104 height 34
click at [687, 222] on input "True" at bounding box center [681, 217] width 11 height 9
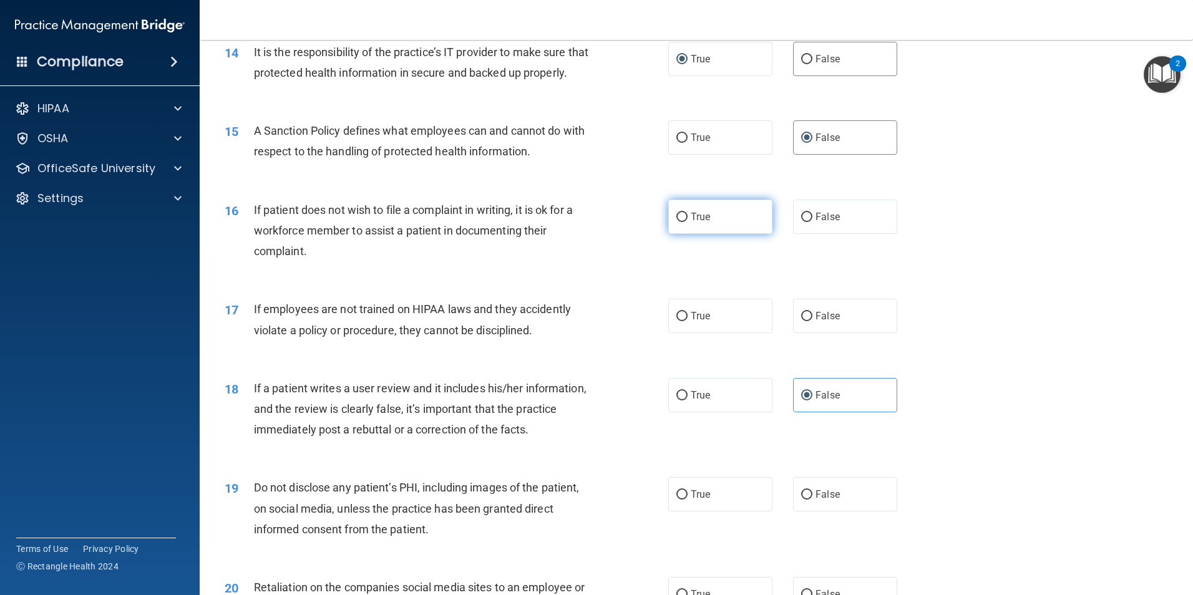
radio input "true"
click at [843, 333] on label "False" at bounding box center [845, 316] width 104 height 34
click at [812, 321] on input "False" at bounding box center [806, 316] width 11 height 9
radio input "true"
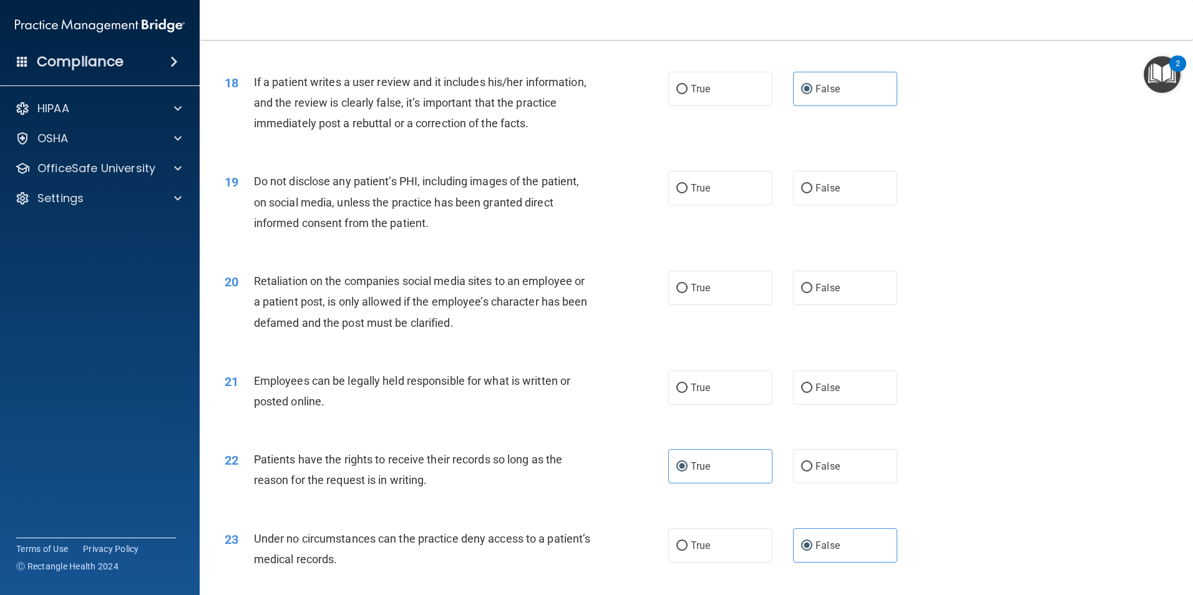
scroll to position [1747, 0]
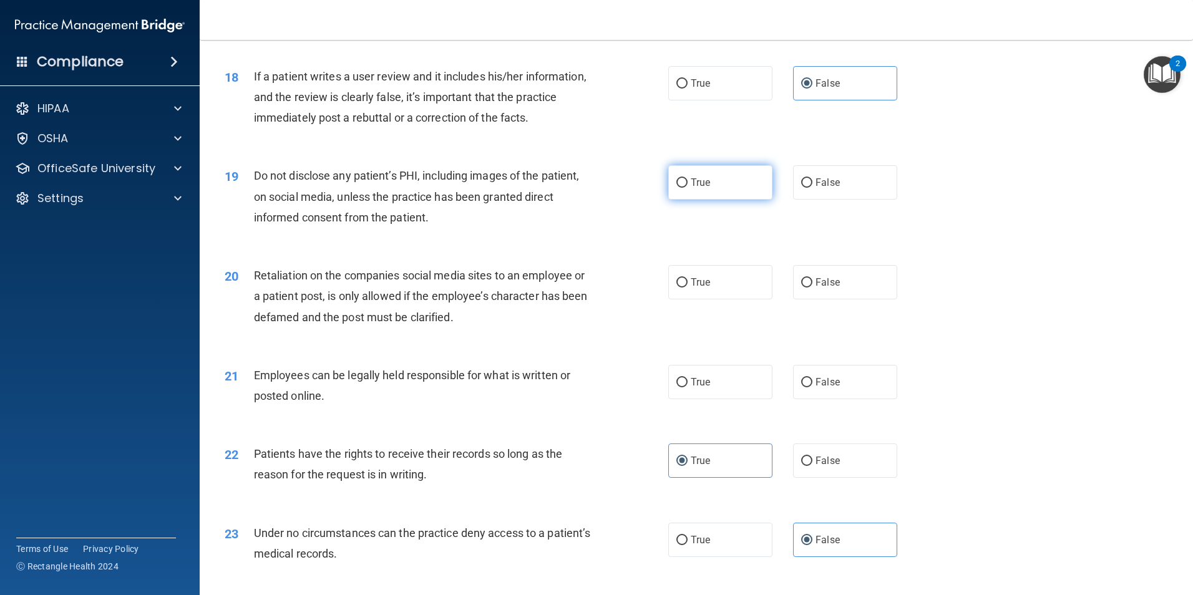
click at [724, 200] on label "True" at bounding box center [720, 182] width 104 height 34
click at [687, 188] on input "True" at bounding box center [681, 182] width 11 height 9
radio input "true"
click at [712, 399] on label "True" at bounding box center [720, 382] width 104 height 34
click at [687, 387] on input "True" at bounding box center [681, 382] width 11 height 9
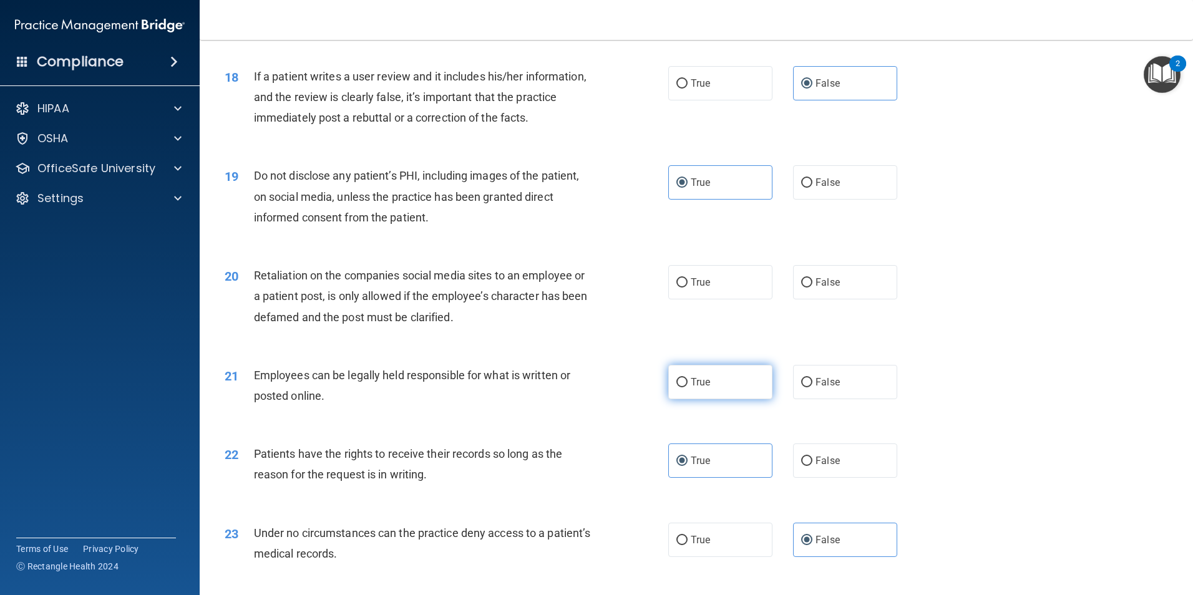
radio input "true"
click at [873, 299] on label "False" at bounding box center [845, 282] width 104 height 34
click at [812, 288] on input "False" at bounding box center [806, 282] width 11 height 9
radio input "true"
drag, startPoint x: 731, startPoint y: 313, endPoint x: 735, endPoint y: 321, distance: 9.2
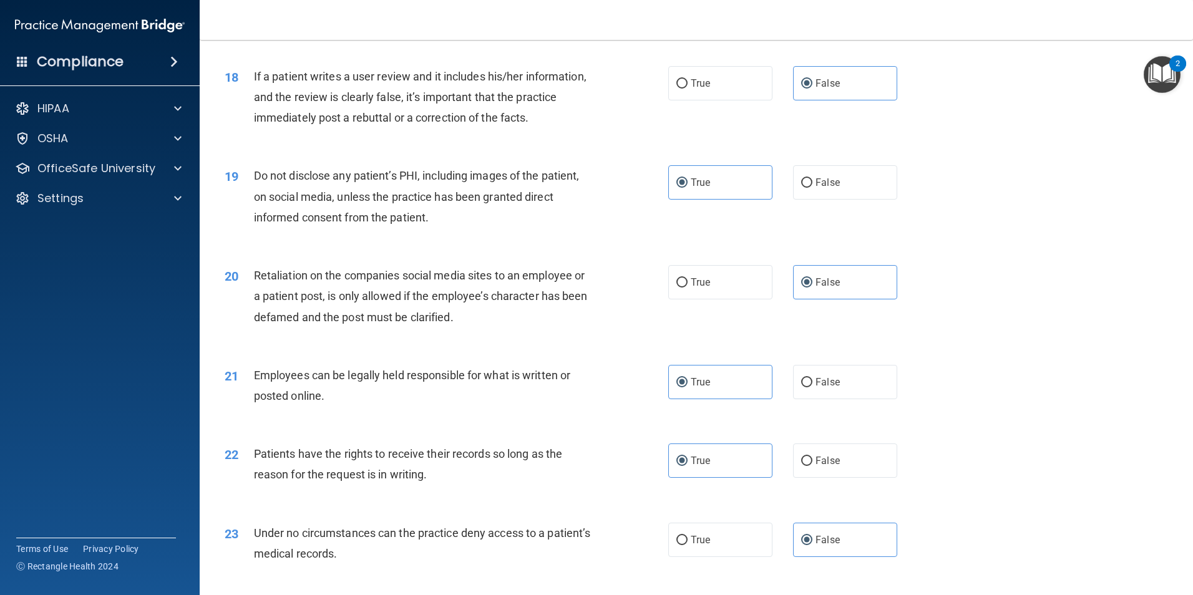
click at [732, 299] on label "True" at bounding box center [720, 282] width 104 height 34
click at [687, 288] on input "True" at bounding box center [681, 282] width 11 height 9
radio input "true"
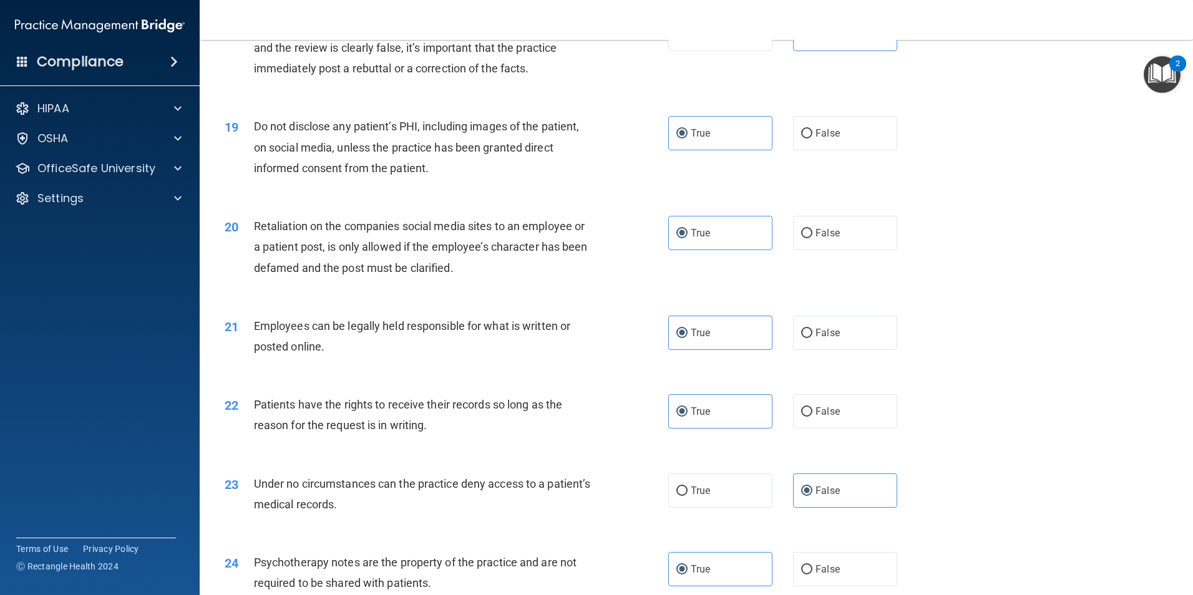
scroll to position [1726, 0]
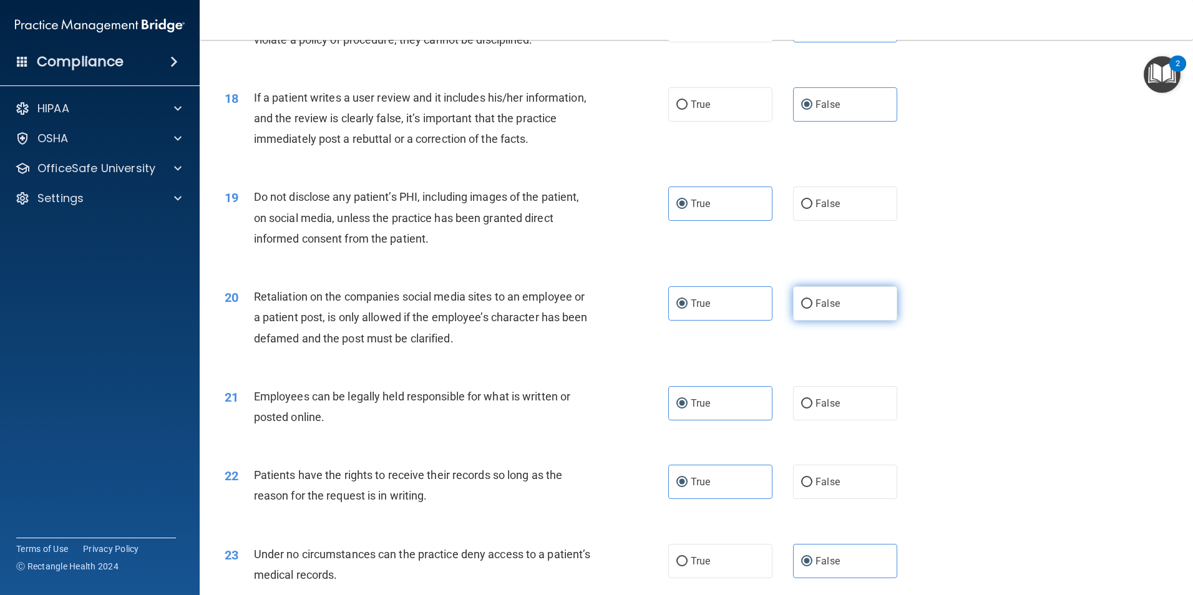
click at [815, 309] on span "False" at bounding box center [827, 304] width 24 height 12
click at [810, 309] on input "False" at bounding box center [806, 303] width 11 height 9
radio input "true"
radio input "false"
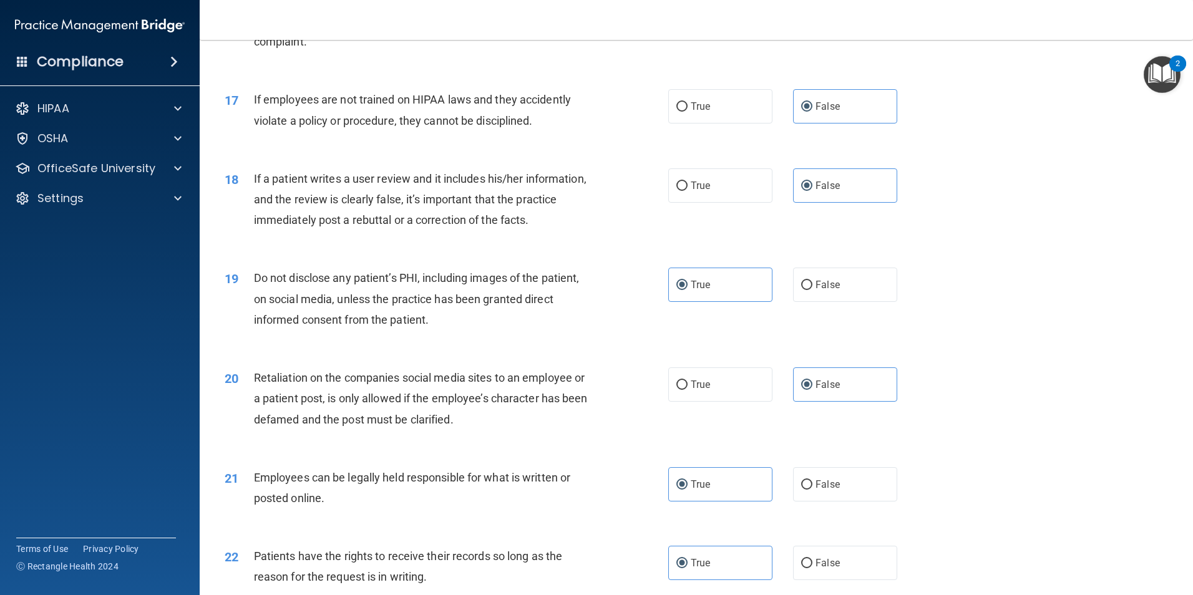
scroll to position [1414, 0]
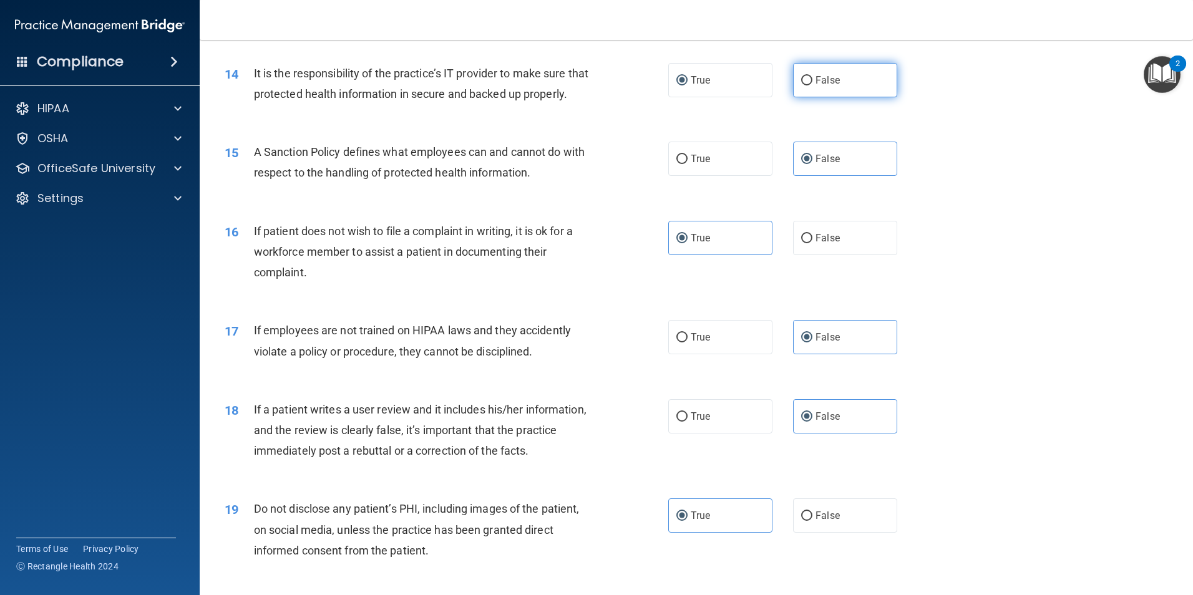
click at [829, 80] on span "False" at bounding box center [827, 80] width 24 height 12
click at [812, 80] on input "False" at bounding box center [806, 80] width 11 height 9
radio input "true"
radio input "false"
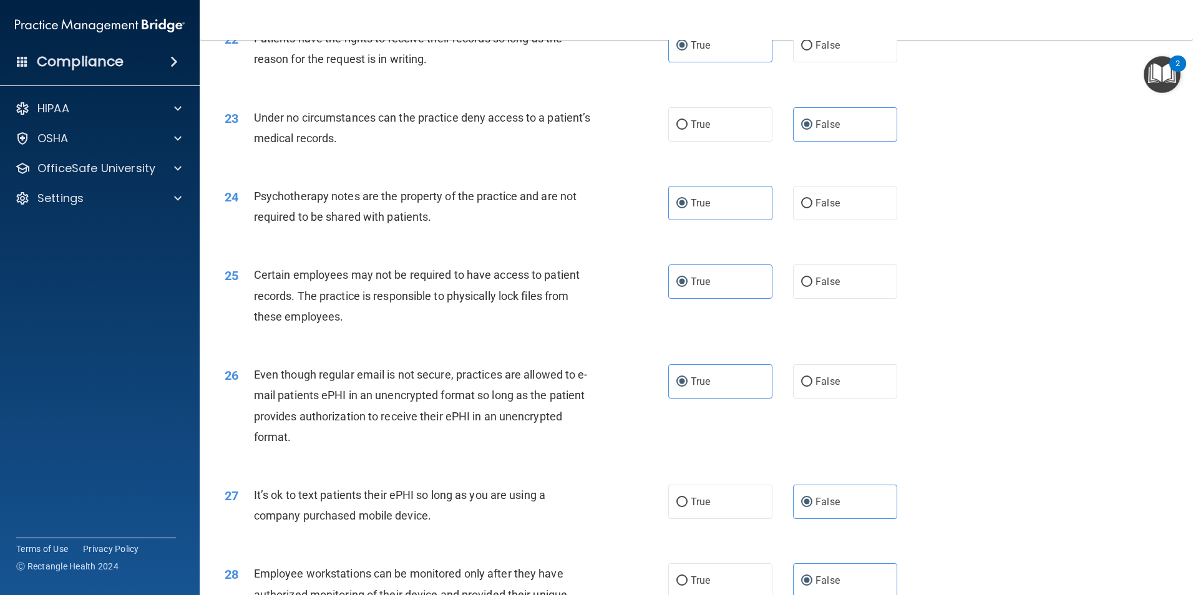
scroll to position [2100, 0]
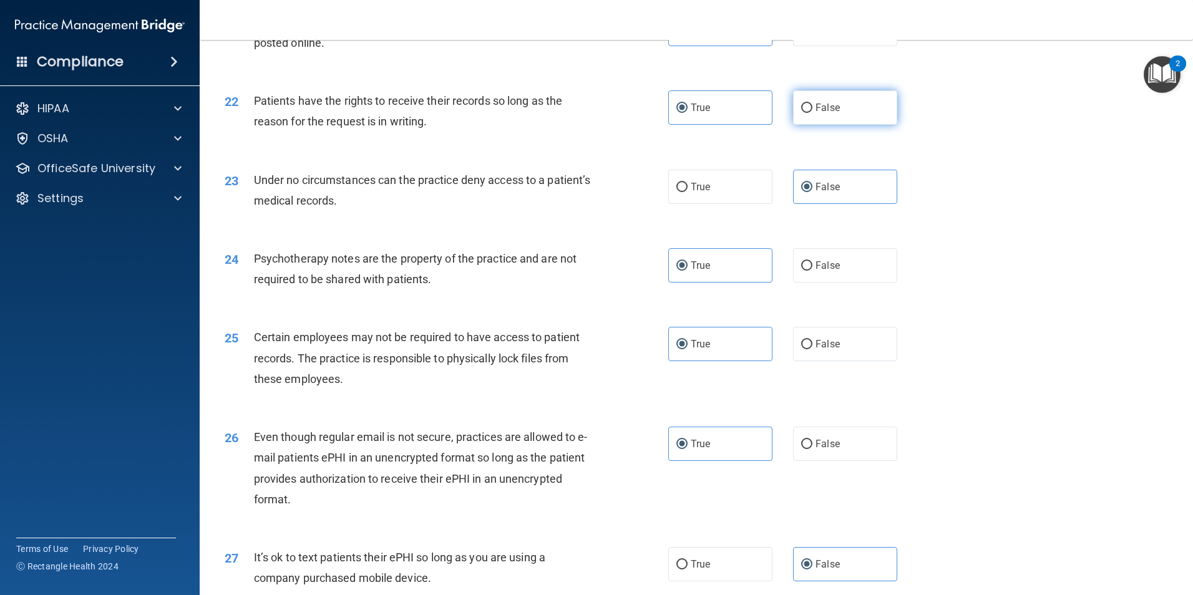
click at [816, 114] on span "False" at bounding box center [827, 108] width 24 height 12
click at [812, 113] on input "False" at bounding box center [806, 108] width 11 height 9
radio input "true"
radio input "false"
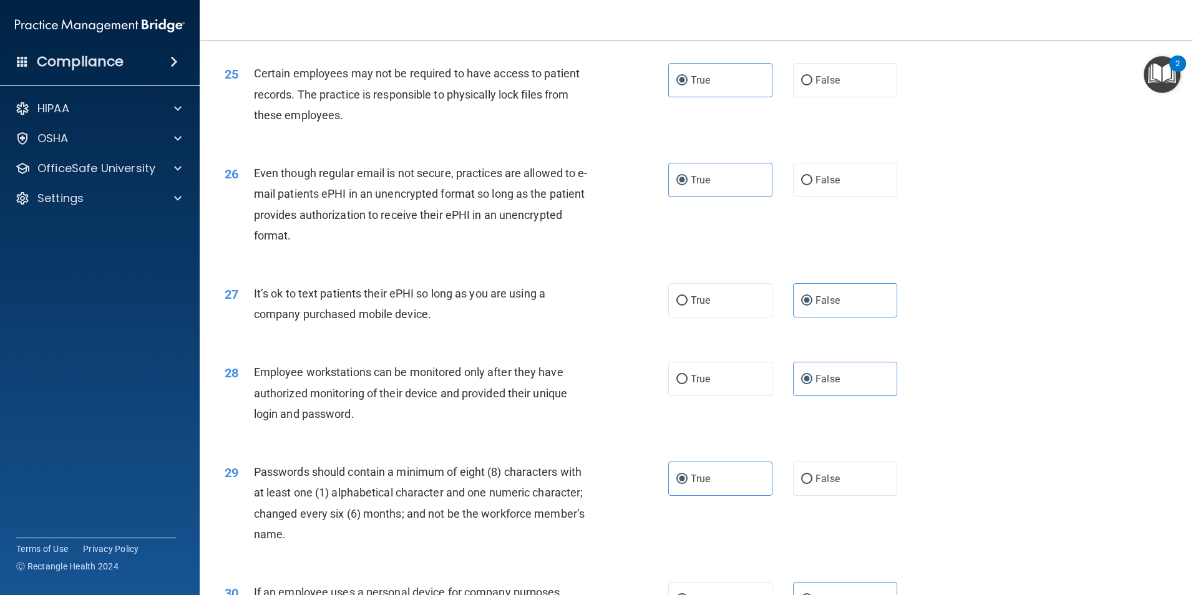
scroll to position [2537, 0]
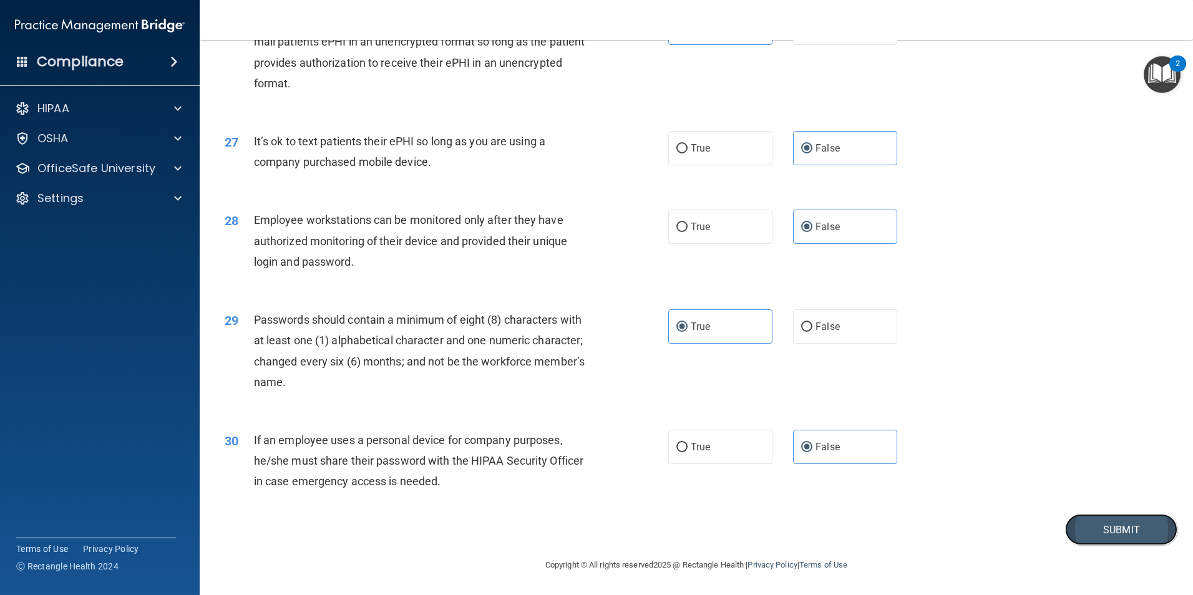
click at [1085, 528] on button "Submit" at bounding box center [1121, 530] width 112 height 32
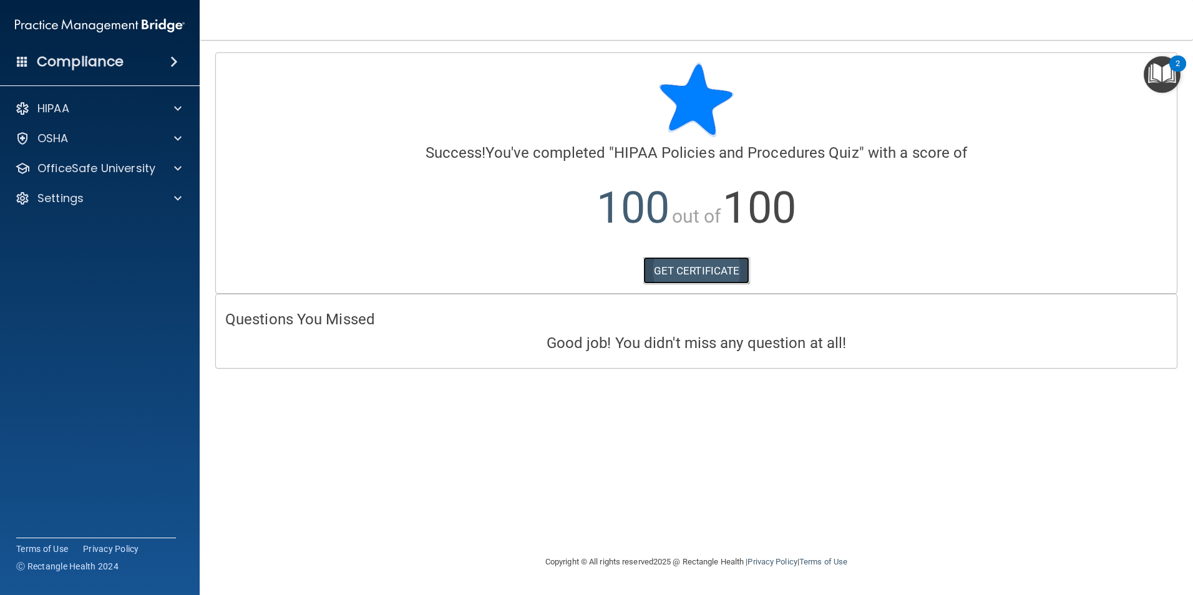
click at [733, 271] on link "GET CERTIFICATE" at bounding box center [696, 270] width 107 height 27
click at [79, 122] on div "HIPAA Documents and Policies Report an Incident Business Associates Emergency P…" at bounding box center [100, 156] width 200 height 130
click at [89, 172] on p "OfficeSafe University" at bounding box center [96, 168] width 118 height 15
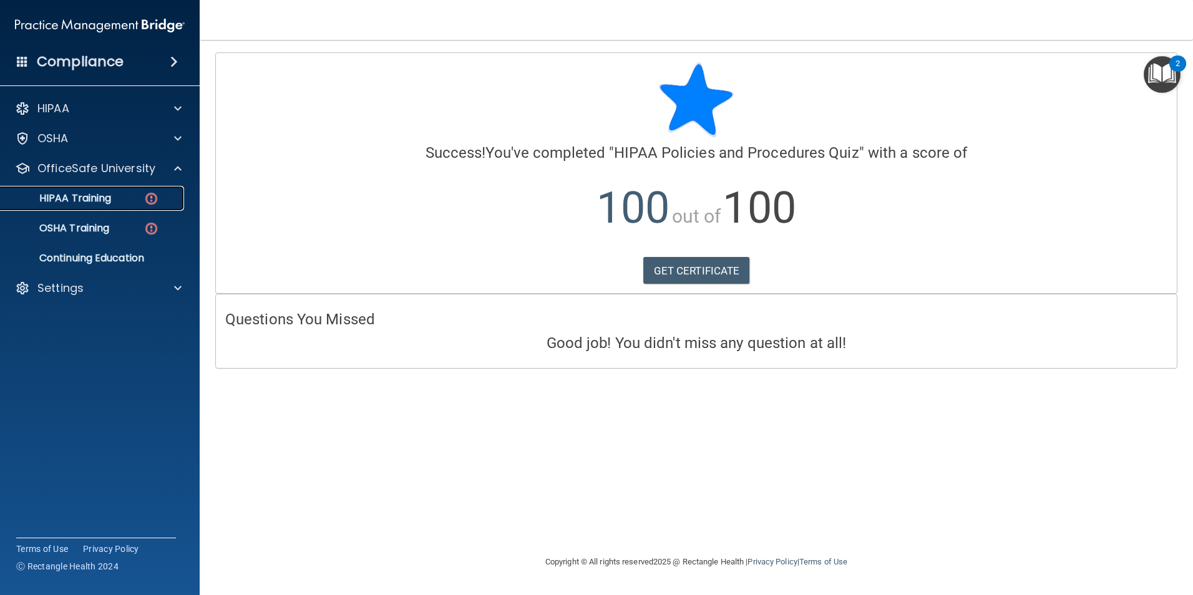
click at [98, 199] on p "HIPAA Training" at bounding box center [59, 198] width 103 height 12
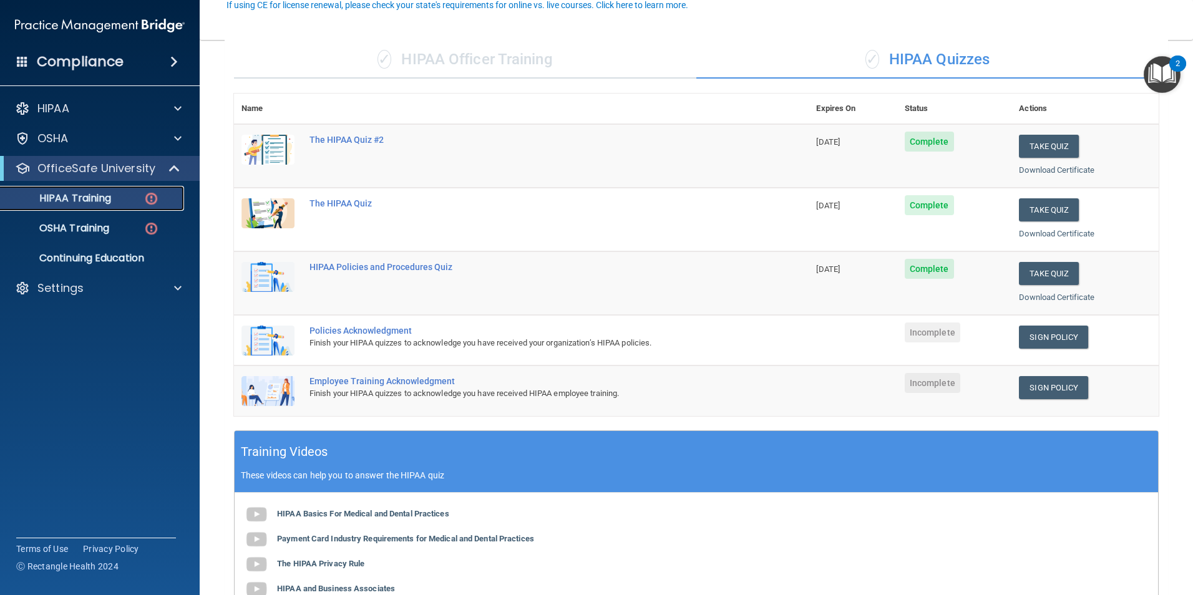
scroll to position [125, 0]
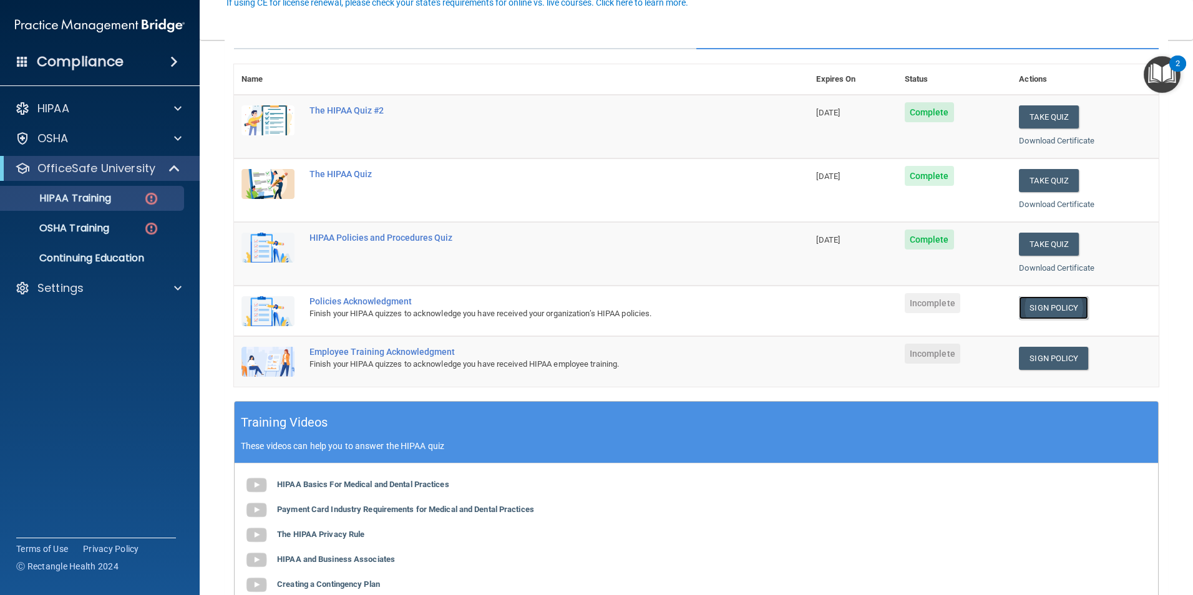
click at [1072, 308] on link "Sign Policy" at bounding box center [1053, 307] width 69 height 23
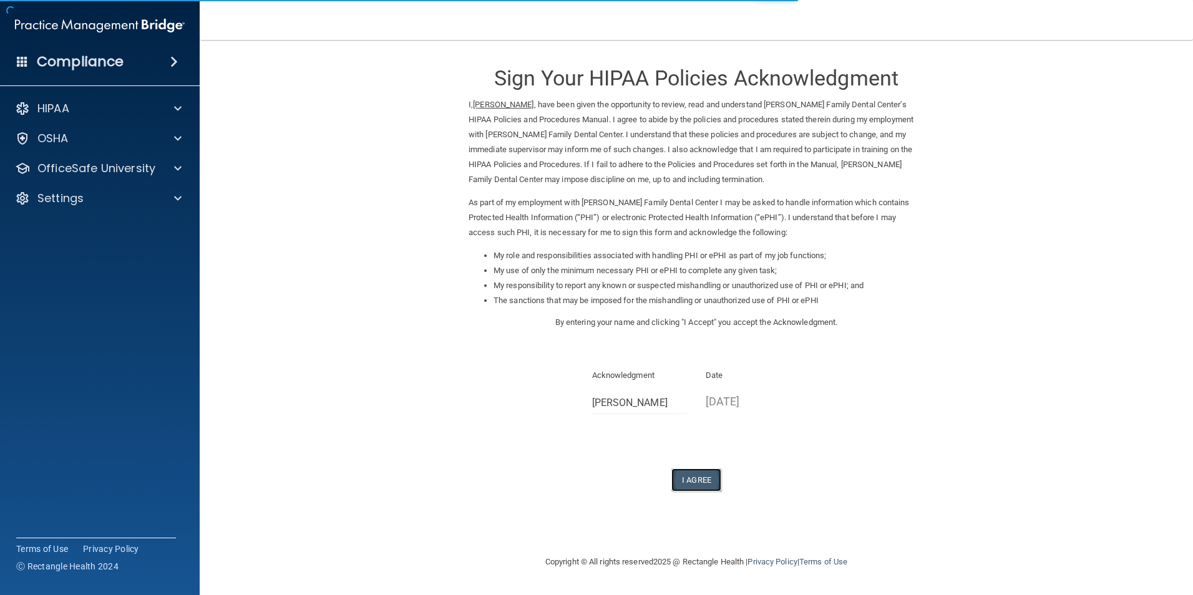
click at [687, 487] on button "I Agree" at bounding box center [696, 480] width 50 height 23
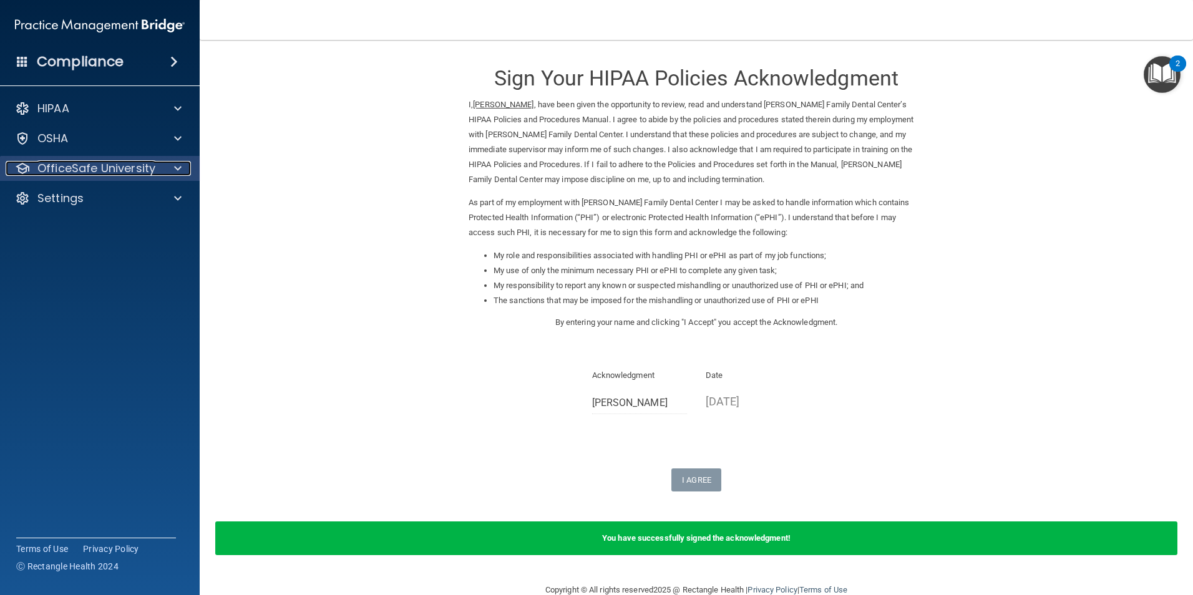
click at [72, 173] on p "OfficeSafe University" at bounding box center [96, 168] width 118 height 15
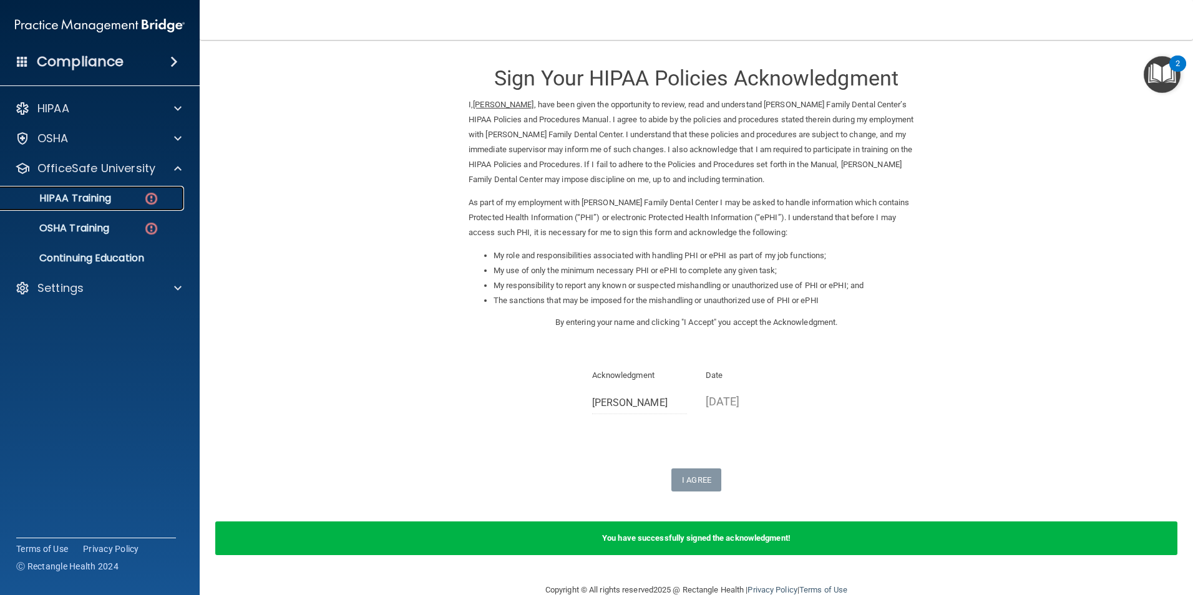
click at [109, 205] on link "HIPAA Training" at bounding box center [86, 198] width 197 height 25
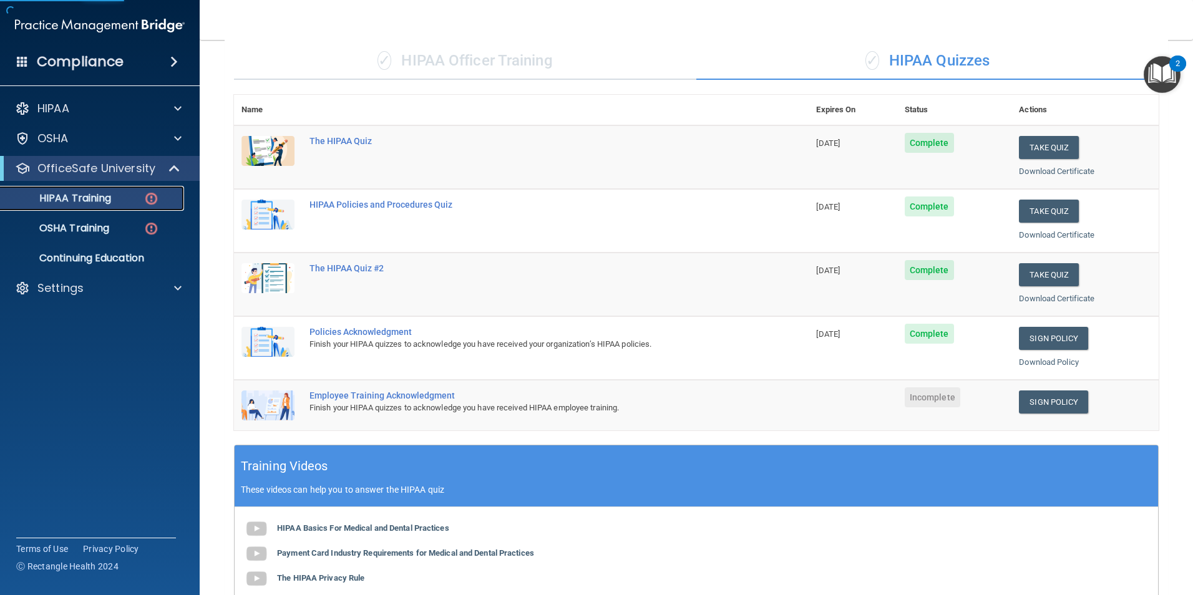
scroll to position [250, 0]
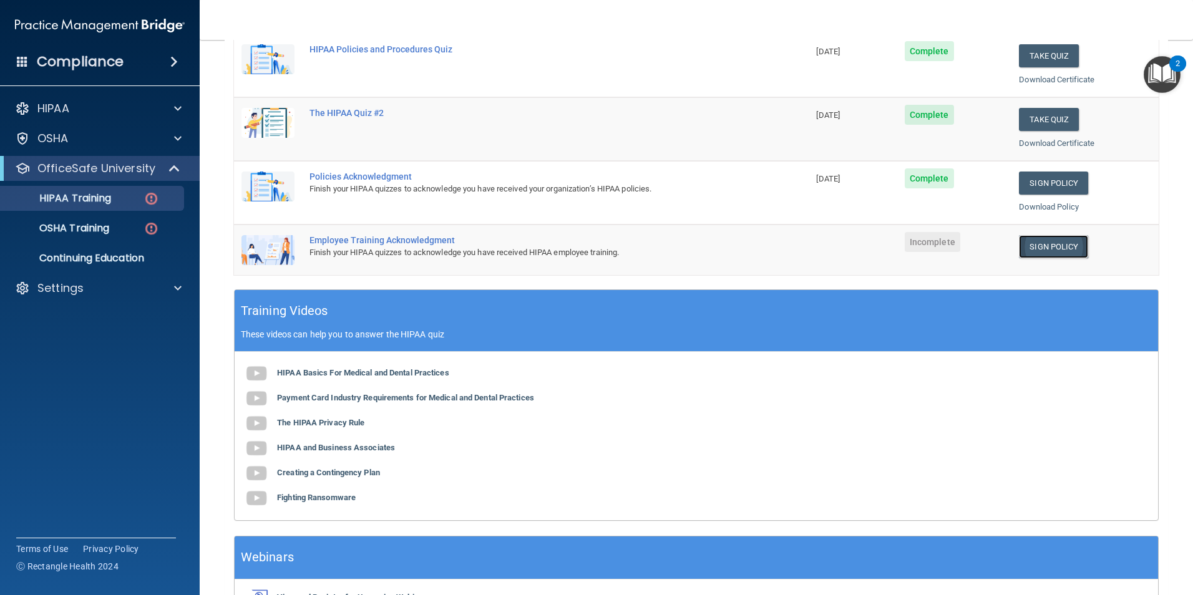
click at [1045, 243] on link "Sign Policy" at bounding box center [1053, 246] width 69 height 23
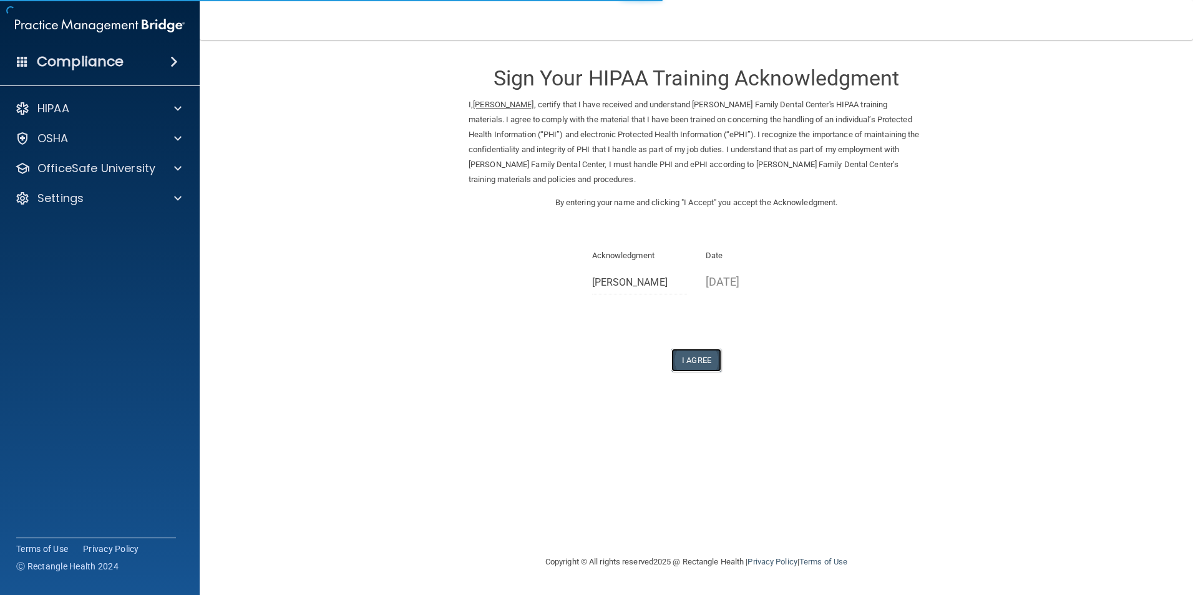
click at [702, 358] on button "I Agree" at bounding box center [696, 360] width 50 height 23
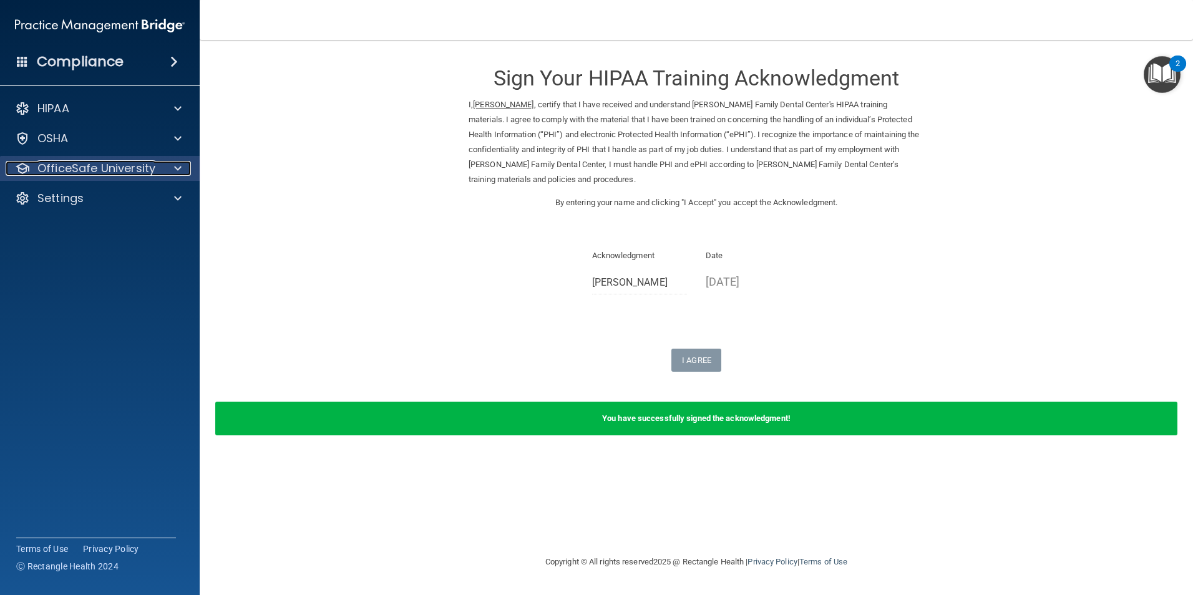
click at [153, 170] on p "OfficeSafe University" at bounding box center [96, 168] width 118 height 15
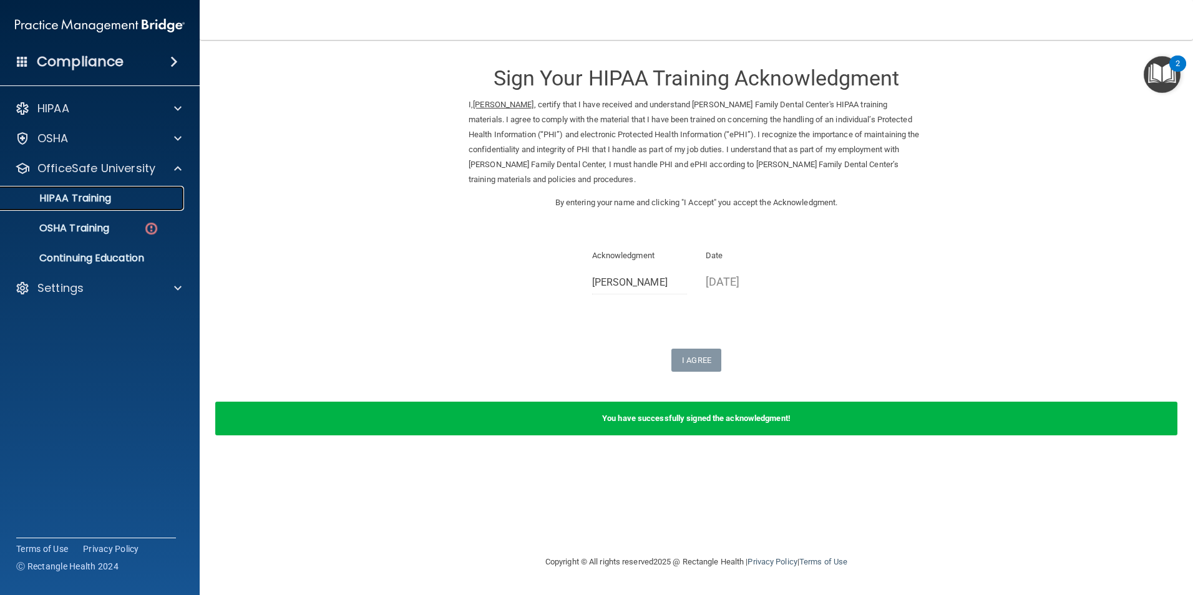
click at [136, 197] on div "HIPAA Training" at bounding box center [93, 198] width 170 height 12
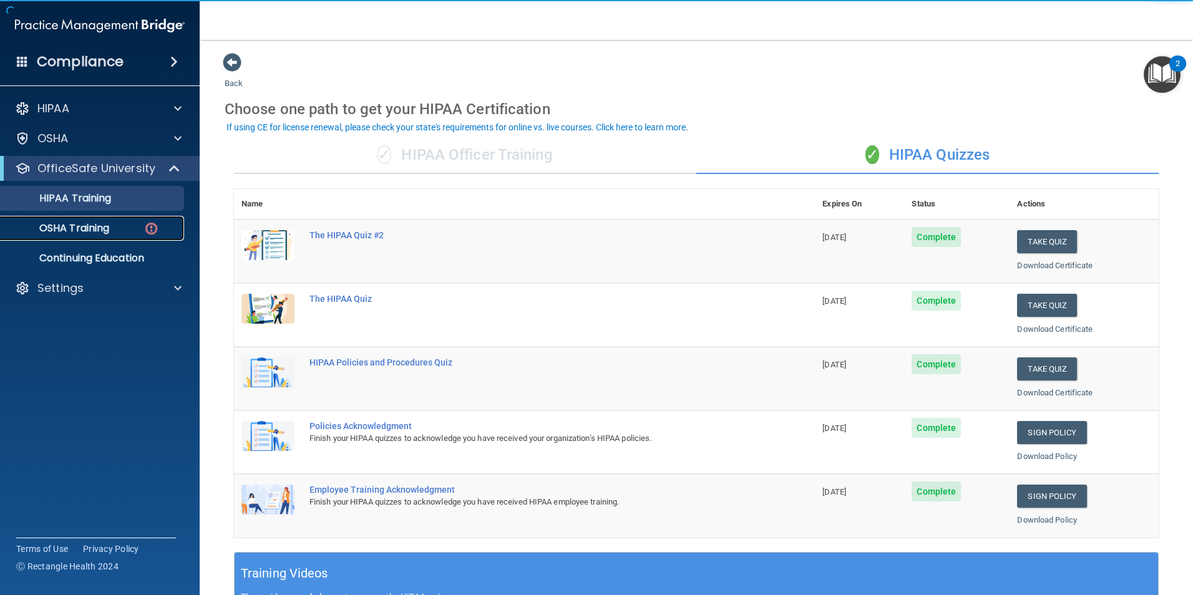
click at [129, 235] on link "OSHA Training" at bounding box center [86, 228] width 197 height 25
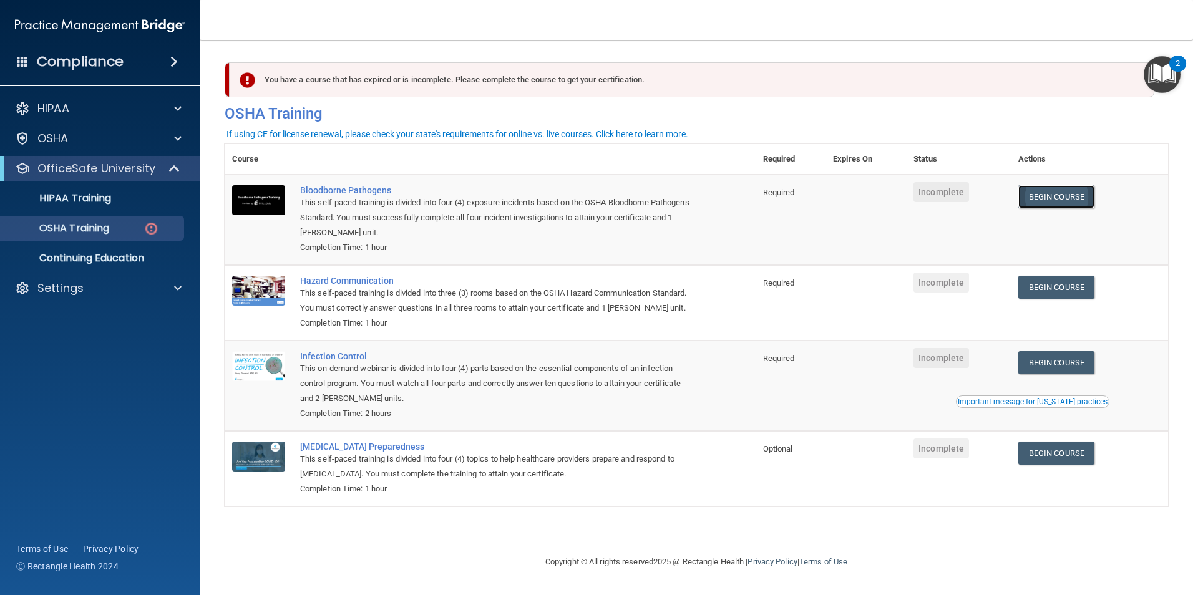
click at [1067, 199] on link "Begin Course" at bounding box center [1056, 196] width 76 height 23
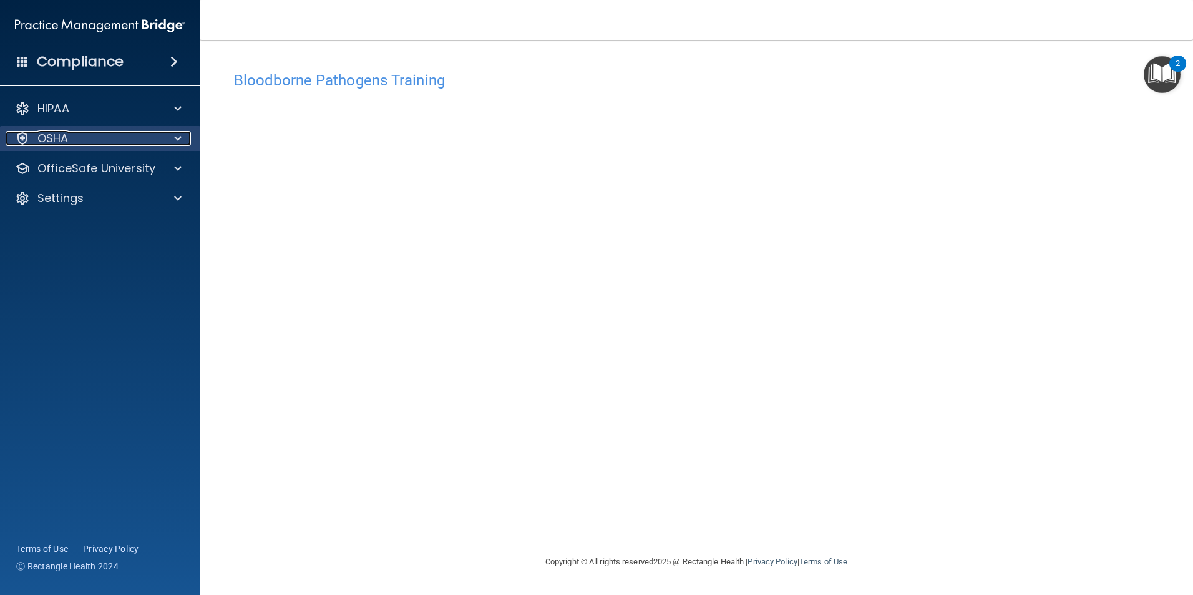
click at [97, 138] on div "OSHA" at bounding box center [83, 138] width 155 height 15
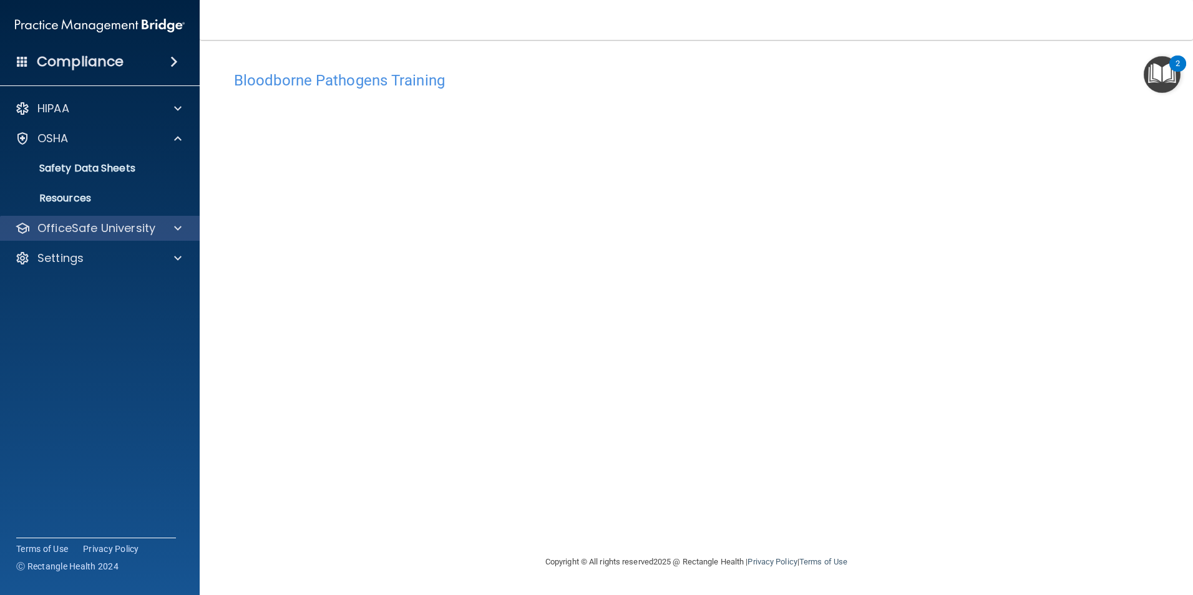
click at [147, 219] on div "OfficeSafe University" at bounding box center [100, 228] width 200 height 25
click at [149, 221] on p "OfficeSafe University" at bounding box center [96, 228] width 118 height 15
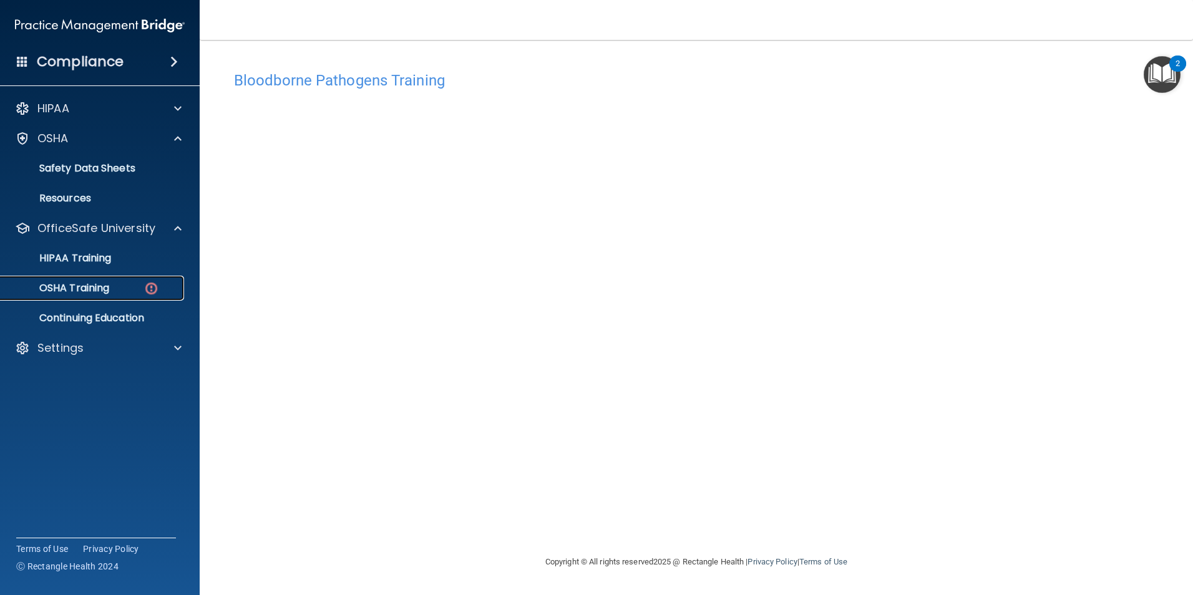
click at [139, 278] on link "OSHA Training" at bounding box center [86, 288] width 197 height 25
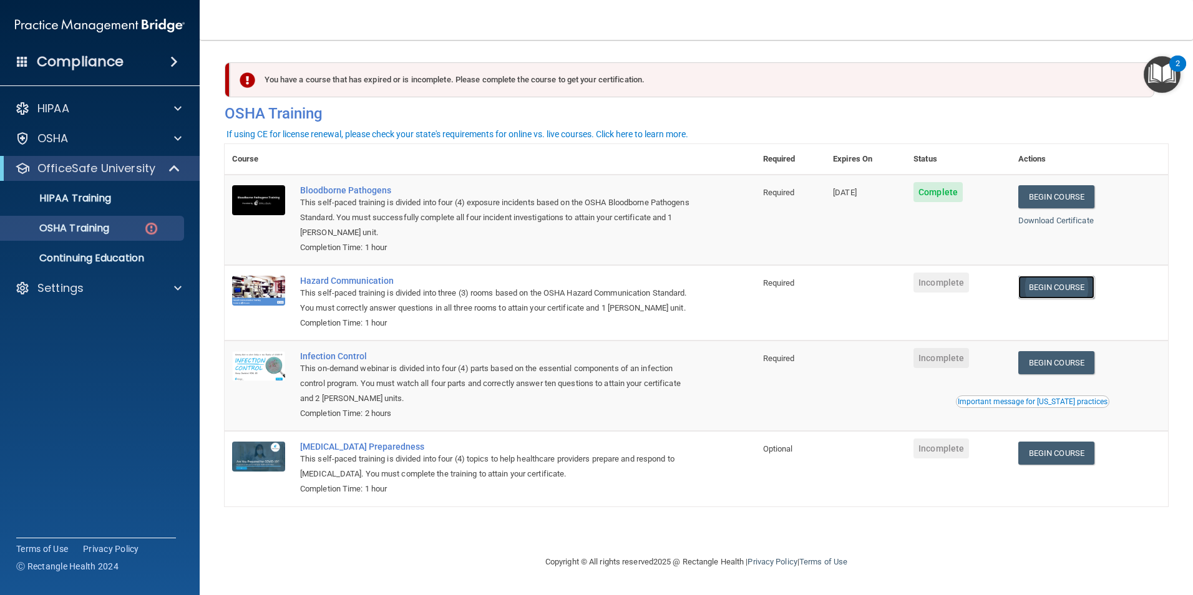
click at [1069, 289] on link "Begin Course" at bounding box center [1056, 287] width 76 height 23
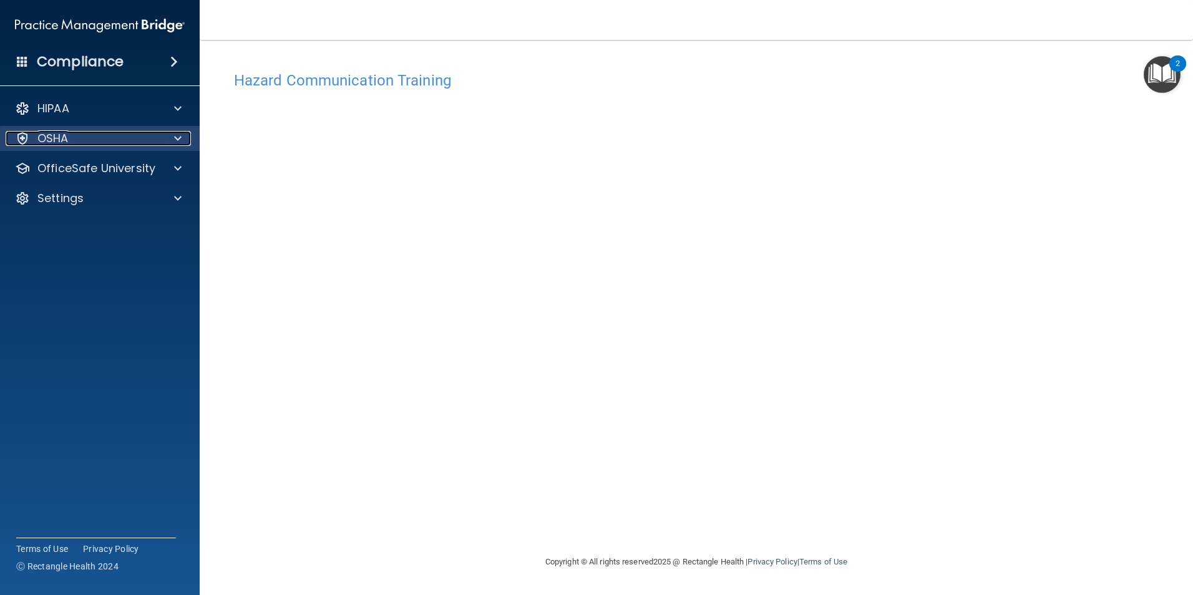
click at [87, 137] on div "OSHA" at bounding box center [83, 138] width 155 height 15
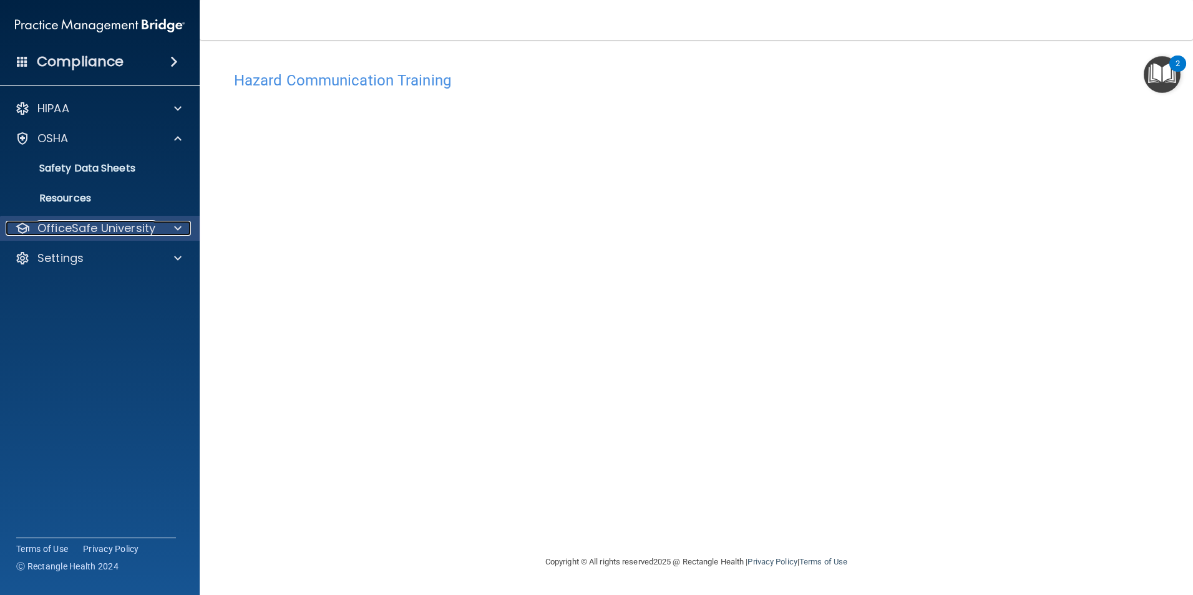
click at [158, 221] on div "OfficeSafe University" at bounding box center [83, 228] width 155 height 15
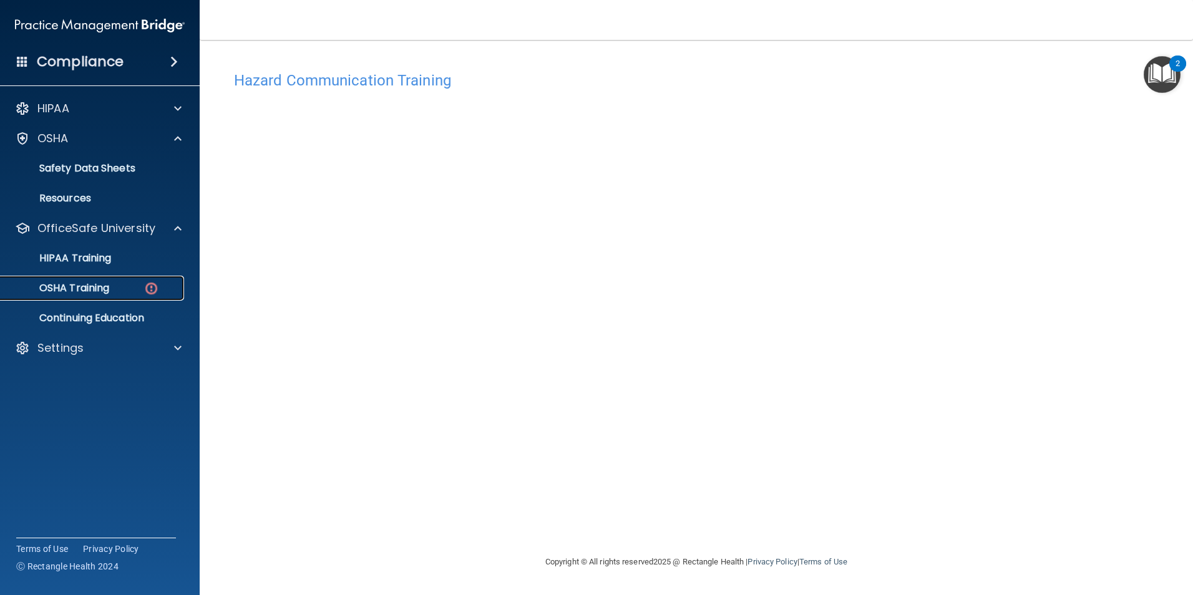
click at [177, 290] on div "OSHA Training" at bounding box center [93, 288] width 170 height 12
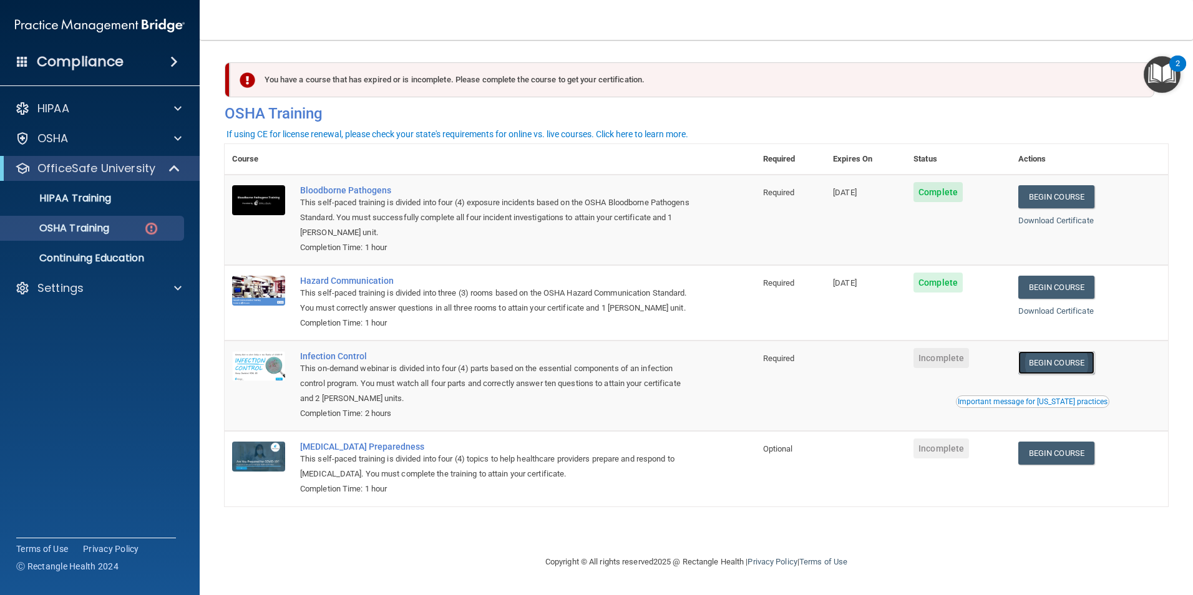
click at [1085, 374] on link "Begin Course" at bounding box center [1056, 362] width 76 height 23
click at [117, 172] on p "OfficeSafe University" at bounding box center [96, 168] width 118 height 15
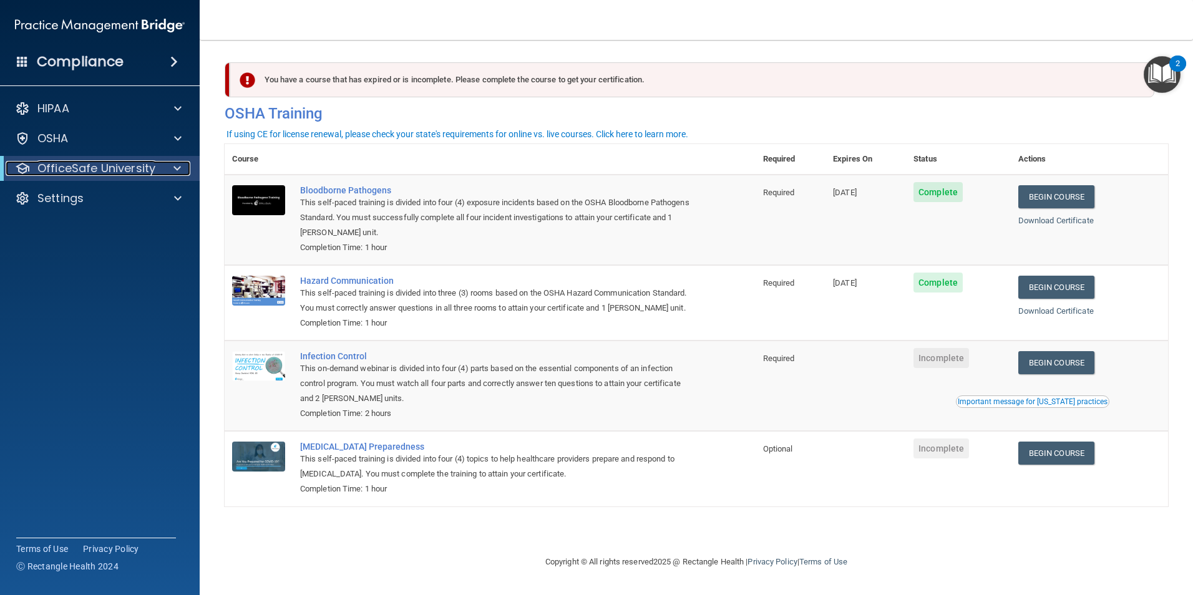
click at [124, 173] on p "OfficeSafe University" at bounding box center [96, 168] width 118 height 15
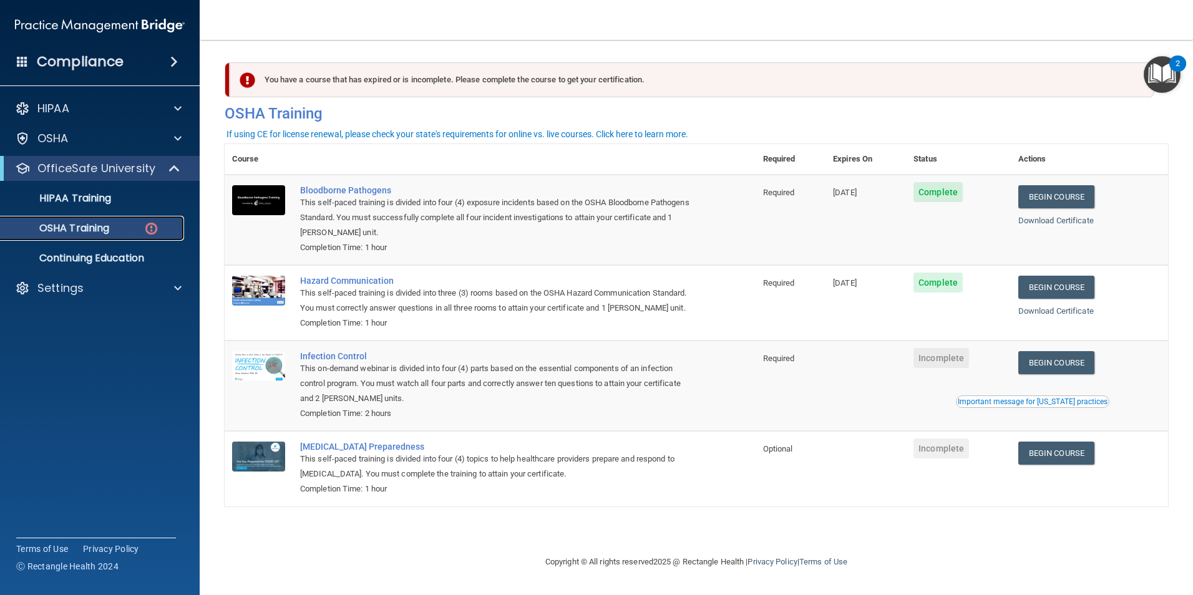
click at [154, 227] on img at bounding box center [151, 229] width 16 height 16
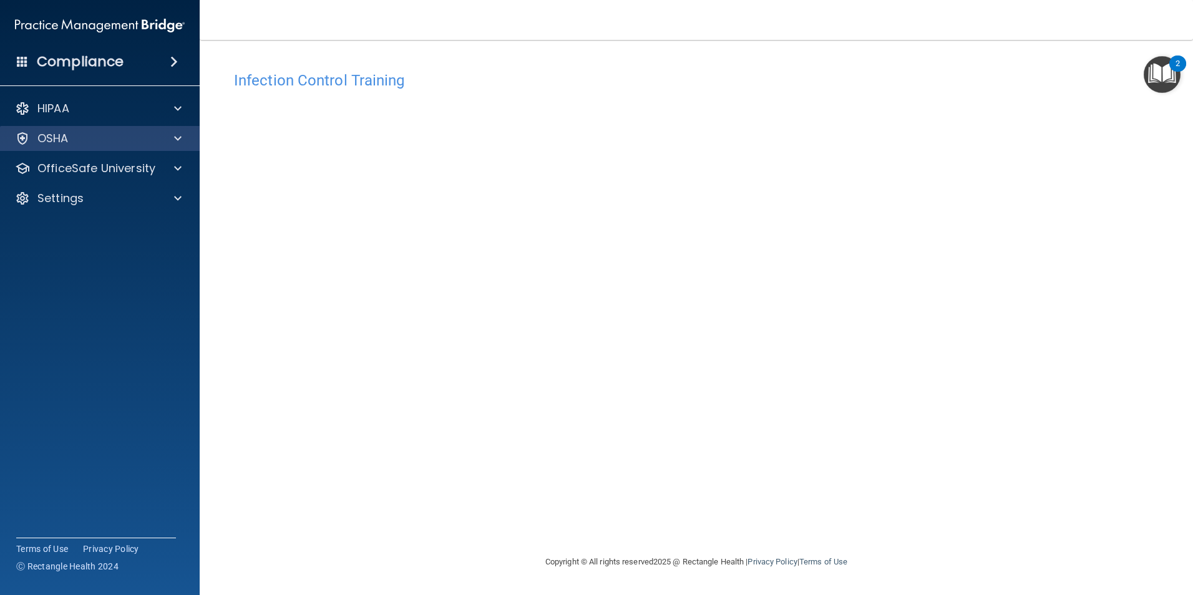
click at [100, 149] on div "OSHA" at bounding box center [100, 138] width 200 height 25
click at [104, 151] on div "HIPAA Documents and Policies Report an Incident Business Associates Emergency P…" at bounding box center [100, 156] width 200 height 130
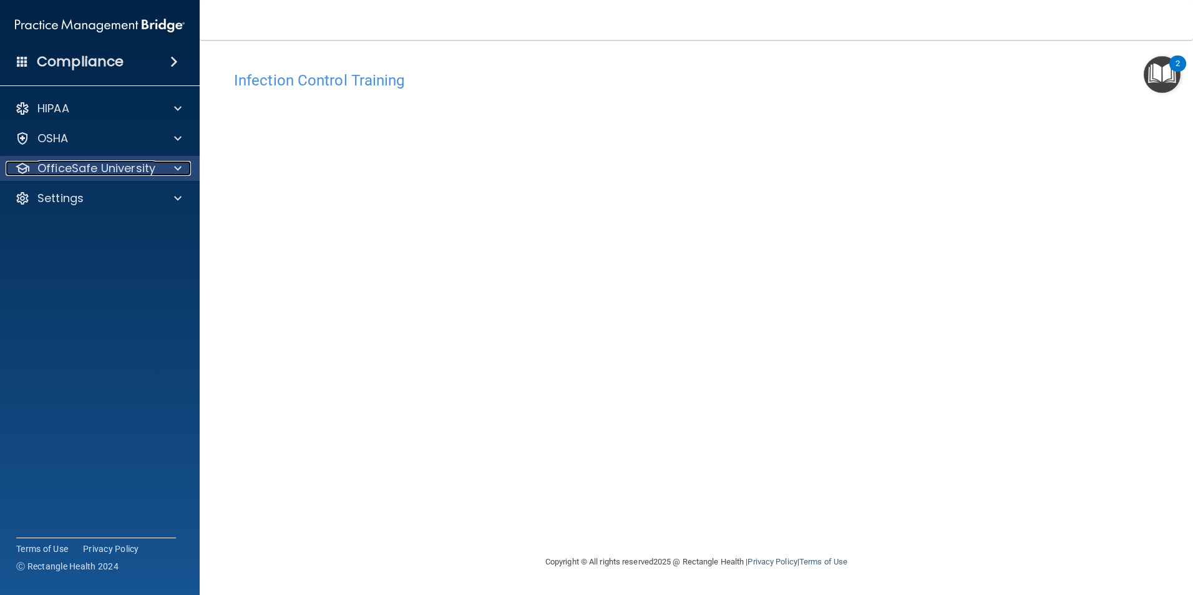
click at [117, 164] on p "OfficeSafe University" at bounding box center [96, 168] width 118 height 15
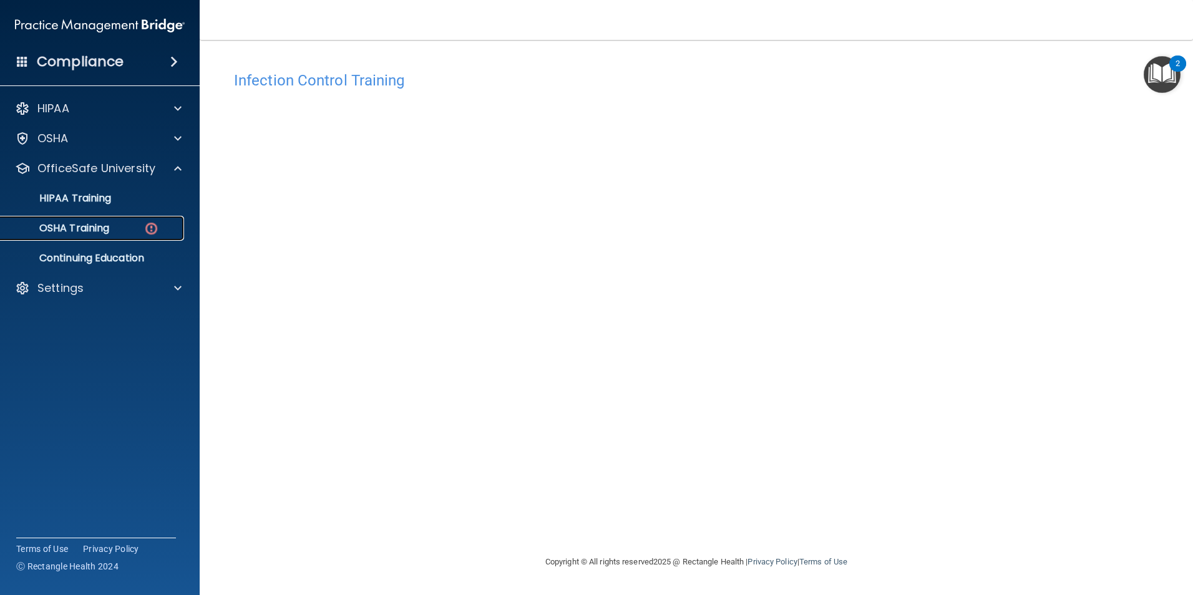
click at [143, 230] on div "OSHA Training" at bounding box center [93, 228] width 170 height 12
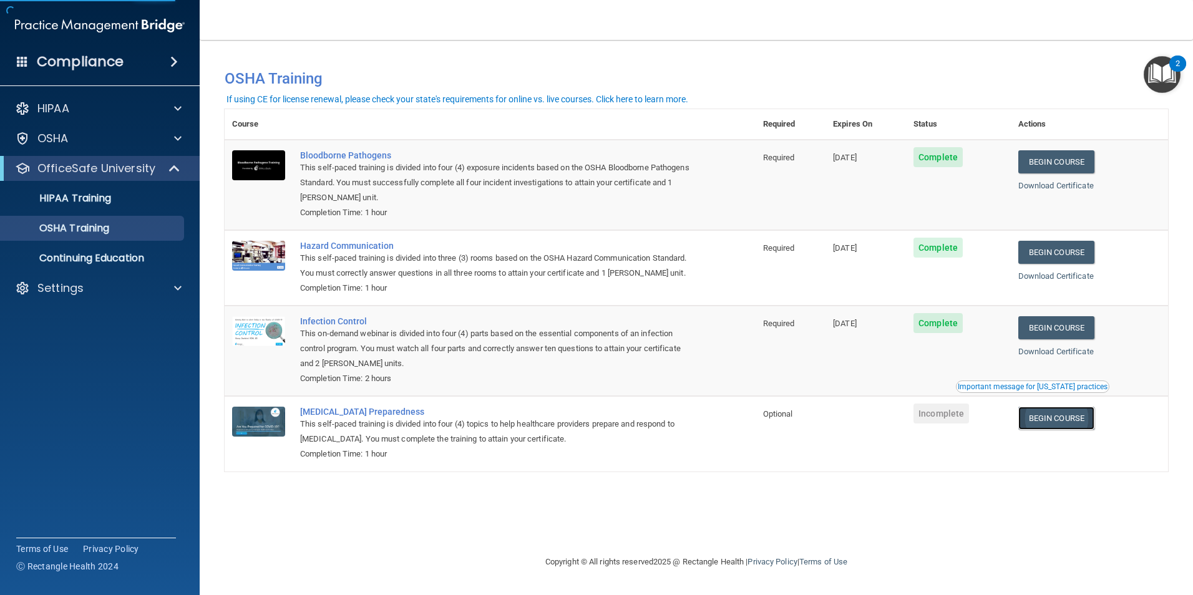
click at [1089, 430] on link "Begin Course" at bounding box center [1056, 418] width 76 height 23
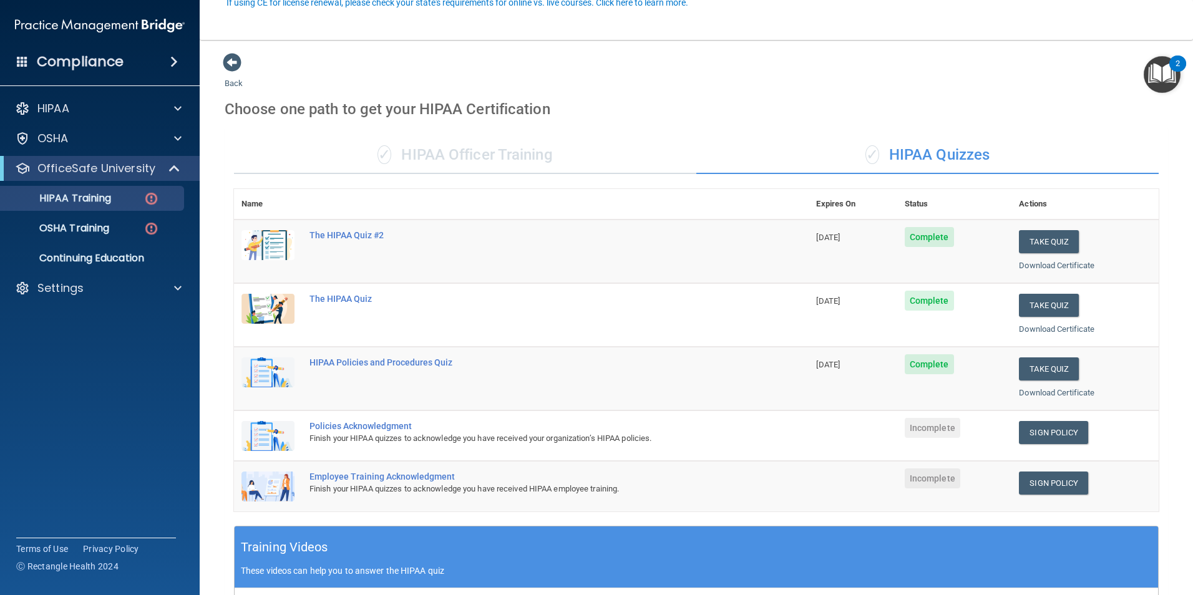
scroll to position [125, 0]
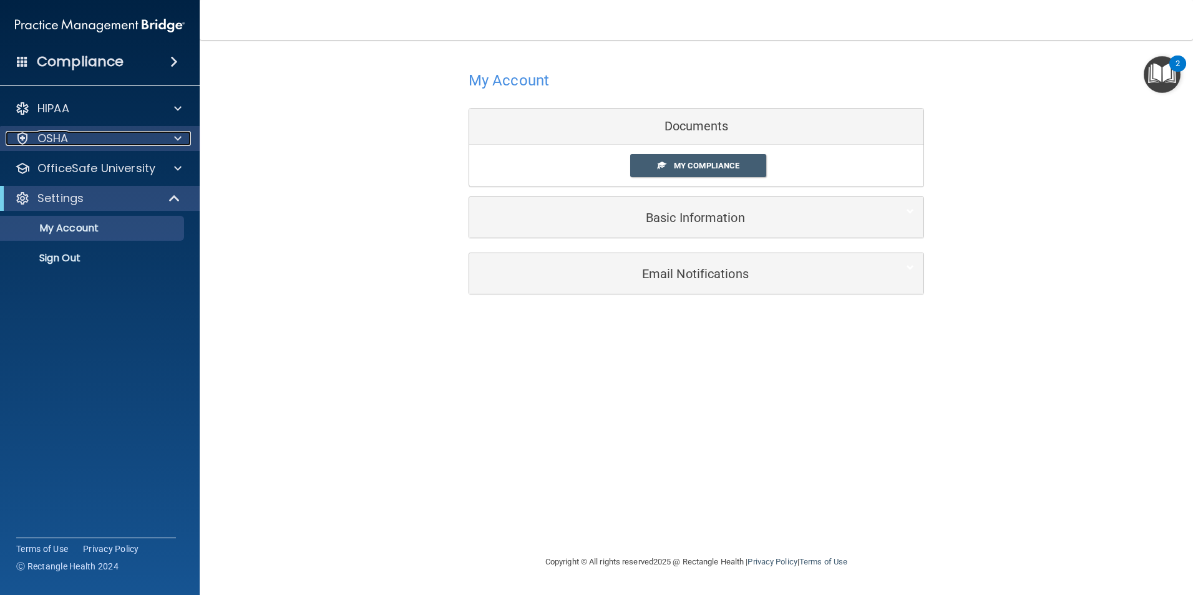
click at [68, 145] on p "OSHA" at bounding box center [52, 138] width 31 height 15
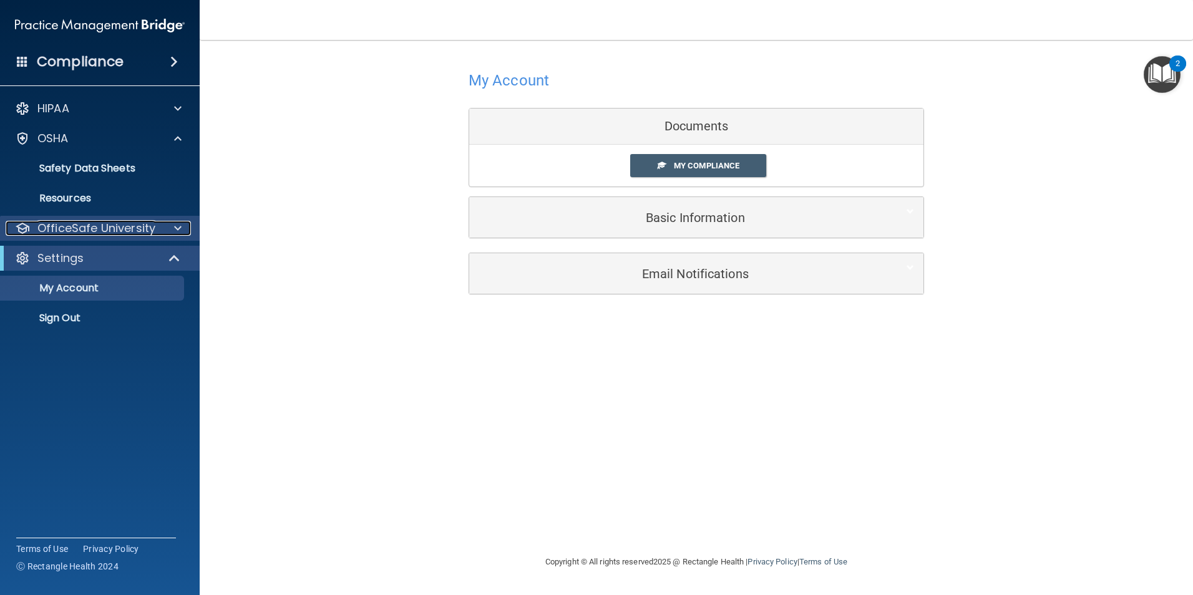
click at [131, 225] on p "OfficeSafe University" at bounding box center [96, 228] width 118 height 15
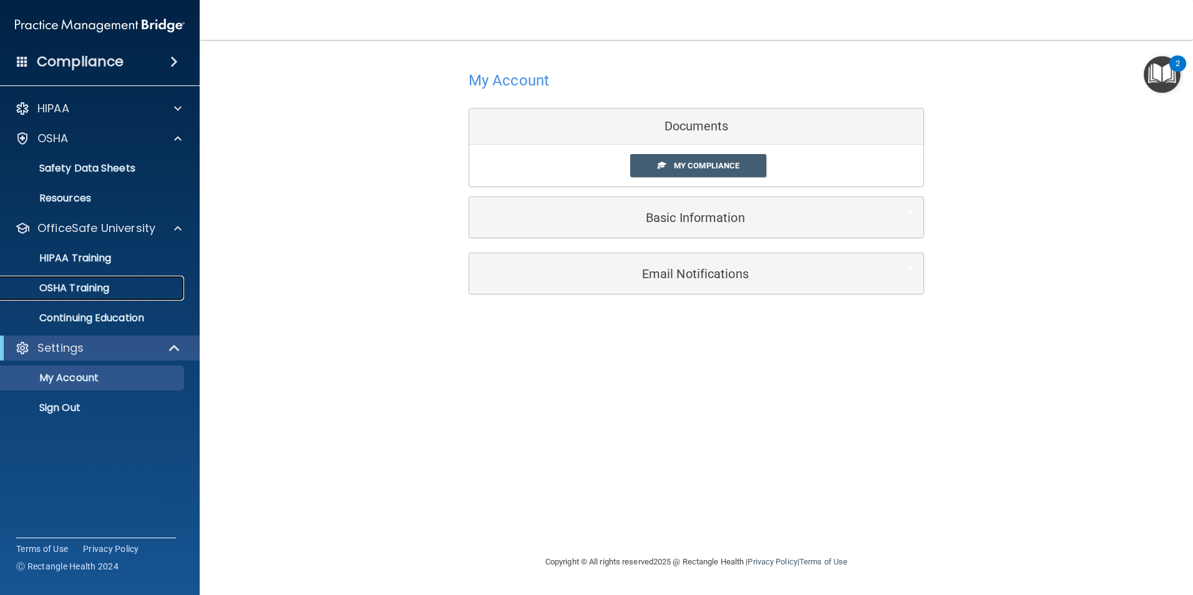
click at [134, 293] on div "OSHA Training" at bounding box center [93, 288] width 170 height 12
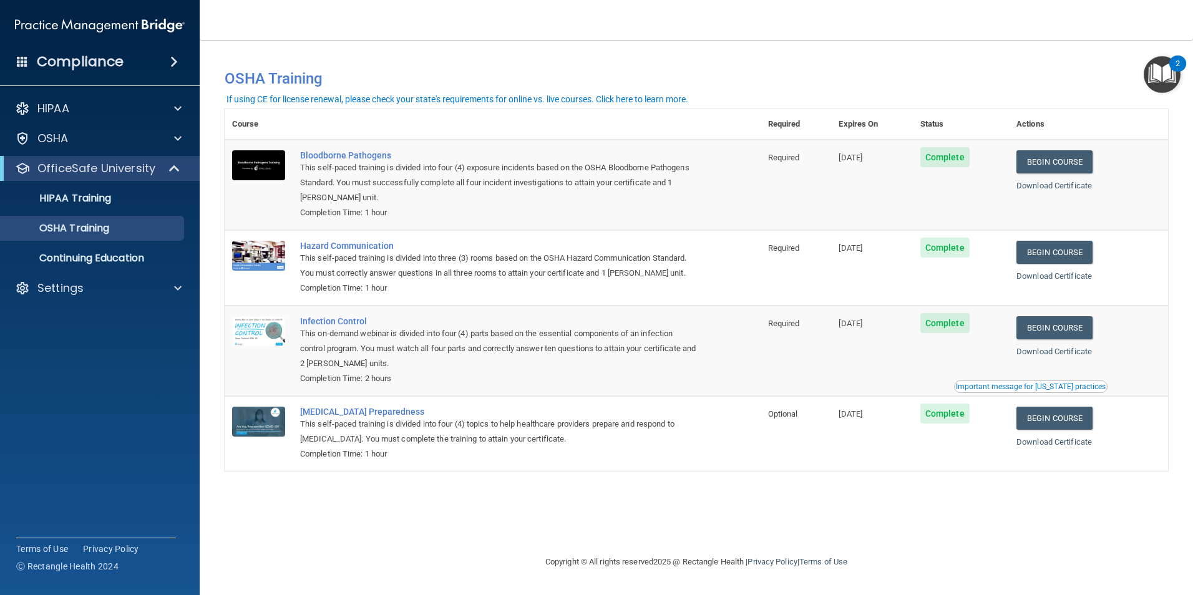
click at [126, 77] on div "Compliance HIPAA Documents and Policies Report an Incident Business Associates …" at bounding box center [100, 297] width 200 height 595
click at [142, 70] on div "Compliance" at bounding box center [100, 61] width 200 height 27
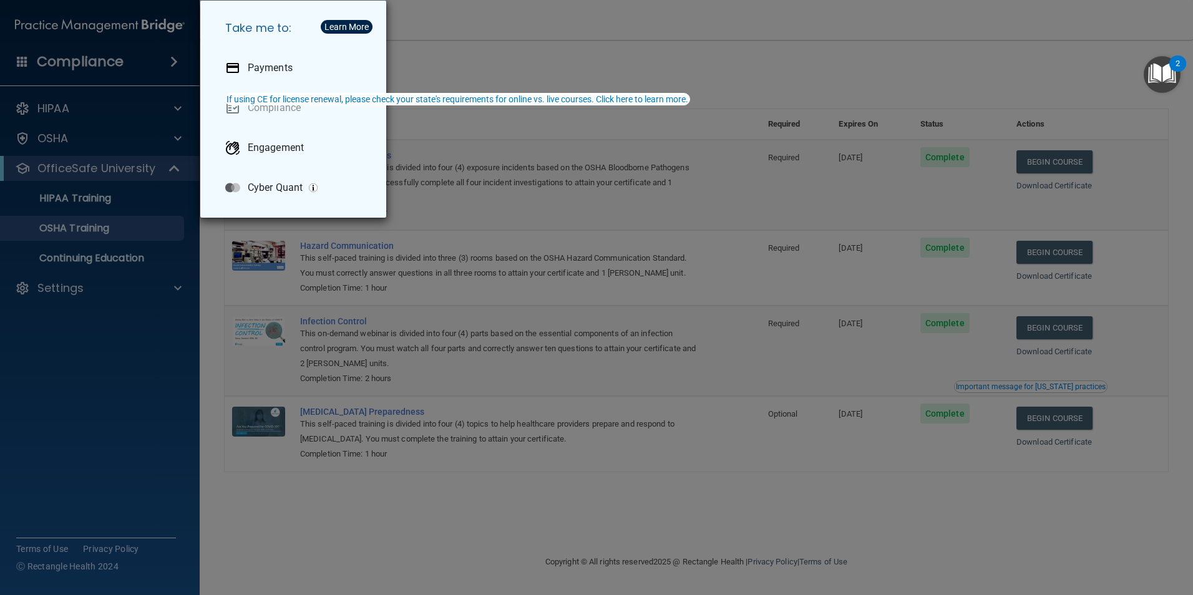
click at [150, 369] on div "Take me to: Payments Compliance Engagement Cyber Quant" at bounding box center [596, 297] width 1193 height 595
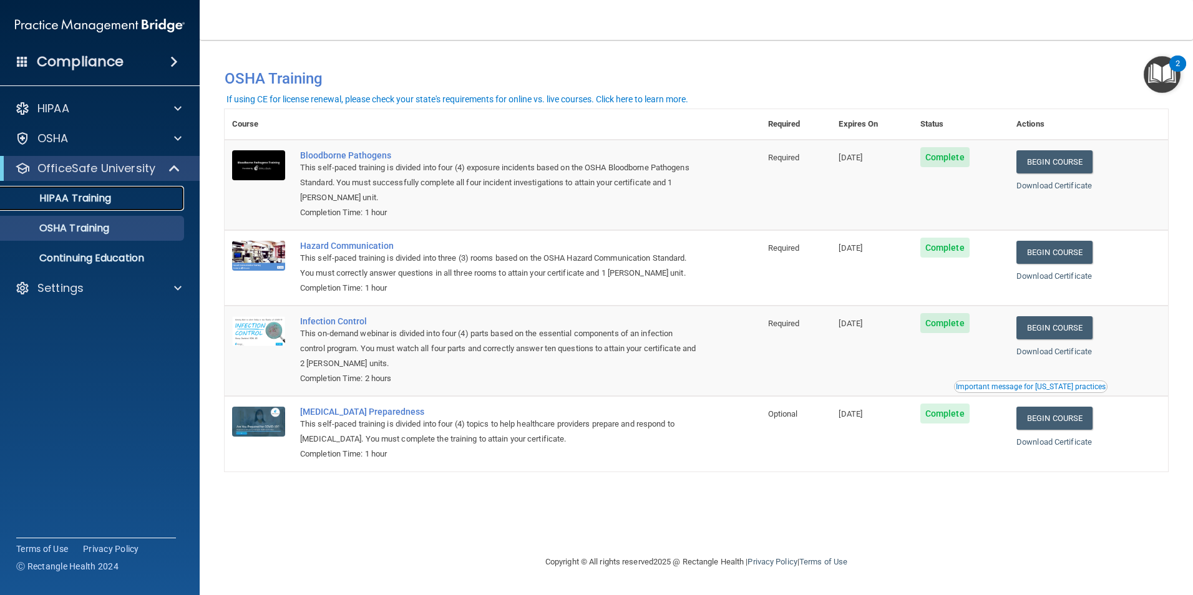
click at [43, 201] on p "HIPAA Training" at bounding box center [59, 198] width 103 height 12
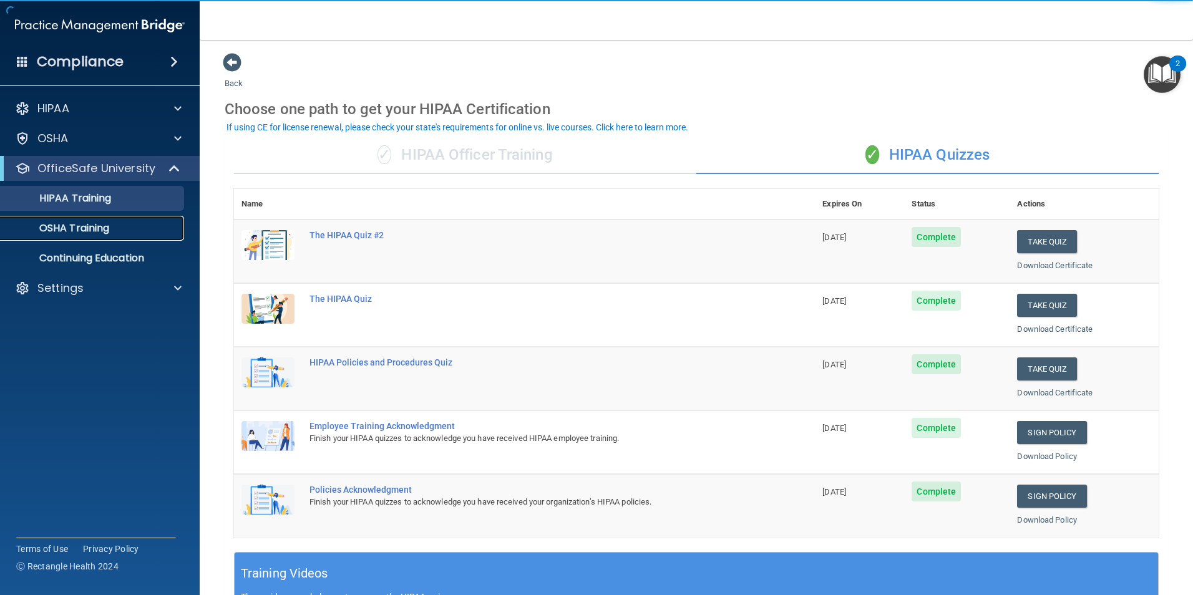
click at [87, 228] on p "OSHA Training" at bounding box center [58, 228] width 101 height 12
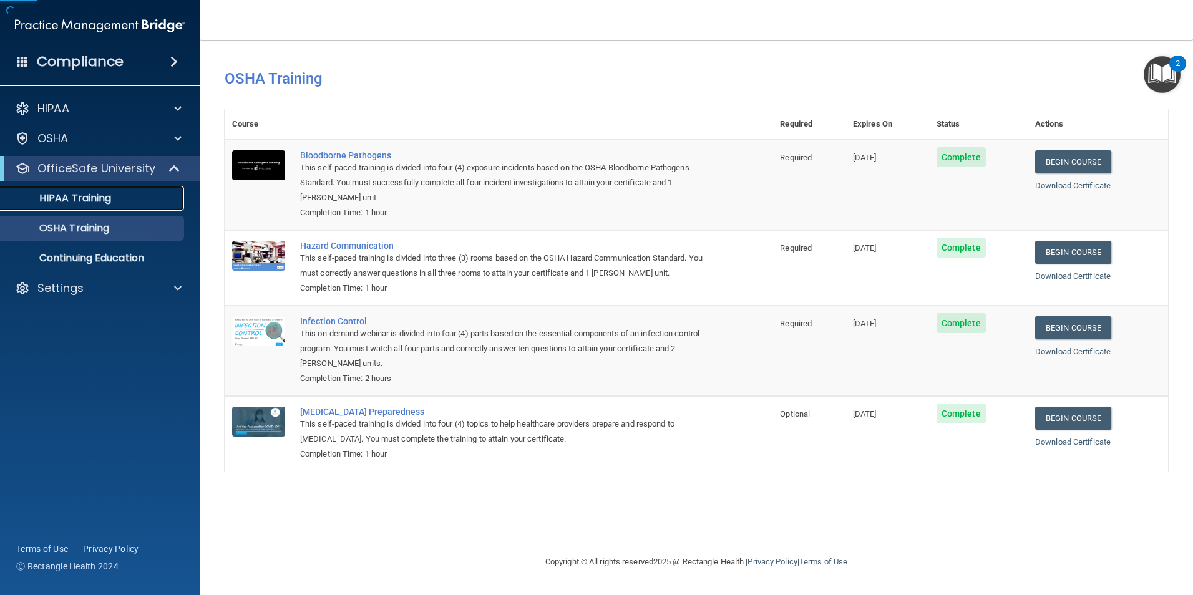
click at [94, 203] on p "HIPAA Training" at bounding box center [59, 198] width 103 height 12
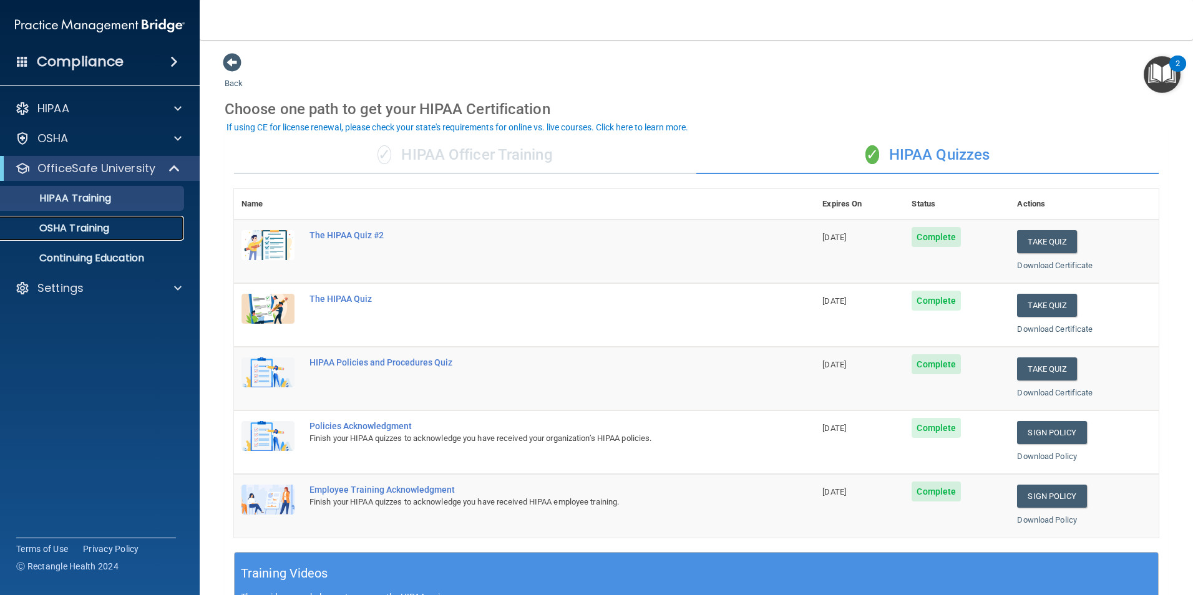
click at [127, 229] on div "OSHA Training" at bounding box center [93, 228] width 170 height 12
